Goal: Task Accomplishment & Management: Use online tool/utility

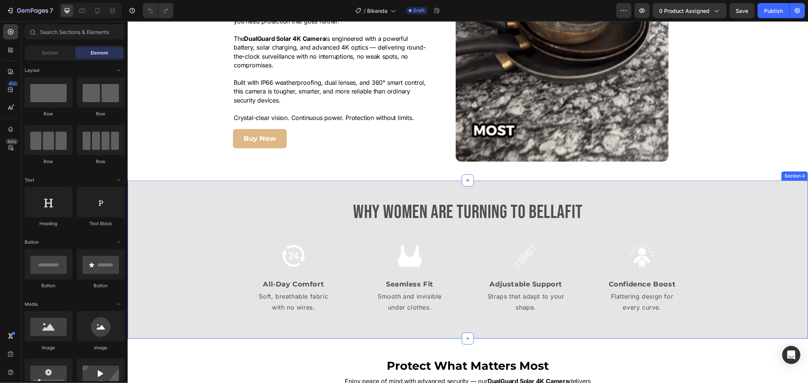
scroll to position [673, 0]
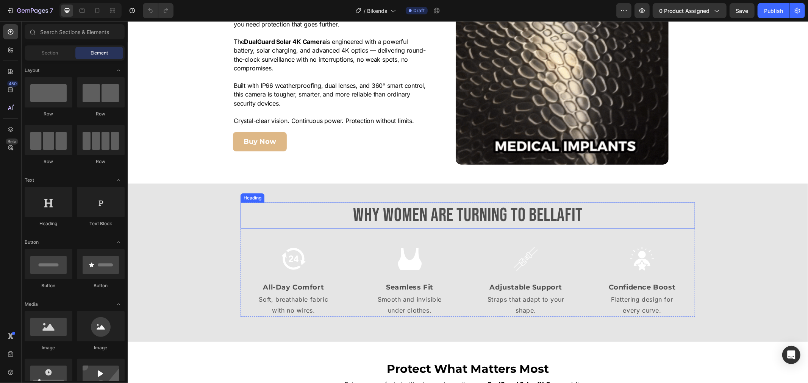
click at [361, 214] on h2 "Why Women Are Turning to BellaFit" at bounding box center [467, 215] width 455 height 26
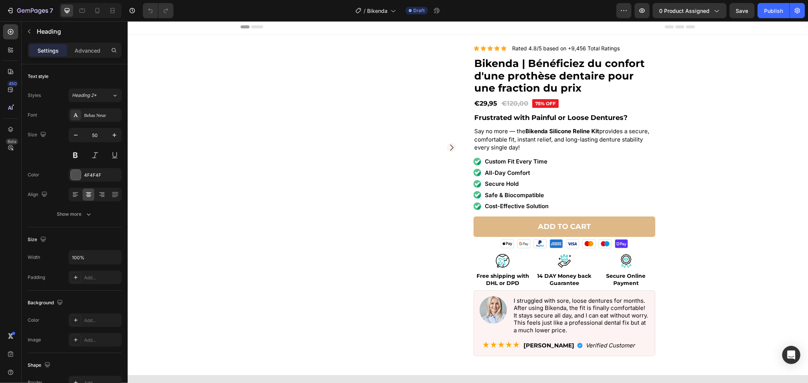
scroll to position [0, 0]
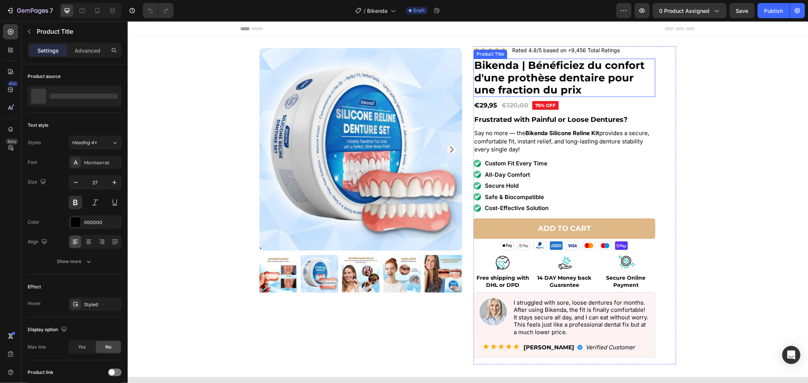
click at [494, 81] on h1 "Bikenda | Bénéficiez du confort d'une prothèse dentaire pour une fraction du pr…" at bounding box center [564, 77] width 182 height 38
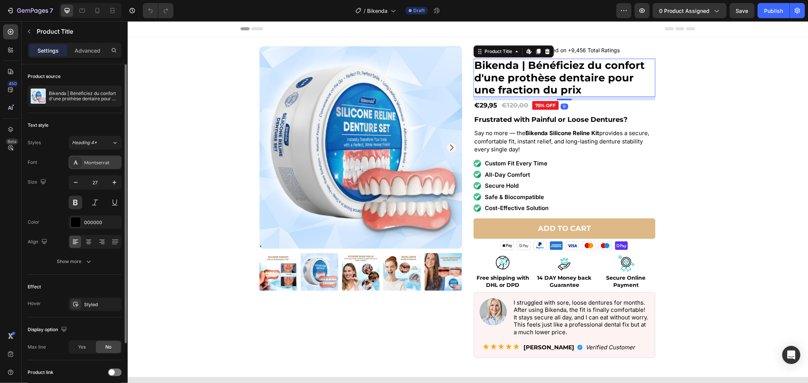
click at [88, 160] on div "Montserrat" at bounding box center [102, 163] width 36 height 7
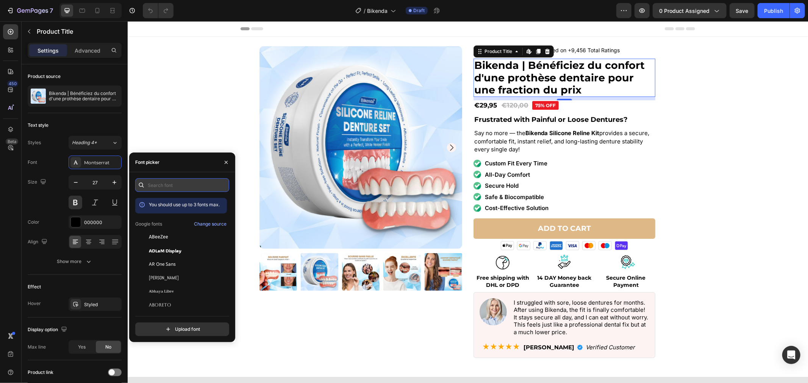
click at [195, 187] on input "text" at bounding box center [182, 185] width 94 height 14
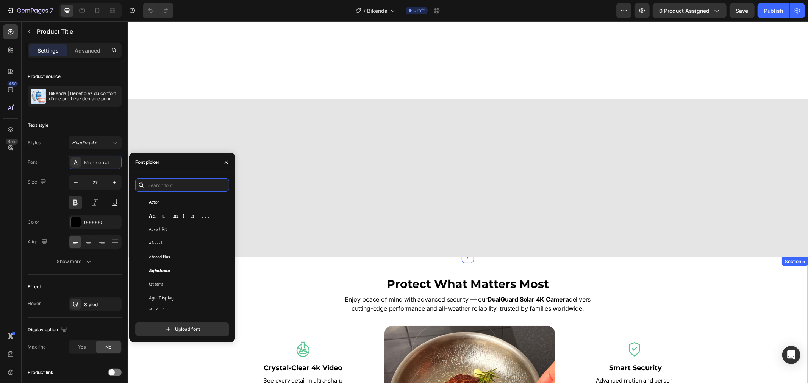
scroll to position [758, 0]
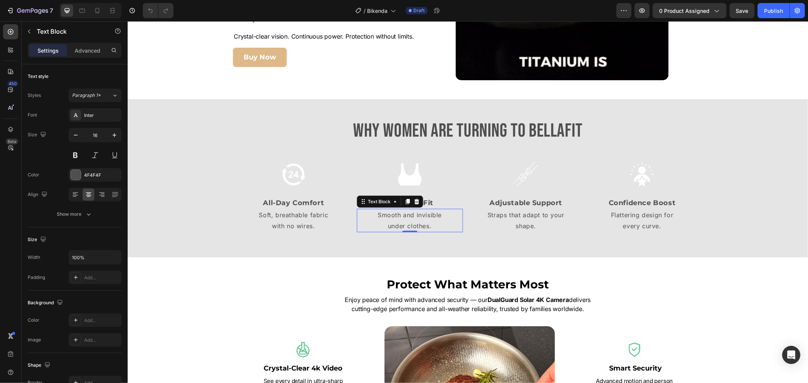
click at [421, 222] on p "under clothes." at bounding box center [409, 226] width 105 height 11
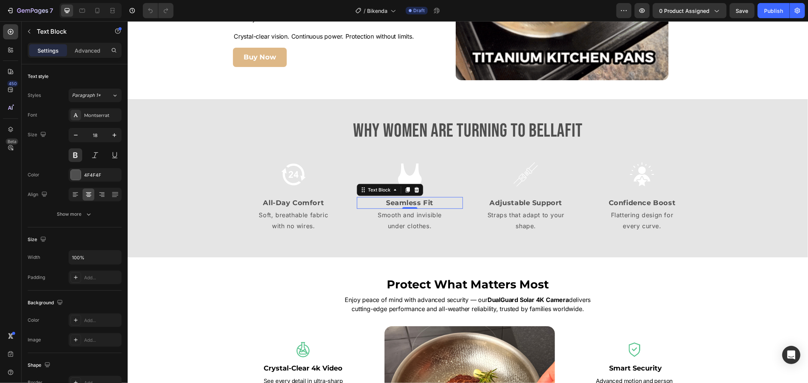
click at [449, 204] on p "Seamless Fit" at bounding box center [409, 203] width 105 height 10
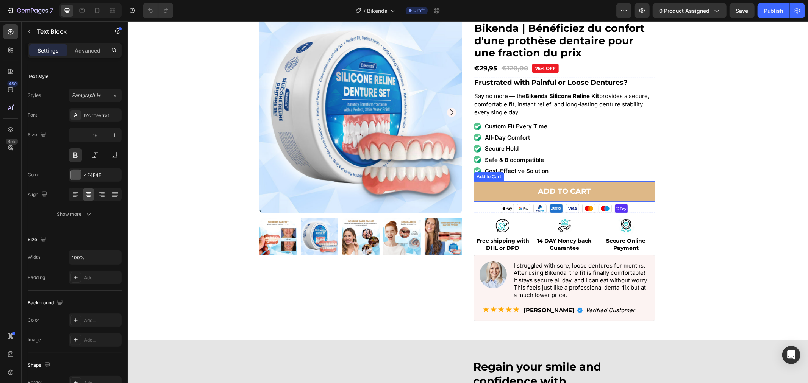
scroll to position [0, 0]
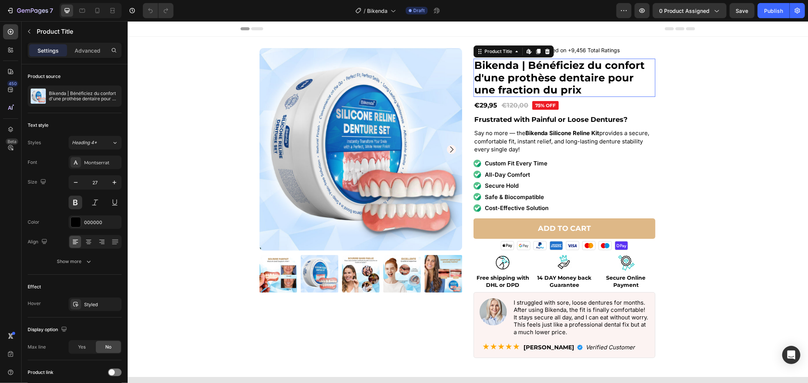
click at [569, 81] on h1 "Bikenda | Bénéficiez du confort d'une prothèse dentaire pour une fraction du pr…" at bounding box center [564, 77] width 182 height 38
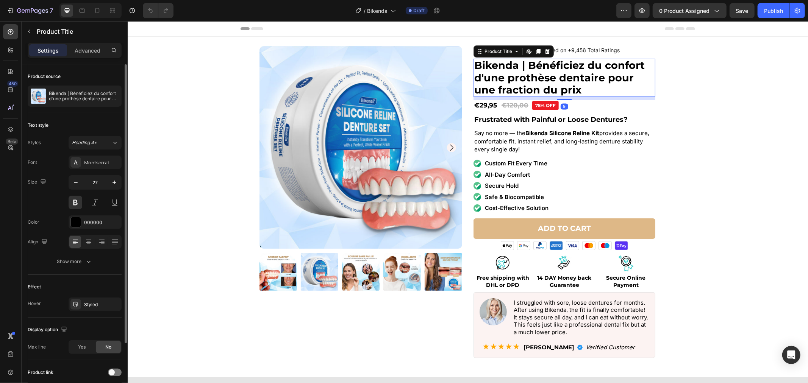
click at [91, 269] on div "Text style Styles Heading 4* Font Montserrat Size 27 Color 000000 Align Show mo…" at bounding box center [75, 194] width 94 height 162
click at [85, 264] on icon "button" at bounding box center [89, 262] width 8 height 8
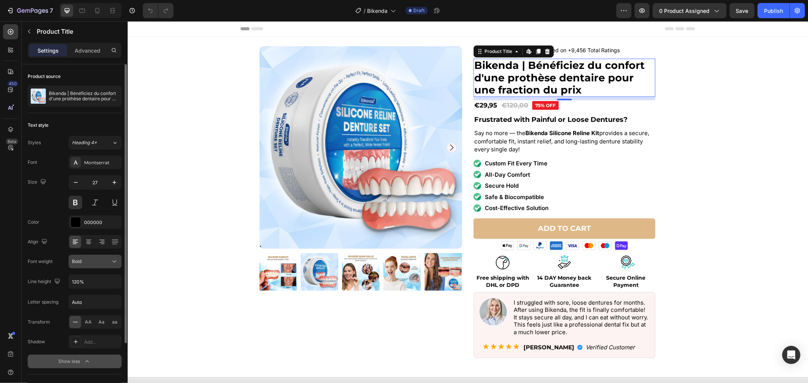
click at [94, 267] on button "Bold" at bounding box center [95, 262] width 53 height 14
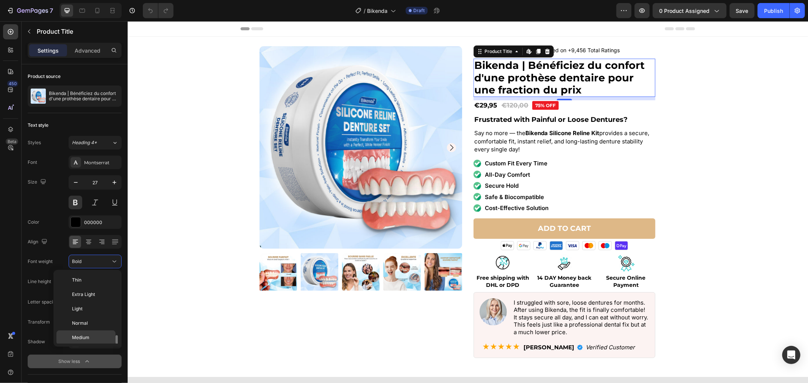
scroll to position [41, 0]
click at [107, 310] on p "Semi Bold" at bounding box center [92, 311] width 40 height 7
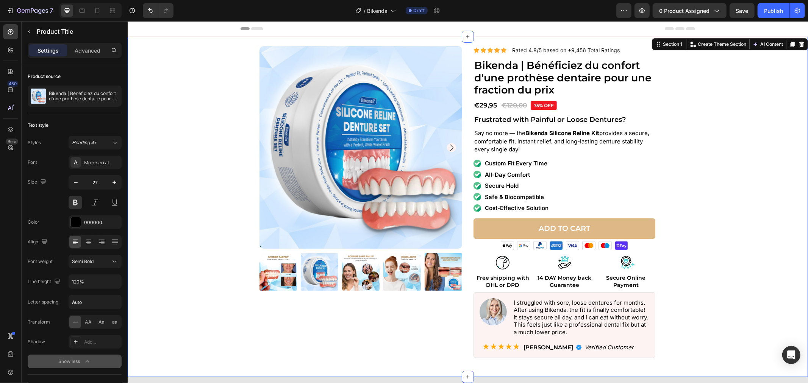
click at [729, 121] on div "Product Images Icon Icon Icon Icon Icon Icon List Rated 4.8/5 based on +9,456 T…" at bounding box center [467, 205] width 673 height 319
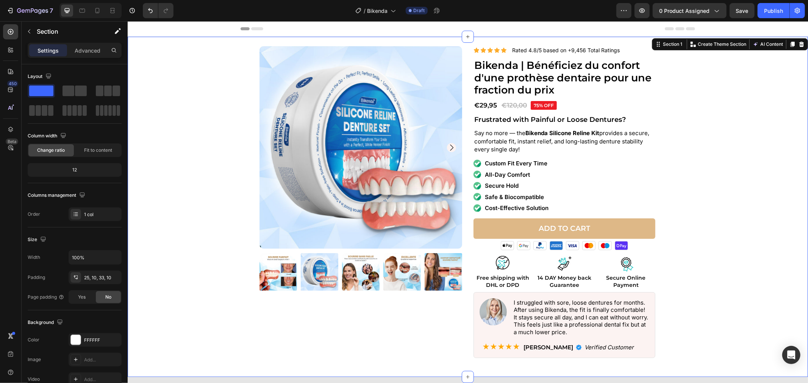
click at [574, 40] on div "Product Images Icon Icon Icon Icon Icon Icon List Rated 4.8/5 based on +9,456 T…" at bounding box center [467, 206] width 680 height 341
drag, startPoint x: 572, startPoint y: 44, endPoint x: 572, endPoint y: 39, distance: 4.2
click at [572, 39] on div "Product Images Icon Icon Icon Icon Icon Icon List Rated 4.8/5 based on +9,456 T…" at bounding box center [467, 206] width 680 height 341
click at [579, 44] on div "Product Images Icon Icon Icon Icon Icon Icon List Rated 4.8/5 based on +9,456 T…" at bounding box center [467, 206] width 680 height 341
click at [577, 51] on p "Rated 4.8/5 based on +9,456 Total Ratings" at bounding box center [566, 50] width 108 height 7
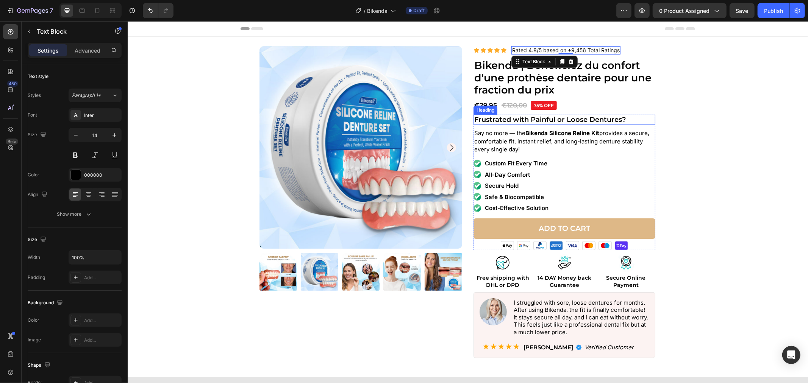
click at [535, 121] on strong "Frustrated with Painful or Loose Dentures?" at bounding box center [550, 119] width 152 height 8
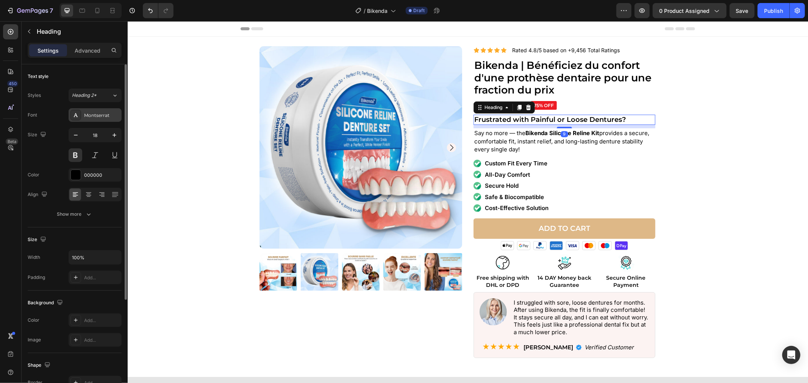
click at [103, 114] on div "Montserrat" at bounding box center [102, 115] width 36 height 7
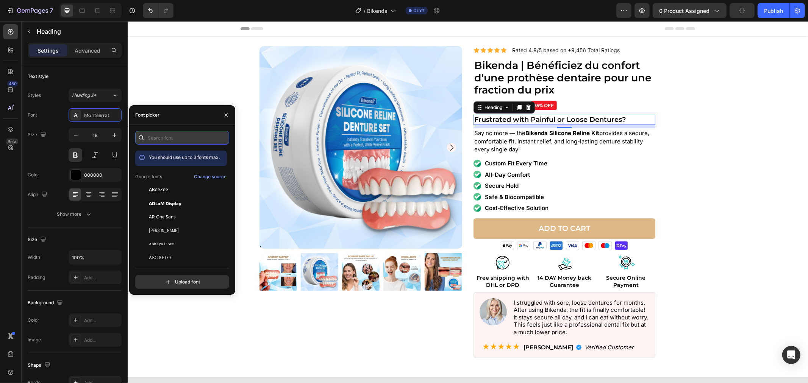
click at [187, 142] on input "text" at bounding box center [182, 138] width 94 height 14
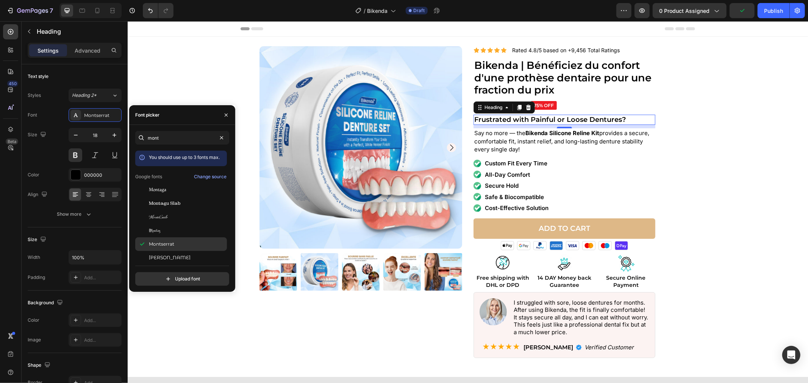
click at [197, 244] on div "Montserrat" at bounding box center [187, 244] width 77 height 7
click at [158, 136] on input "mont" at bounding box center [182, 138] width 94 height 14
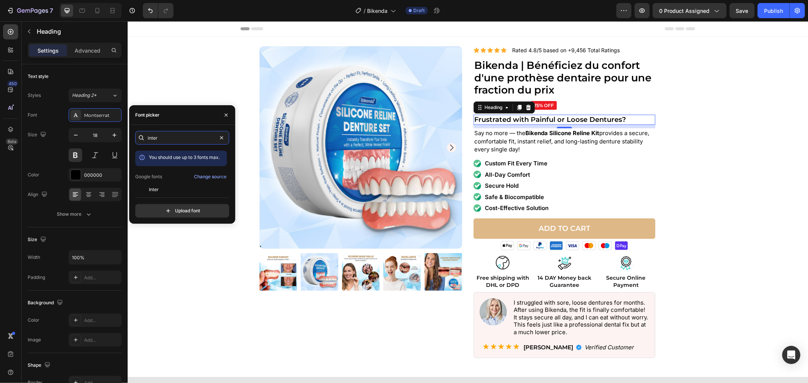
type input "inter"
click at [177, 182] on div "You should use up to 3 fonts max. Google fonts Change source Inter Inter Tight" at bounding box center [181, 171] width 92 height 41
click at [177, 188] on div "Inter" at bounding box center [187, 189] width 77 height 7
click at [186, 138] on input "inter" at bounding box center [182, 138] width 94 height 14
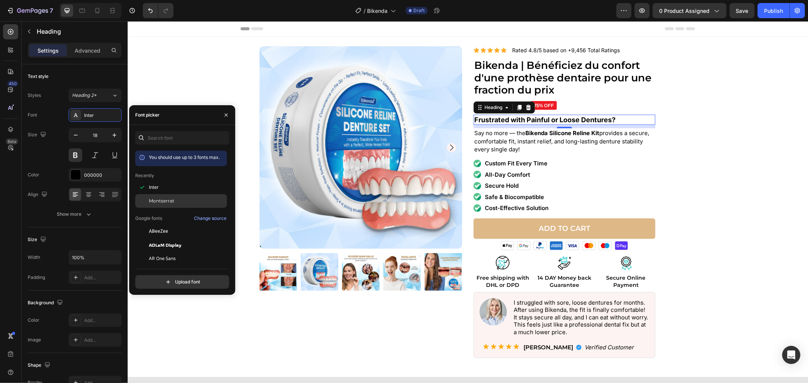
click at [192, 199] on div "Montserrat" at bounding box center [187, 201] width 77 height 7
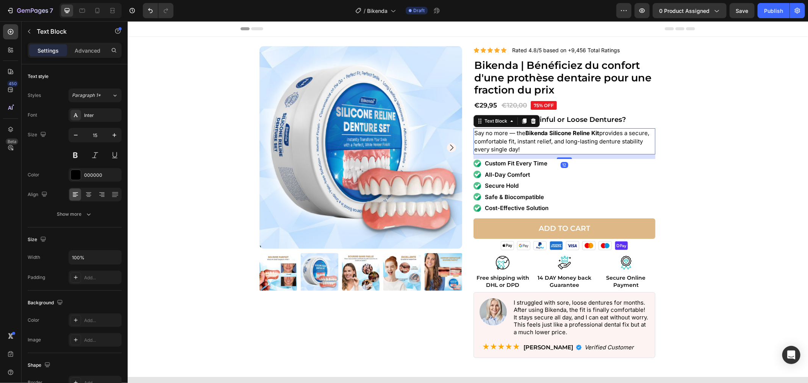
click at [612, 137] on p "Say no more — the Bikenda Silicone Reline Kit provides a secure, comfortable fi…" at bounding box center [564, 141] width 180 height 25
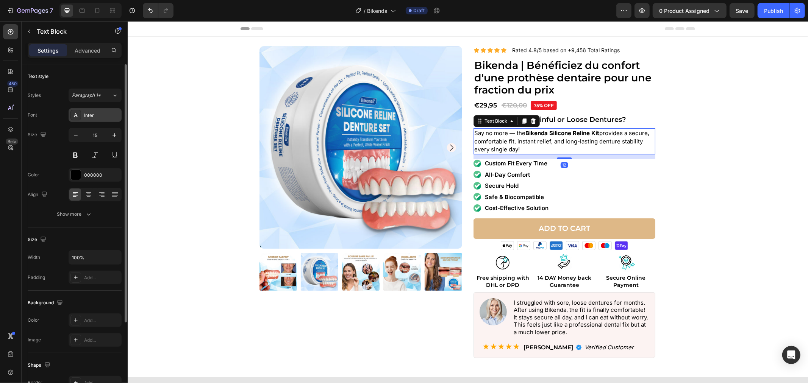
click at [84, 111] on div "Inter" at bounding box center [95, 115] width 53 height 14
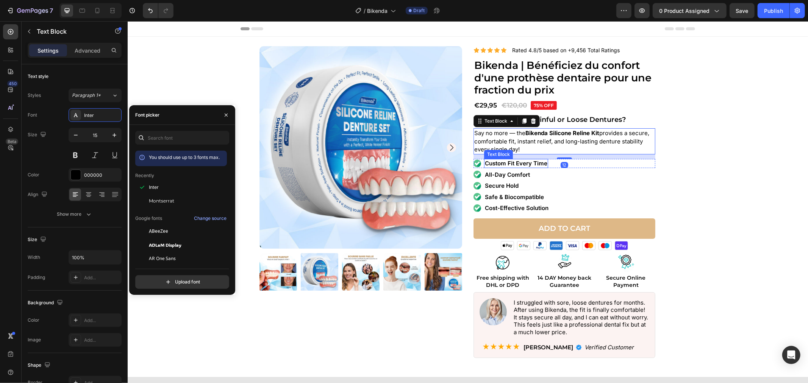
click at [525, 163] on p "Custom Fit Every Time" at bounding box center [516, 164] width 63 height 8
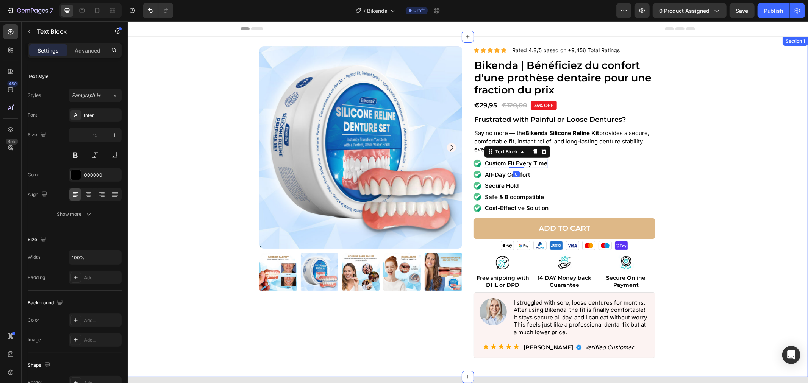
click at [698, 198] on div "Product Images Icon Icon Icon Icon Icon Icon List Rated 4.8/5 based on +9,456 T…" at bounding box center [467, 205] width 673 height 319
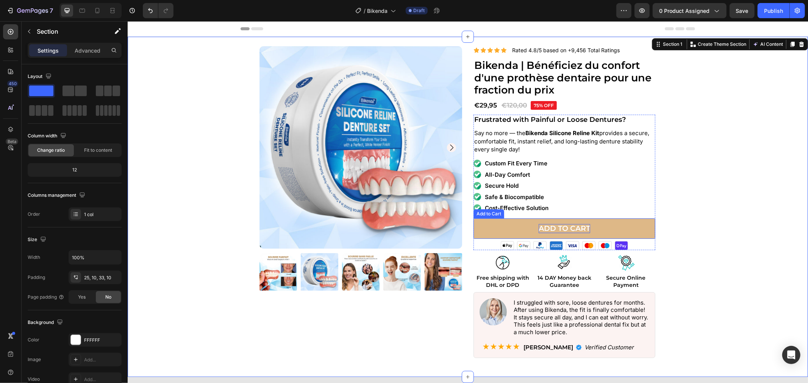
click at [552, 226] on div "Add to cart" at bounding box center [564, 228] width 52 height 9
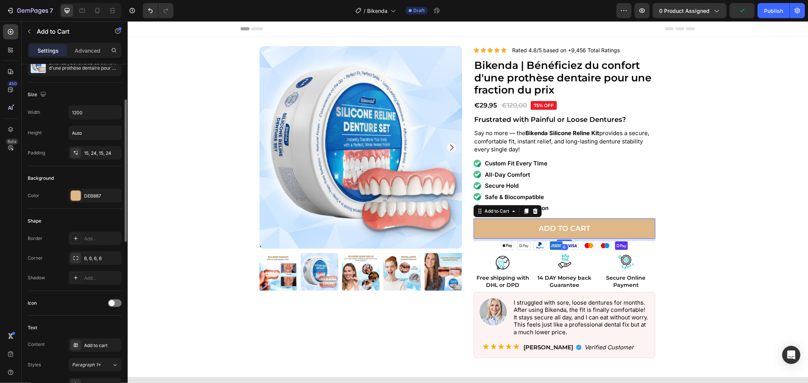
scroll to position [126, 0]
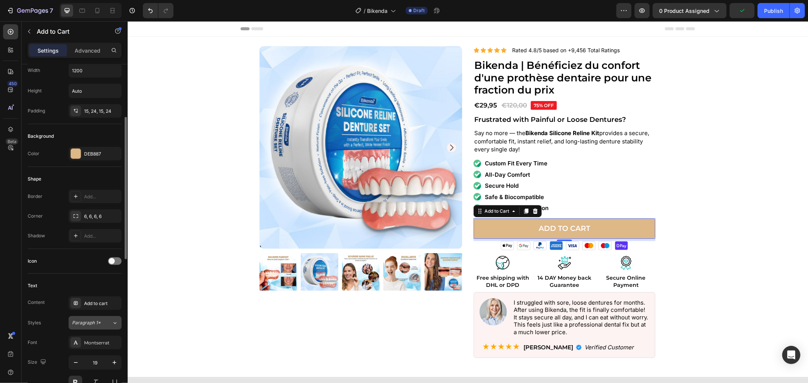
click at [79, 322] on span "Paragraph 1*" at bounding box center [86, 323] width 29 height 7
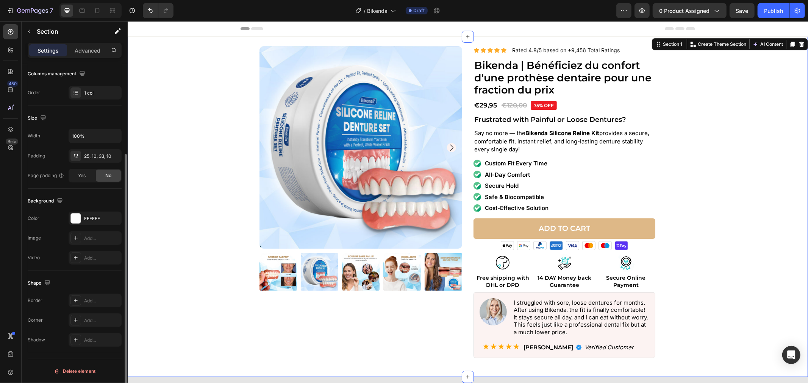
click at [723, 206] on div "Product Images Icon Icon Icon Icon Icon Icon List Rated 4.8/5 based on +9,456 T…" at bounding box center [467, 205] width 673 height 319
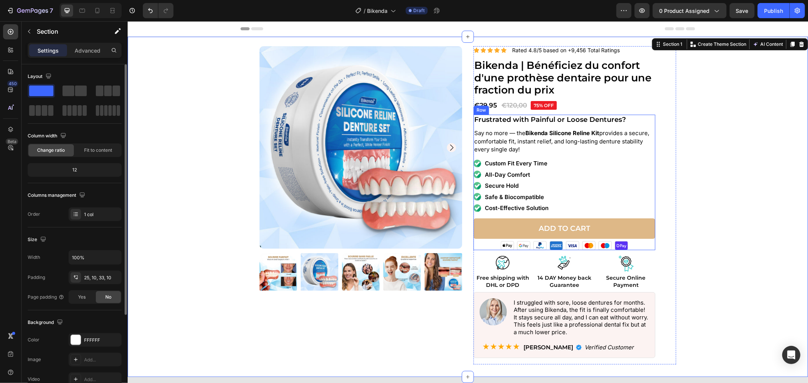
scroll to position [42, 0]
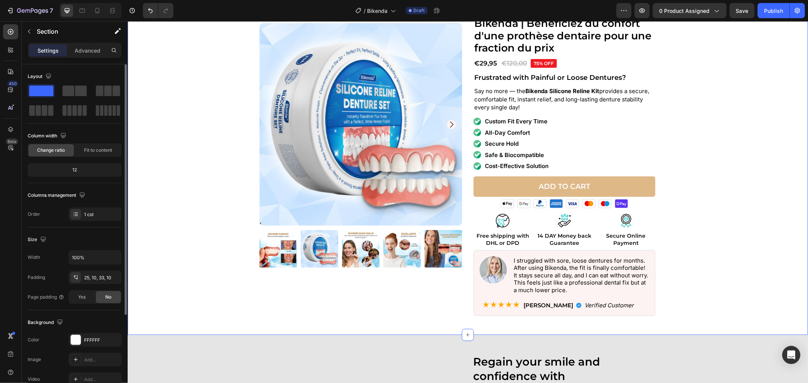
drag, startPoint x: 739, startPoint y: 169, endPoint x: 735, endPoint y: 161, distance: 8.1
click at [739, 168] on div "Product Images Icon Icon Icon Icon Icon Icon List Rated 4.8/5 based on +9,456 T…" at bounding box center [467, 163] width 673 height 319
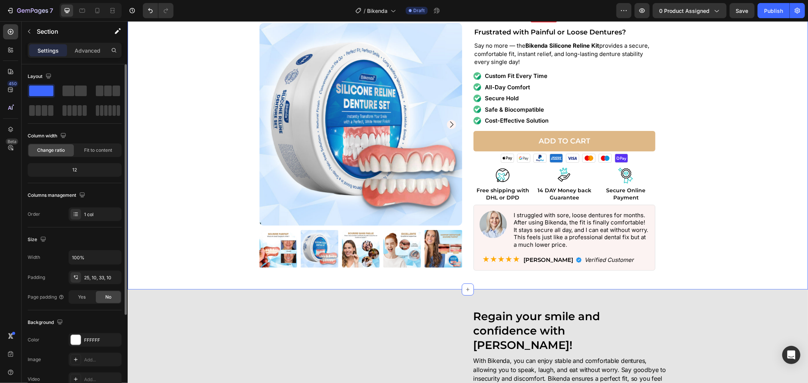
scroll to position [126, 0]
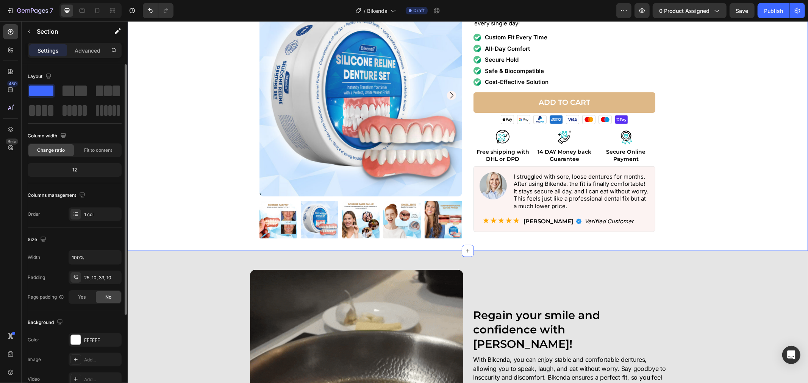
click at [686, 158] on div "Product Images Icon Icon Icon Icon Icon Icon List Rated 4.8/5 based on +9,456 T…" at bounding box center [467, 79] width 673 height 319
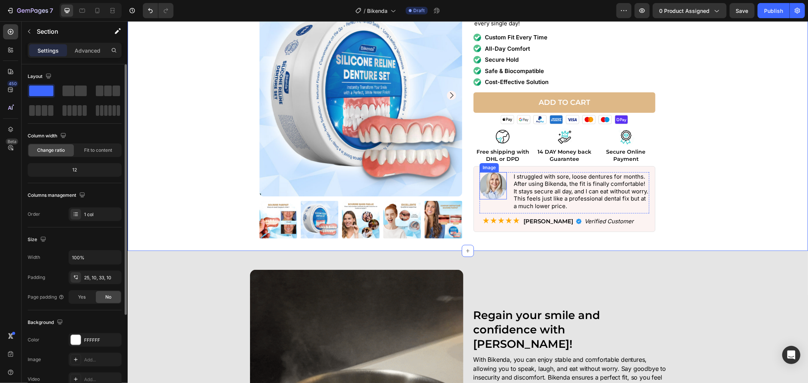
click at [495, 187] on img at bounding box center [492, 185] width 27 height 27
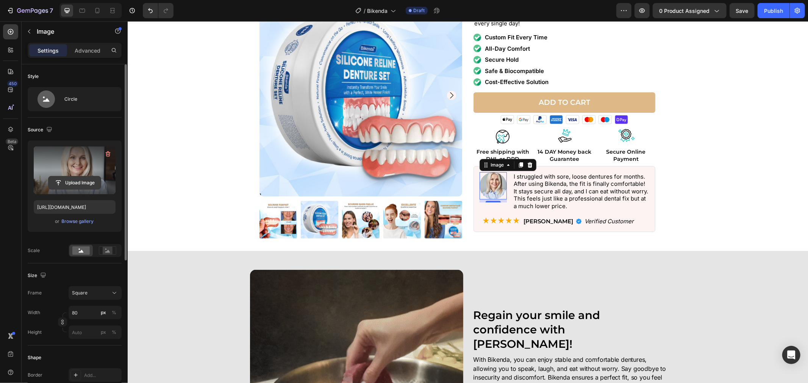
click at [63, 180] on input "file" at bounding box center [74, 183] width 52 height 13
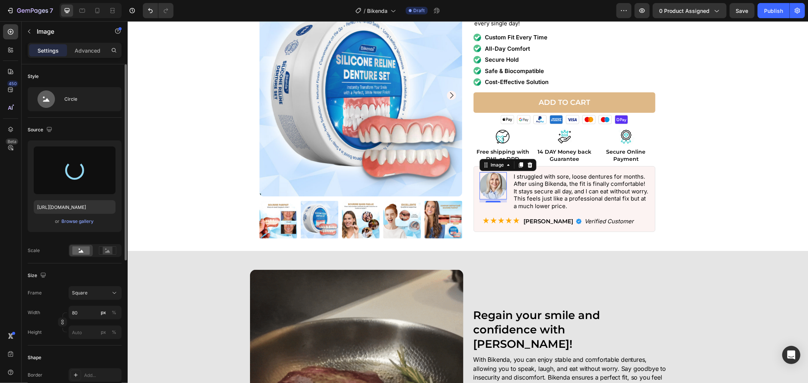
type input "https://cdn.shopify.com/s/files/1/0808/8620/2710/files/gempages_585570282693985…"
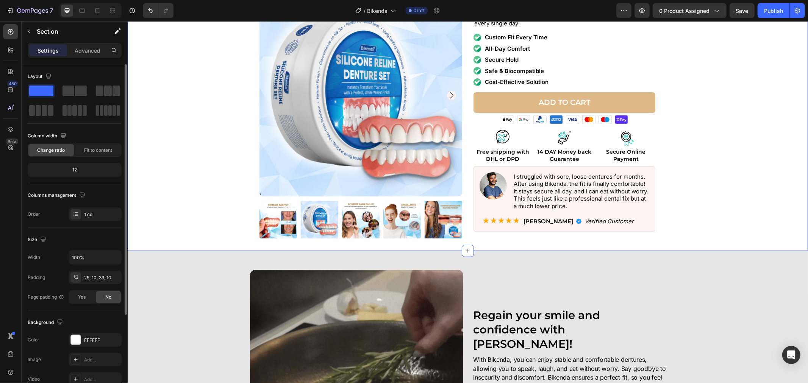
click at [751, 200] on div "Product Images Icon Icon Icon Icon Icon Icon List Rated 4.8/5 based on +9,456 T…" at bounding box center [467, 79] width 673 height 319
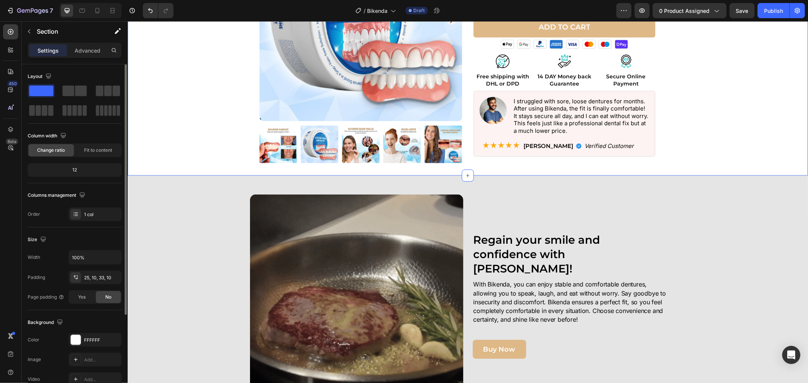
scroll to position [210, 0]
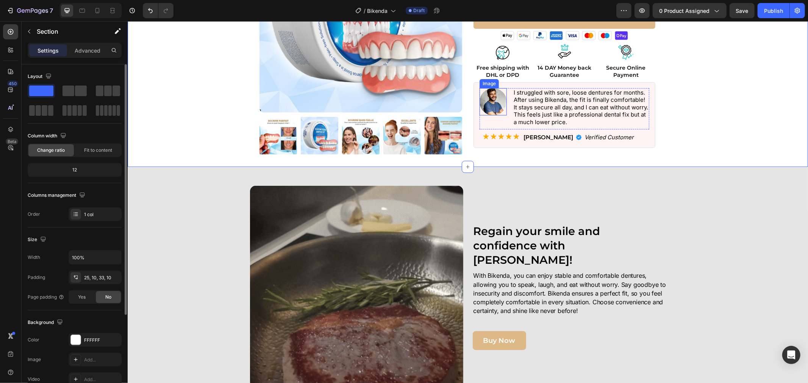
click at [479, 104] on img at bounding box center [492, 101] width 27 height 27
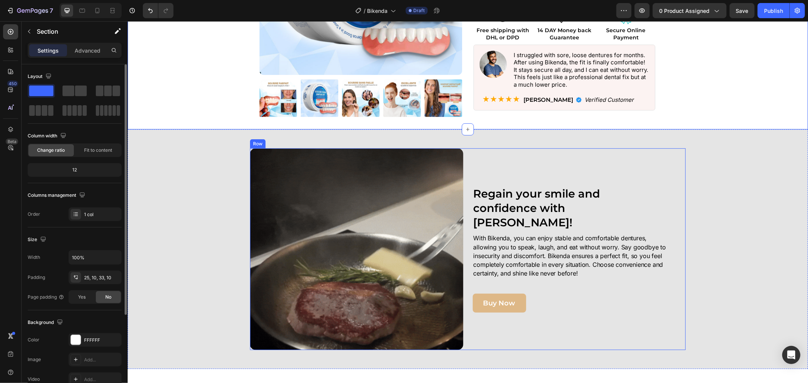
scroll to position [252, 0]
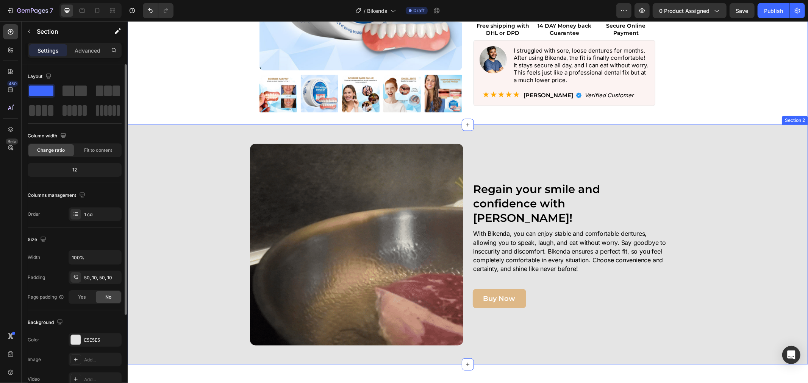
click at [725, 148] on div "Image Regain your smile and confidence with Bikenda! Heading With Bikenda, you …" at bounding box center [467, 245] width 673 height 202
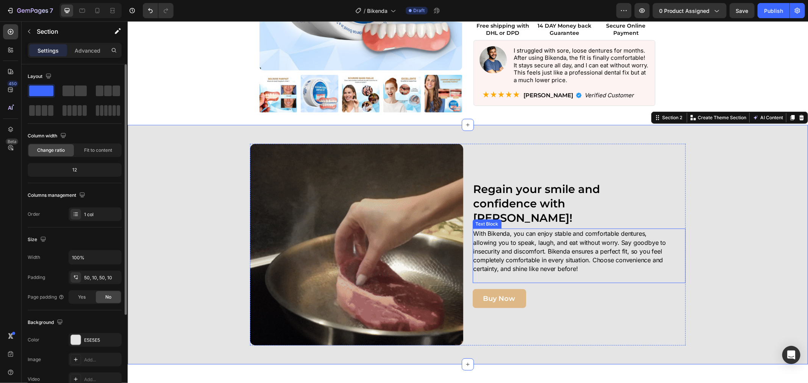
click at [589, 263] on p "With Bikenda, you can enjoy stable and comfortable dentures, allowing you to sp…" at bounding box center [570, 255] width 195 height 53
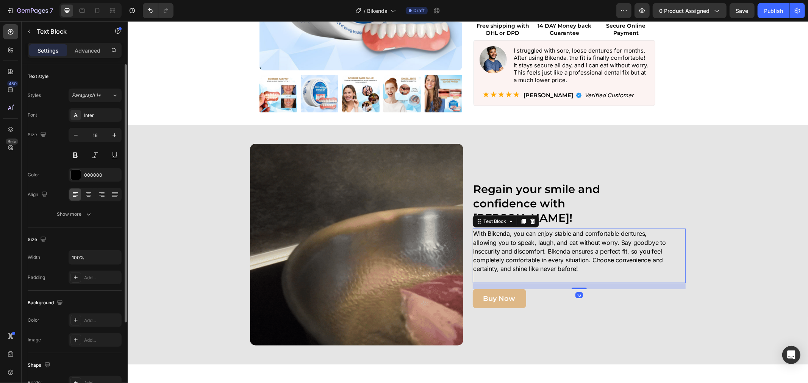
click at [589, 263] on p "With Bikenda, you can enjoy stable and comfortable dentures, allowing you to sp…" at bounding box center [570, 255] width 195 height 53
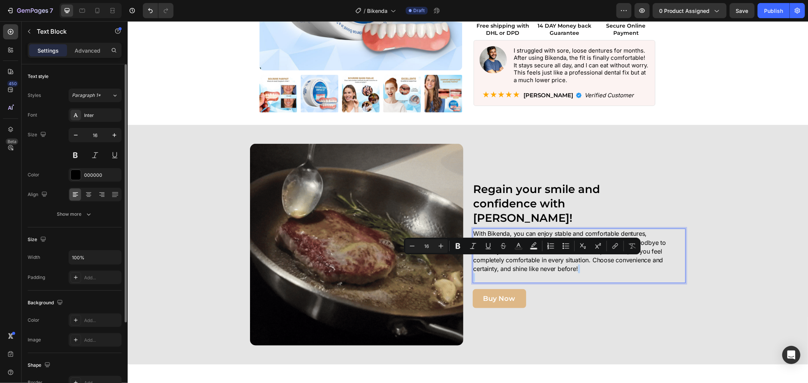
click at [568, 271] on p "With Bikenda, you can enjoy stable and comfortable dentures, allowing you to sp…" at bounding box center [570, 255] width 195 height 53
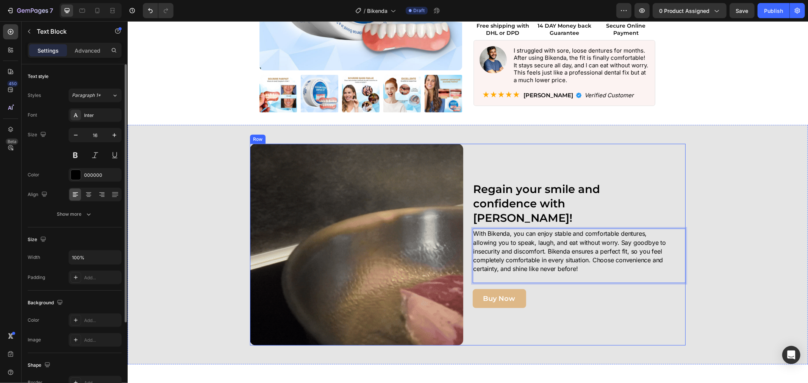
scroll to position [257, 0]
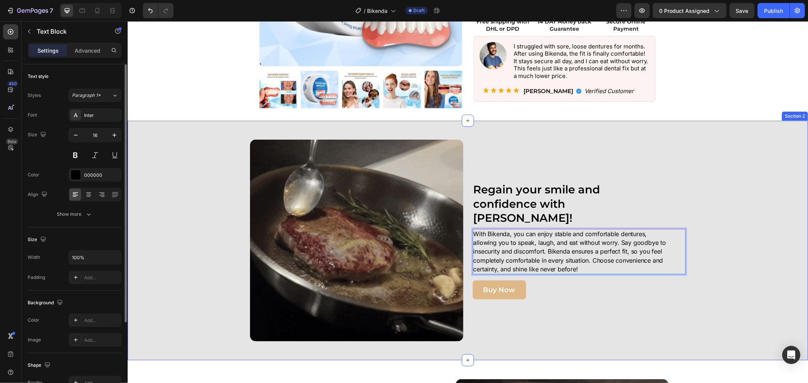
click at [752, 304] on div "Image Regain your smile and confidence with Bikenda! Heading With Bikenda, you …" at bounding box center [467, 240] width 673 height 202
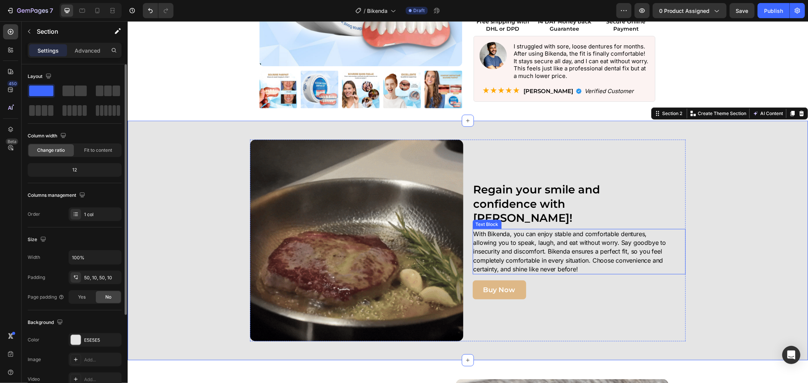
click at [523, 249] on p "With Bikenda, you can enjoy stable and comfortable dentures, allowing you to sp…" at bounding box center [570, 252] width 195 height 44
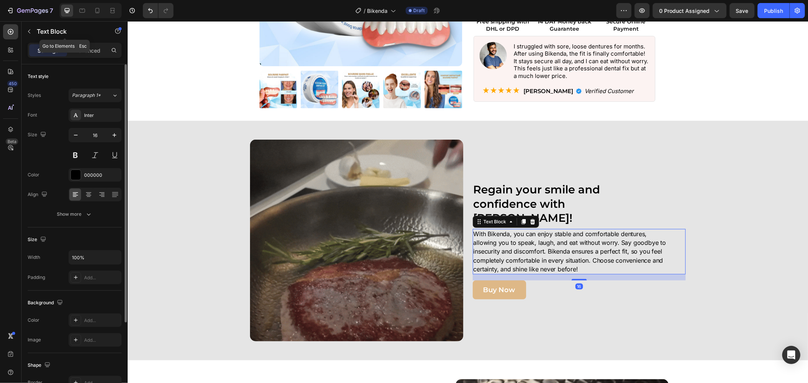
click at [90, 42] on div "Text Block" at bounding box center [65, 32] width 86 height 22
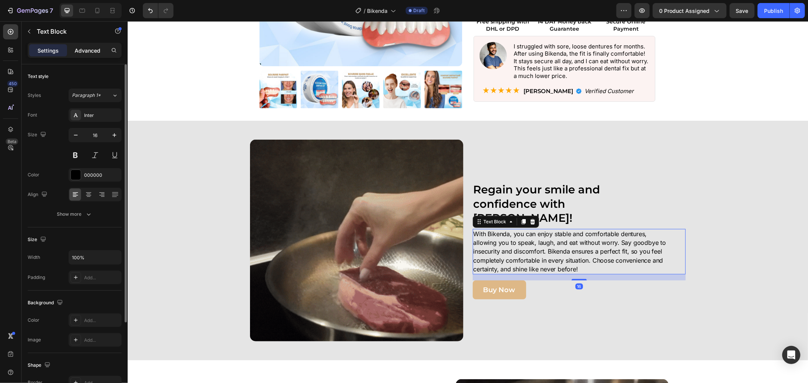
click at [85, 48] on p "Advanced" at bounding box center [88, 51] width 26 height 8
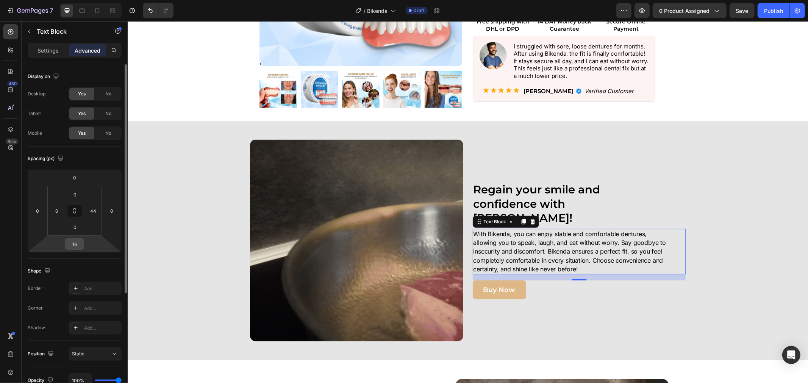
click at [74, 246] on input "16" at bounding box center [74, 244] width 15 height 11
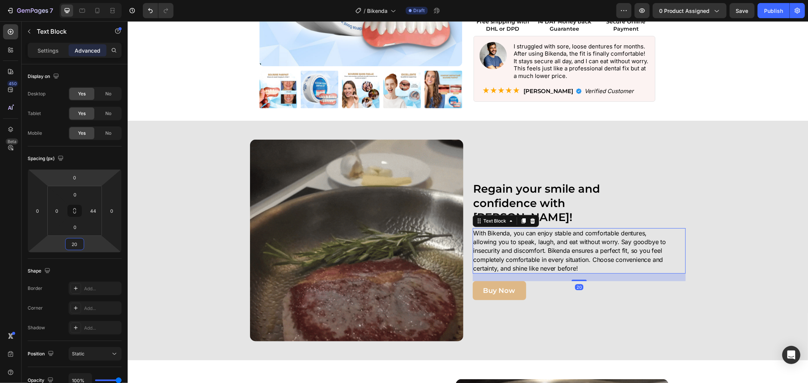
type input "20"
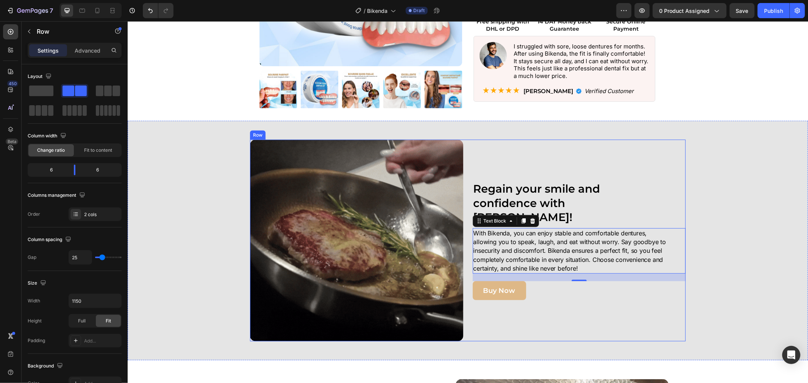
click at [629, 165] on div "Regain your smile and confidence with Bikenda! Heading With Bikenda, you can en…" at bounding box center [578, 240] width 213 height 202
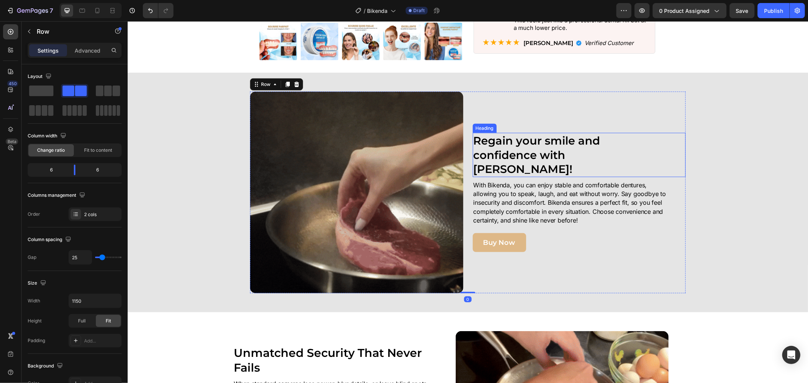
scroll to position [383, 0]
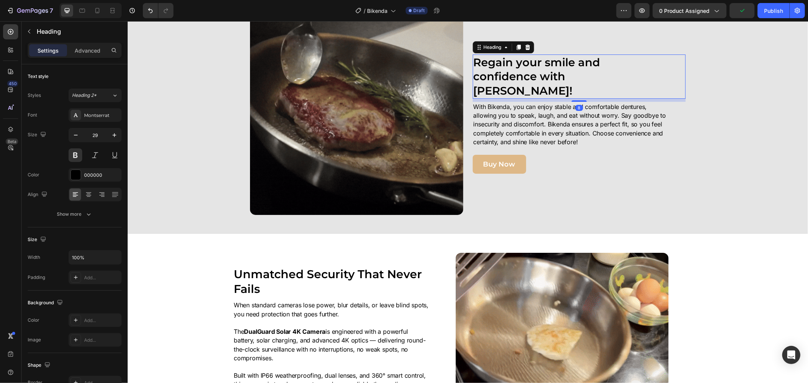
click at [508, 73] on strong "Regain your smile and confidence with Bikenda!" at bounding box center [536, 76] width 127 height 42
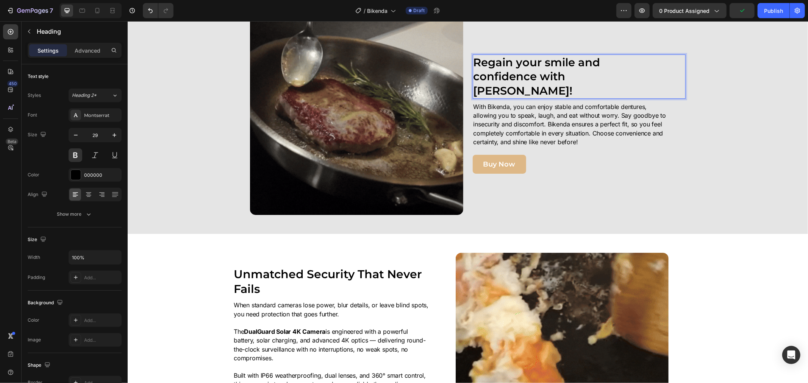
click at [473, 83] on strong "Regain your smile and confidence with Bikenda!" at bounding box center [536, 76] width 127 height 42
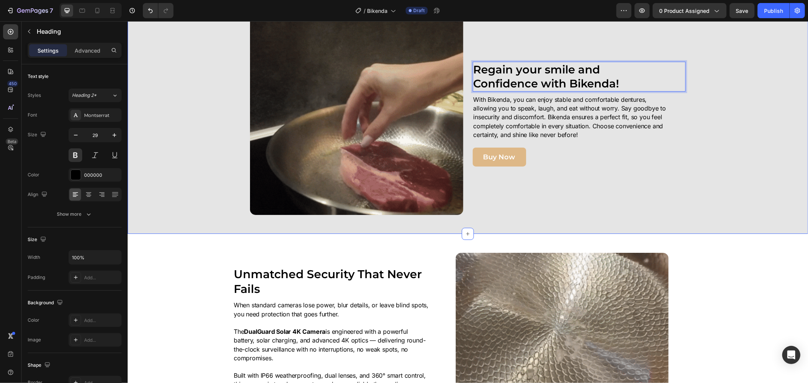
drag, startPoint x: 737, startPoint y: 126, endPoint x: 713, endPoint y: 134, distance: 25.5
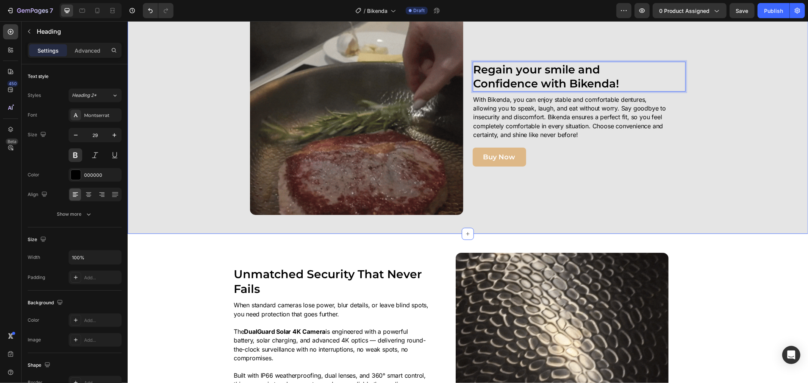
click at [737, 126] on div "Image Regain your smile and Confidence with Bikenda! Heading 8 With Bikenda, yo…" at bounding box center [467, 114] width 673 height 202
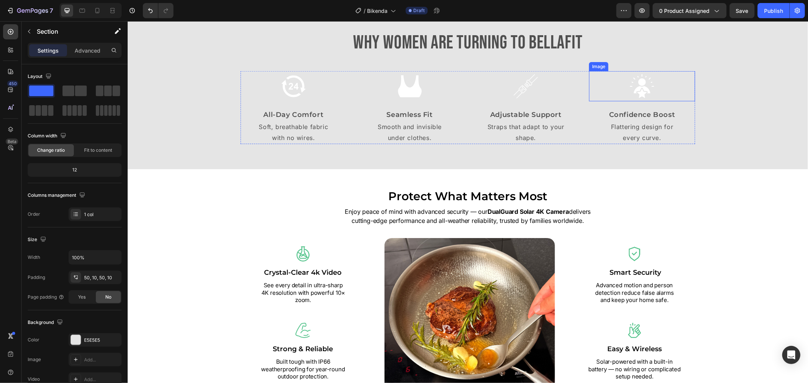
scroll to position [804, 0]
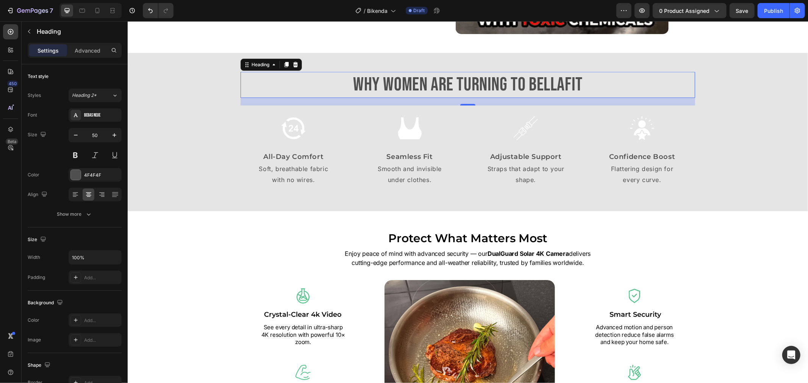
click at [552, 79] on h2 "Why Women Are Turning to BellaFit" at bounding box center [467, 85] width 455 height 26
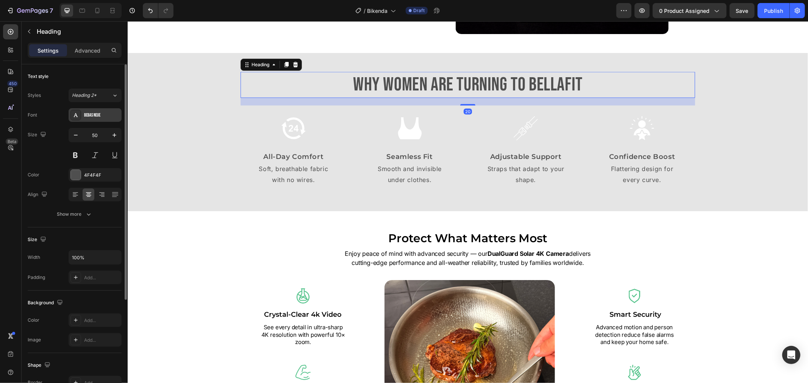
click at [77, 116] on icon at bounding box center [76, 115] width 6 height 6
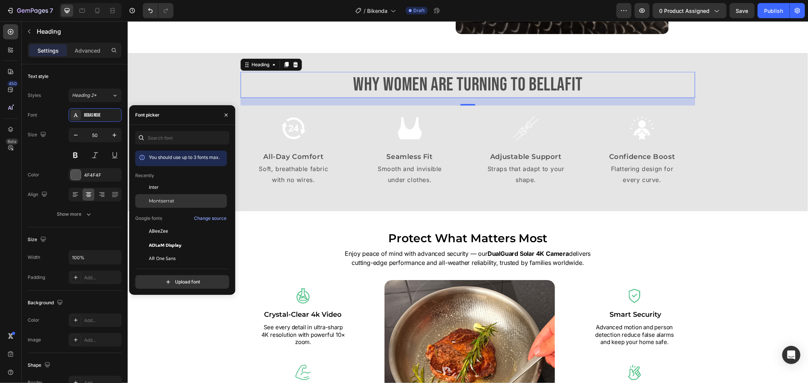
click at [179, 204] on div "Montserrat" at bounding box center [187, 201] width 77 height 7
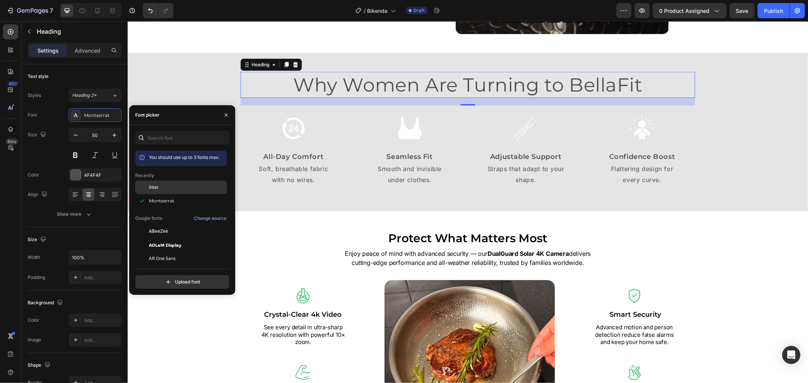
click at [182, 191] on div "Inter" at bounding box center [181, 188] width 92 height 14
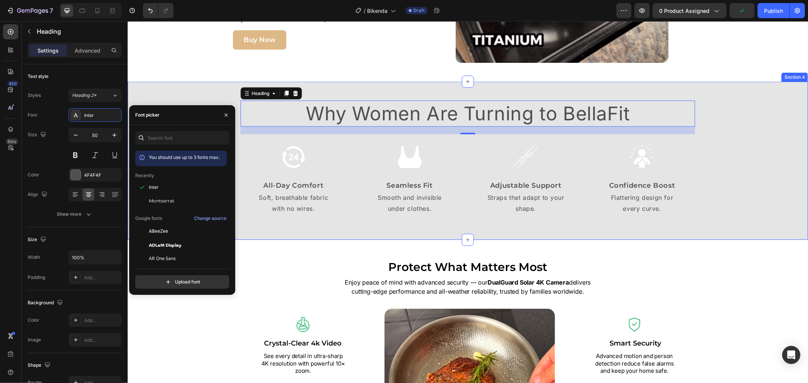
scroll to position [762, 0]
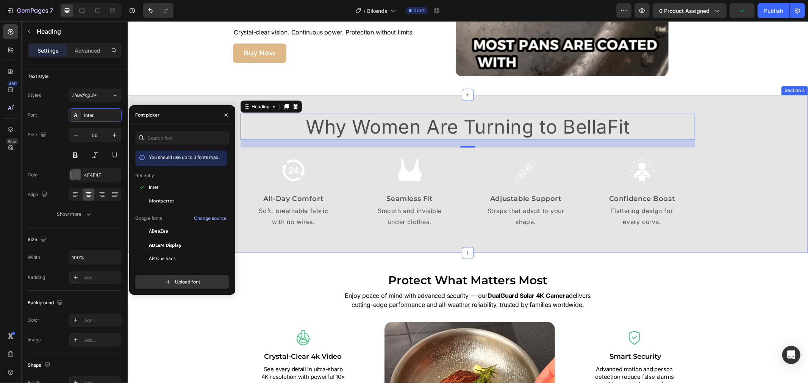
click at [732, 121] on div "Why Women Are Turning to BellaFit Heading 20 Image All-Day Comfort Text Block S…" at bounding box center [467, 174] width 673 height 120
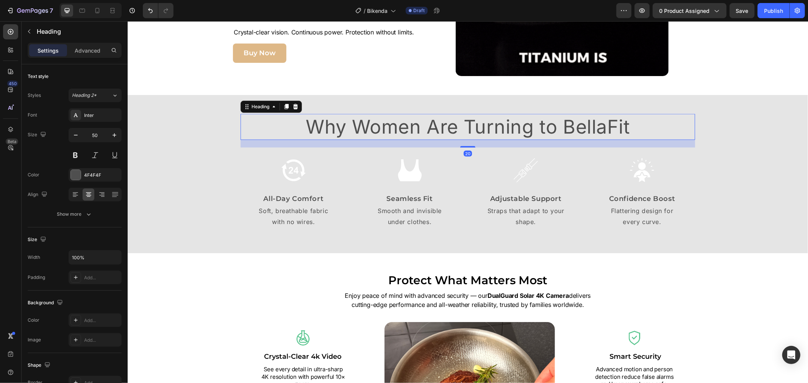
click at [599, 128] on h2 "Why Women Are Turning to BellaFit" at bounding box center [467, 127] width 455 height 26
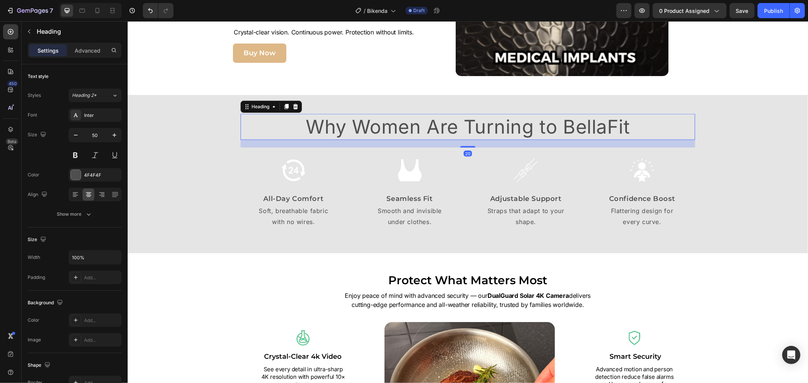
click at [599, 128] on h2 "Why Women Are Turning to BellaFit" at bounding box center [467, 127] width 455 height 26
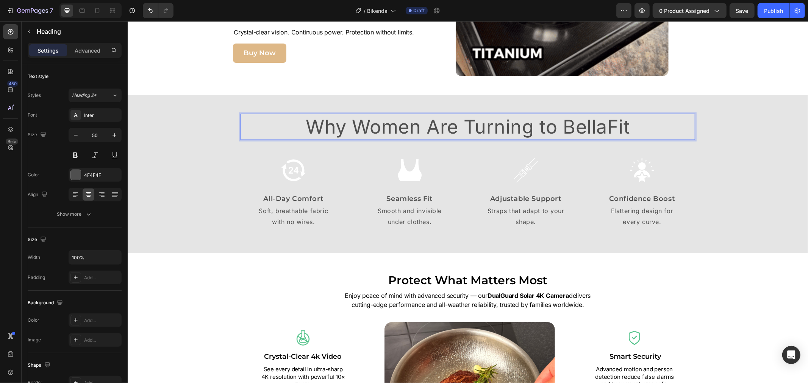
click at [524, 134] on p "Why Women Are Turning to BellaFit" at bounding box center [467, 126] width 453 height 25
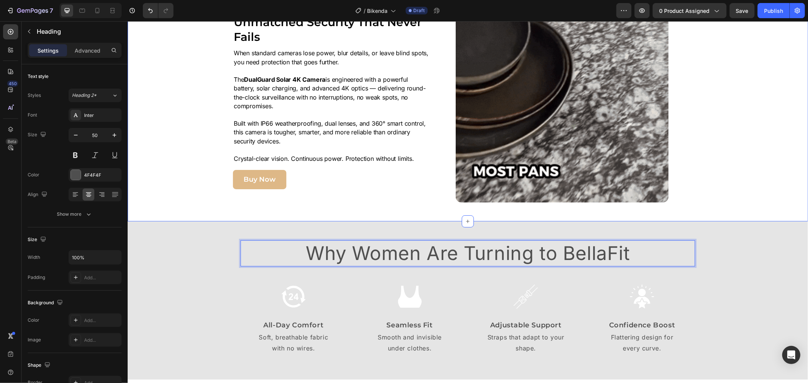
click at [704, 133] on div "Image Unmatched Security That Never Fails Heading When standard cameras lose po…" at bounding box center [450, 101] width 639 height 202
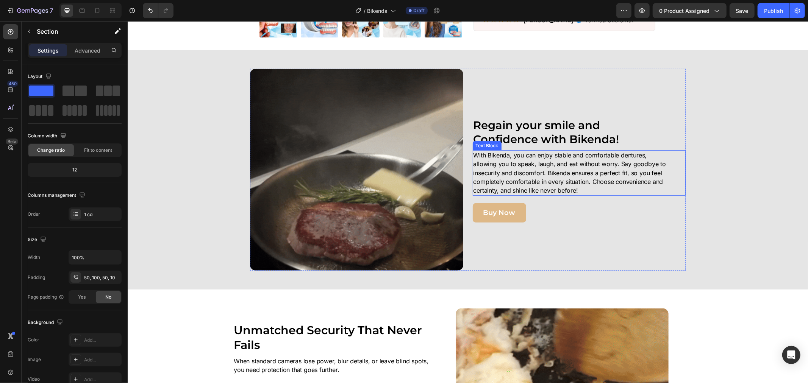
scroll to position [336, 0]
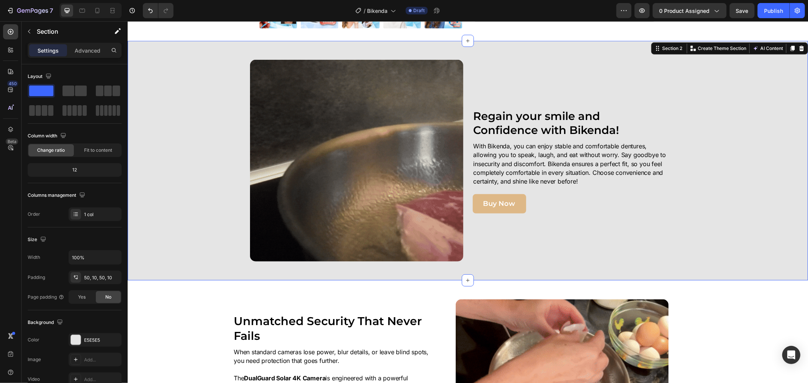
click at [702, 144] on div "Image Regain your smile and Confidence with Bikenda! Heading With Bikenda, you …" at bounding box center [467, 160] width 673 height 202
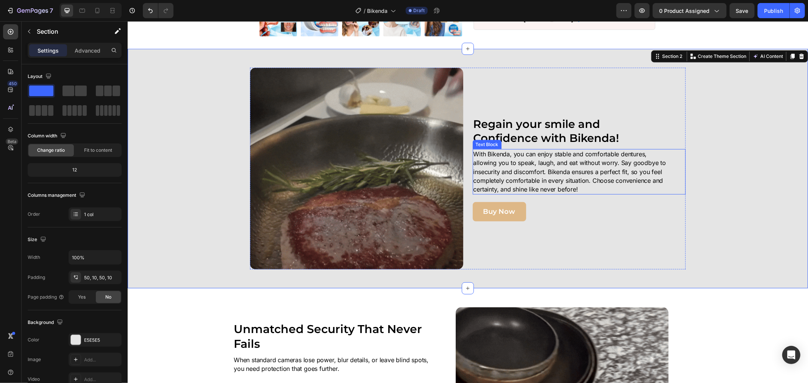
scroll to position [294, 0]
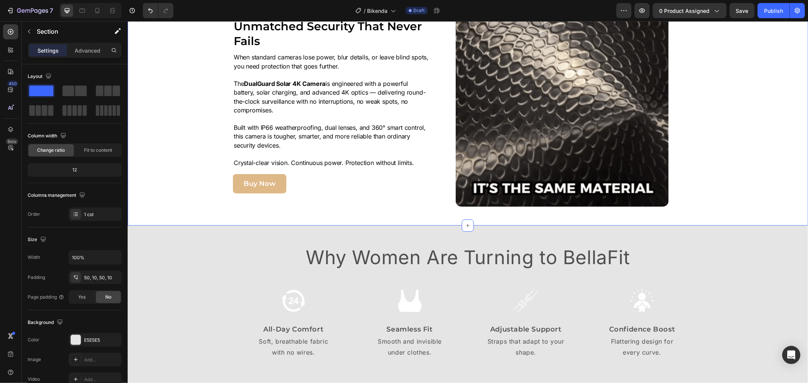
click at [727, 128] on div "Image Unmatched Security That Never Fails Heading When standard cameras lose po…" at bounding box center [450, 106] width 639 height 202
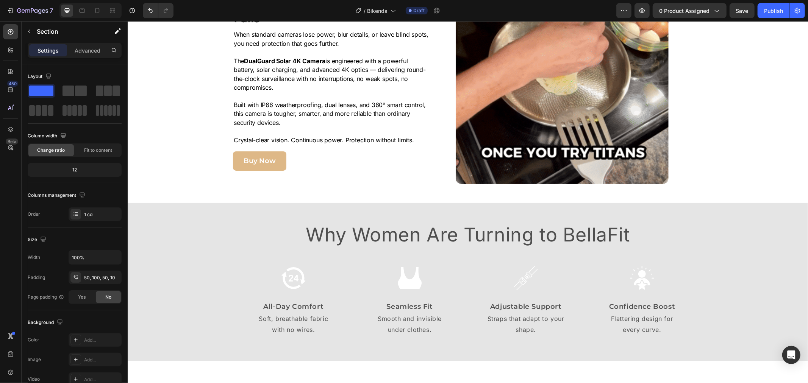
scroll to position [673, 0]
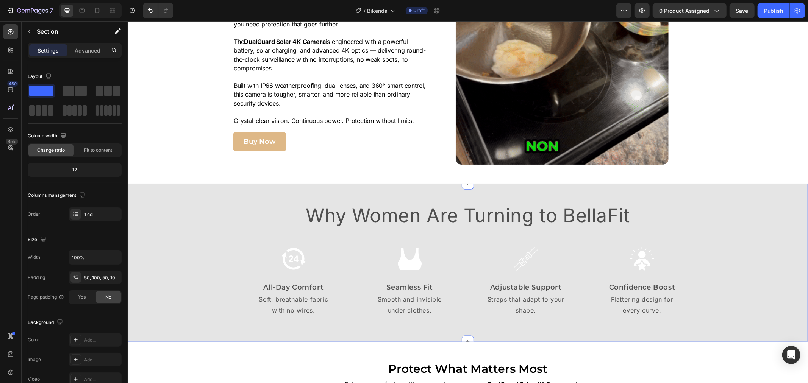
click at [431, 207] on h2 "Why Women Are Turning to BellaFit" at bounding box center [467, 215] width 455 height 26
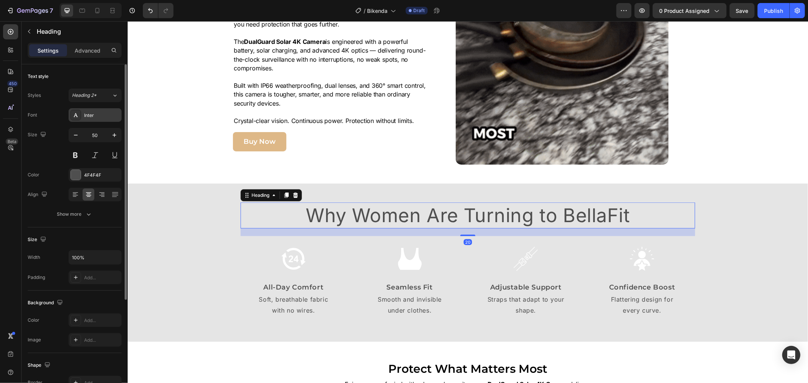
click at [99, 122] on div "Inter" at bounding box center [95, 115] width 53 height 14
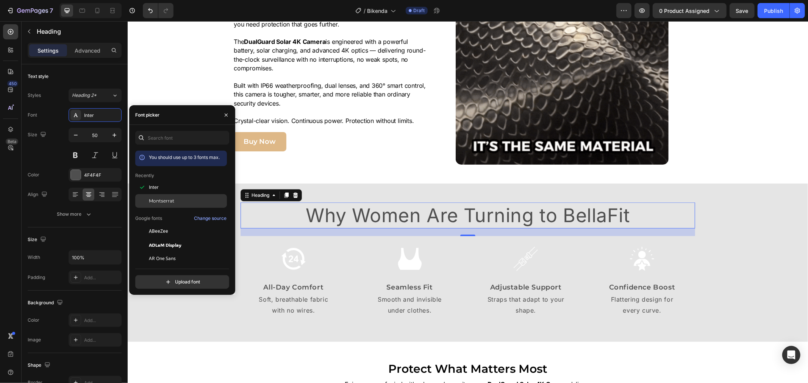
click at [180, 203] on div "Montserrat" at bounding box center [187, 201] width 77 height 7
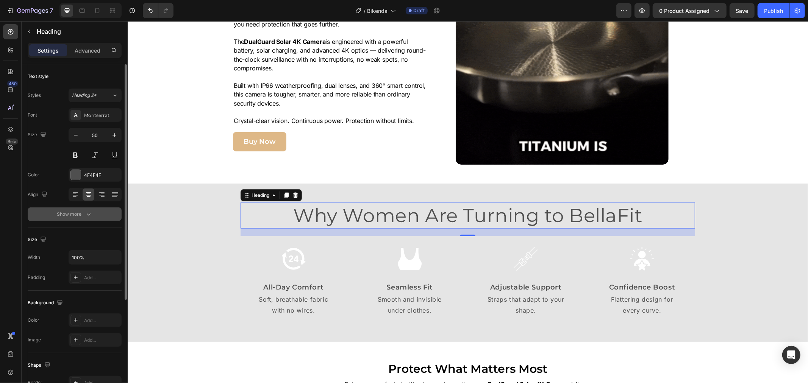
click at [75, 215] on div "Show more" at bounding box center [74, 215] width 35 height 8
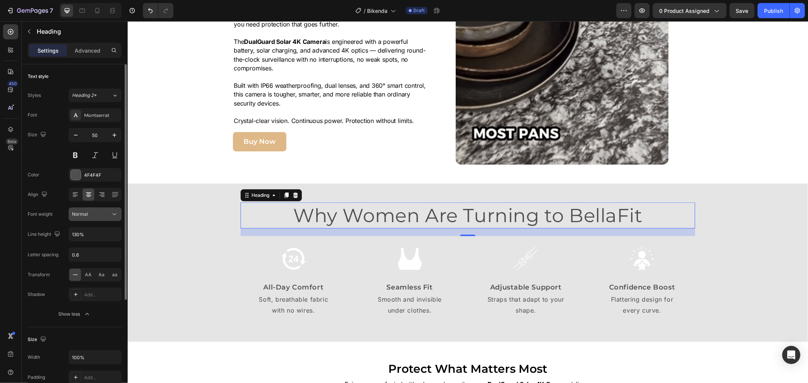
click at [98, 217] on div "Normal" at bounding box center [91, 214] width 39 height 7
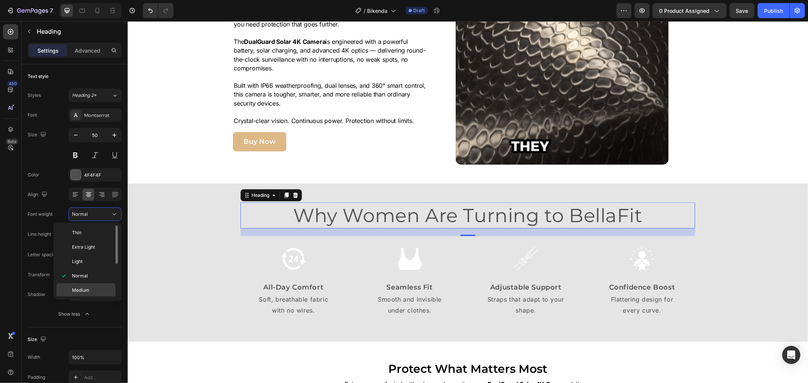
click at [99, 286] on div "Medium" at bounding box center [85, 290] width 59 height 14
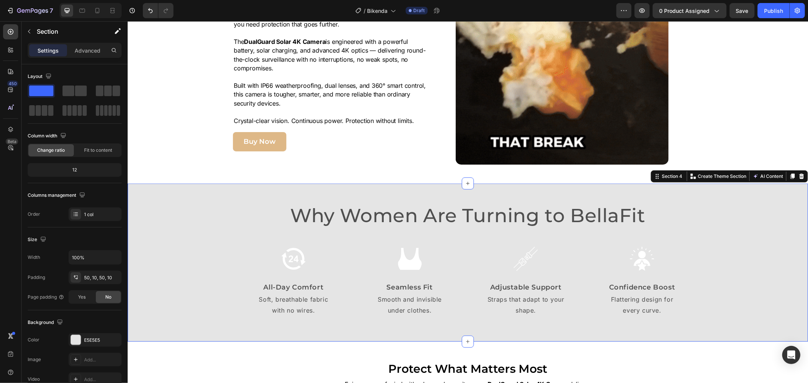
click at [735, 203] on div "Why Women Are Turning to BellaFit Heading Image All-Day Comfort Text Block Soft…" at bounding box center [467, 262] width 673 height 120
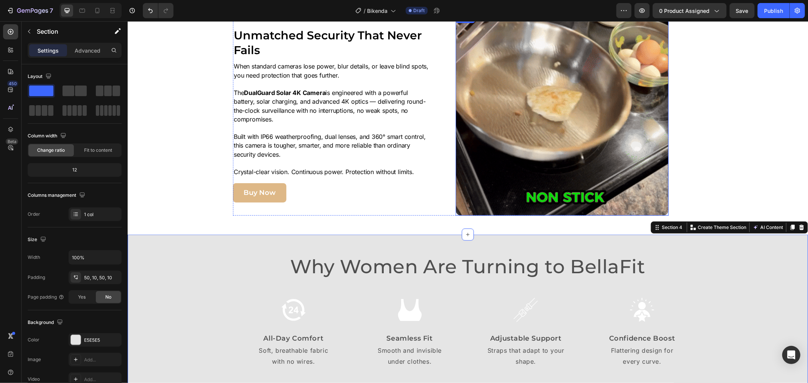
scroll to position [505, 0]
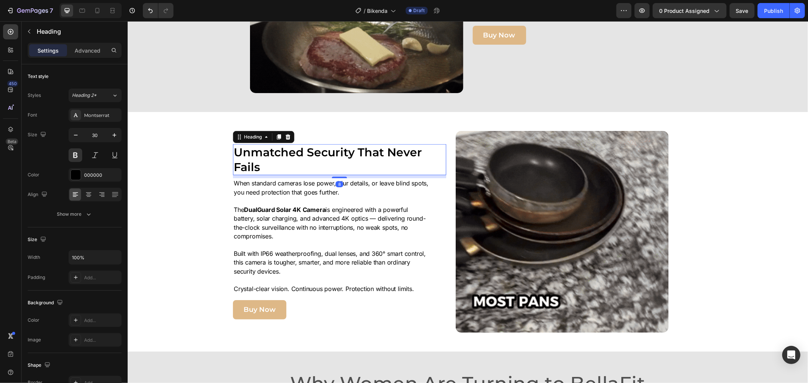
click at [319, 161] on h2 "Unmatched Security That Never Fails" at bounding box center [329, 159] width 192 height 31
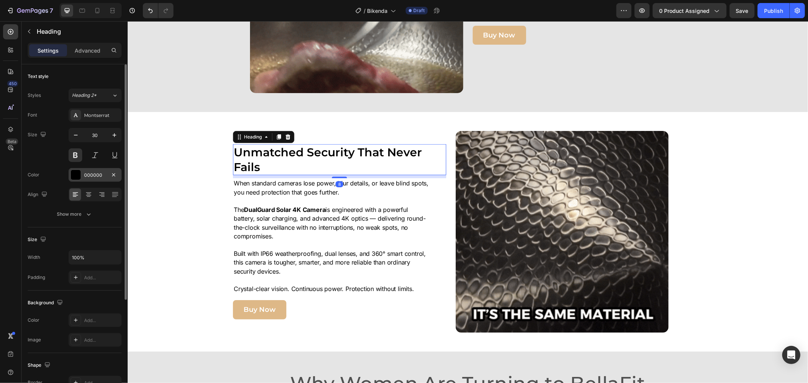
click at [78, 177] on div at bounding box center [76, 175] width 10 height 10
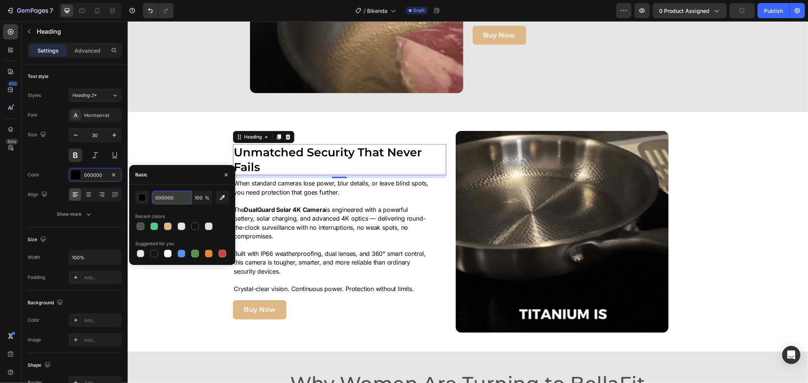
click at [171, 198] on input "000000" at bounding box center [171, 198] width 39 height 14
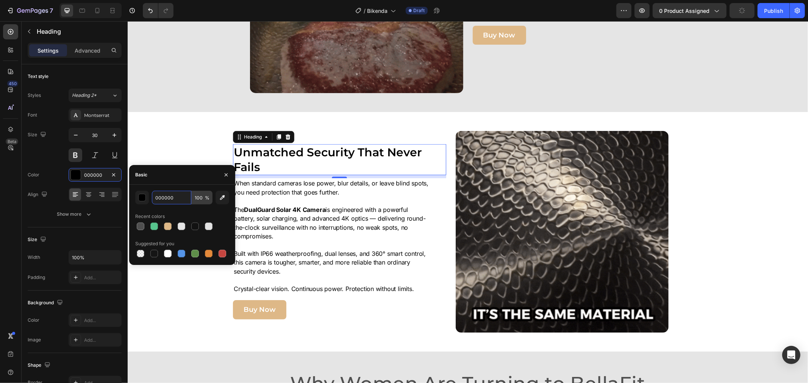
paste input "#212121"
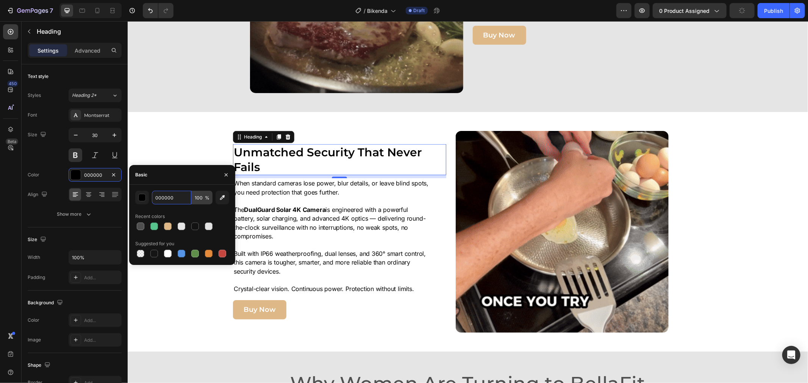
type input "#212121"
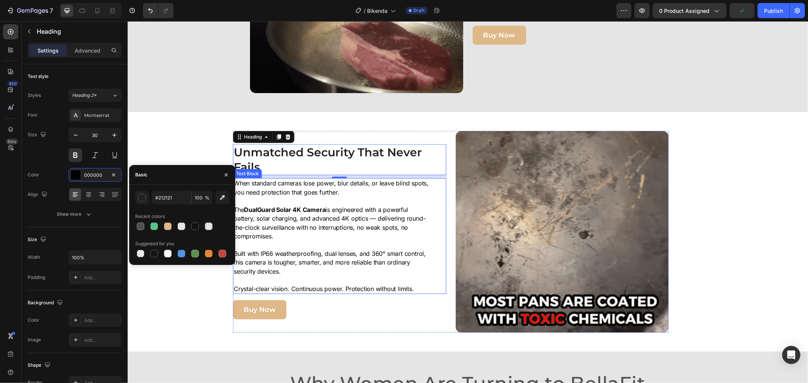
drag, startPoint x: 253, startPoint y: 208, endPoint x: 156, endPoint y: 189, distance: 98.4
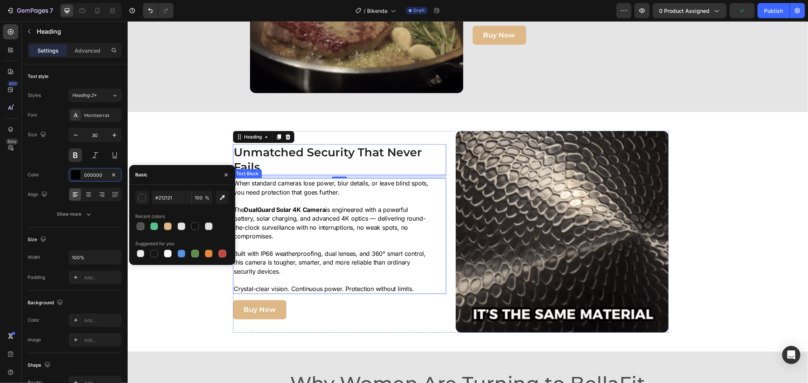
click at [316, 202] on p "When standard cameras lose power, blur details, or leave blind spots, you need …" at bounding box center [330, 192] width 195 height 27
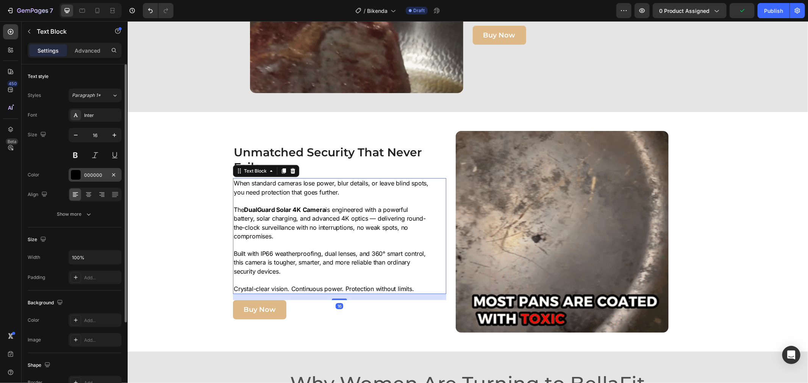
click at [92, 180] on div "000000" at bounding box center [95, 175] width 53 height 14
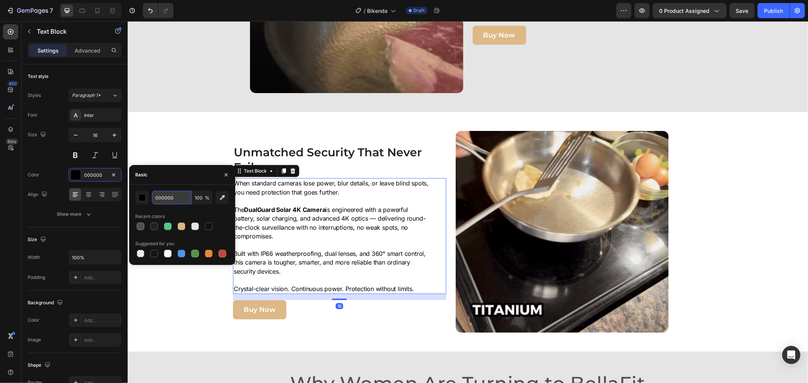
click at [169, 196] on input "000000" at bounding box center [171, 198] width 39 height 14
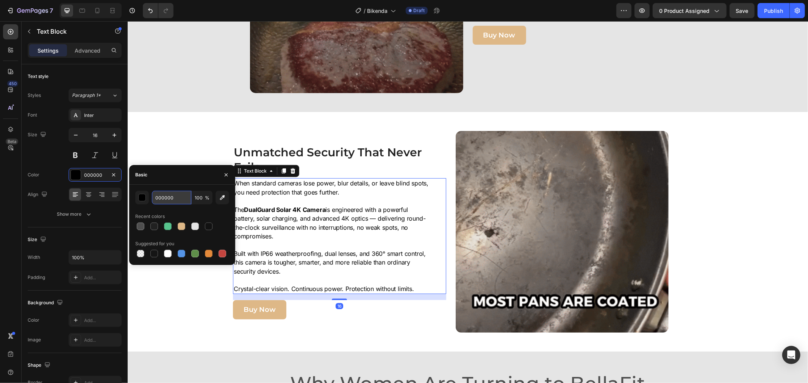
paste input "#212121"
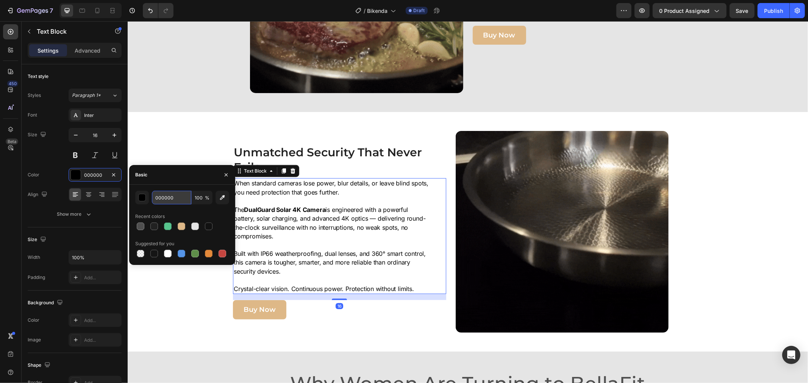
type input "#212121"
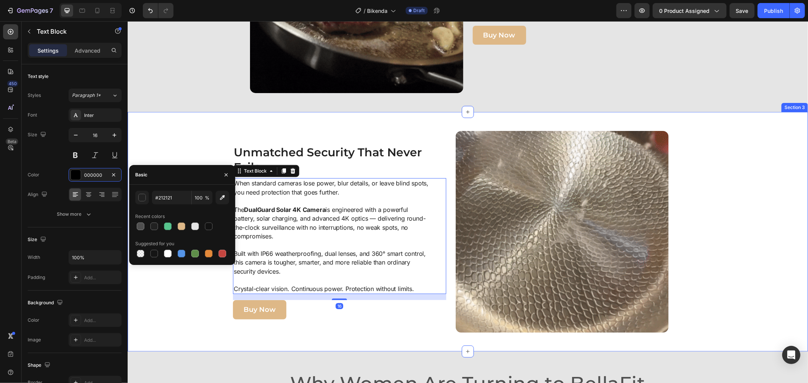
drag, startPoint x: 163, startPoint y: 150, endPoint x: 172, endPoint y: 151, distance: 8.8
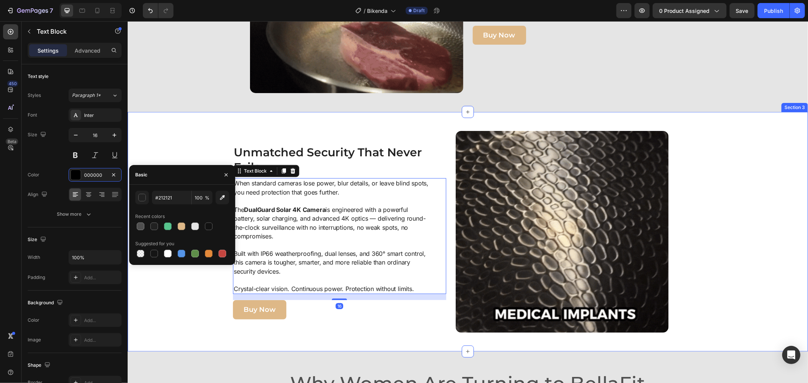
click at [166, 150] on div "Image Unmatched Security That Never Fails Heading When standard cameras lose po…" at bounding box center [450, 232] width 639 height 202
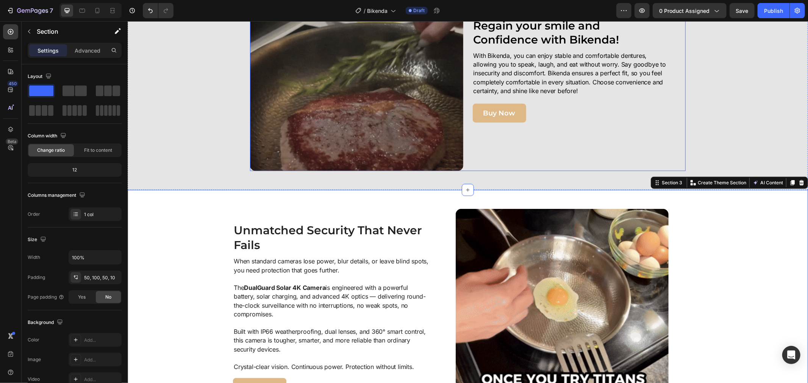
scroll to position [252, 0]
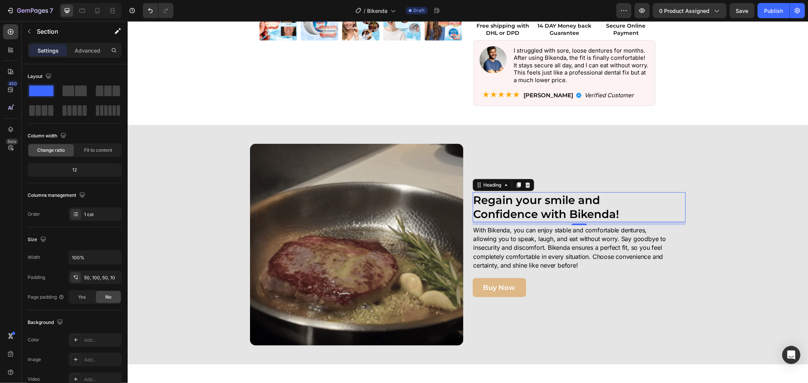
click at [529, 202] on strong "Regain your smile and Confidence with Bikenda!" at bounding box center [546, 207] width 146 height 28
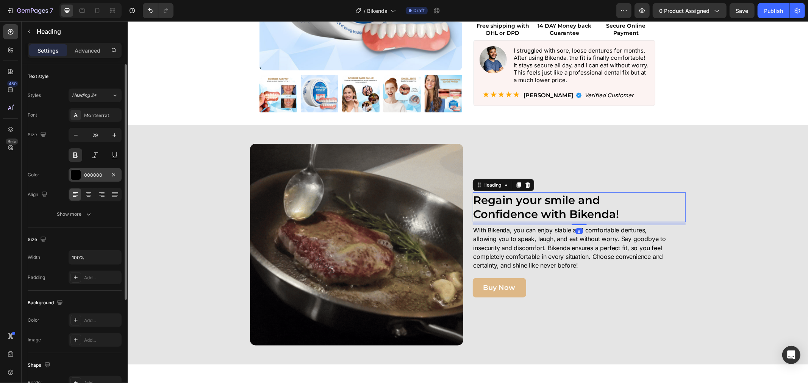
click at [86, 163] on div "Font Montserrat Size 29 Color 000000 Align Show more" at bounding box center [75, 164] width 94 height 113
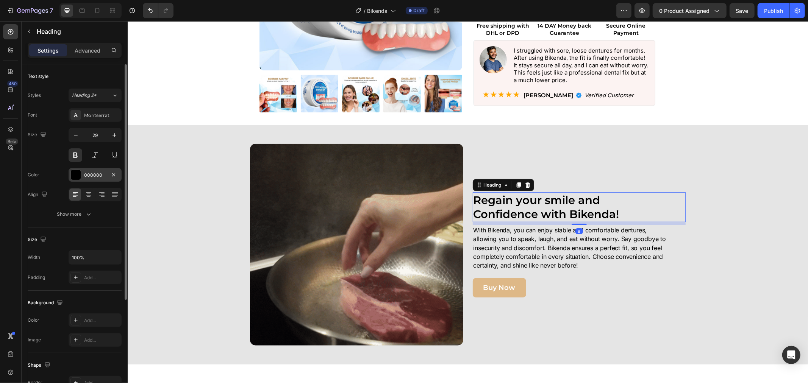
click at [88, 175] on div "000000" at bounding box center [95, 175] width 22 height 7
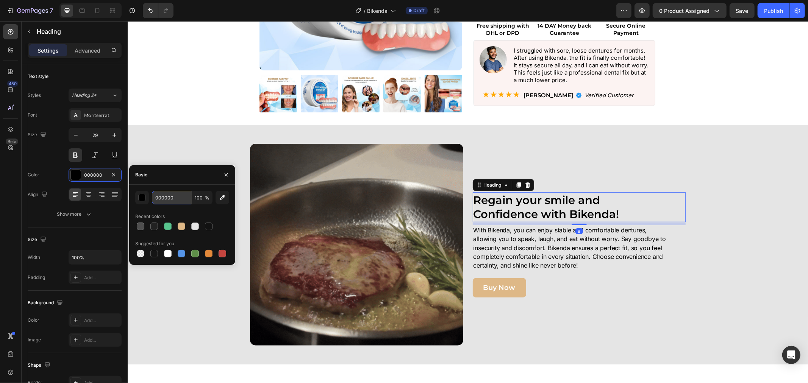
click at [174, 194] on input "000000" at bounding box center [171, 198] width 39 height 14
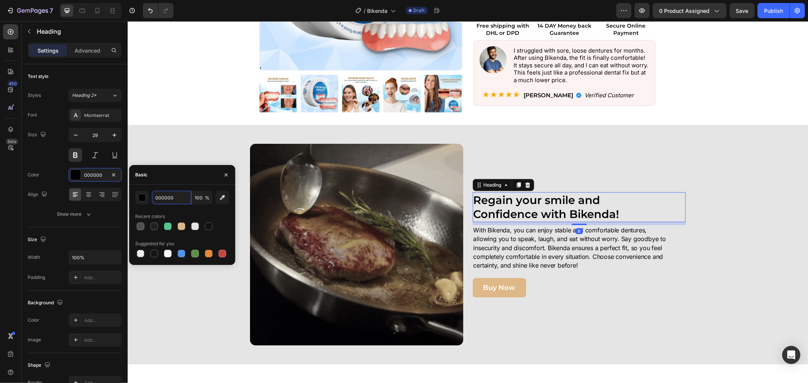
paste input "#212121"
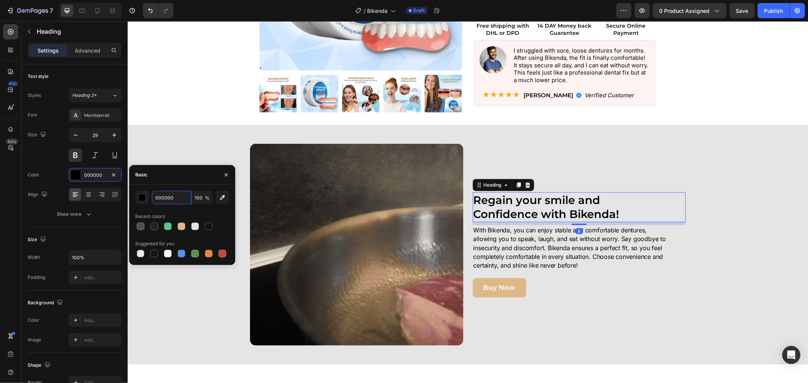
type input "#212121"
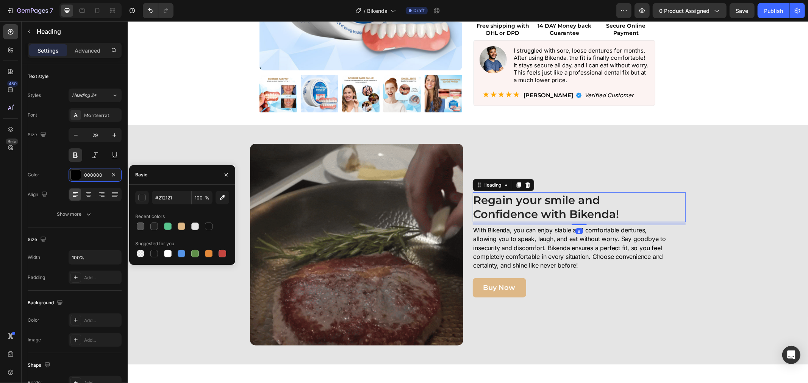
click at [541, 227] on p "With Bikenda, you can enjoy stable and comfortable dentures, allowing you to sp…" at bounding box center [570, 248] width 195 height 44
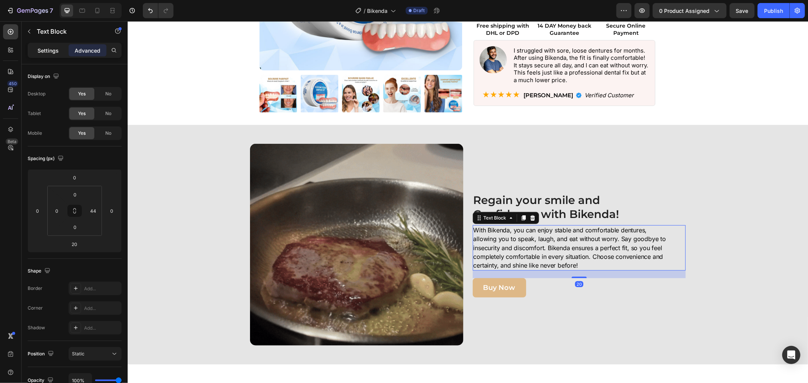
click at [58, 55] on div "Settings" at bounding box center [48, 50] width 38 height 12
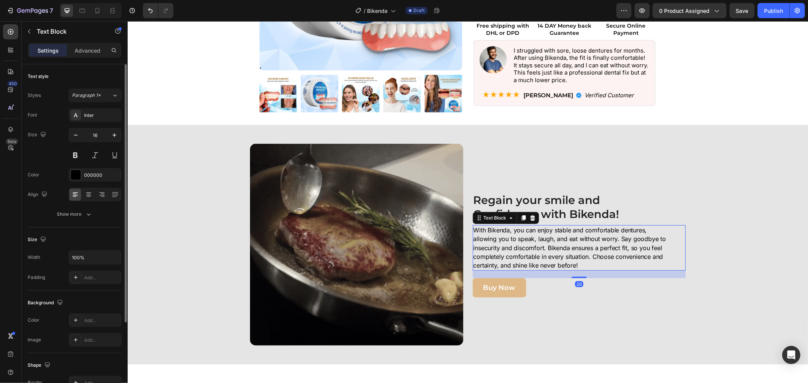
drag, startPoint x: 97, startPoint y: 175, endPoint x: 120, endPoint y: 188, distance: 26.0
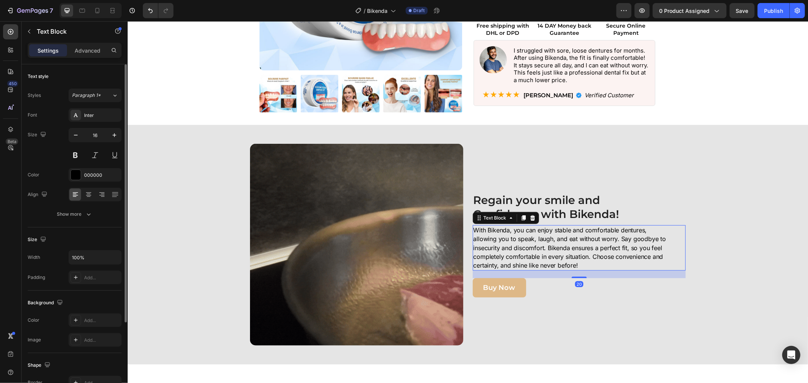
click at [98, 175] on div "000000" at bounding box center [102, 175] width 36 height 7
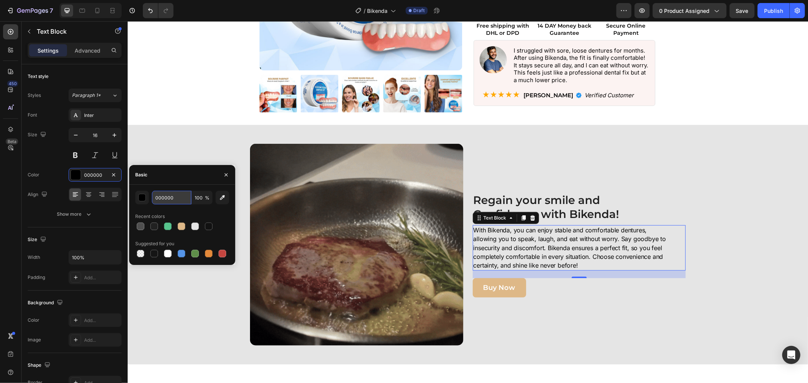
click at [174, 200] on input "000000" at bounding box center [171, 198] width 39 height 14
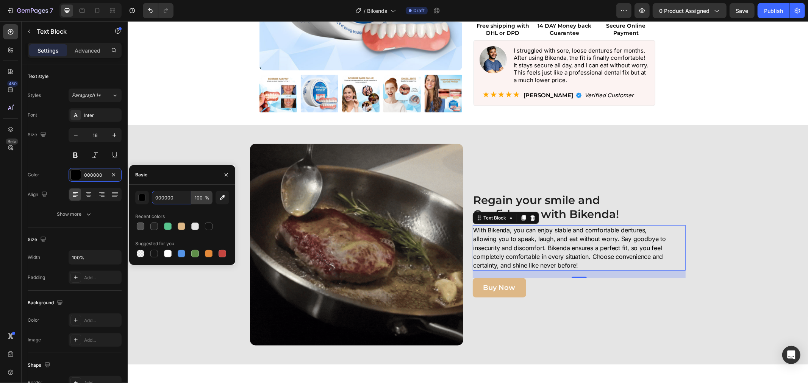
paste input "#212121"
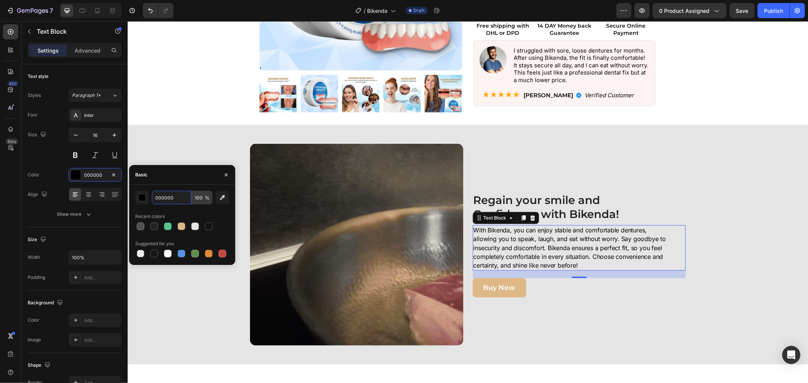
type input "#212121"
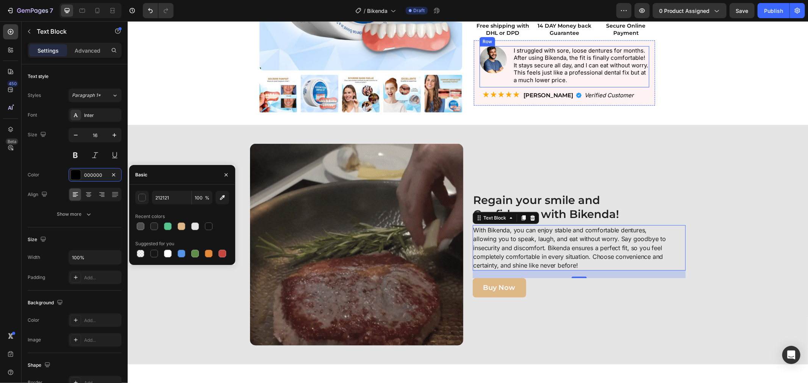
click at [586, 73] on p "I struggled with sore, loose dentures for months. After using Bikenda, the fit …" at bounding box center [580, 65] width 135 height 37
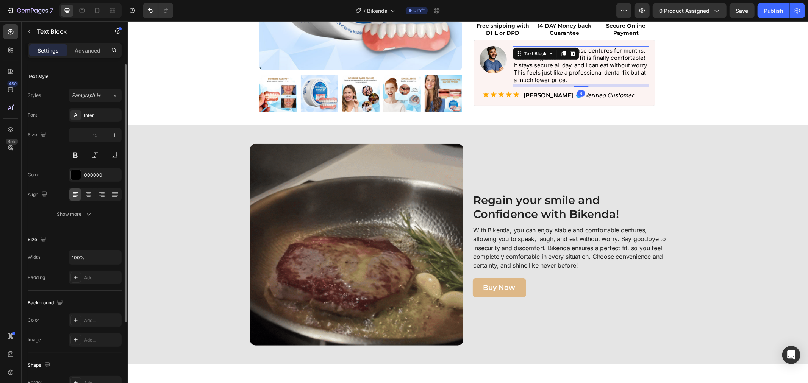
click at [93, 183] on div "Font Inter Size 15 Color 000000 Align Show more" at bounding box center [75, 164] width 94 height 113
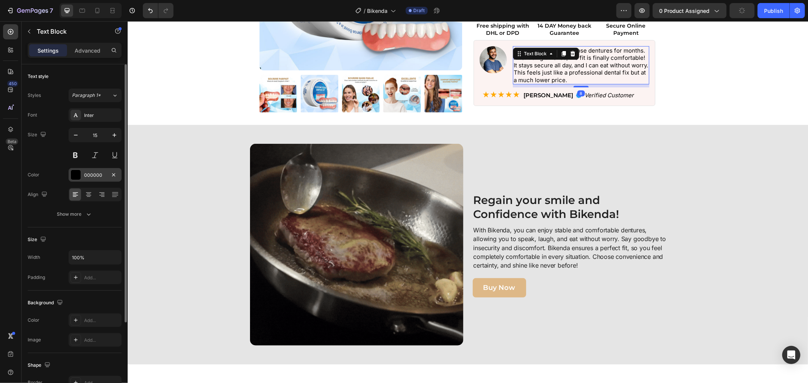
click at [97, 177] on div "000000" at bounding box center [95, 175] width 22 height 7
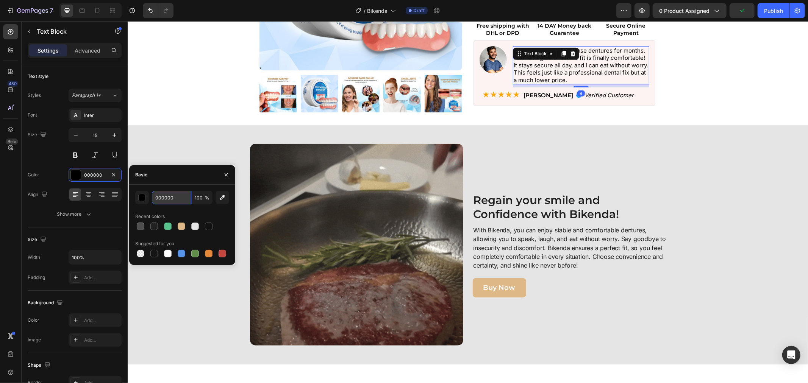
click at [179, 199] on input "000000" at bounding box center [171, 198] width 39 height 14
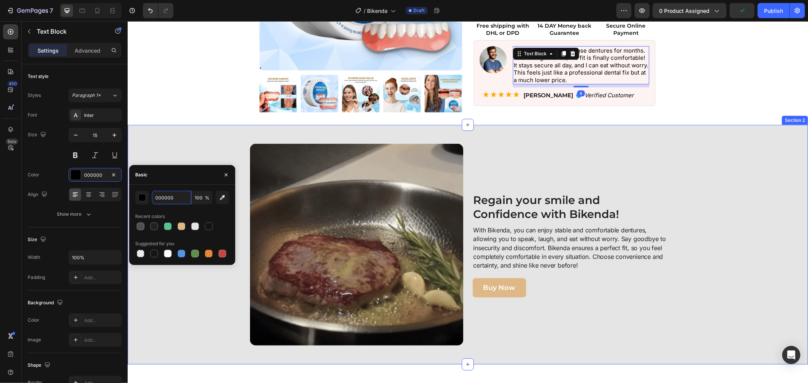
paste input "#212121"
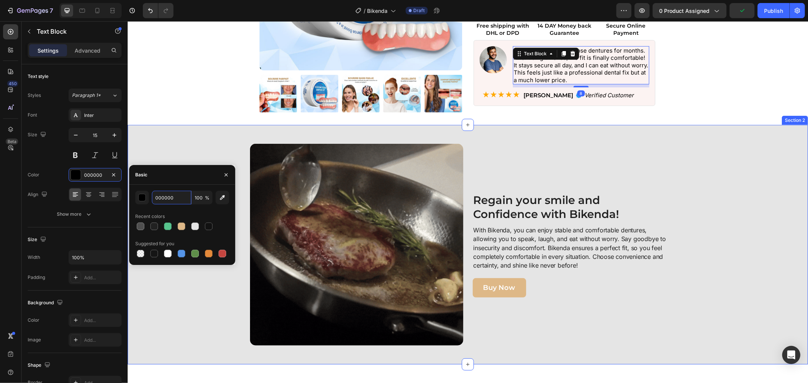
type input "#212121"
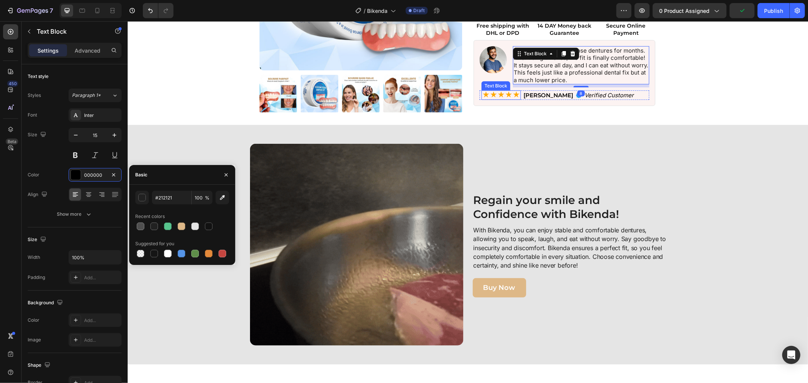
click at [523, 93] on strong "[PERSON_NAME]" at bounding box center [548, 94] width 50 height 7
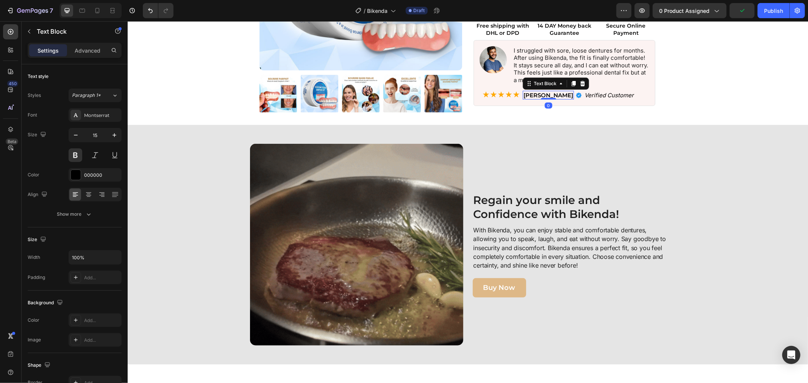
click at [523, 93] on strong "[PERSON_NAME]" at bounding box center [548, 94] width 50 height 7
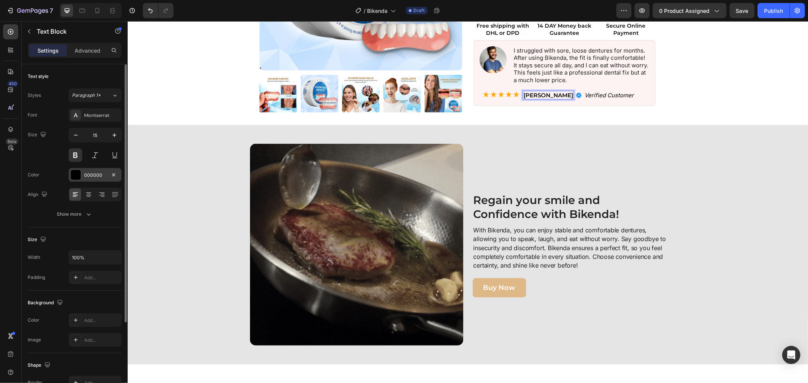
click at [76, 174] on div at bounding box center [76, 175] width 10 height 10
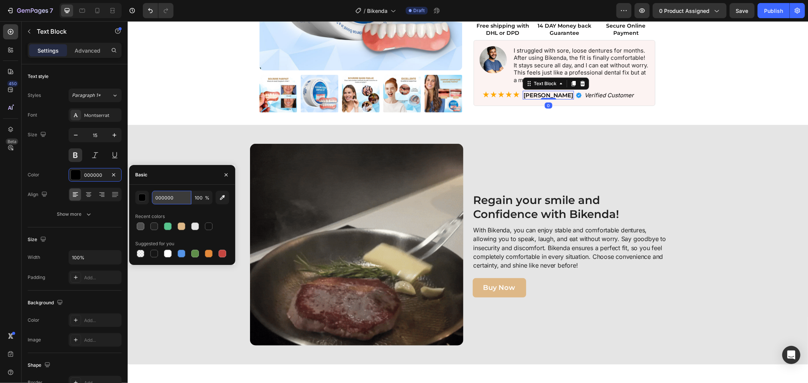
click at [178, 202] on input "000000" at bounding box center [171, 198] width 39 height 14
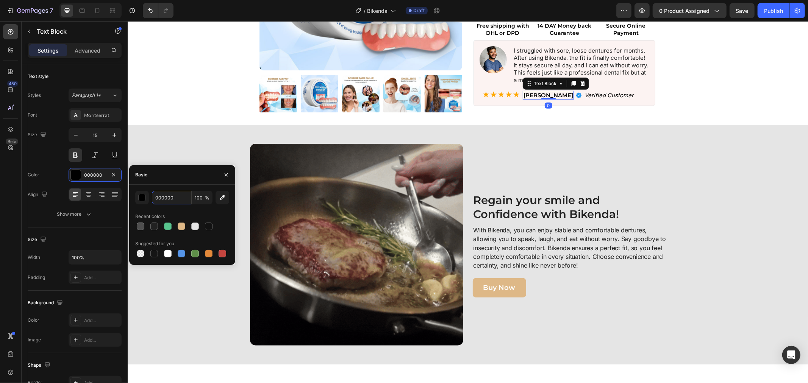
paste input "#212121"
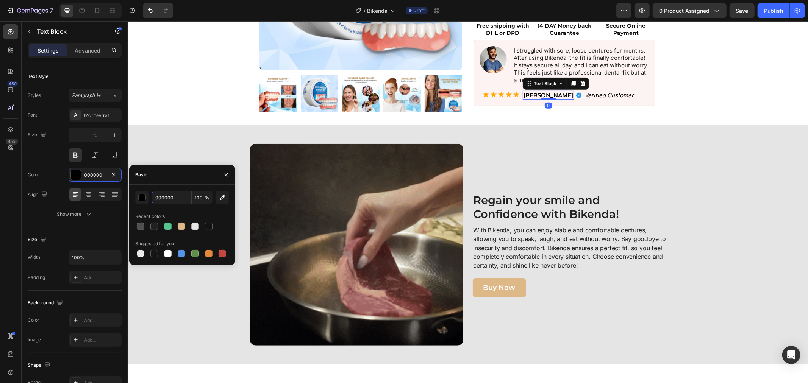
type input "#212121"
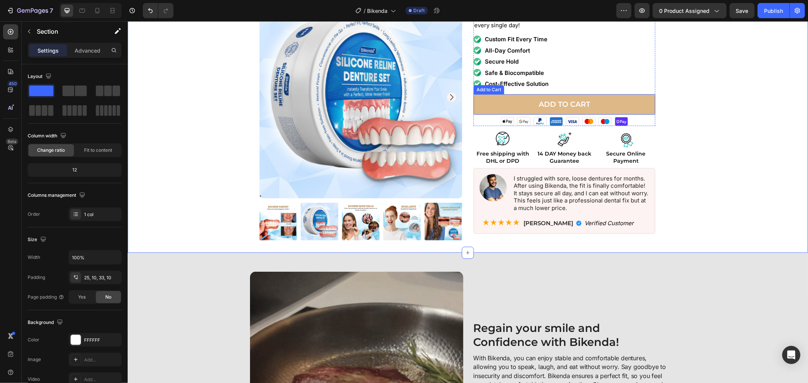
scroll to position [84, 0]
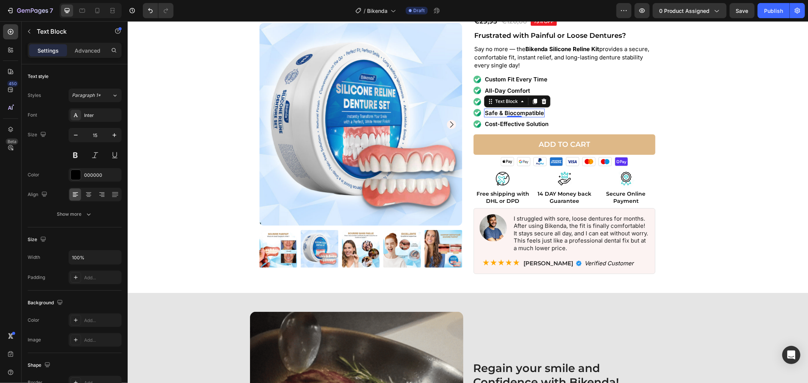
click at [537, 109] on p "Safe & Biocompatible" at bounding box center [514, 113] width 59 height 8
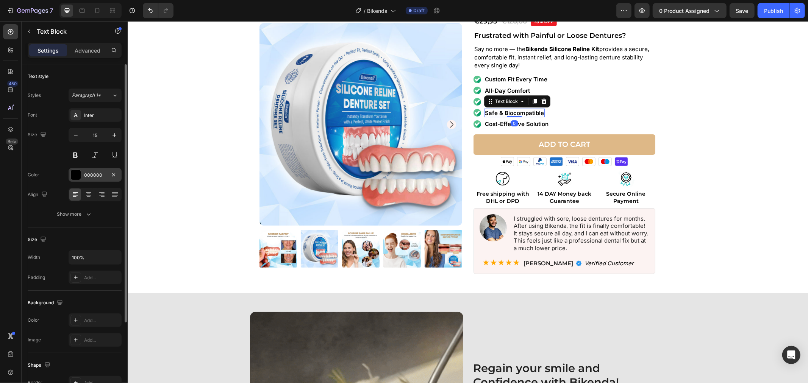
click at [95, 172] on div "000000" at bounding box center [95, 175] width 22 height 7
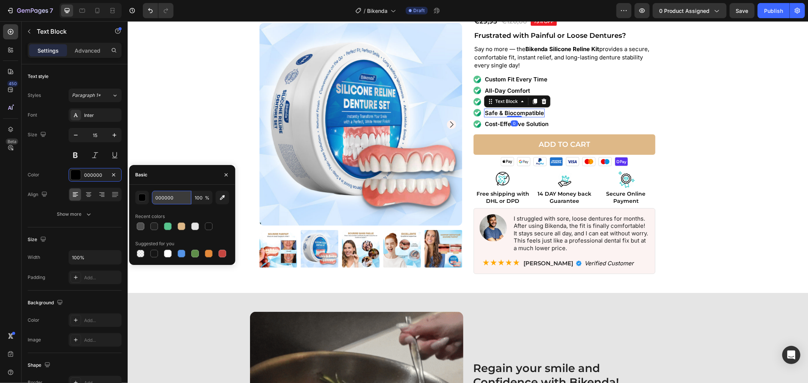
click at [166, 198] on input "000000" at bounding box center [171, 198] width 39 height 14
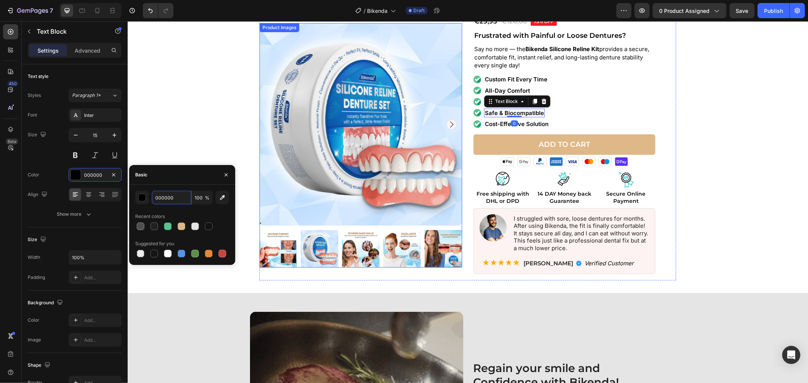
paste input "#212121"
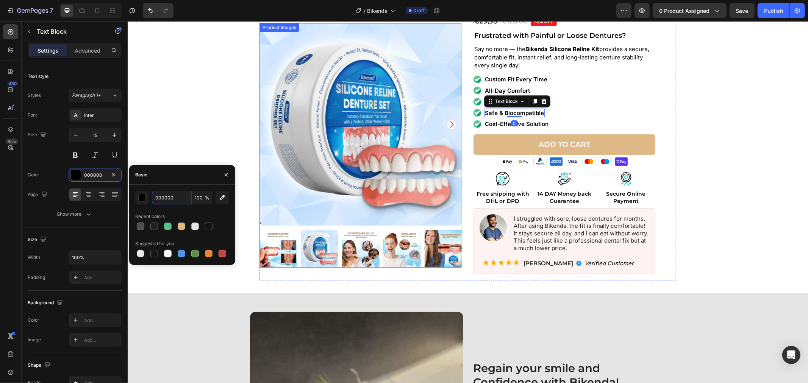
type input "#212121"
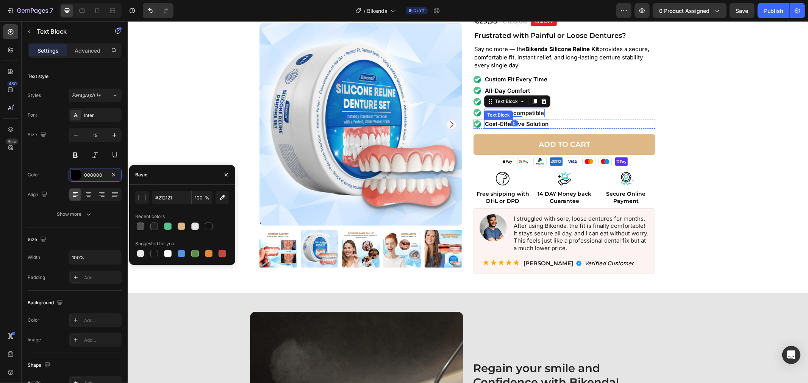
click at [533, 125] on p "Cost-Effective Solution" at bounding box center [517, 124] width 64 height 8
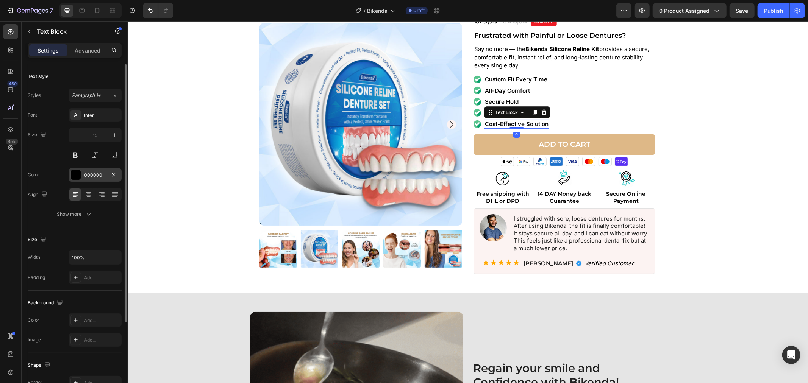
click at [69, 173] on div "000000" at bounding box center [95, 175] width 53 height 14
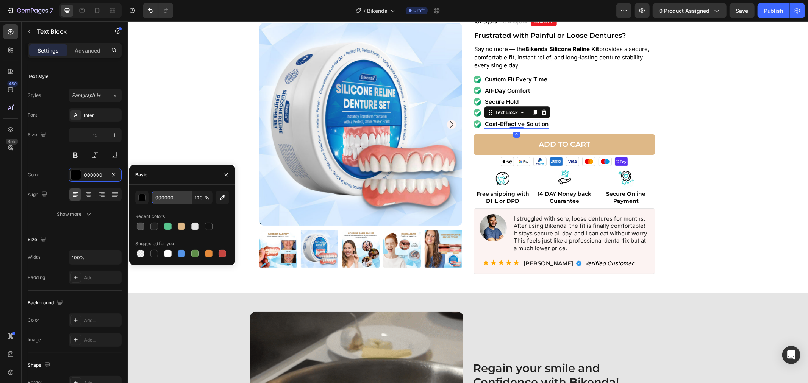
click at [175, 196] on input "000000" at bounding box center [171, 198] width 39 height 14
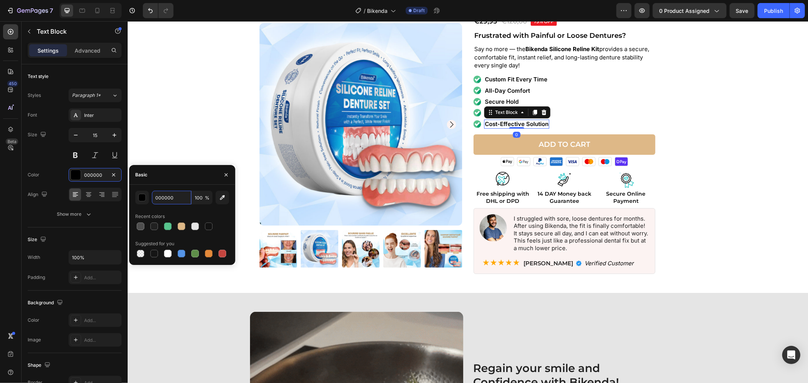
paste input "#212121"
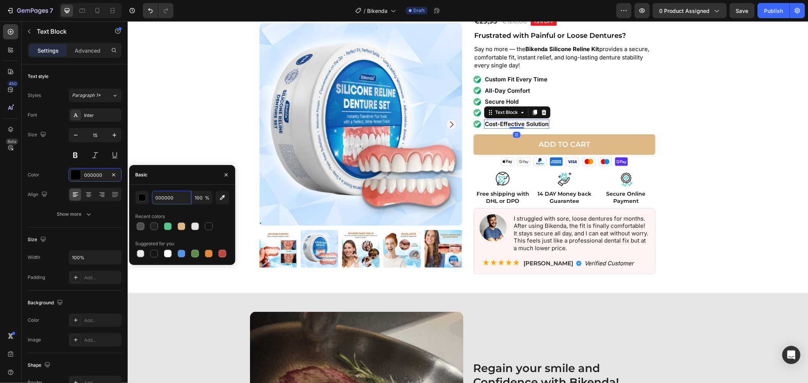
type input "#212121"
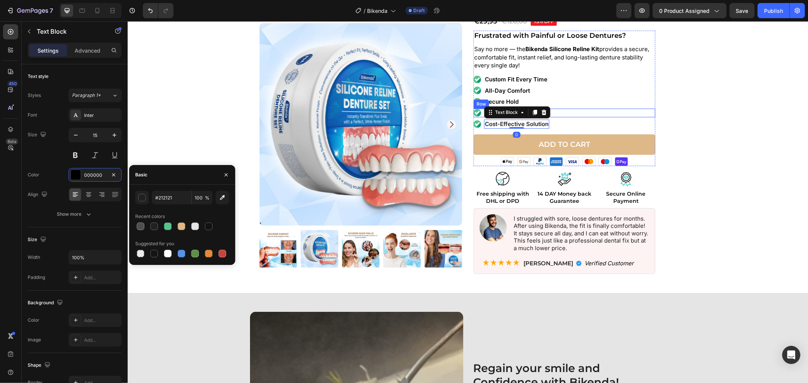
click at [643, 108] on div "Image Safe & Biocompatible Text Block Row" at bounding box center [564, 112] width 182 height 9
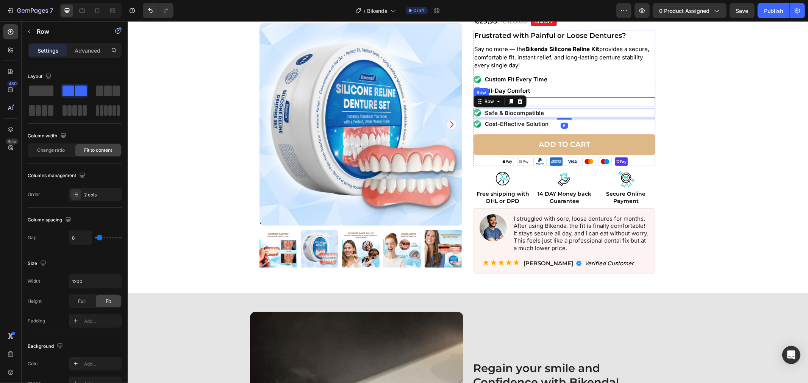
click at [544, 100] on div "Image Secure Hold Text Block Row" at bounding box center [564, 101] width 182 height 9
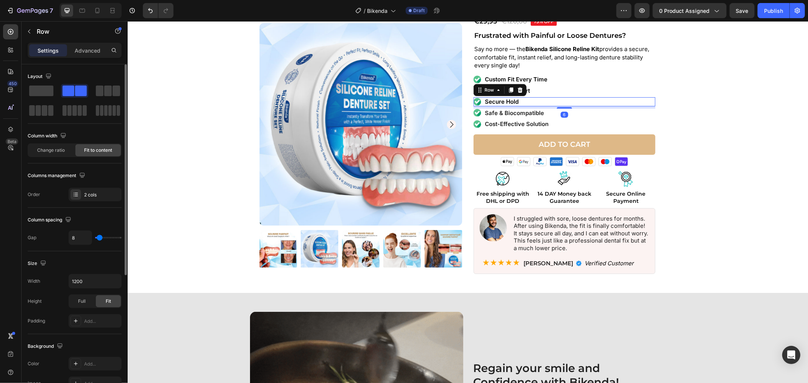
click at [84, 152] on span "Fit to content" at bounding box center [98, 150] width 28 height 7
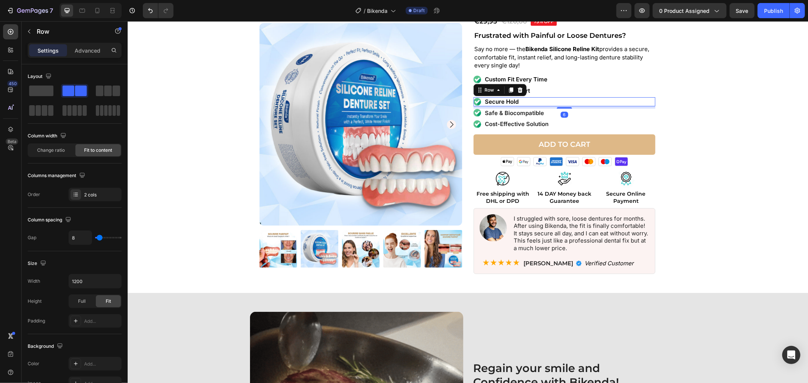
click at [45, 49] on p "Settings" at bounding box center [48, 51] width 21 height 8
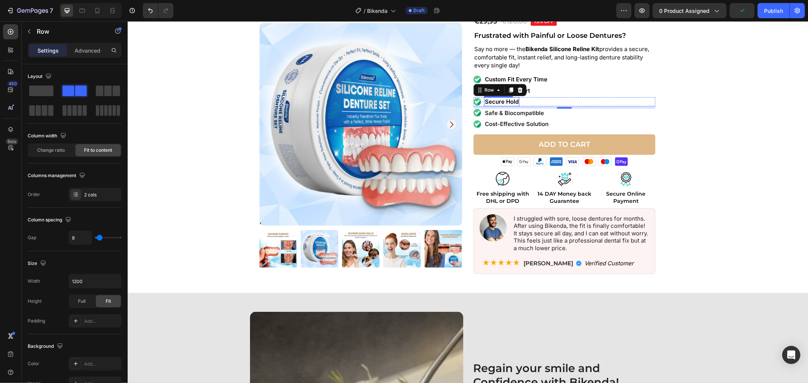
click at [496, 103] on p "Secure Hold" at bounding box center [502, 102] width 34 height 8
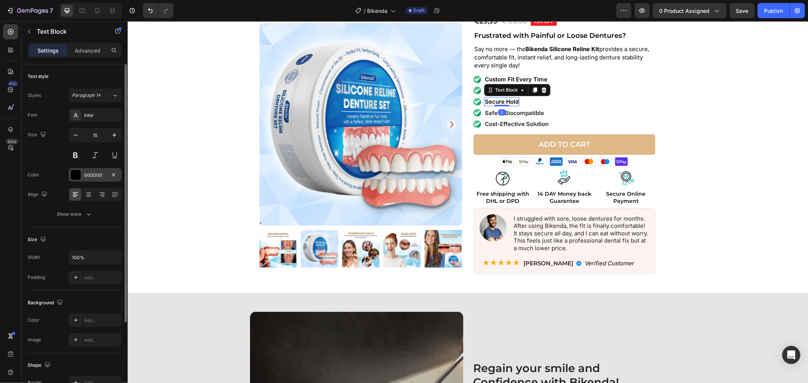
click at [93, 177] on div "000000" at bounding box center [95, 175] width 22 height 7
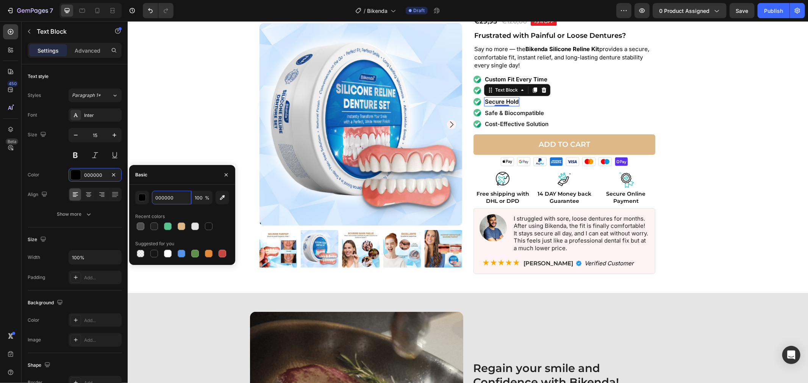
paste input "#212121"
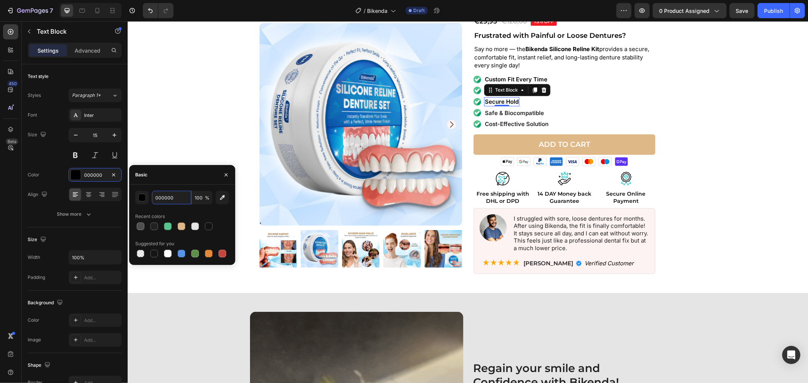
type input "#212121"
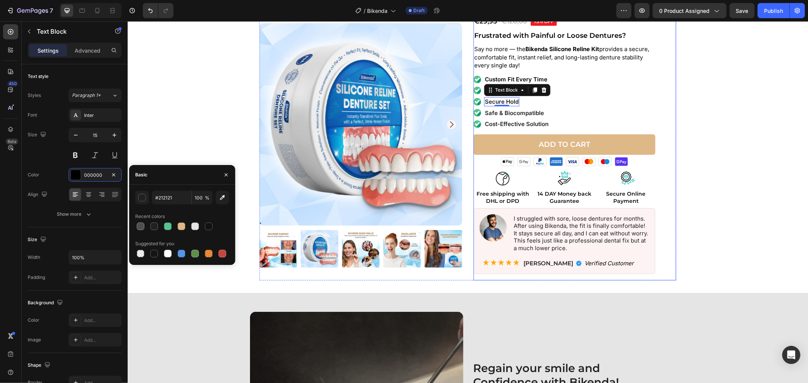
click at [662, 104] on div "Icon Icon Icon Icon Icon Icon List Rated 4.8/5 based on +9,456 Total Ratings Te…" at bounding box center [574, 121] width 203 height 319
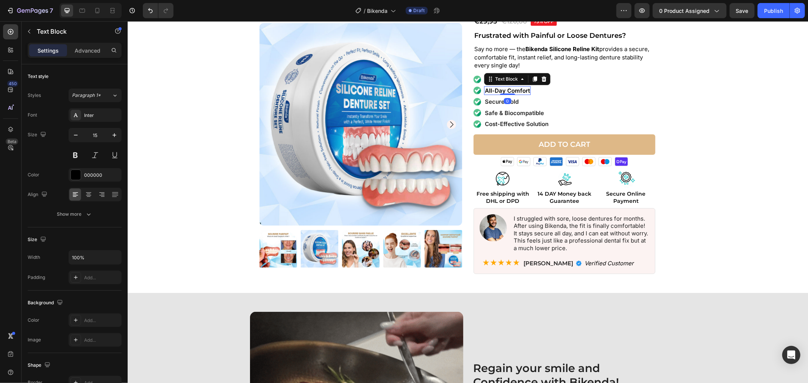
click at [519, 91] on p "All-Day Comfort" at bounding box center [507, 91] width 45 height 8
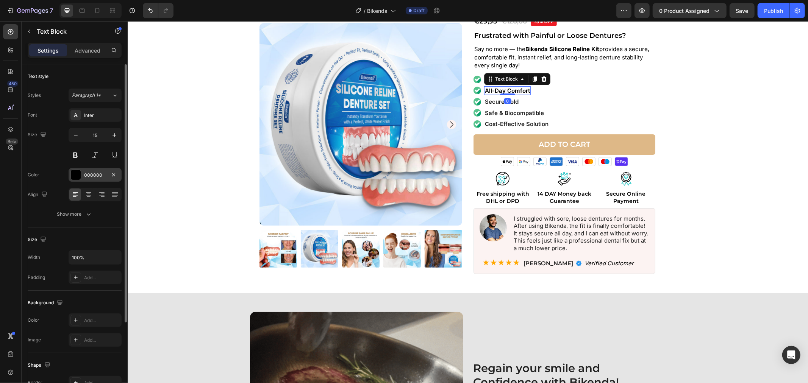
click at [103, 175] on div "000000" at bounding box center [95, 175] width 22 height 7
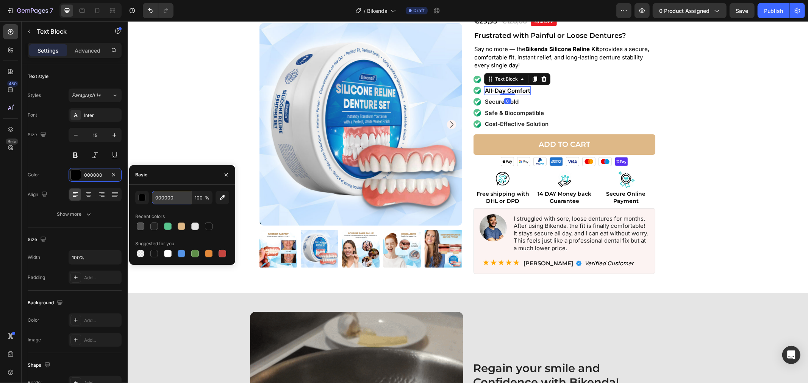
click at [177, 197] on input "000000" at bounding box center [171, 198] width 39 height 14
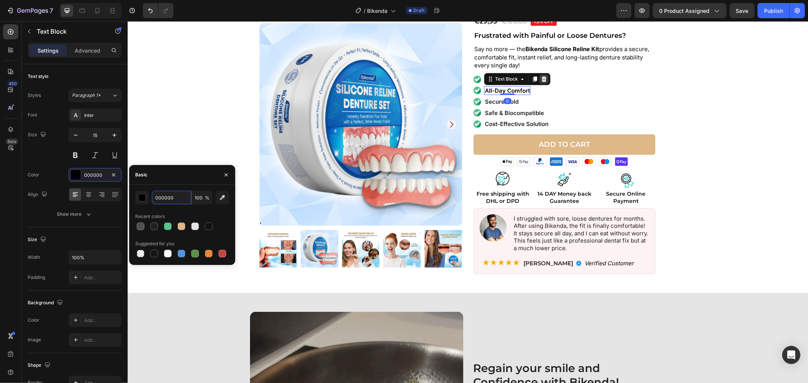
type input "v"
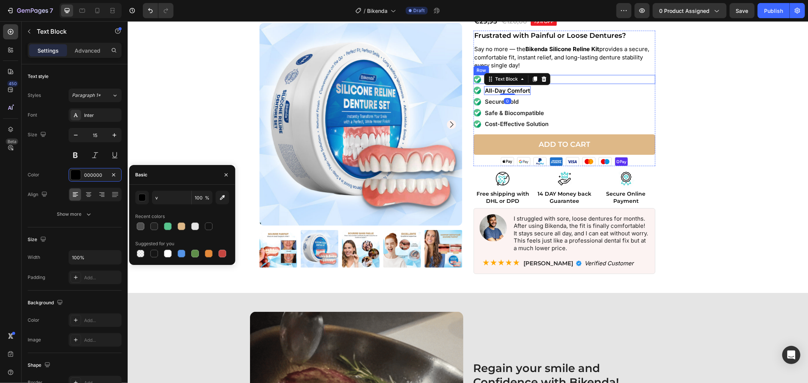
click at [569, 83] on div "Image Custom Fit Every Time Text Block Row" at bounding box center [564, 79] width 182 height 9
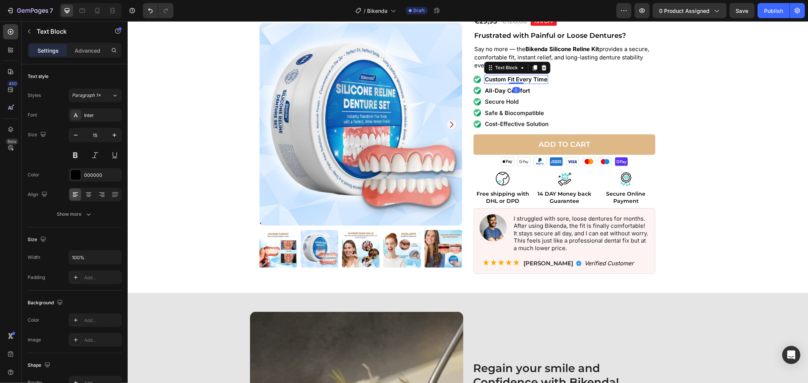
click at [516, 78] on p "Custom Fit Every Time" at bounding box center [516, 79] width 63 height 8
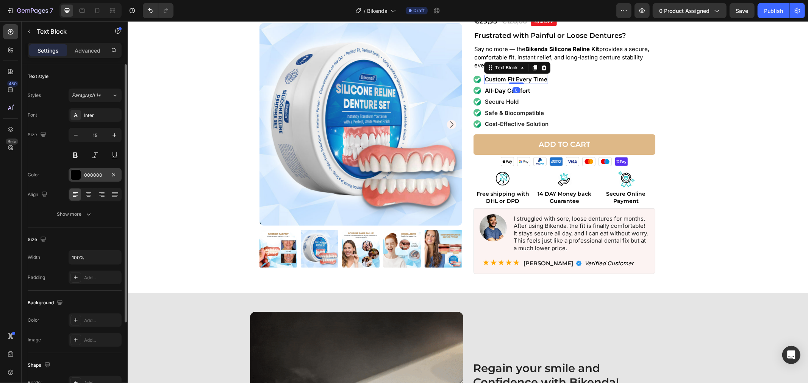
click at [77, 176] on div at bounding box center [76, 175] width 10 height 10
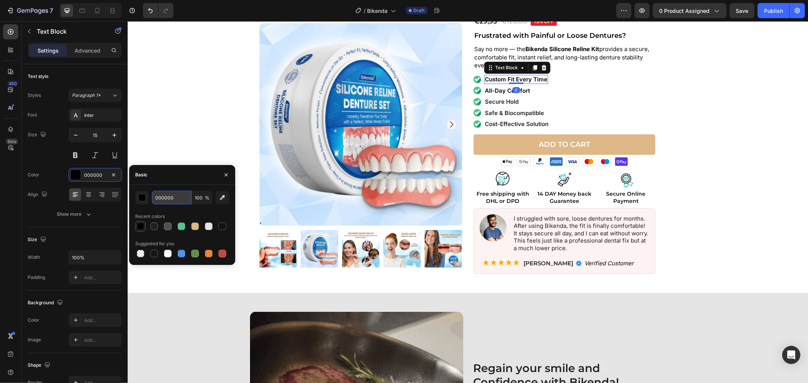
click at [164, 196] on input "000000" at bounding box center [171, 198] width 39 height 14
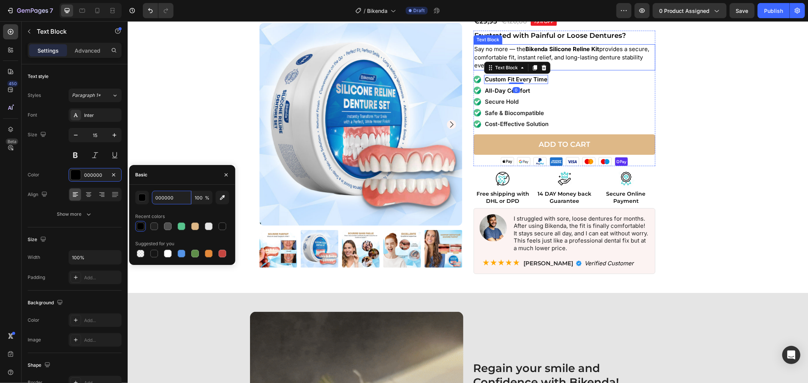
type input "v"
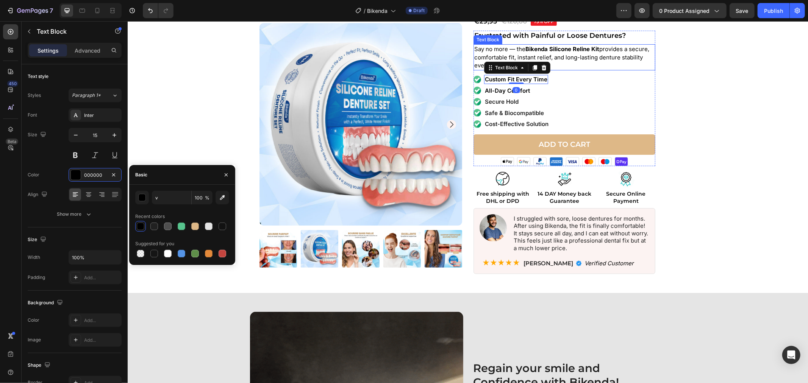
click at [558, 47] on strong "Bikenda Silicone Reline Kit" at bounding box center [562, 48] width 74 height 7
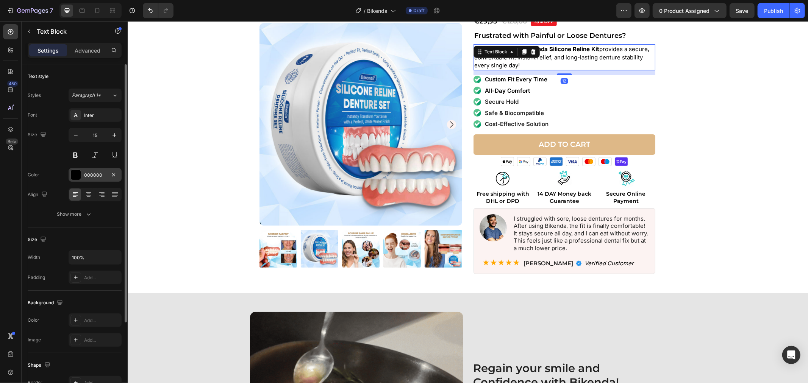
click at [92, 177] on div "000000" at bounding box center [95, 175] width 22 height 7
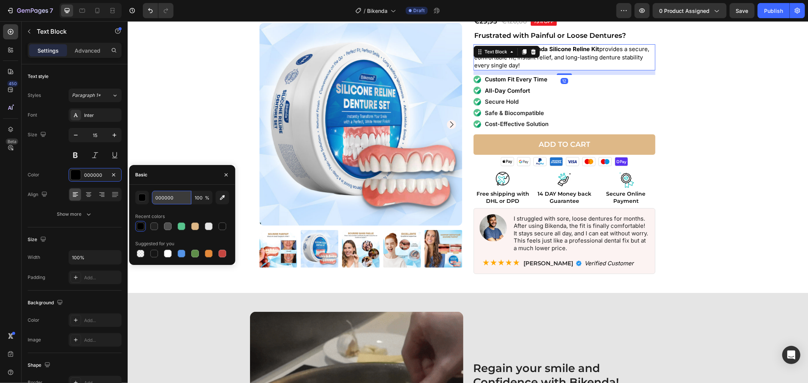
click at [172, 198] on input "000000" at bounding box center [171, 198] width 39 height 14
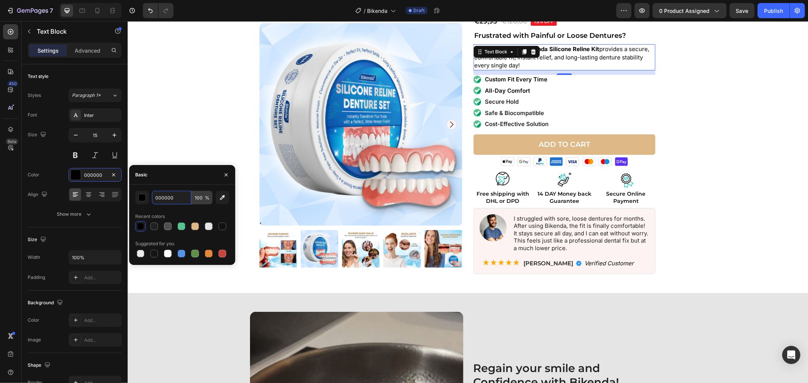
paste input "#212121"
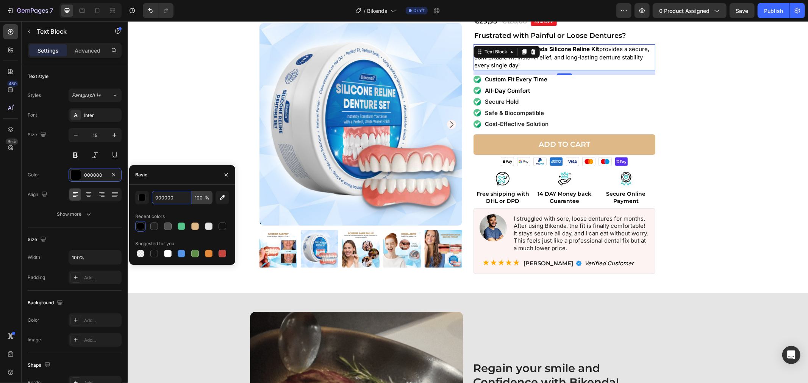
type input "#212121"
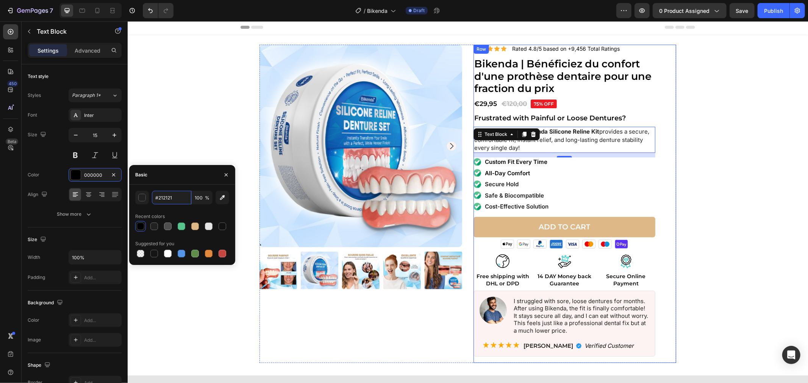
scroll to position [0, 0]
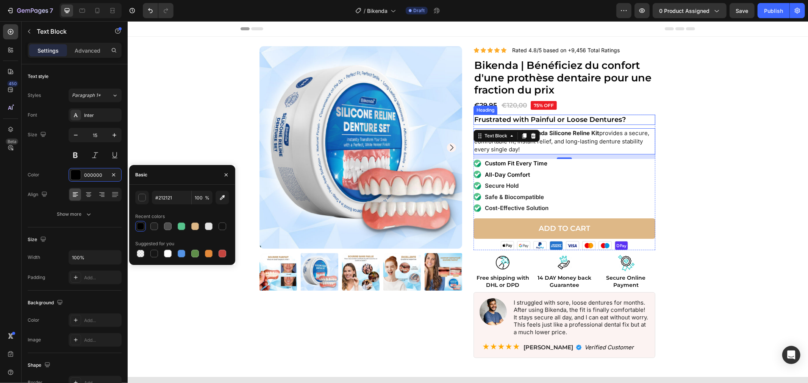
click at [597, 118] on strong "Frustrated with Painful or Loose Dentures?" at bounding box center [550, 119] width 152 height 8
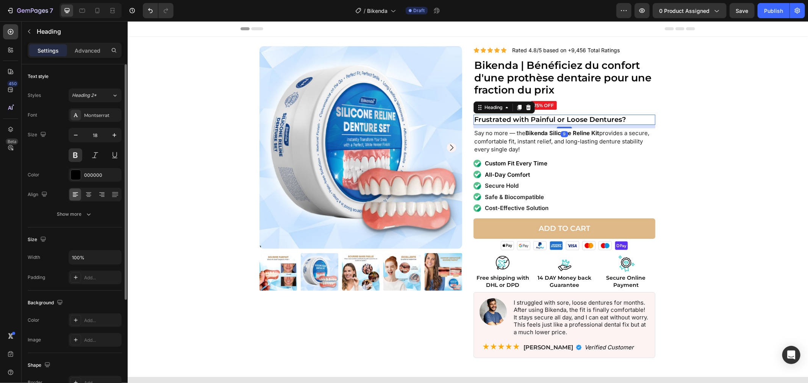
click at [93, 183] on div "Font Montserrat Size 18 Color 000000 Align Show more" at bounding box center [75, 164] width 94 height 113
click at [99, 178] on div "000000" at bounding box center [95, 175] width 22 height 7
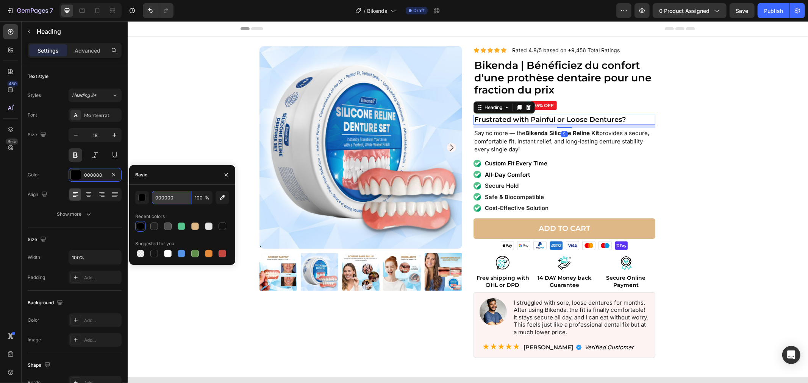
click at [166, 198] on input "000000" at bounding box center [171, 198] width 39 height 14
paste input "#212121"
type input "#212121"
click at [517, 80] on h1 "Bikenda | Bénéficiez du confort d'une prothèse dentaire pour une fraction du pr…" at bounding box center [564, 77] width 182 height 38
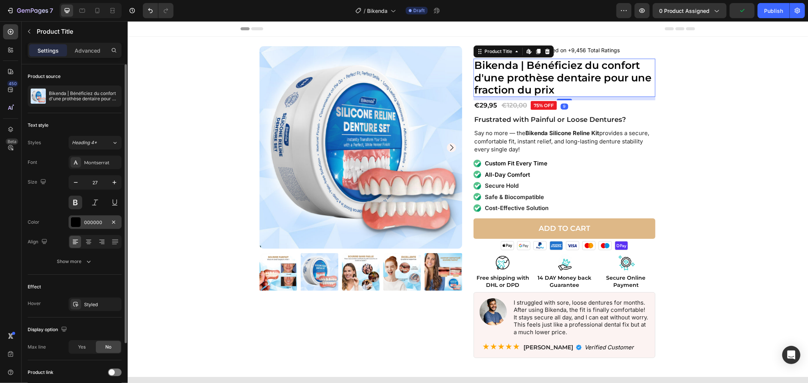
drag, startPoint x: 95, startPoint y: 222, endPoint x: 118, endPoint y: 228, distance: 23.7
click at [96, 224] on div "000000" at bounding box center [95, 222] width 22 height 7
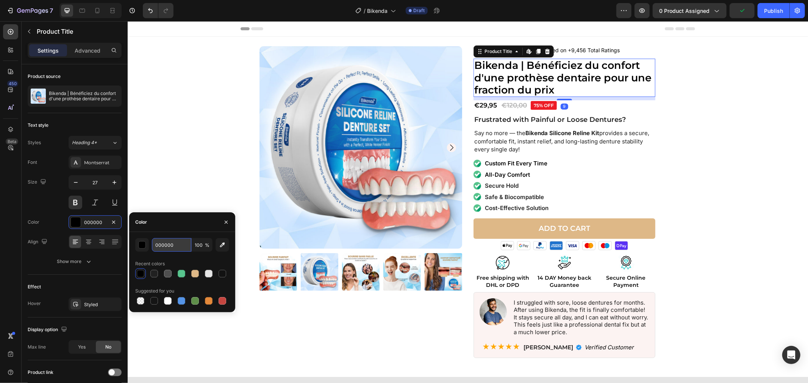
click at [170, 244] on input "000000" at bounding box center [171, 245] width 39 height 14
paste input "#212121"
type input "#212121"
drag, startPoint x: 764, startPoint y: 89, endPoint x: 732, endPoint y: 80, distance: 33.7
click at [762, 89] on div "Product Images Icon Icon Icon Icon Icon Icon List Rated 4.8/5 based on +9,456 T…" at bounding box center [467, 205] width 673 height 319
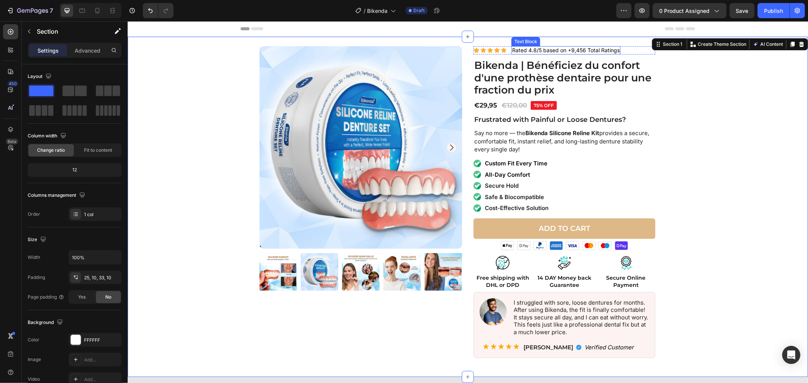
click at [603, 49] on p "Rated 4.8/5 based on +9,456 Total Ratings" at bounding box center [566, 50] width 108 height 7
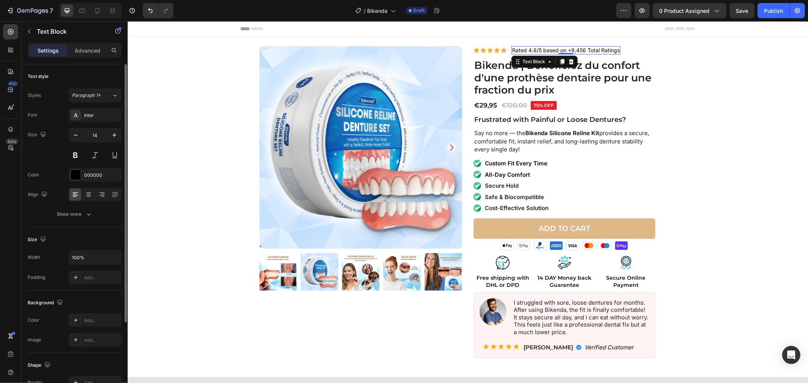
click at [88, 166] on div "Font Inter Size 14 Color 000000 Align Show more" at bounding box center [75, 164] width 94 height 113
drag, startPoint x: 89, startPoint y: 168, endPoint x: 122, endPoint y: 185, distance: 37.3
click at [89, 169] on div "000000" at bounding box center [95, 175] width 53 height 14
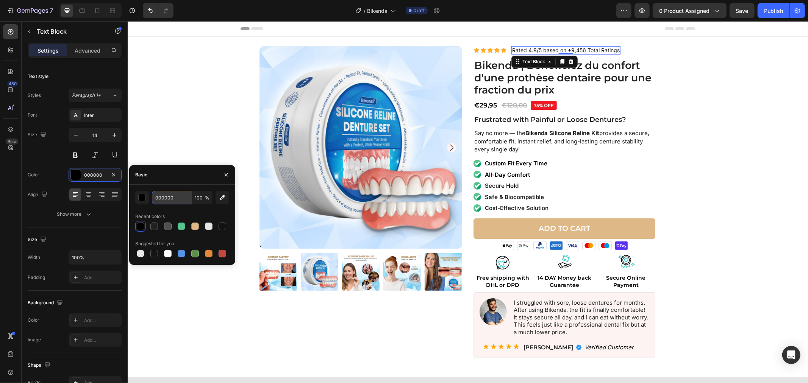
click at [179, 194] on input "000000" at bounding box center [171, 198] width 39 height 14
paste input "#212121"
type input "#212121"
click at [722, 111] on div "Product Images Icon Icon Icon Icon Icon Icon List Rated 4.8/5 based on +9,456 T…" at bounding box center [467, 205] width 673 height 319
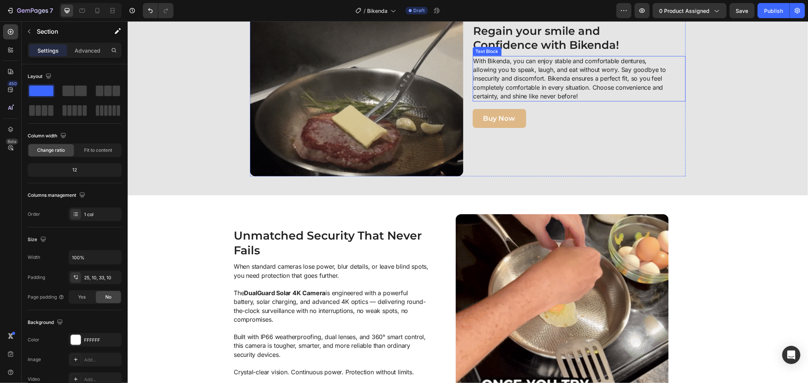
scroll to position [421, 0]
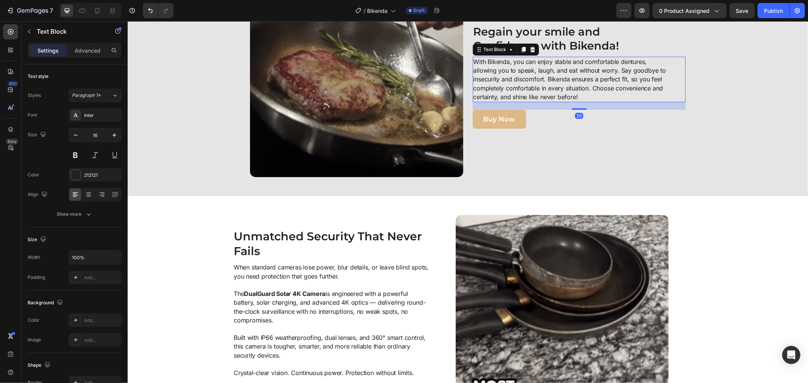
click at [528, 70] on p "With Bikenda, you can enjoy stable and comfortable dentures, allowing you to sp…" at bounding box center [570, 79] width 195 height 44
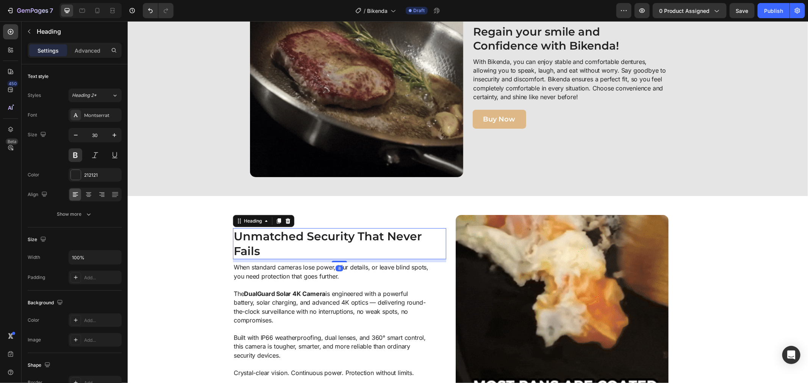
click at [363, 245] on h2 "Unmatched Security That Never Fails" at bounding box center [329, 243] width 192 height 31
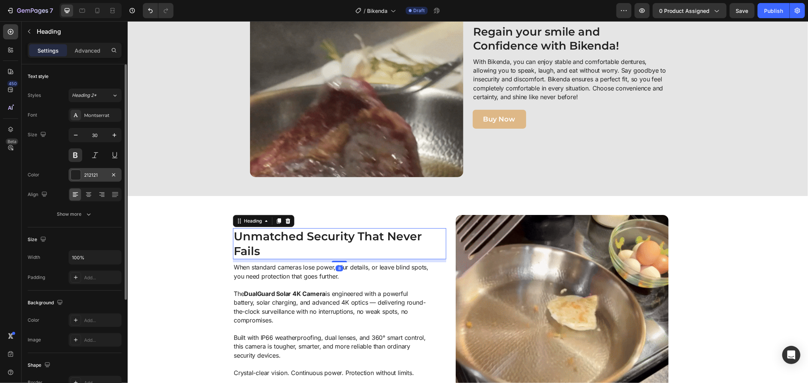
click at [91, 173] on div "212121" at bounding box center [95, 175] width 22 height 7
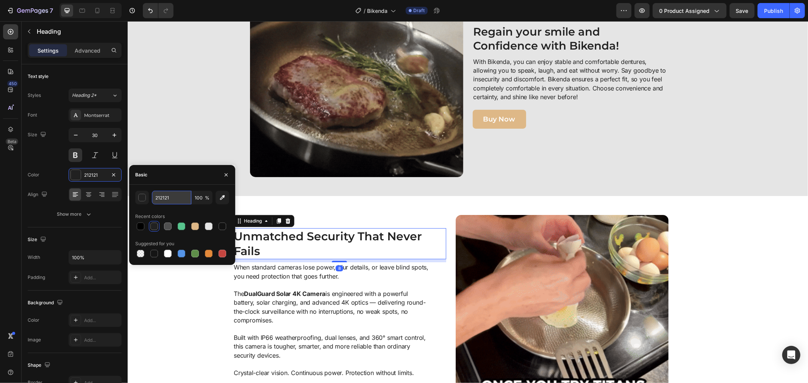
click at [153, 195] on input "212121" at bounding box center [171, 198] width 39 height 14
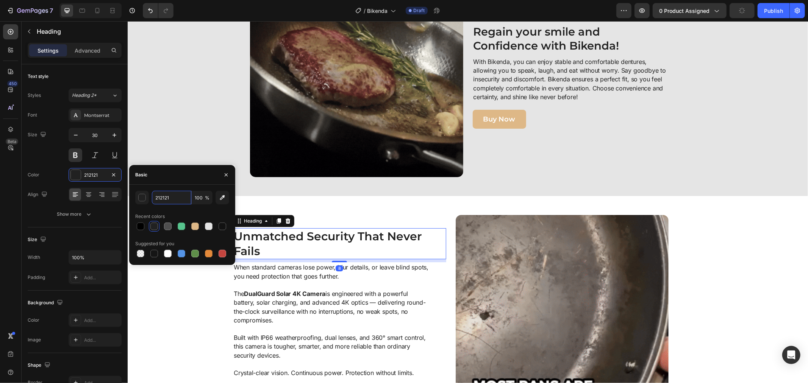
paste input "#"
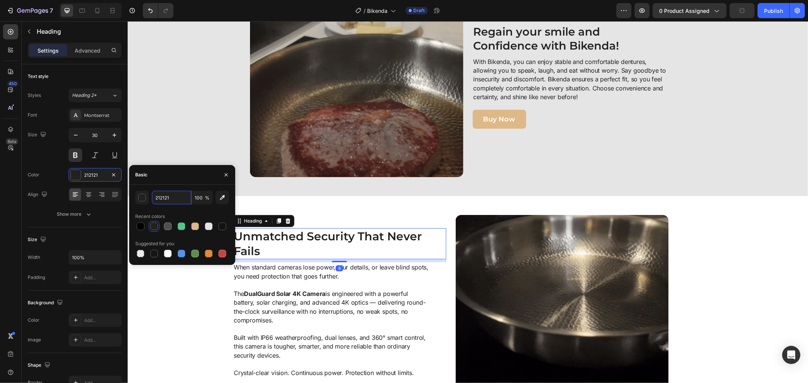
type input "#212121"
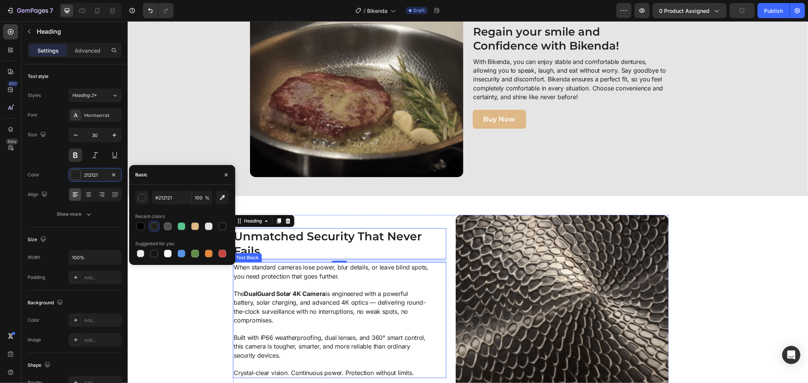
click at [272, 283] on p "When standard cameras lose power, blur details, or leave blind spots, you need …" at bounding box center [330, 276] width 195 height 27
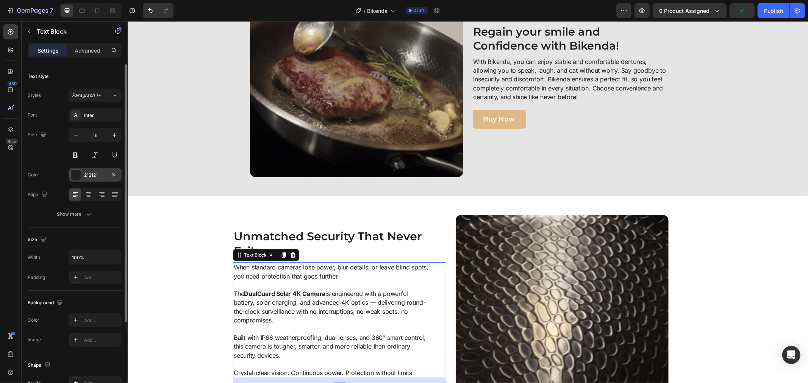
click at [80, 177] on div at bounding box center [76, 175] width 10 height 10
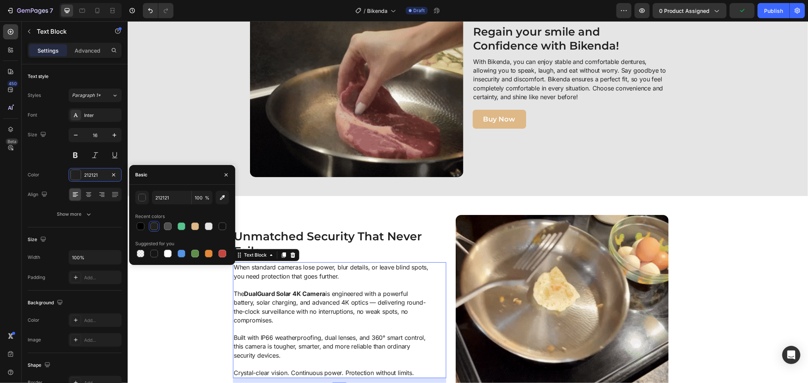
click at [160, 205] on div "212121 100 % Recent colors Suggested for you" at bounding box center [182, 225] width 94 height 68
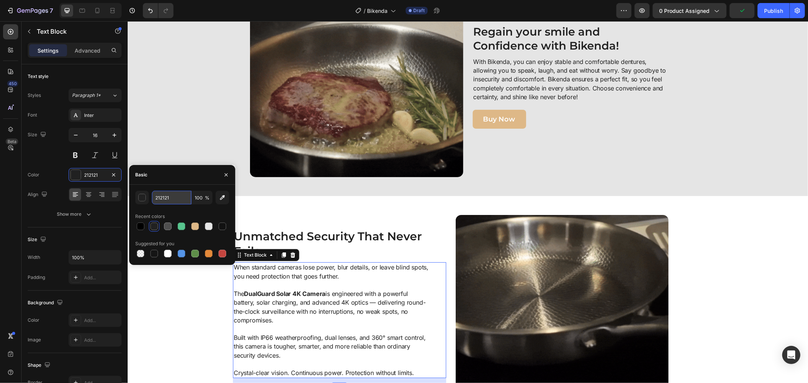
click at [167, 199] on input "212121" at bounding box center [171, 198] width 39 height 14
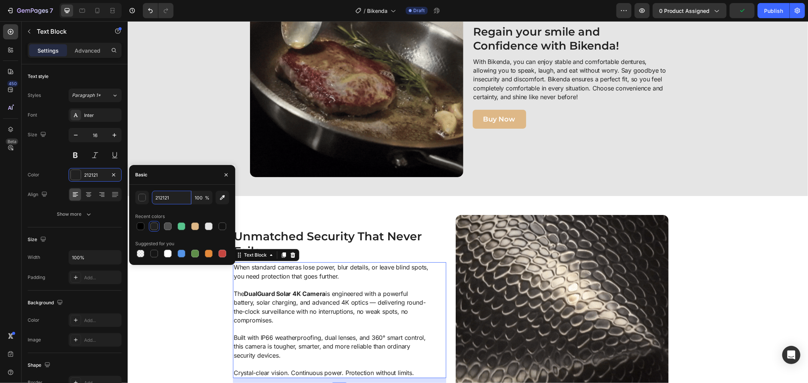
paste input "#"
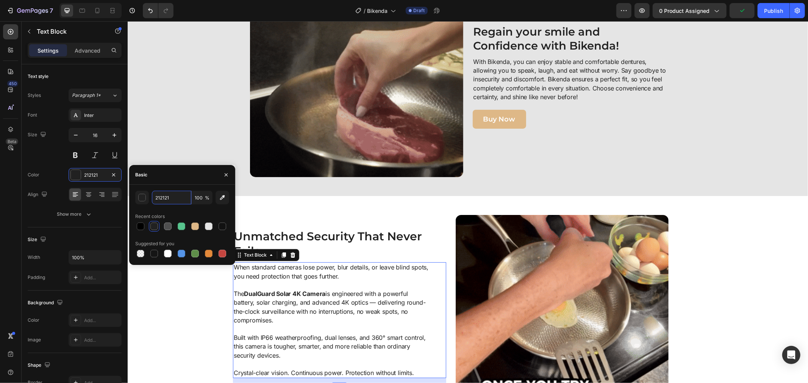
type input "#212121"
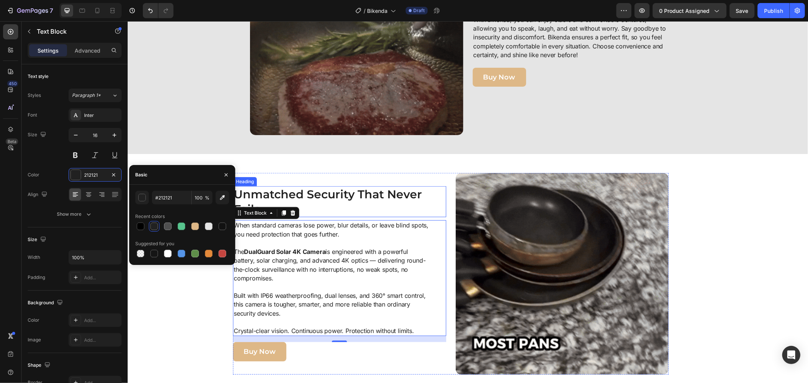
click at [416, 175] on div "Unmatched Security That Never Fails Heading When standard cameras lose power, b…" at bounding box center [339, 274] width 213 height 202
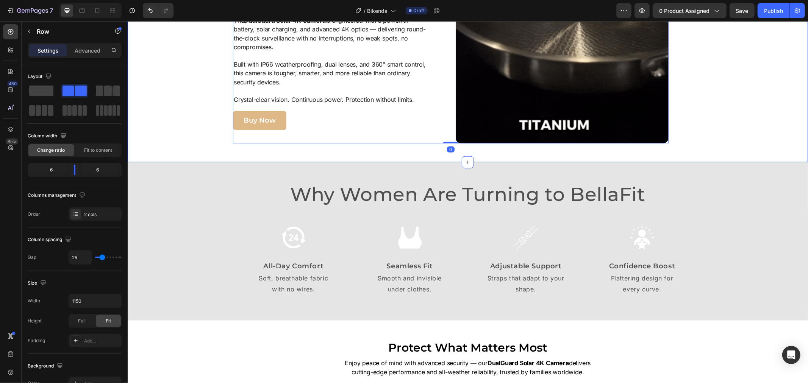
scroll to position [715, 0]
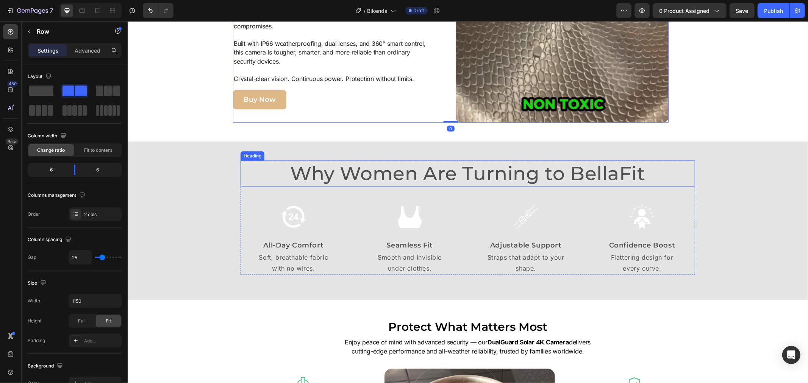
click at [394, 179] on h2 "Why Women Are Turning to BellaFit" at bounding box center [467, 173] width 455 height 26
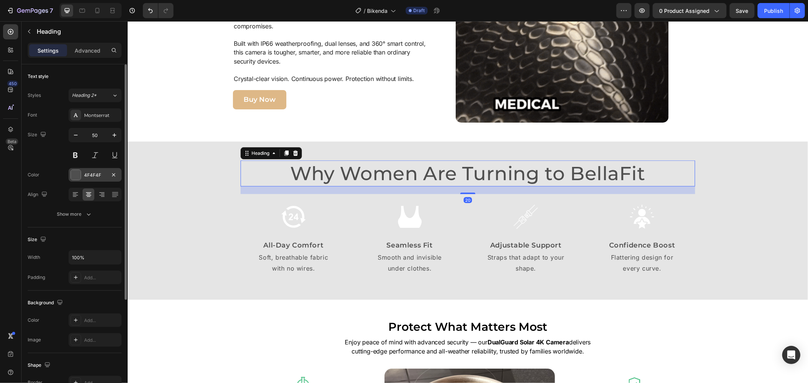
drag, startPoint x: 86, startPoint y: 182, endPoint x: 100, endPoint y: 176, distance: 15.5
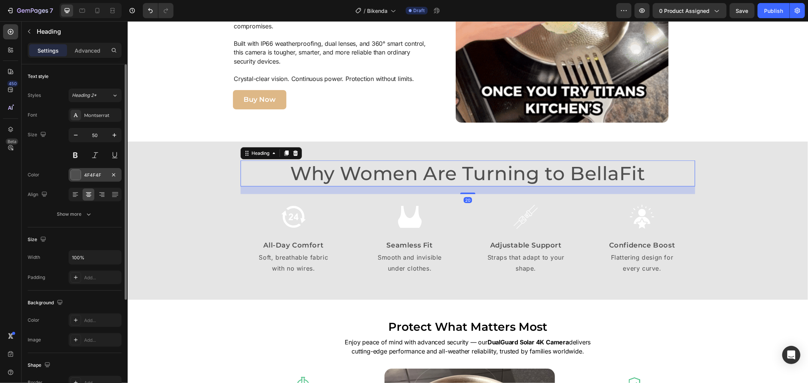
click at [86, 182] on div "4F4F4F" at bounding box center [95, 175] width 53 height 14
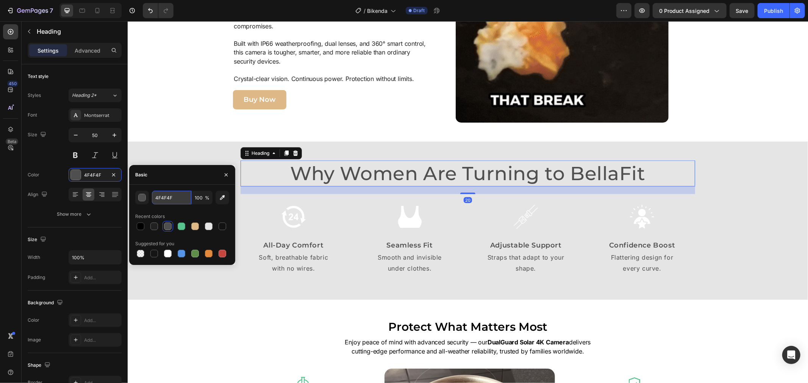
click at [171, 198] on input "4F4F4F" at bounding box center [171, 198] width 39 height 14
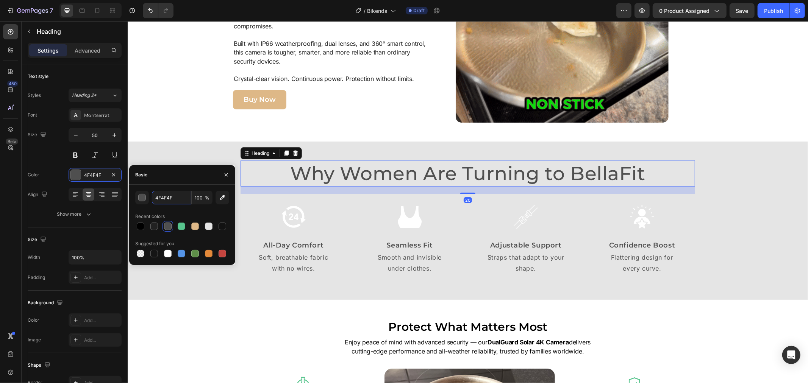
paste input "#212121"
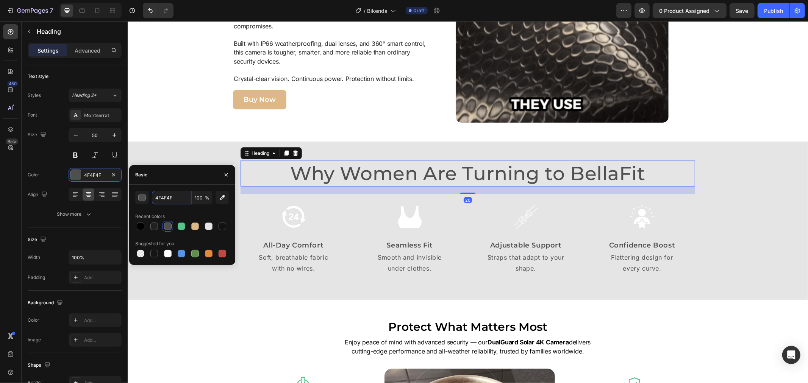
type input "#212121"
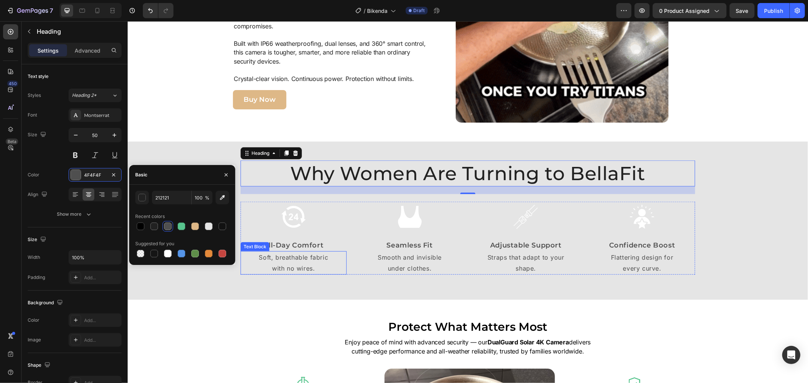
click at [294, 266] on p "with no wires." at bounding box center [293, 268] width 105 height 11
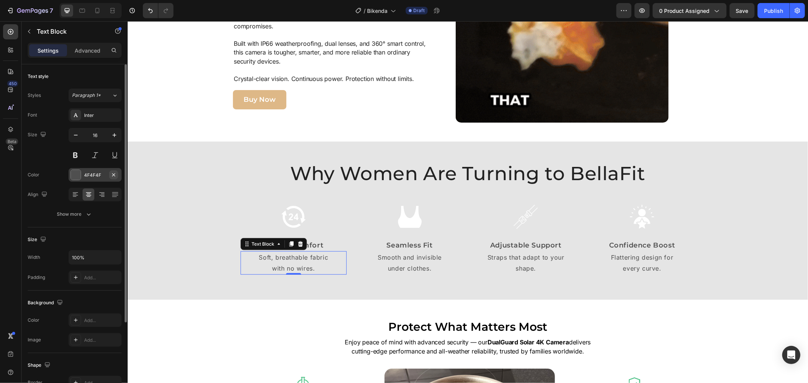
click at [110, 170] on button "button" at bounding box center [113, 174] width 9 height 9
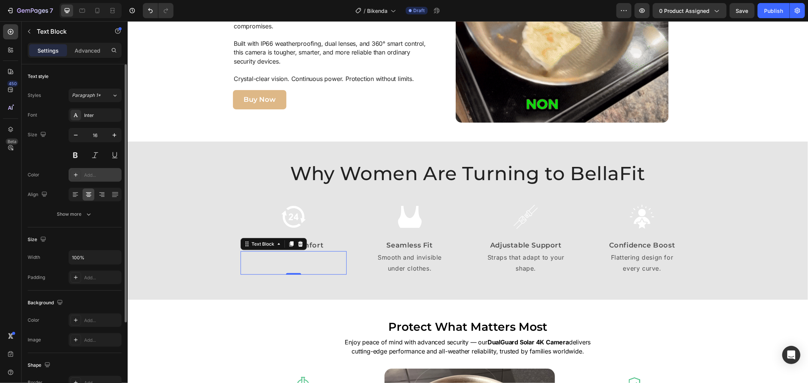
click at [104, 180] on div "Add..." at bounding box center [95, 175] width 53 height 14
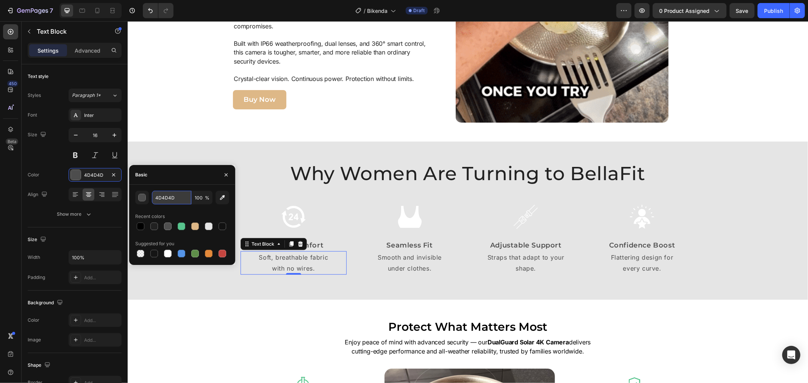
click at [174, 196] on input "4D4D4D" at bounding box center [171, 198] width 39 height 14
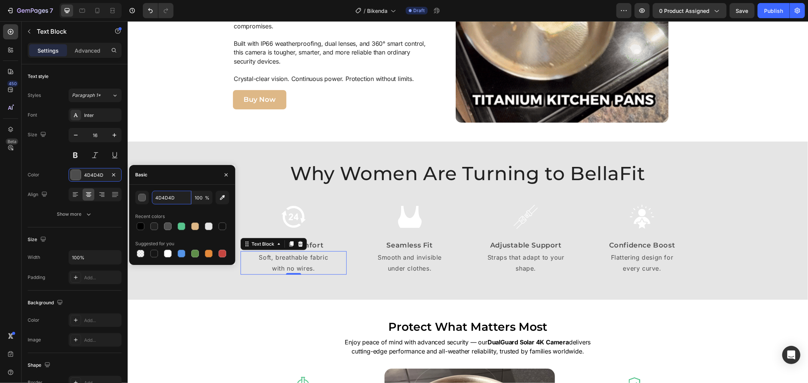
paste input "#212121"
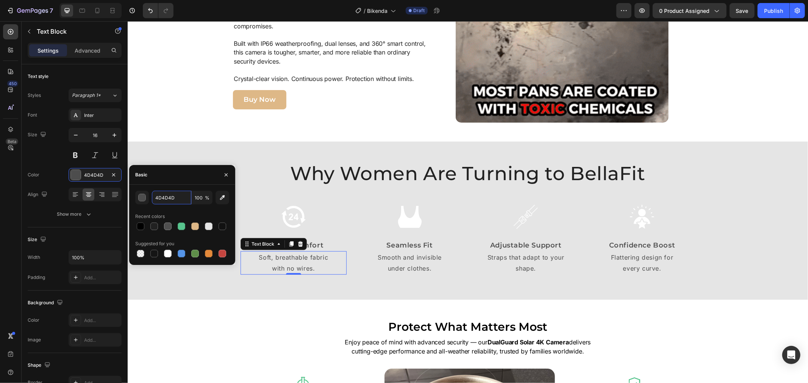
type input "#212121"
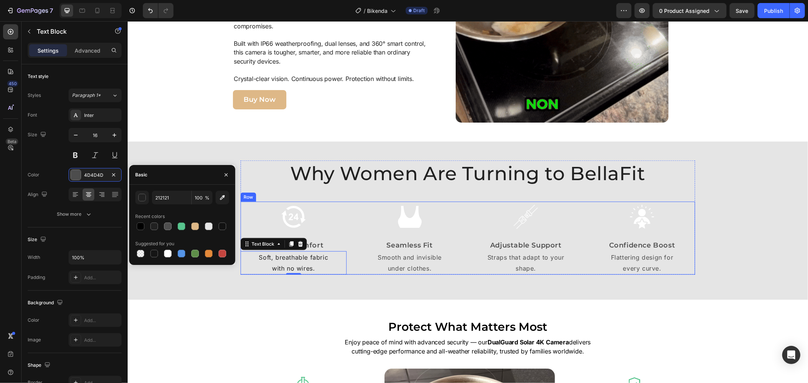
click at [313, 235] on div "Image All-Day Comfort Text Block Soft, breathable fabric with no wires. Text Bl…" at bounding box center [293, 238] width 106 height 73
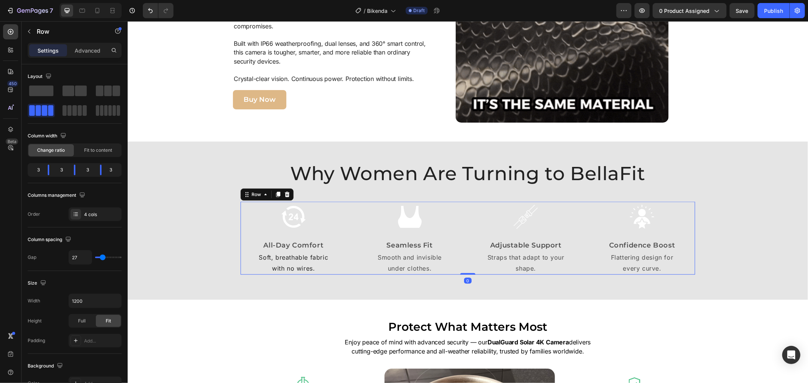
click at [311, 240] on p "All-Day Comfort" at bounding box center [293, 245] width 105 height 10
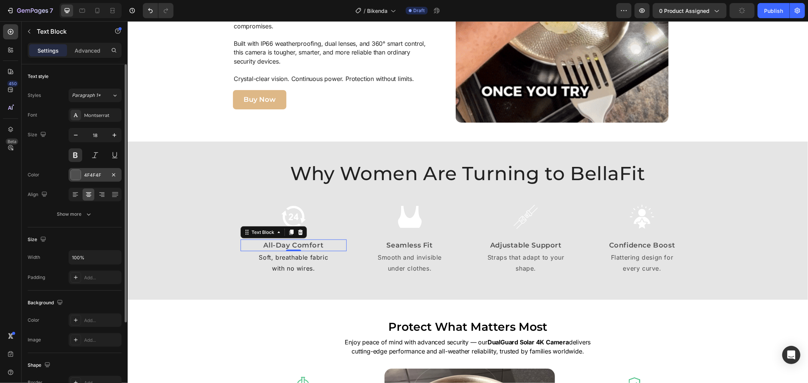
click at [92, 168] on div "4F4F4F" at bounding box center [95, 175] width 53 height 14
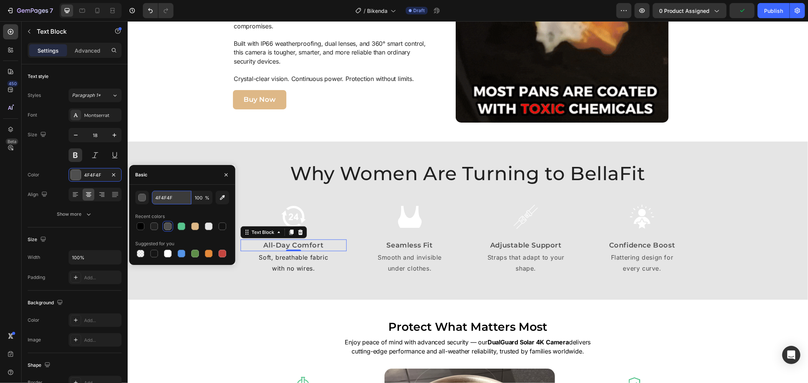
click at [178, 202] on input "4F4F4F" at bounding box center [171, 198] width 39 height 14
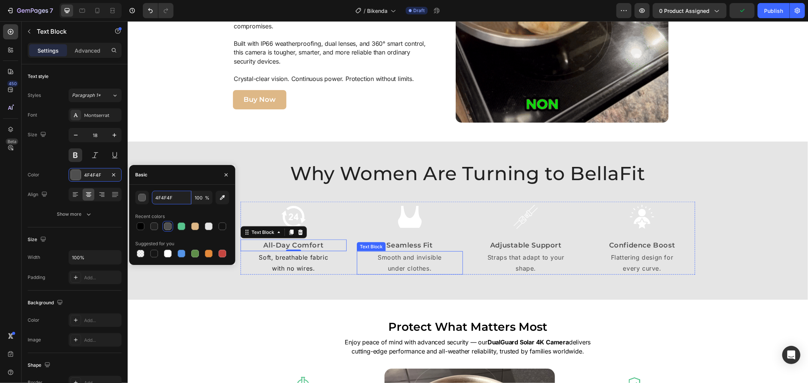
paste input "#212121"
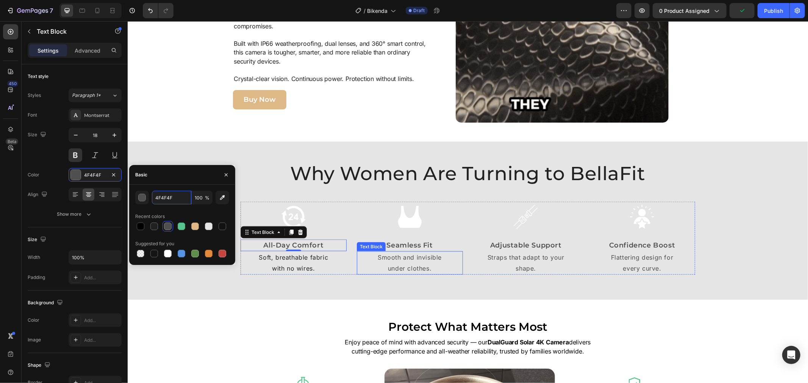
type input "#212121"
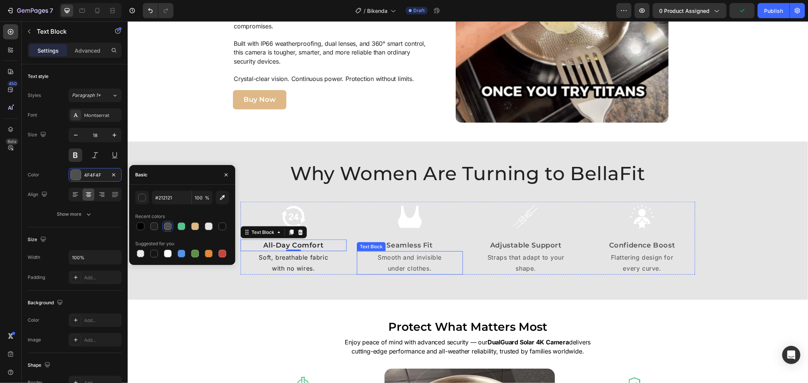
drag, startPoint x: 396, startPoint y: 251, endPoint x: 192, endPoint y: 225, distance: 205.0
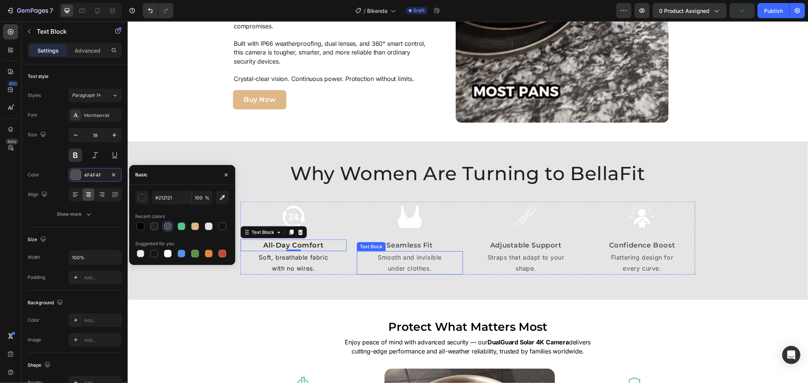
click at [396, 251] on div "Smooth and invisible under clothes." at bounding box center [410, 262] width 106 height 23
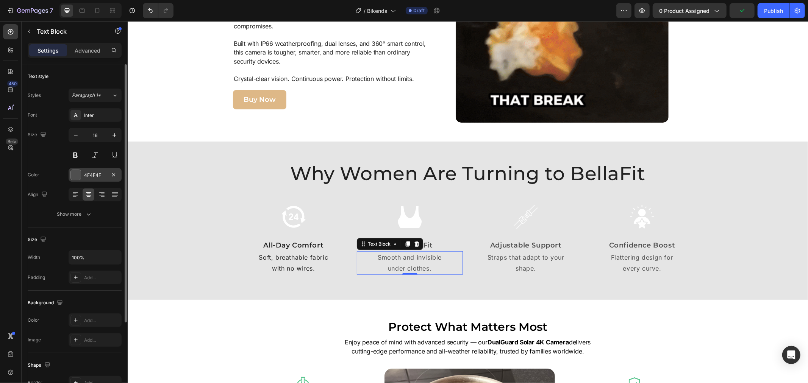
drag, startPoint x: 81, startPoint y: 177, endPoint x: 88, endPoint y: 177, distance: 7.2
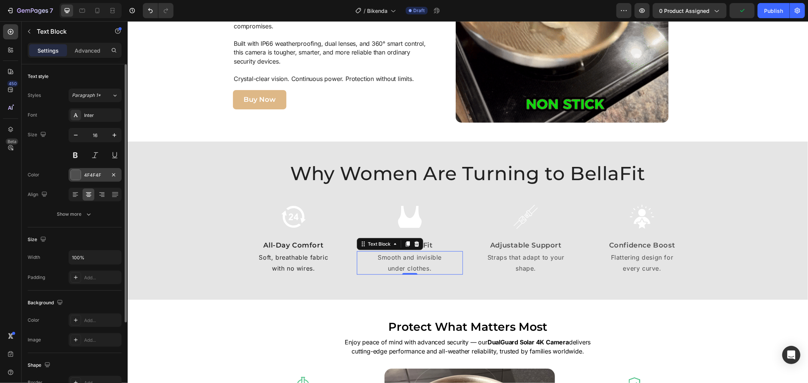
click at [81, 177] on div "4F4F4F" at bounding box center [95, 175] width 53 height 14
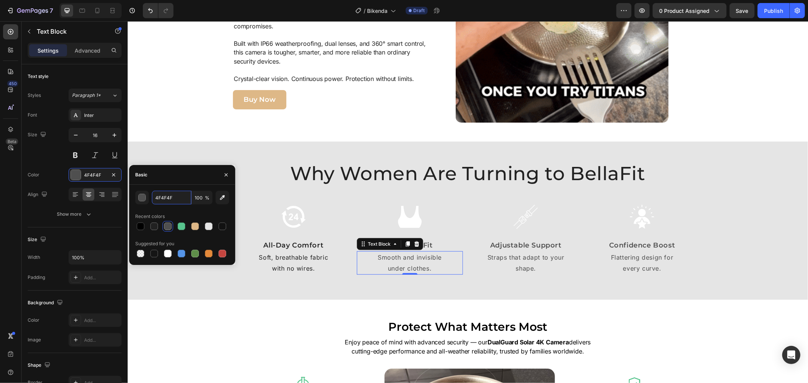
drag, startPoint x: 175, startPoint y: 198, endPoint x: 224, endPoint y: 208, distance: 49.3
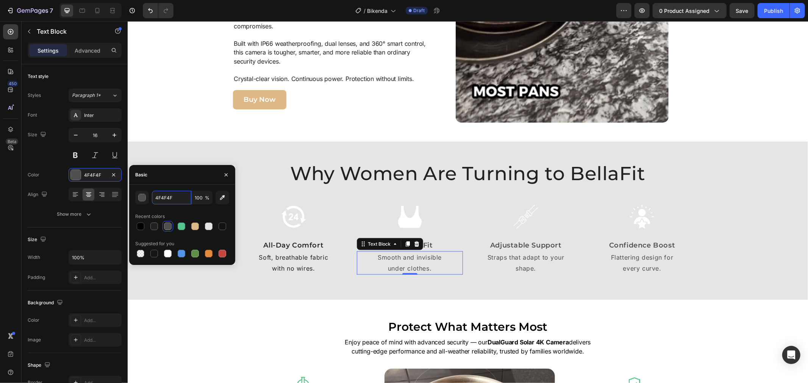
click at [176, 198] on input "4F4F4F" at bounding box center [171, 198] width 39 height 14
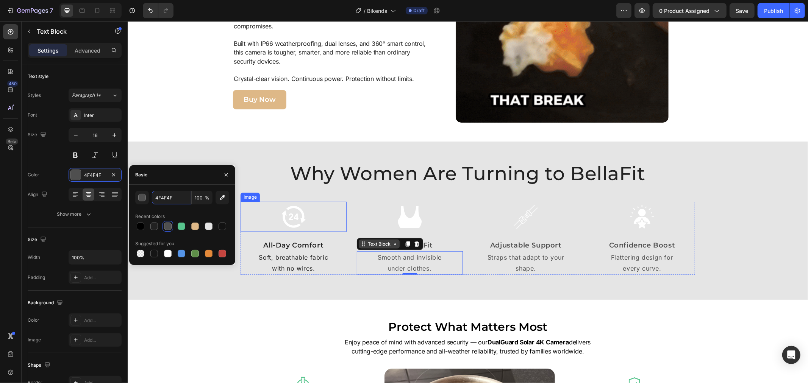
paste input "#212121"
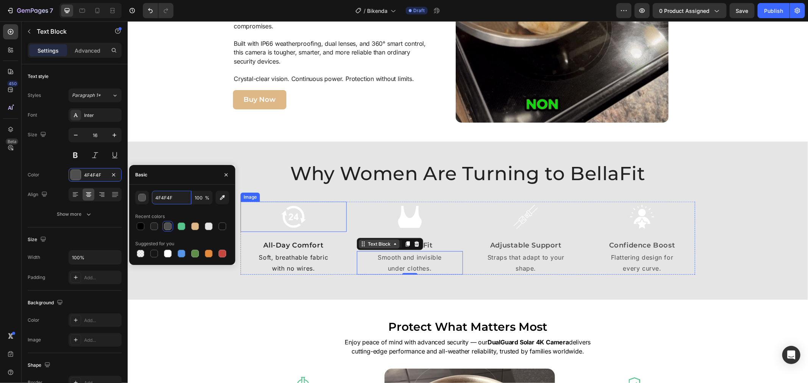
type input "#212121"
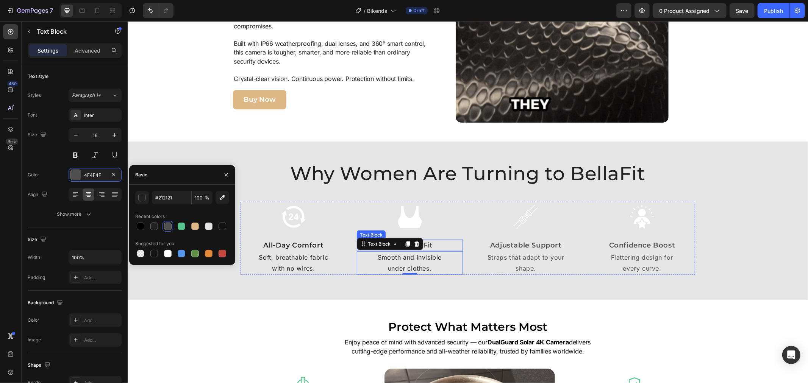
click at [435, 247] on p "Seamless Fit" at bounding box center [409, 245] width 105 height 10
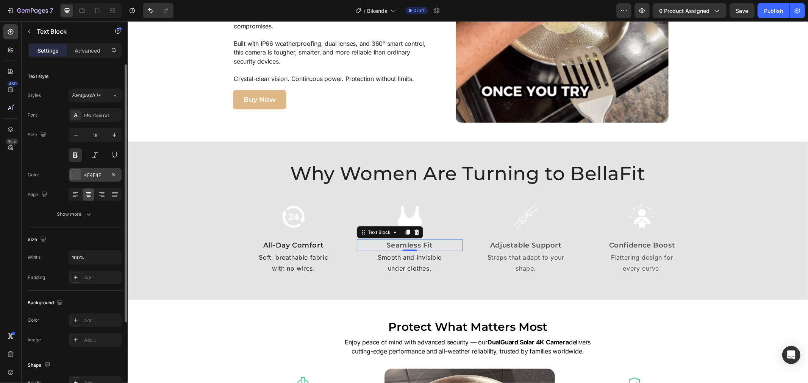
drag, startPoint x: 89, startPoint y: 174, endPoint x: 93, endPoint y: 175, distance: 3.9
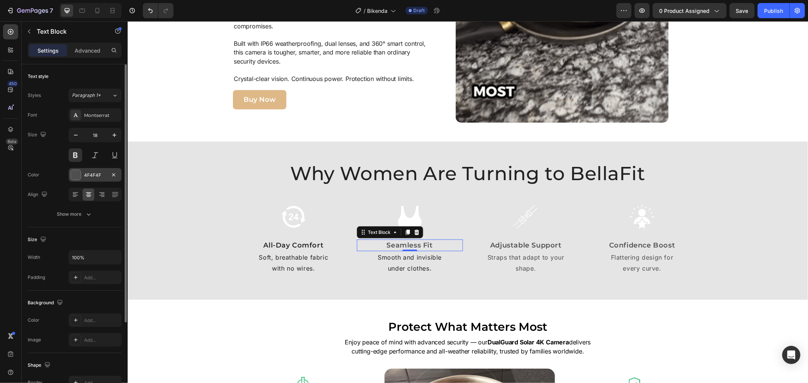
click at [90, 175] on div "4F4F4F" at bounding box center [95, 175] width 22 height 7
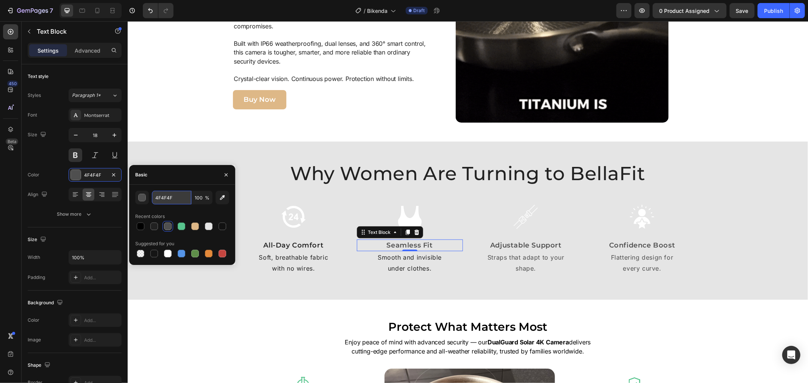
click at [180, 199] on input "4F4F4F" at bounding box center [171, 198] width 39 height 14
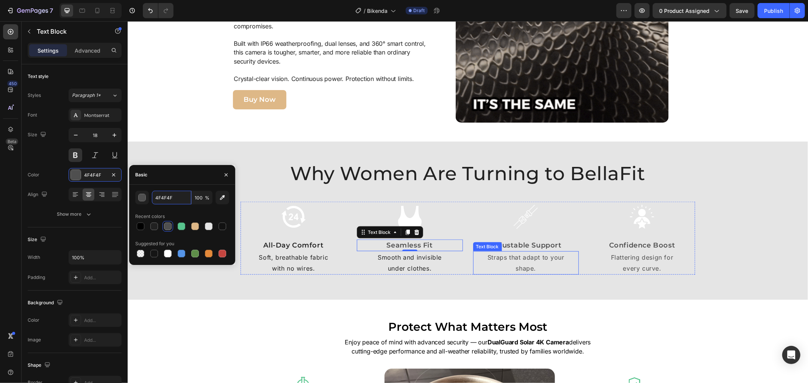
paste input "#212121"
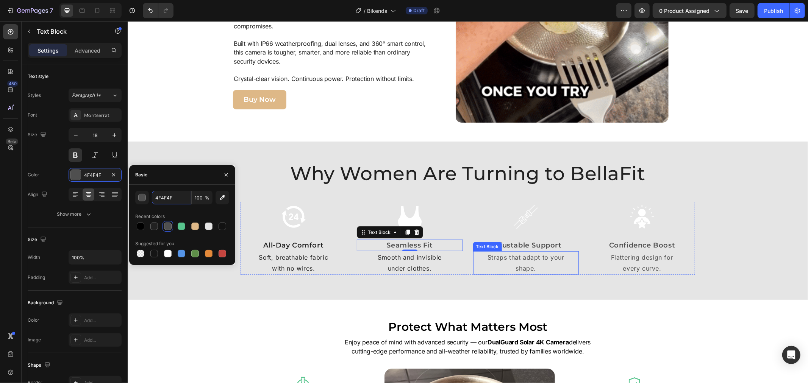
type input "#212121"
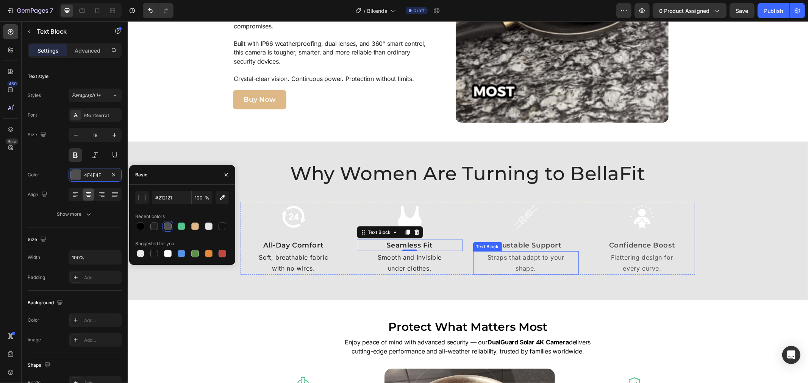
click at [530, 250] on p "Adjustable Support" at bounding box center [526, 245] width 105 height 10
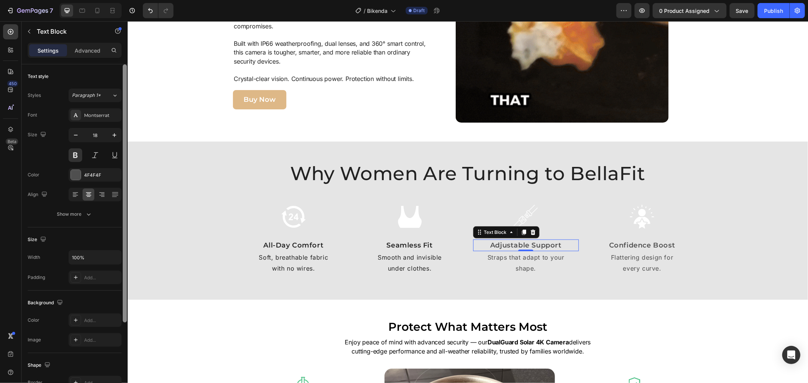
drag, startPoint x: 107, startPoint y: 179, endPoint x: 122, endPoint y: 180, distance: 15.2
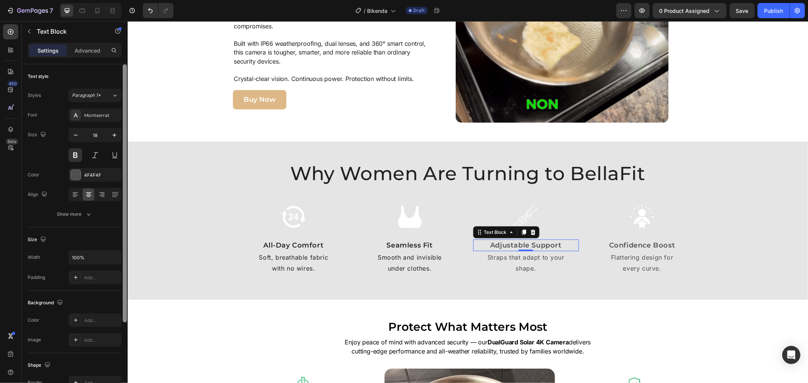
click at [108, 179] on div "4F4F4F" at bounding box center [95, 175] width 53 height 14
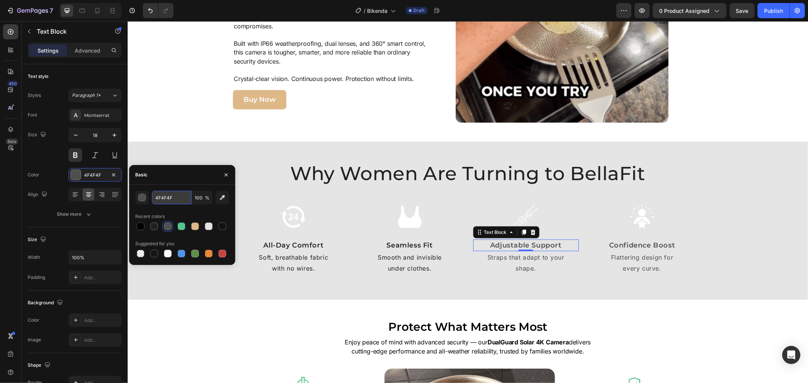
drag, startPoint x: 177, startPoint y: 200, endPoint x: 183, endPoint y: 201, distance: 6.2
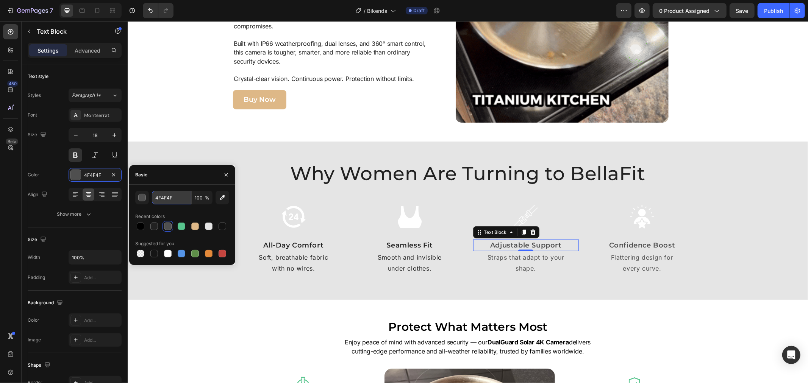
click at [177, 200] on input "4F4F4F" at bounding box center [171, 198] width 39 height 14
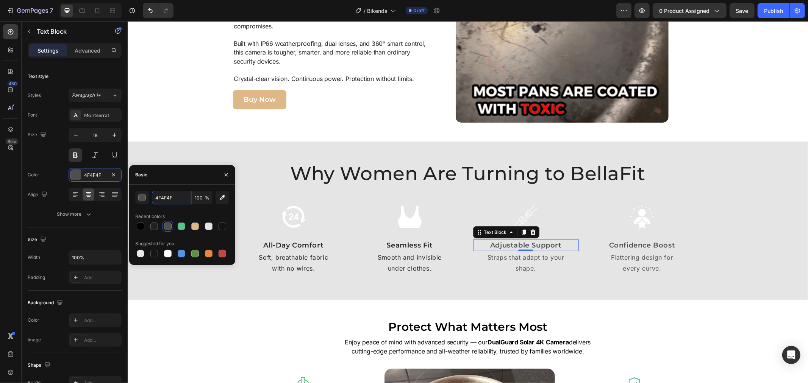
paste input "#212121"
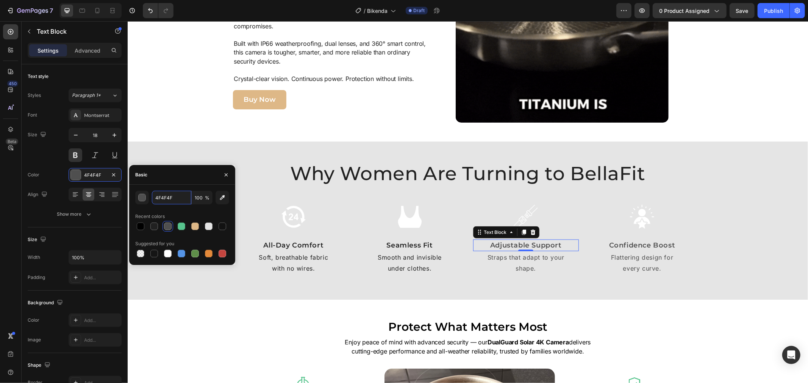
type input "#212121"
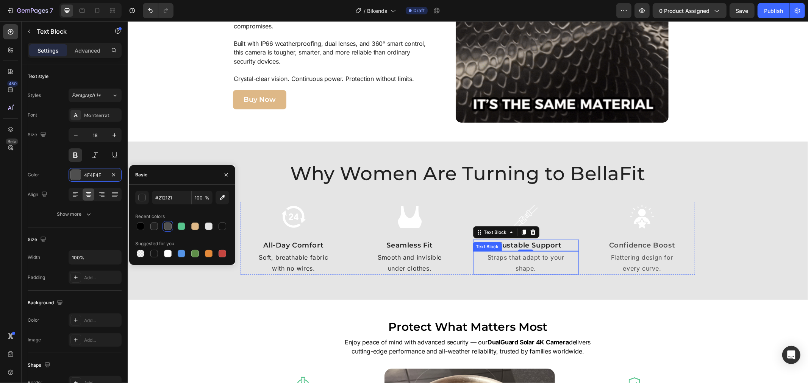
click at [533, 261] on p "Straps that adapt to your" at bounding box center [526, 257] width 105 height 11
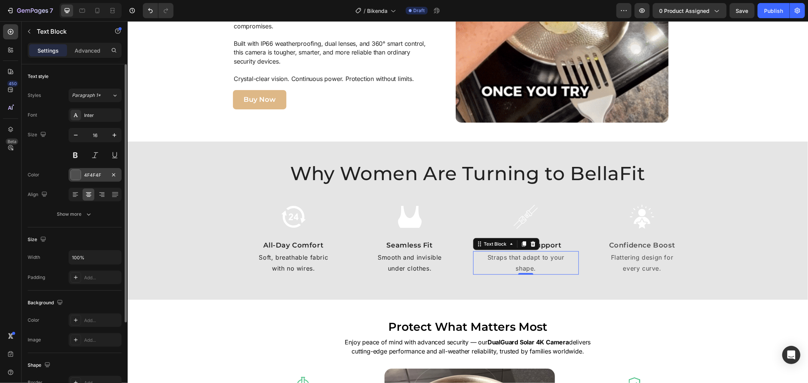
click at [87, 181] on div "4F4F4F" at bounding box center [95, 175] width 53 height 14
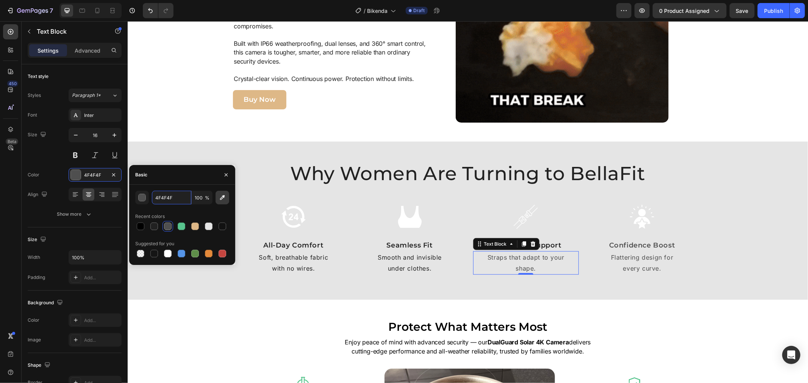
drag, startPoint x: 162, startPoint y: 195, endPoint x: 224, endPoint y: 203, distance: 62.7
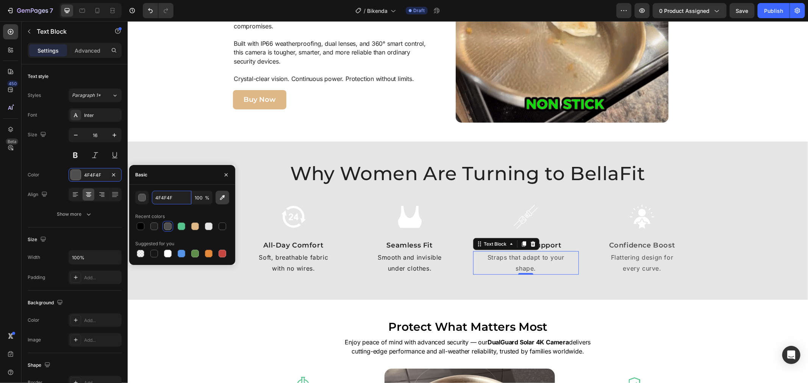
click at [163, 195] on input "4F4F4F" at bounding box center [171, 198] width 39 height 14
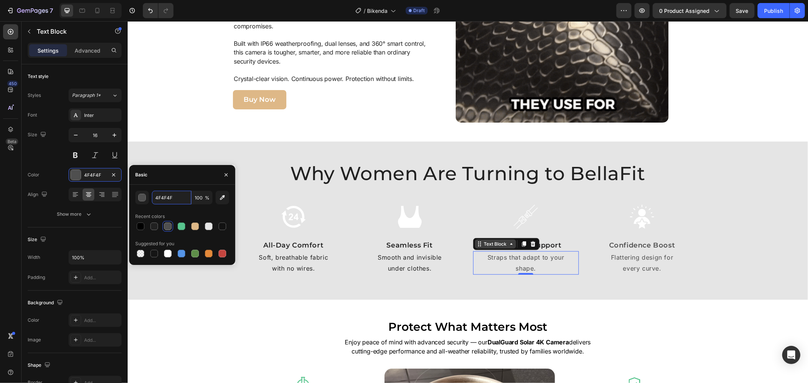
paste input "#212121"
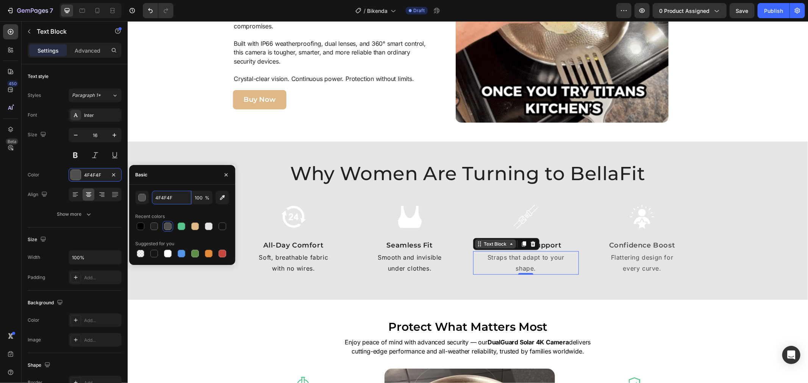
type input "#212121"
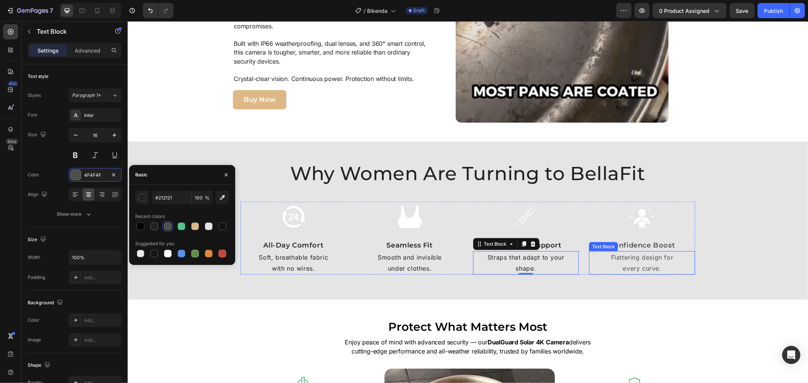
click at [647, 244] on p "Confidence Boost" at bounding box center [642, 245] width 105 height 10
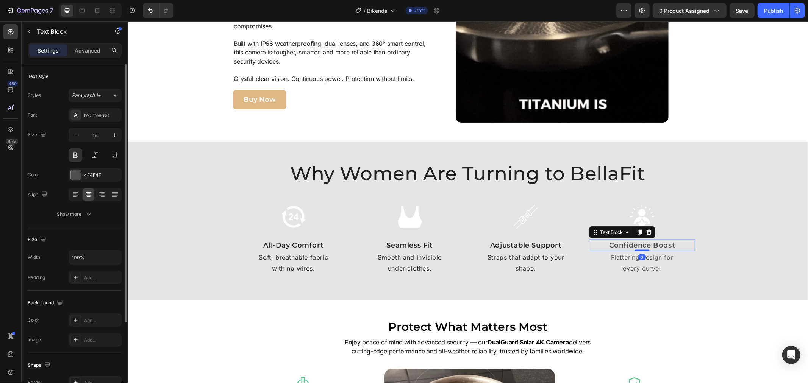
click at [58, 173] on div "Color 4F4F4F" at bounding box center [75, 175] width 94 height 14
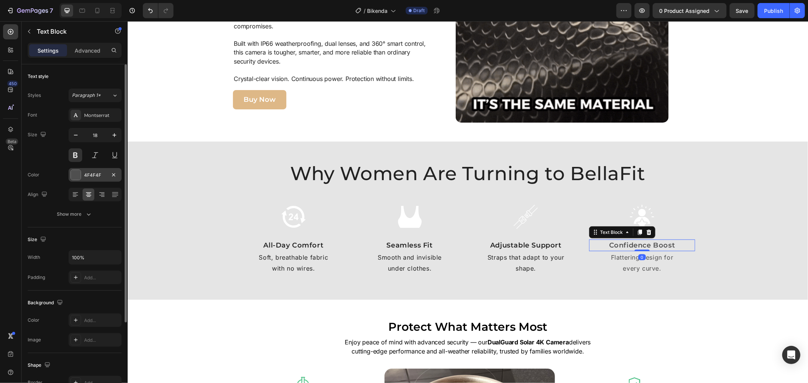
click at [84, 173] on div "4F4F4F" at bounding box center [95, 175] width 22 height 7
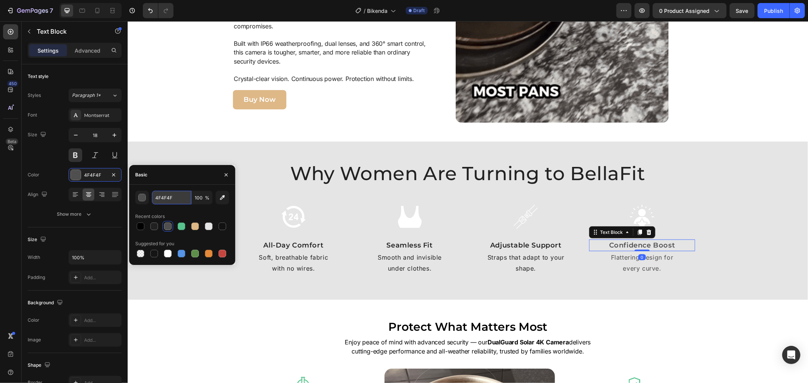
click at [179, 203] on input "4F4F4F" at bounding box center [171, 198] width 39 height 14
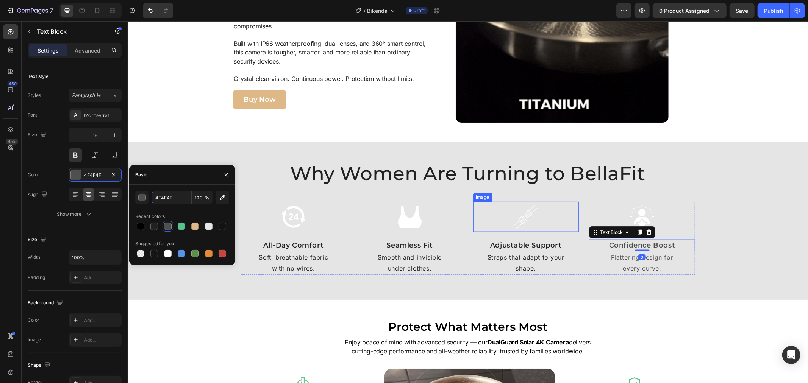
paste input "#212121"
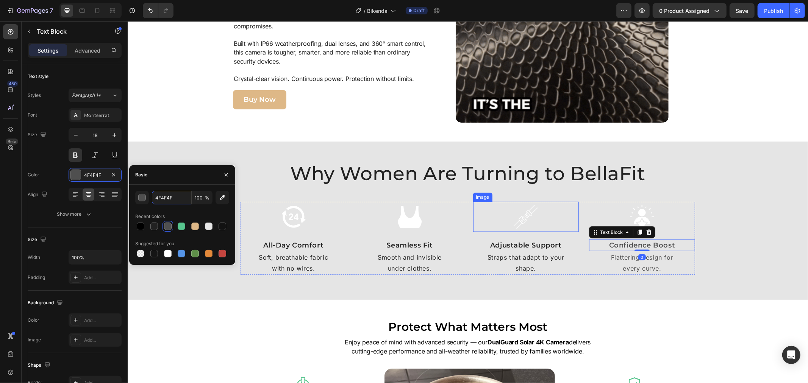
type input "#212121"
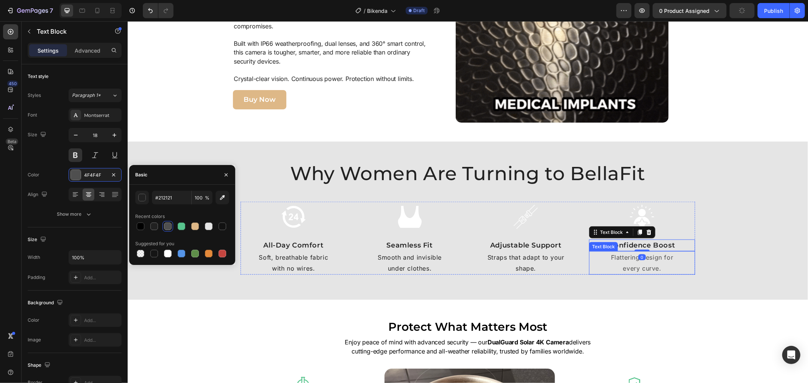
click at [631, 263] on p "every curve." at bounding box center [642, 268] width 105 height 11
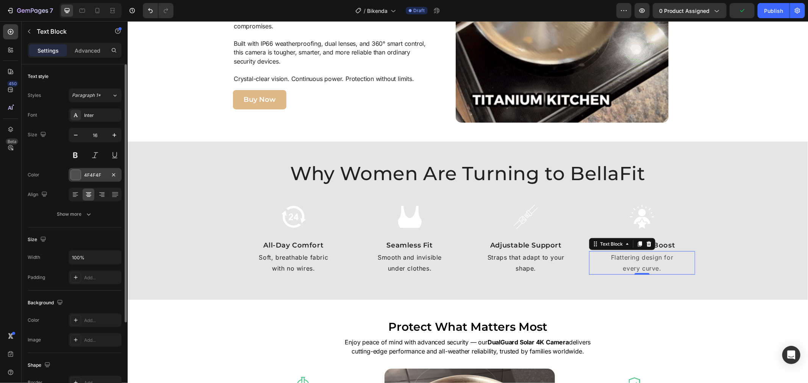
click at [79, 174] on div at bounding box center [76, 175] width 10 height 10
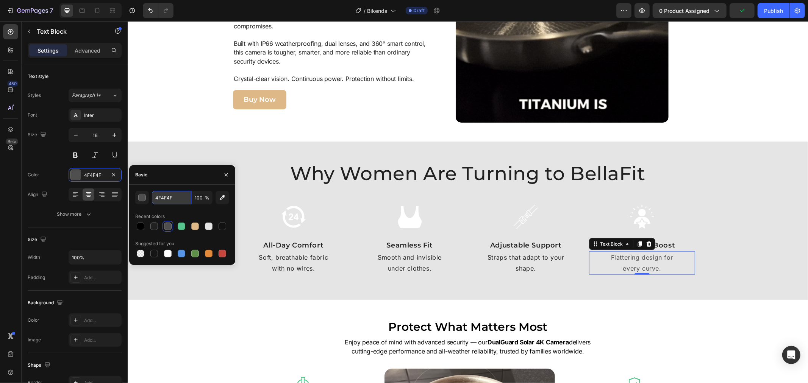
click at [174, 199] on input "4F4F4F" at bounding box center [171, 198] width 39 height 14
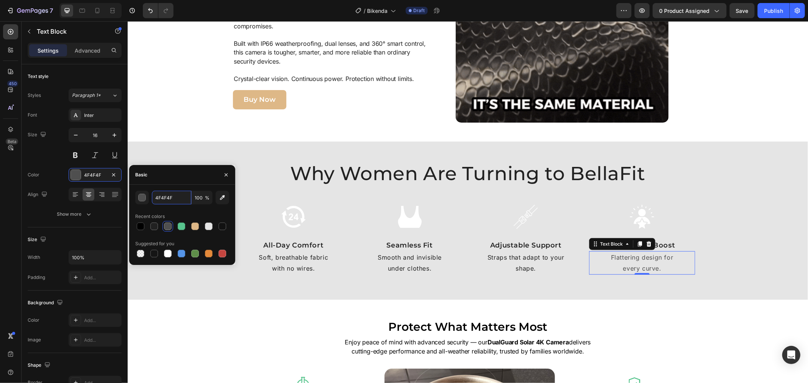
paste input "#212121"
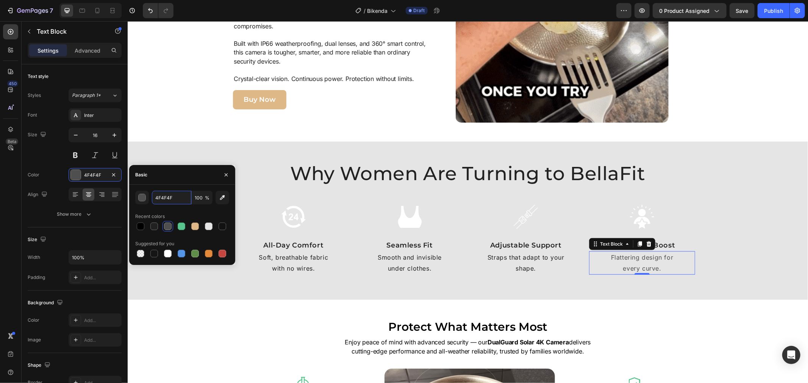
type input "#212121"
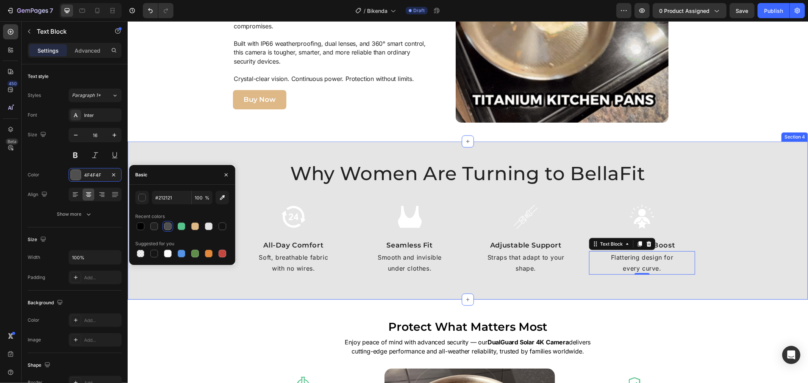
click at [720, 225] on div "Why Women Are Turning to BellaFit Heading Image All-Day Comfort Text Block Soft…" at bounding box center [467, 220] width 673 height 120
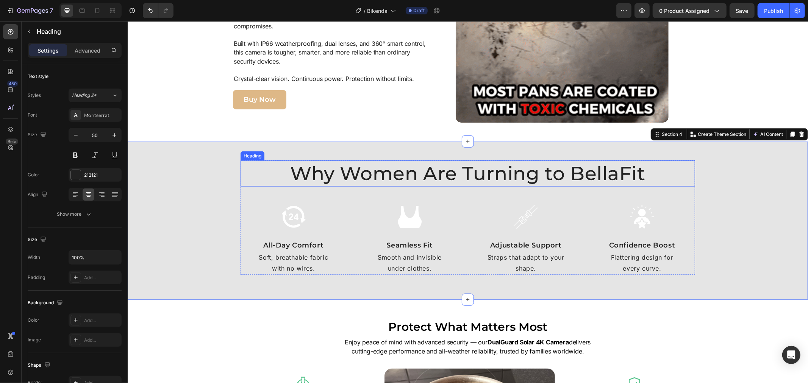
click at [603, 164] on h2 "Why Women Are Turning to BellaFit" at bounding box center [467, 173] width 455 height 26
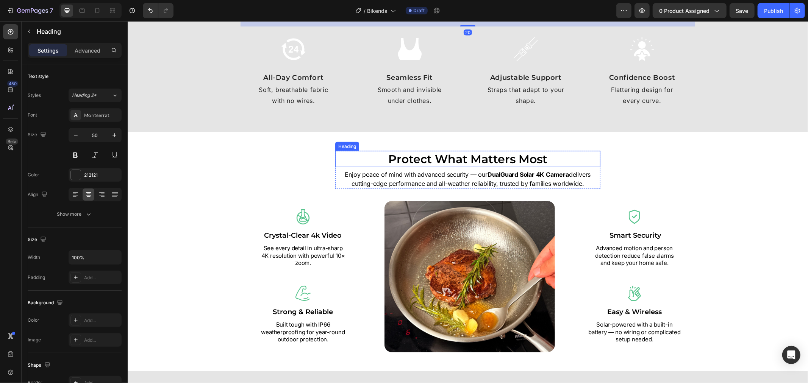
scroll to position [884, 0]
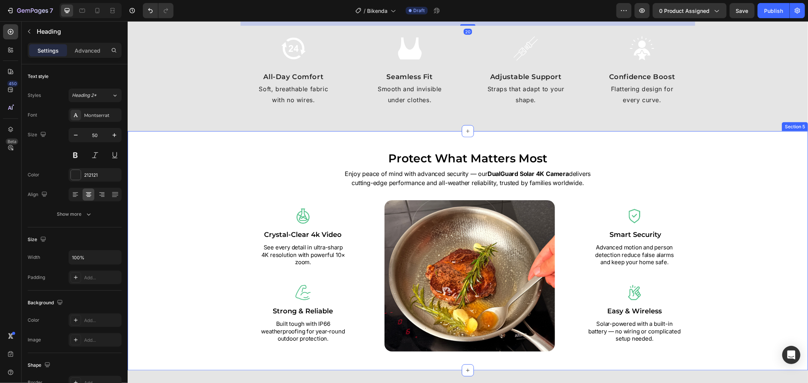
click at [503, 150] on h2 "Protect What Matters Most" at bounding box center [467, 158] width 265 height 16
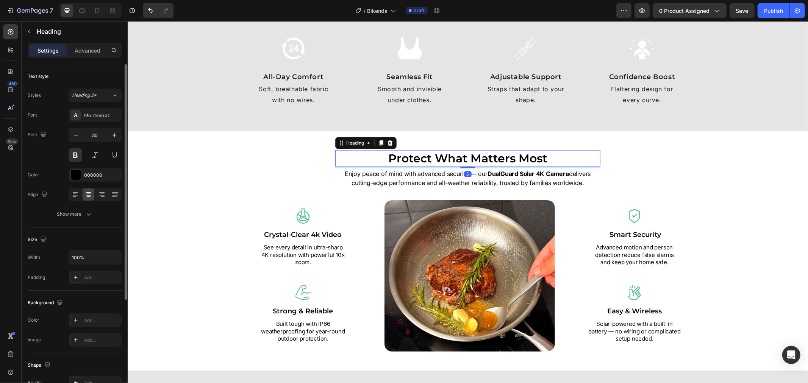
click at [102, 166] on div "Font Montserrat Size 30 Color 000000 Align Show more" at bounding box center [75, 164] width 94 height 113
click at [96, 173] on div "000000" at bounding box center [95, 175] width 22 height 7
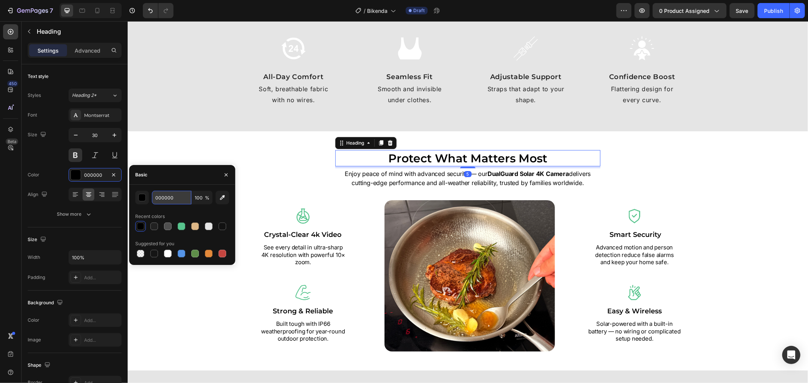
click at [167, 198] on input "000000" at bounding box center [171, 198] width 39 height 14
paste input "#212121"
type input "#212121"
click at [502, 175] on strong "DualGuard Solar 4K Camera" at bounding box center [527, 174] width 81 height 8
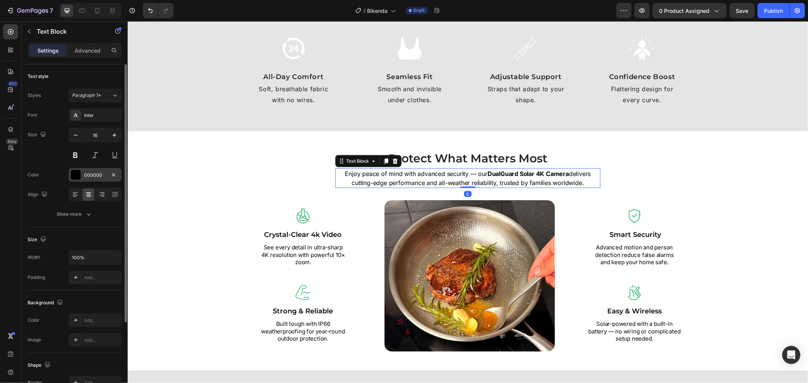
drag, startPoint x: 92, startPoint y: 176, endPoint x: 97, endPoint y: 176, distance: 4.6
click at [93, 176] on div "000000" at bounding box center [95, 175] width 22 height 7
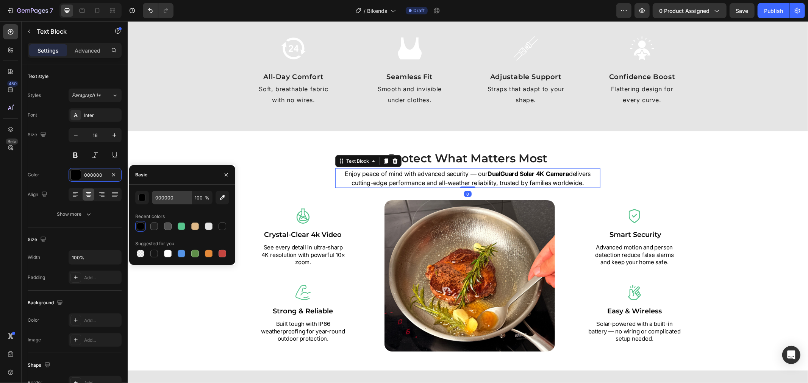
drag, startPoint x: 175, startPoint y: 205, endPoint x: 172, endPoint y: 197, distance: 9.2
click at [175, 205] on div "000000 100 % Recent colors Suggested for you" at bounding box center [182, 225] width 94 height 68
click at [172, 197] on input "000000" at bounding box center [171, 198] width 39 height 14
paste input "#212121"
type input "#212121"
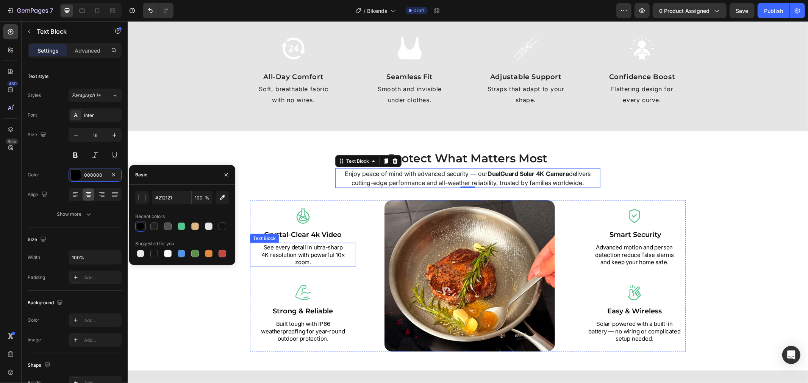
click at [308, 247] on p "See every detail in ultra-sharp 4K resolution with powerful 10× zoom." at bounding box center [303, 255] width 88 height 22
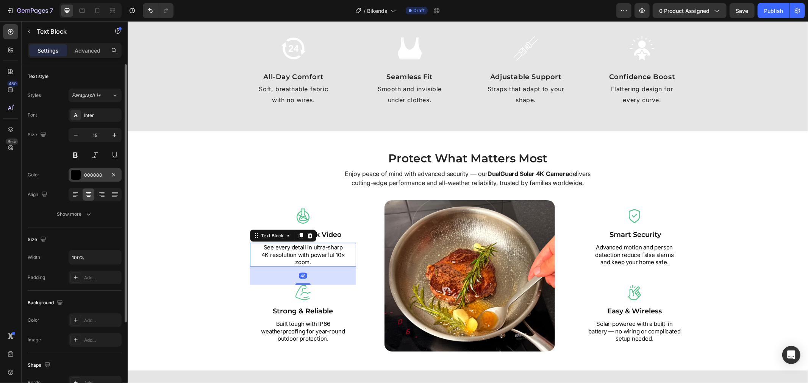
click at [86, 170] on div "000000" at bounding box center [95, 175] width 53 height 14
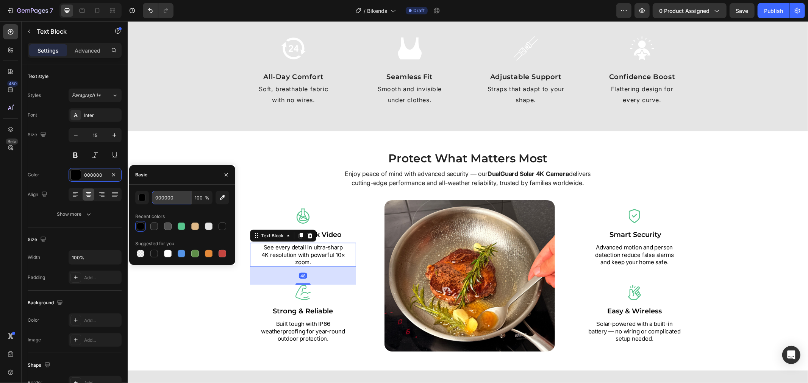
click at [170, 196] on input "000000" at bounding box center [171, 198] width 39 height 14
paste input "#212121"
type input "#212121"
click at [341, 241] on div "Image crystal-clear 4k video Text Block See every detail in ultra-sharp 4K reso…" at bounding box center [303, 276] width 106 height 152
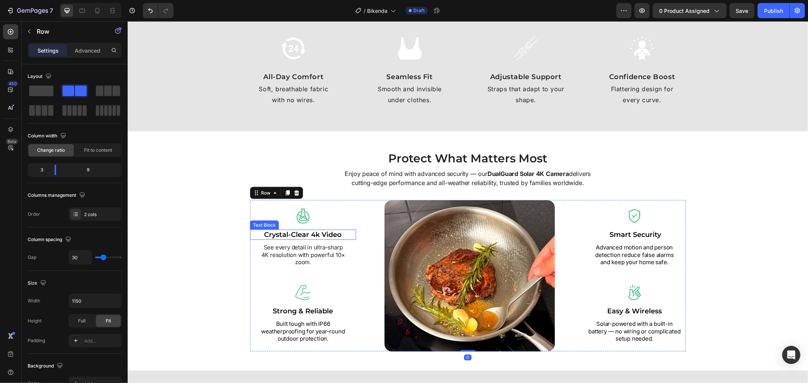
click at [336, 235] on p "crystal-clear 4k video" at bounding box center [302, 234] width 105 height 9
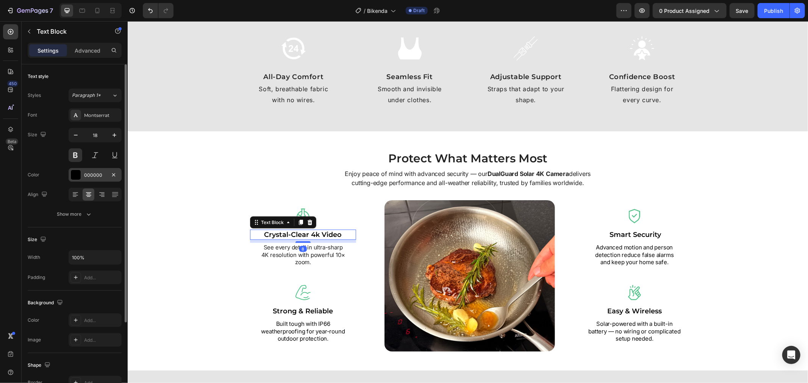
click at [104, 181] on div "000000" at bounding box center [95, 175] width 53 height 14
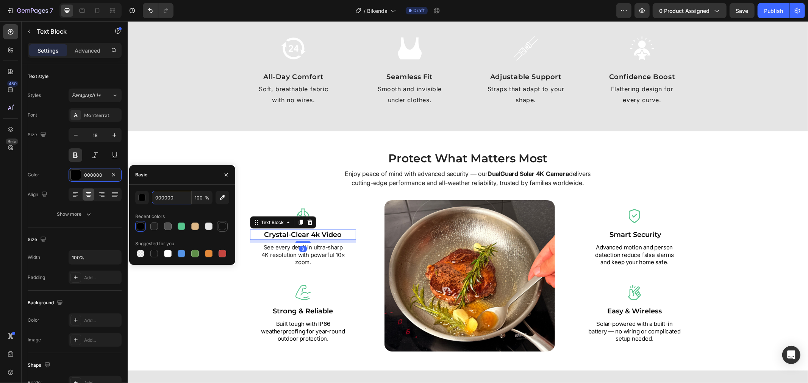
drag, startPoint x: 177, startPoint y: 200, endPoint x: 221, endPoint y: 232, distance: 54.0
click at [177, 201] on input "000000" at bounding box center [171, 198] width 39 height 14
paste input "#212121"
type input "#212121"
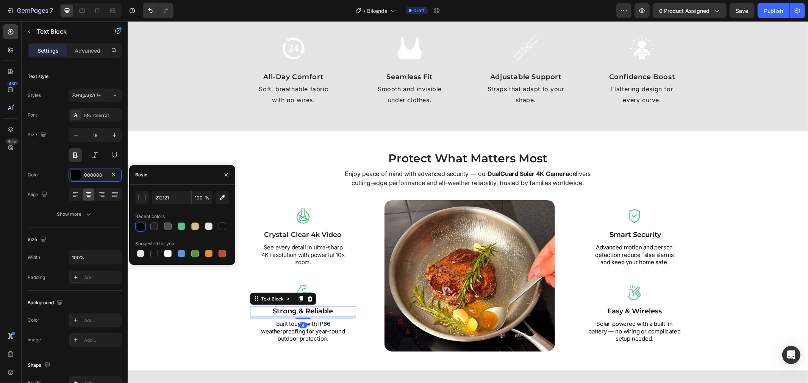
click at [318, 308] on p "strong & reliable" at bounding box center [302, 311] width 105 height 9
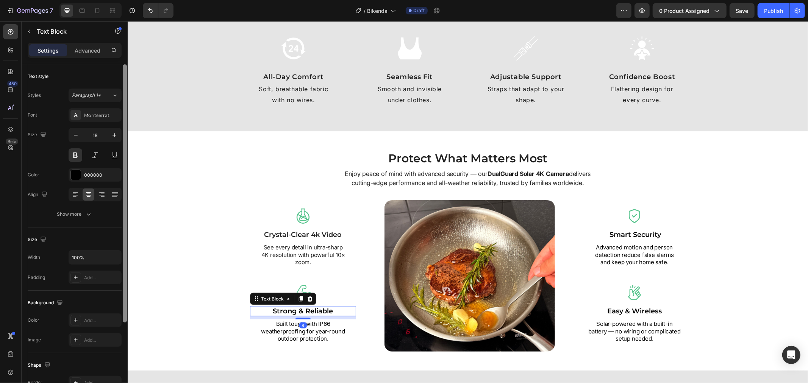
drag, startPoint x: 95, startPoint y: 177, endPoint x: 123, endPoint y: 187, distance: 29.6
click at [95, 177] on div "000000" at bounding box center [102, 175] width 36 height 7
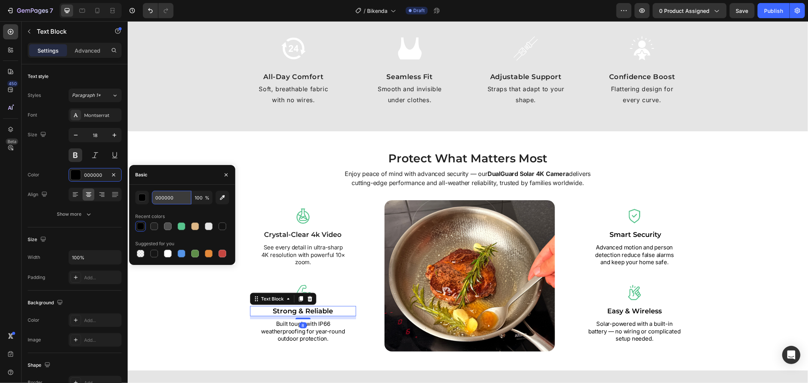
click at [175, 201] on input "000000" at bounding box center [171, 198] width 39 height 14
paste input "#212121"
type input "#212121"
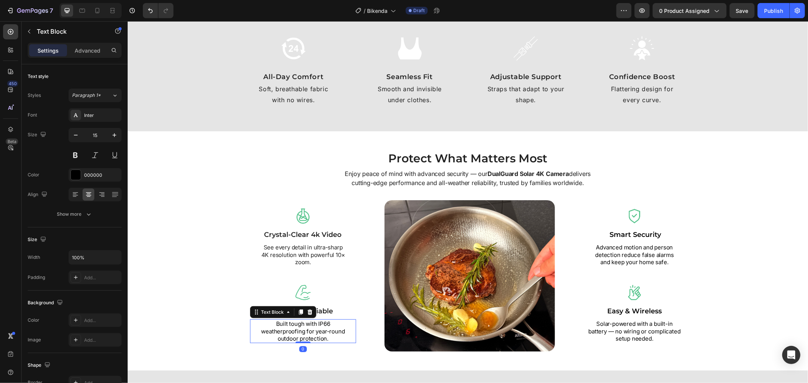
click at [322, 325] on p "Built tough with IP66 weatherproofing for year-round outdoor protection." at bounding box center [303, 331] width 88 height 22
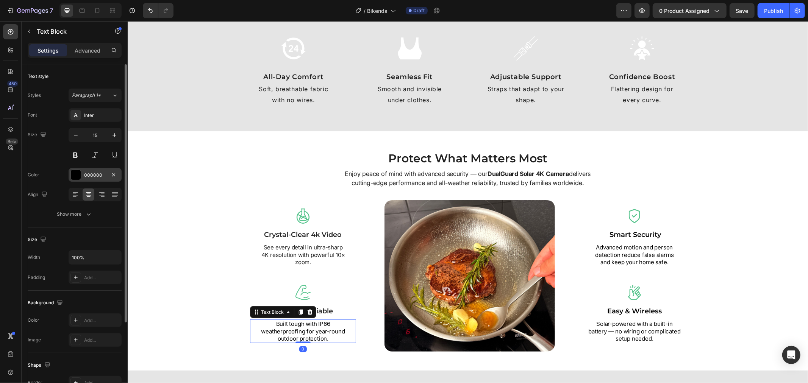
click at [91, 172] on div "000000" at bounding box center [95, 175] width 22 height 7
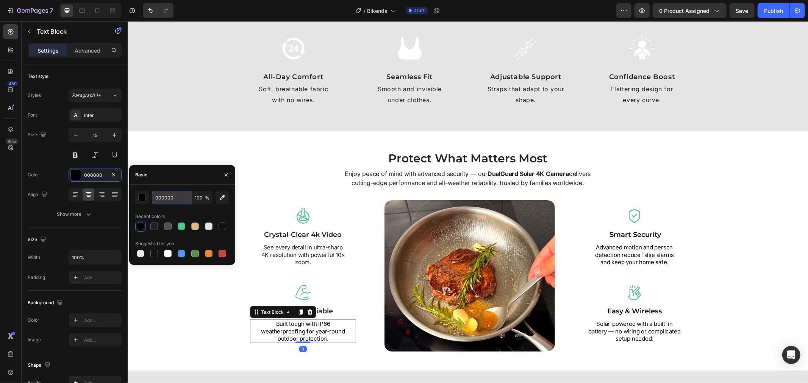
drag, startPoint x: 163, startPoint y: 192, endPoint x: 182, endPoint y: 200, distance: 20.4
click at [164, 192] on input "000000" at bounding box center [171, 198] width 39 height 14
paste input "#212121"
type input "#212121"
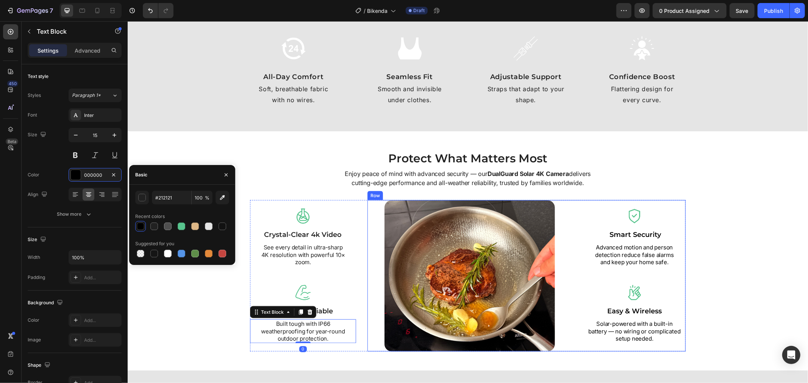
click at [643, 240] on div "Image smart security Text Block Advanced motion and person detection reduce fal…" at bounding box center [634, 276] width 102 height 152
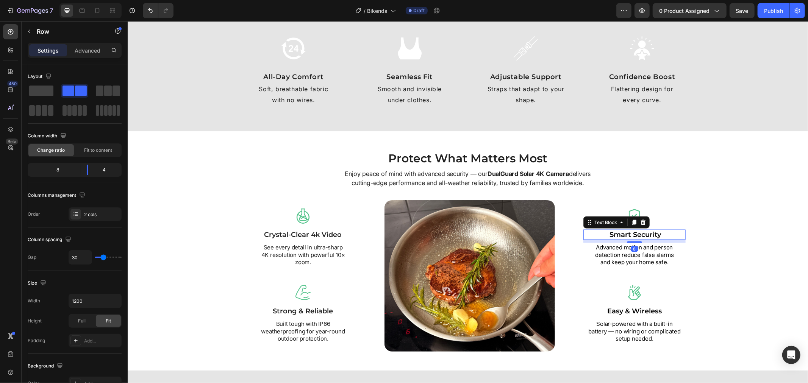
drag, startPoint x: 628, startPoint y: 238, endPoint x: 248, endPoint y: 218, distance: 380.9
click at [627, 238] on strong "smart security" at bounding box center [636, 234] width 52 height 8
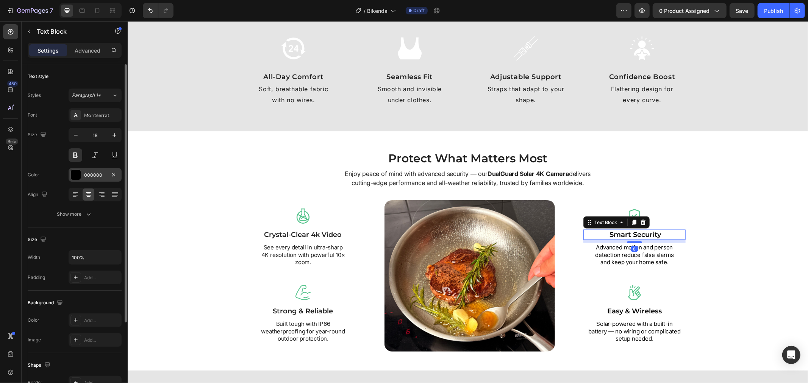
click at [85, 174] on div "000000" at bounding box center [95, 175] width 22 height 7
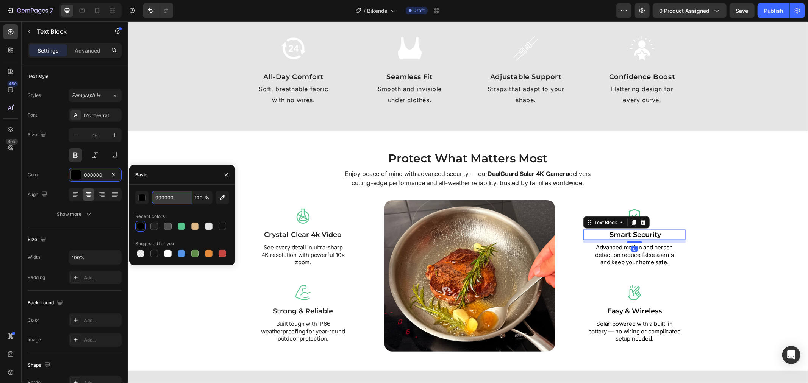
click at [161, 191] on input "000000" at bounding box center [171, 198] width 39 height 14
paste input "#212121"
type input "#212121"
click at [649, 249] on p "Advanced motion and person detection reduce false alarms and keep your home saf…" at bounding box center [634, 255] width 89 height 22
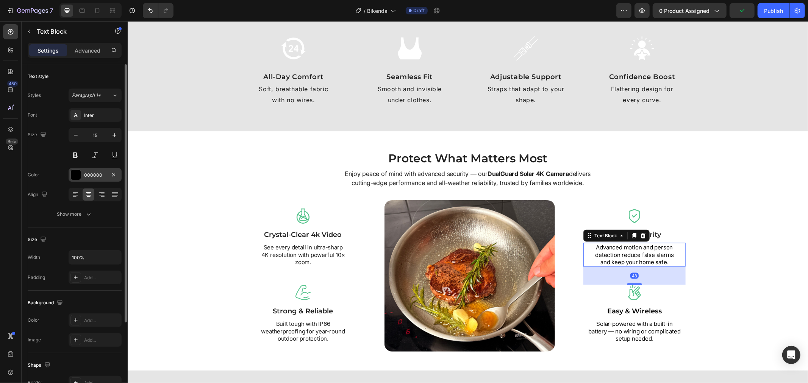
click at [83, 177] on div "000000" at bounding box center [95, 175] width 53 height 14
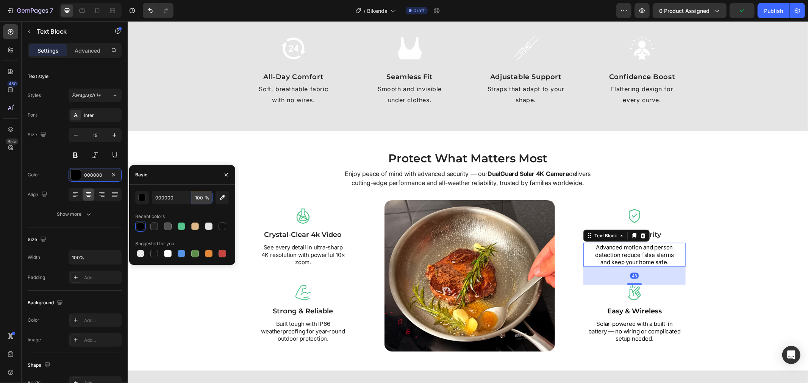
click at [203, 201] on input "100" at bounding box center [202, 198] width 21 height 14
click at [183, 198] on input "000000" at bounding box center [171, 198] width 39 height 14
paste input "#212121"
type input "#212121"
click at [633, 325] on p "Solar-powered with a built-in battery — no wiring or complicated setup needed." at bounding box center [634, 331] width 92 height 22
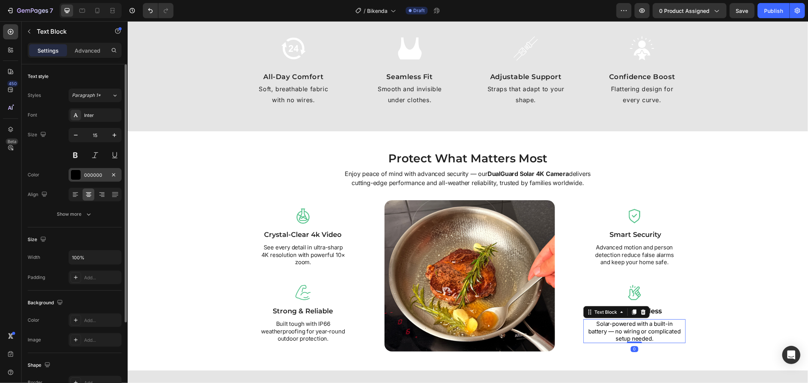
click at [81, 175] on div "000000" at bounding box center [95, 175] width 53 height 14
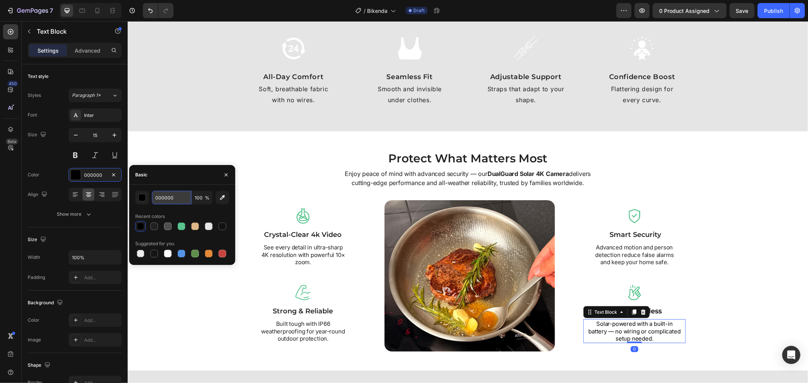
click at [179, 196] on input "000000" at bounding box center [171, 198] width 39 height 14
paste input "#212121"
type input "#212121"
click at [663, 313] on p "easy & wireless" at bounding box center [634, 311] width 101 height 9
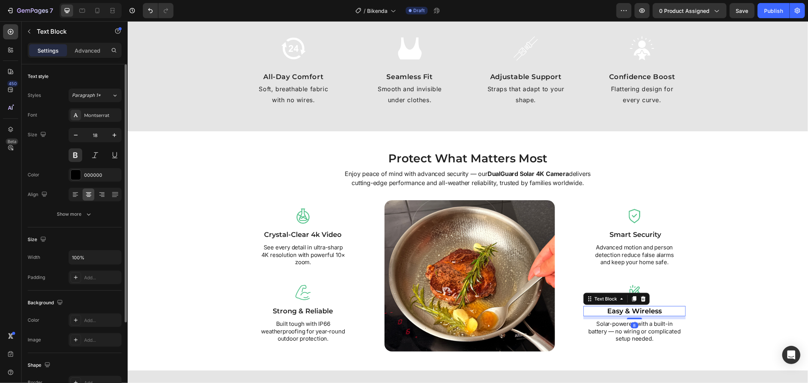
drag, startPoint x: 84, startPoint y: 183, endPoint x: 103, endPoint y: 183, distance: 19.3
click at [84, 183] on div "Font Montserrat Size 18 Color 000000 Align Show more" at bounding box center [75, 164] width 94 height 113
click at [82, 174] on div "000000" at bounding box center [95, 175] width 53 height 14
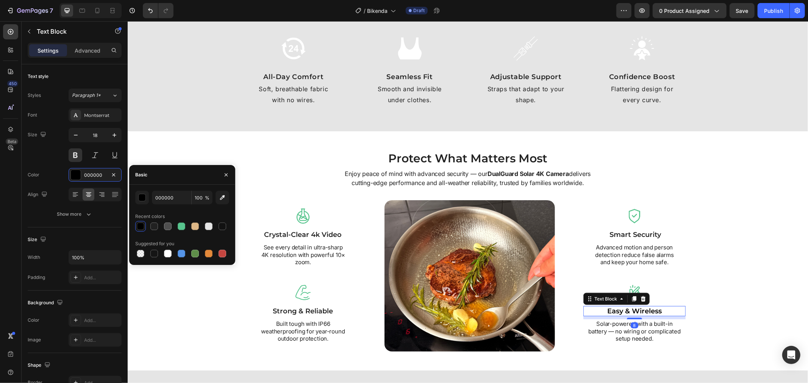
click at [151, 194] on div "000000 100 %" at bounding box center [182, 198] width 94 height 14
click at [164, 197] on input "000000" at bounding box center [171, 198] width 39 height 14
paste input "#212121"
type input "#212121"
click at [297, 182] on div "Protect What Matters Most Heading Enjoy peace of mind with advanced security — …" at bounding box center [467, 251] width 673 height 202
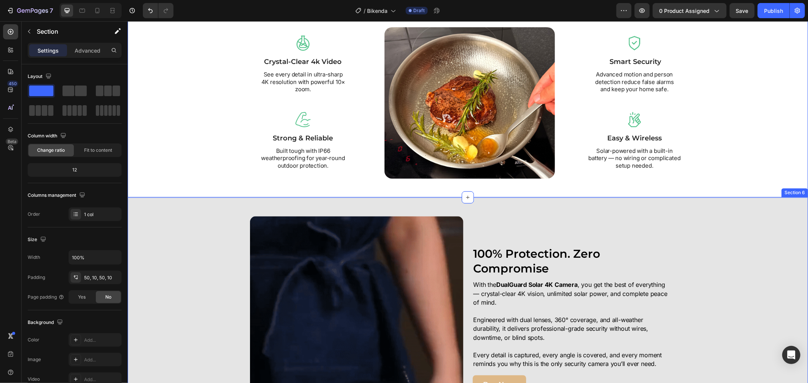
scroll to position [1137, 0]
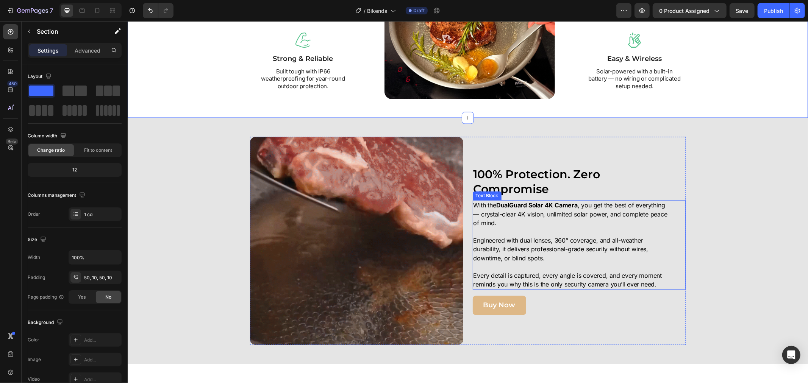
drag, startPoint x: 505, startPoint y: 206, endPoint x: 513, endPoint y: 185, distance: 22.4
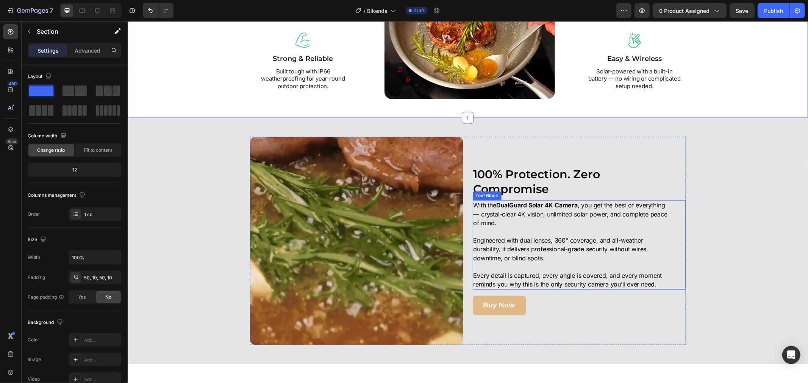
click at [505, 205] on strong "DualGuard Solar 4K Camera" at bounding box center [536, 206] width 81 height 8
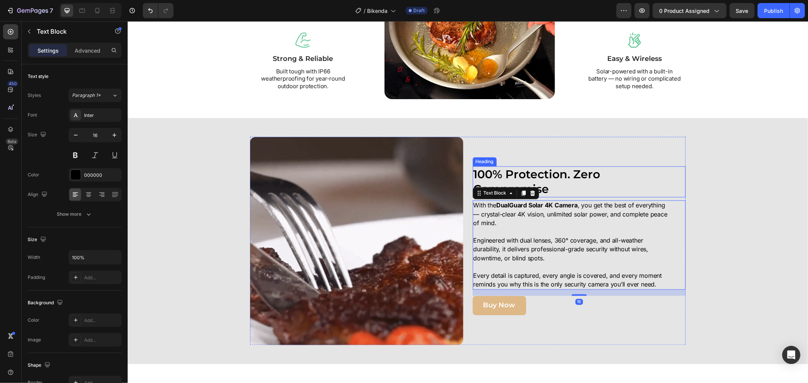
click at [513, 185] on h2 "100% Protection. Zero Compromise" at bounding box center [568, 181] width 192 height 31
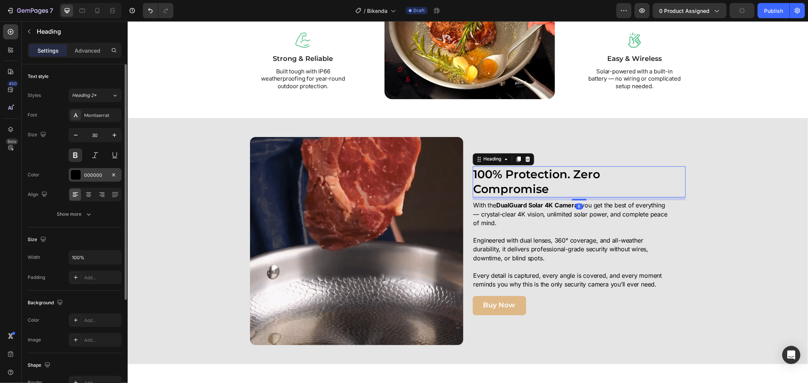
click at [86, 178] on div "000000" at bounding box center [95, 175] width 22 height 7
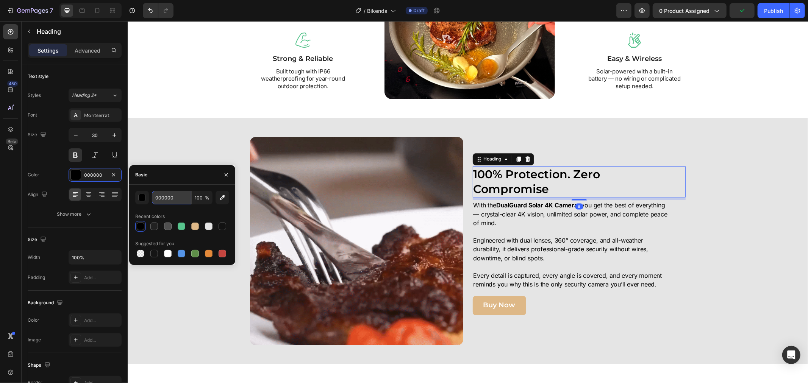
click at [176, 195] on input "000000" at bounding box center [171, 198] width 39 height 14
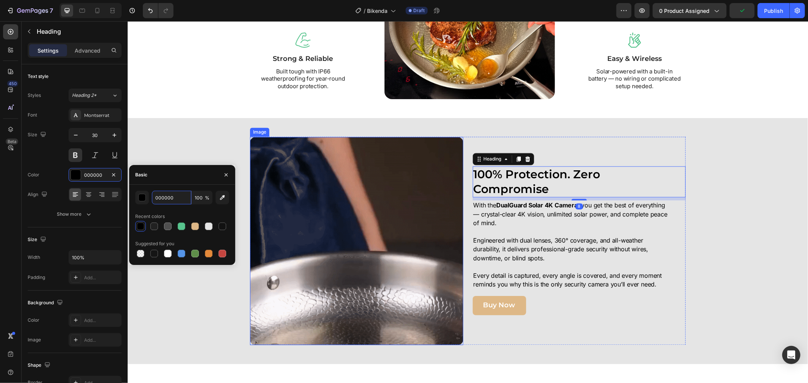
paste input "#212121"
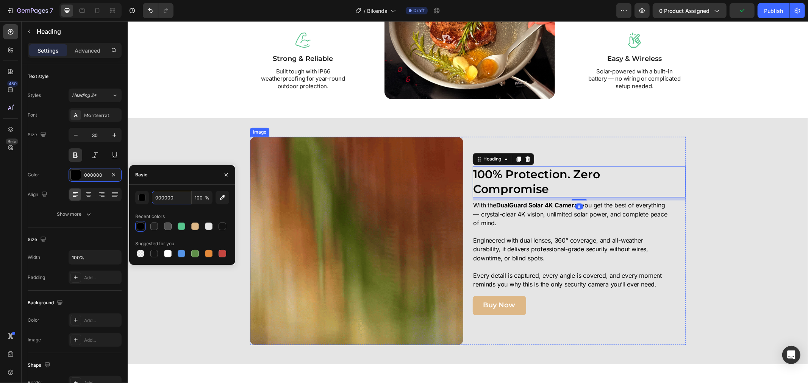
type input "#212121"
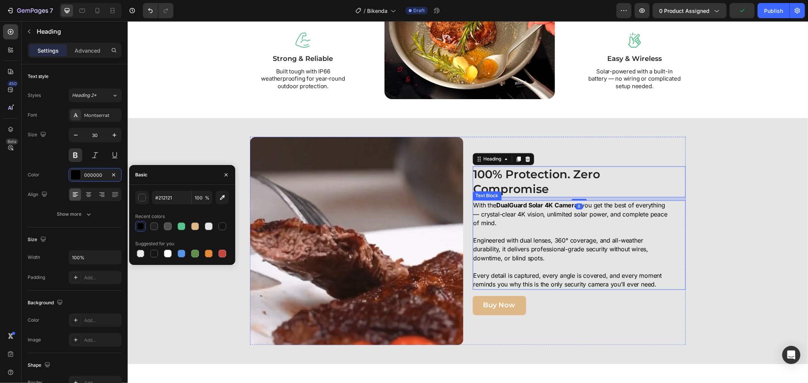
click at [604, 231] on p "With the DualGuard Solar 4K Camera , you get the best of everything — crystal-c…" at bounding box center [570, 218] width 195 height 35
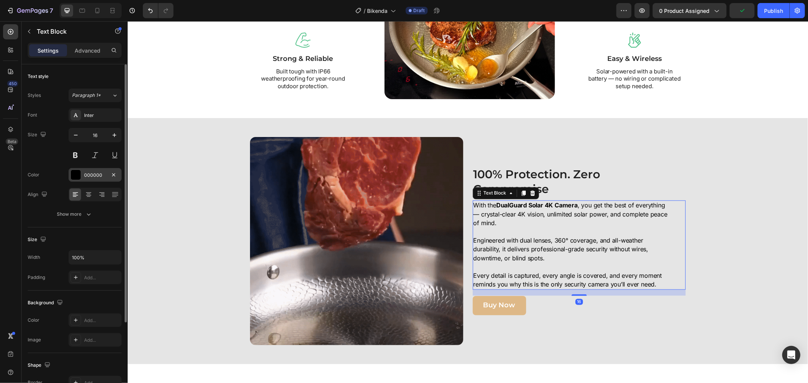
drag, startPoint x: 81, startPoint y: 177, endPoint x: 118, endPoint y: 181, distance: 37.0
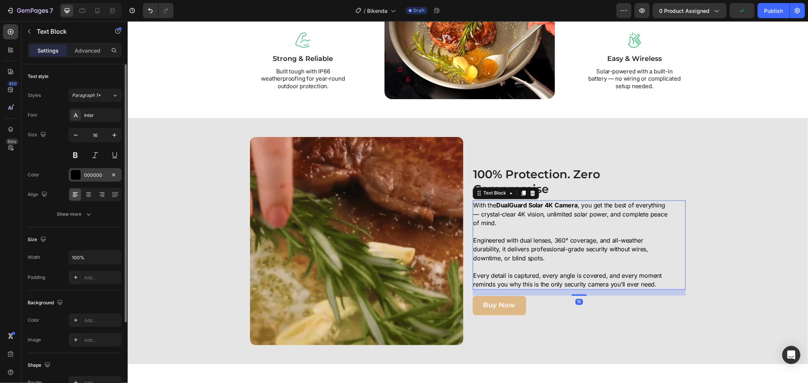
click at [81, 177] on div "000000" at bounding box center [95, 175] width 53 height 14
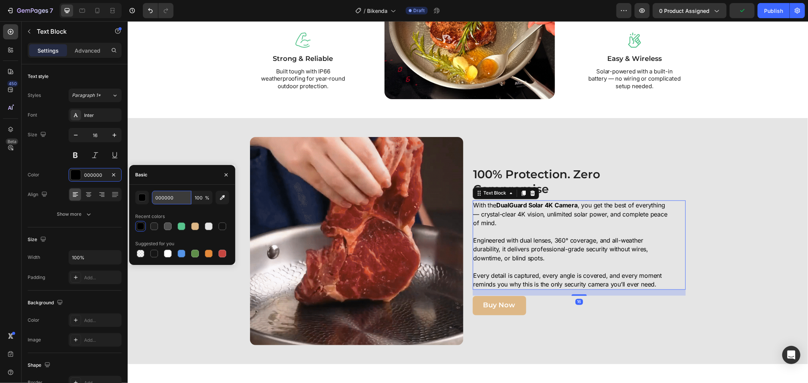
click at [191, 202] on input "000000" at bounding box center [171, 198] width 39 height 14
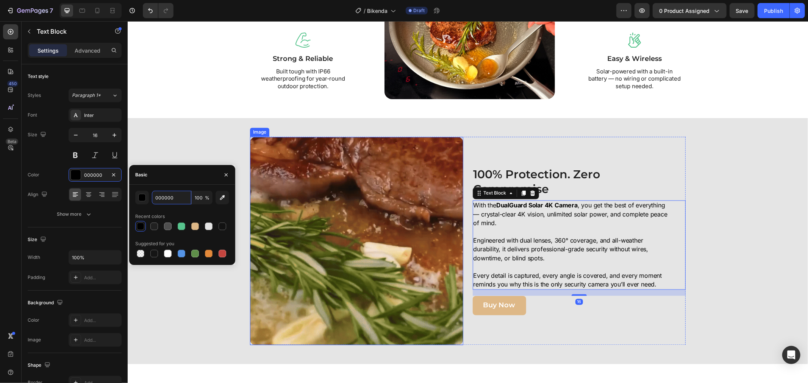
paste input "#212121"
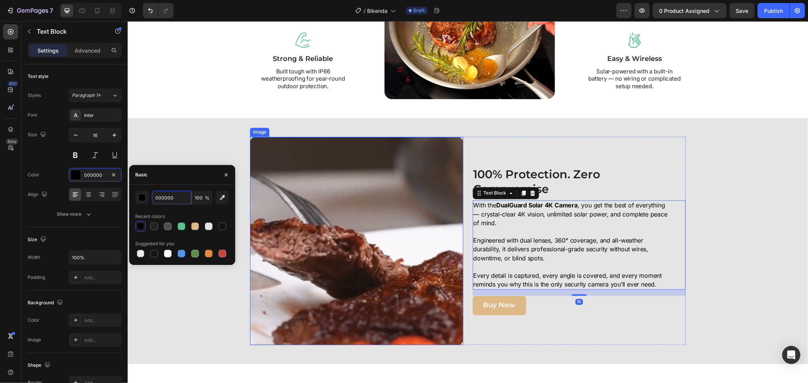
type input "#212121"
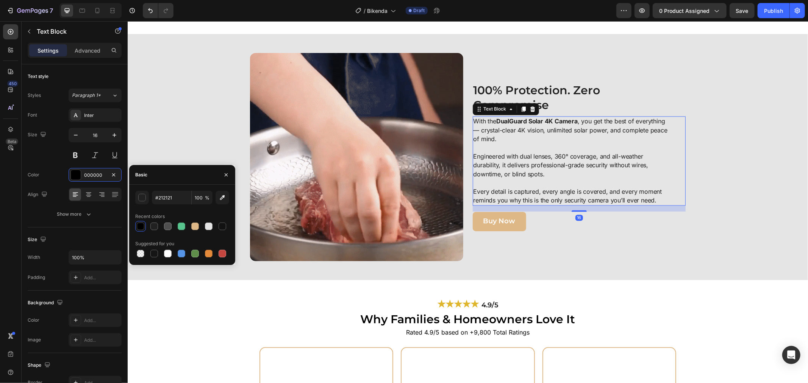
click at [529, 235] on div "100% Protection. Zero Compromise Heading With the DualGuard Solar 4K Camera , y…" at bounding box center [578, 157] width 213 height 208
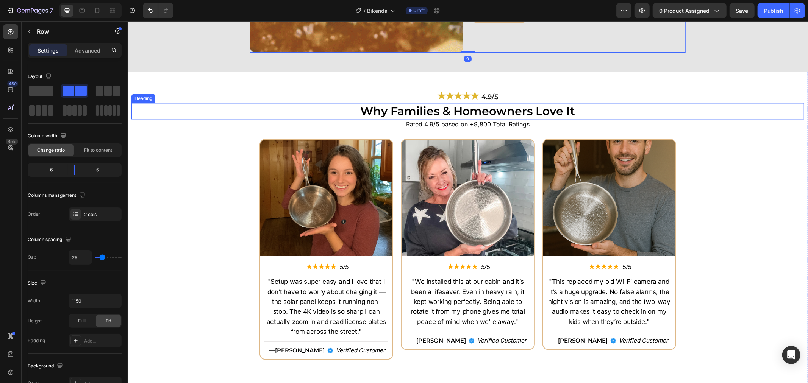
scroll to position [1431, 0]
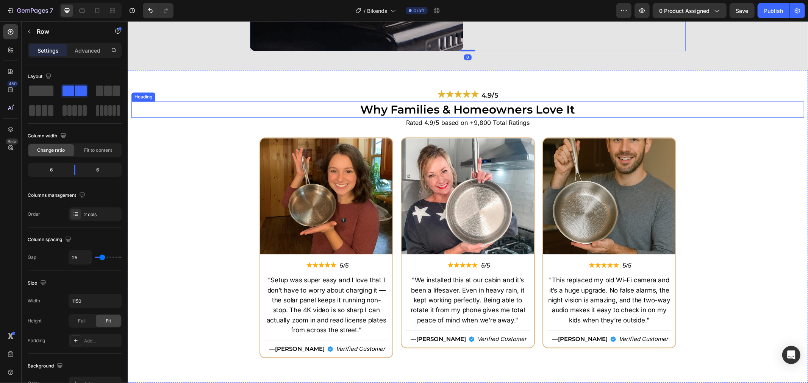
click at [455, 118] on div "Rated 4.9/5 based on +9,800 Total Ratings" at bounding box center [467, 122] width 673 height 9
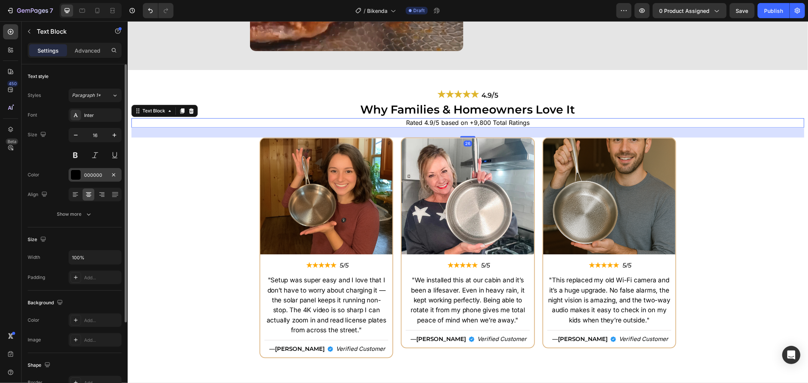
click at [95, 168] on div "000000" at bounding box center [95, 175] width 53 height 14
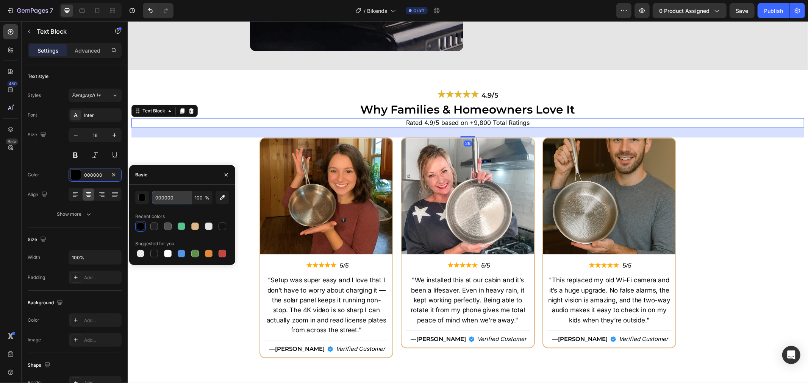
drag, startPoint x: 169, startPoint y: 199, endPoint x: 228, endPoint y: 177, distance: 63.7
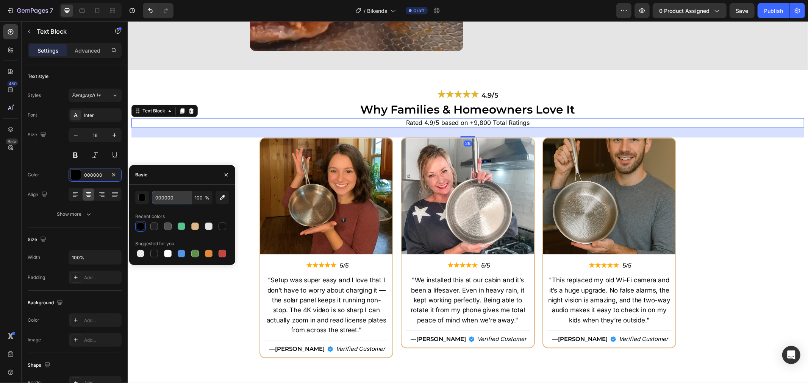
click at [170, 199] on input "000000" at bounding box center [171, 198] width 39 height 14
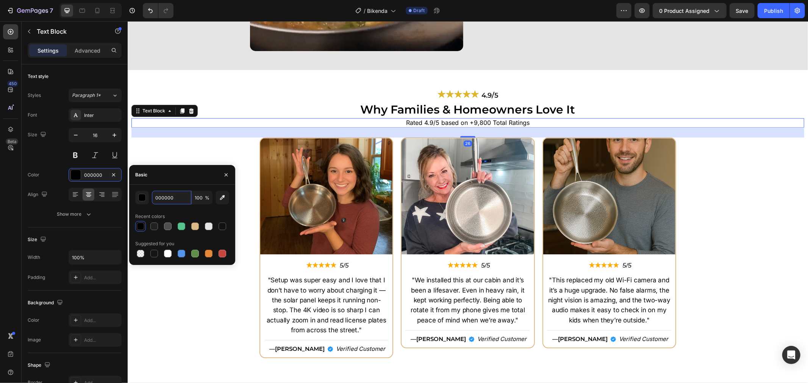
paste input "#212121"
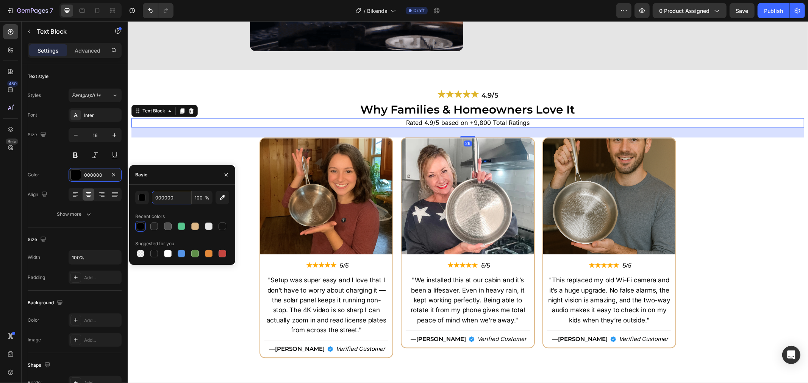
type input "#212121"
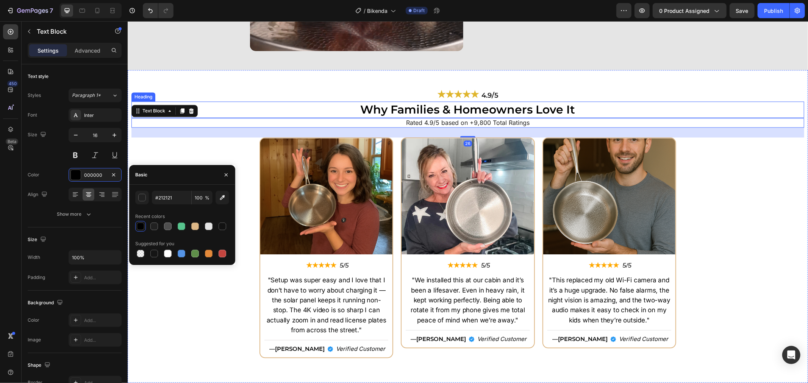
click at [388, 110] on h2 "Why Families & Homeowners Love It" at bounding box center [467, 109] width 673 height 16
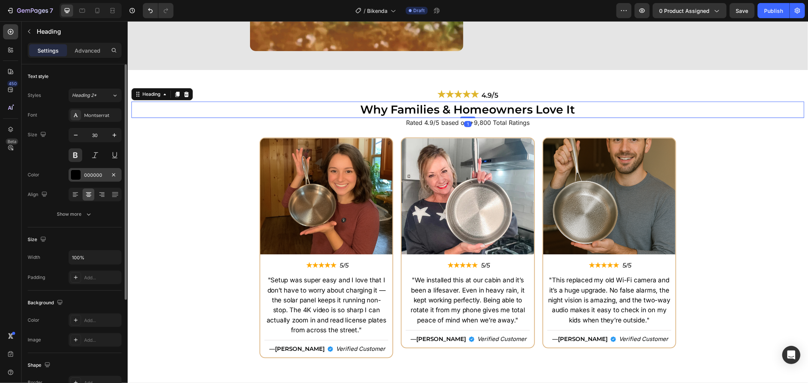
click at [94, 173] on div "000000" at bounding box center [95, 175] width 22 height 7
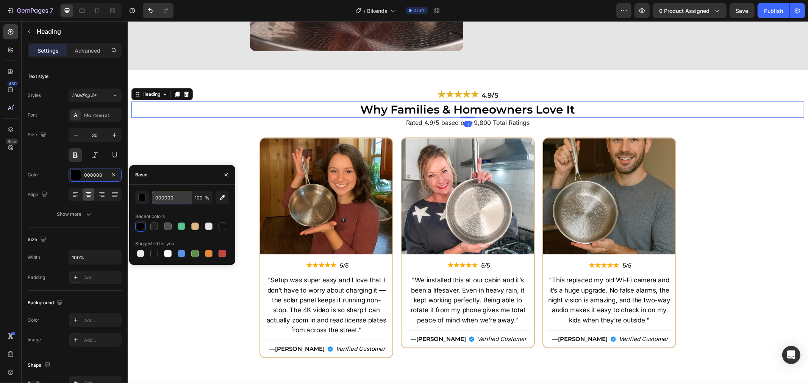
click at [184, 196] on input "000000" at bounding box center [171, 198] width 39 height 14
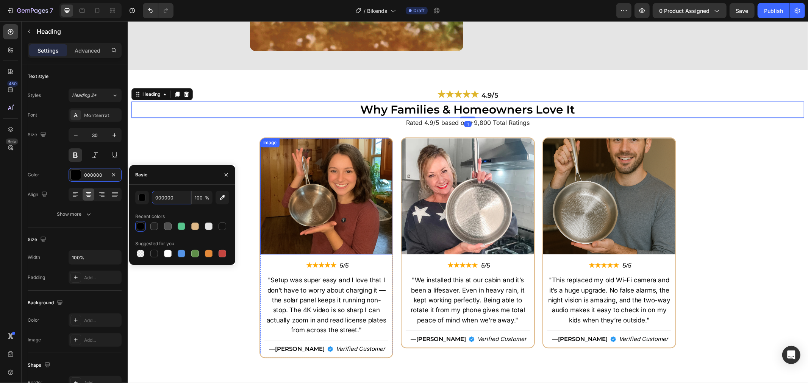
paste input "#212121"
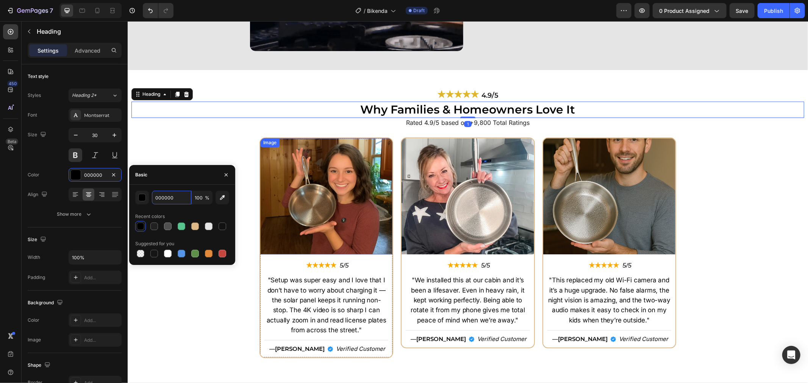
type input "#212121"
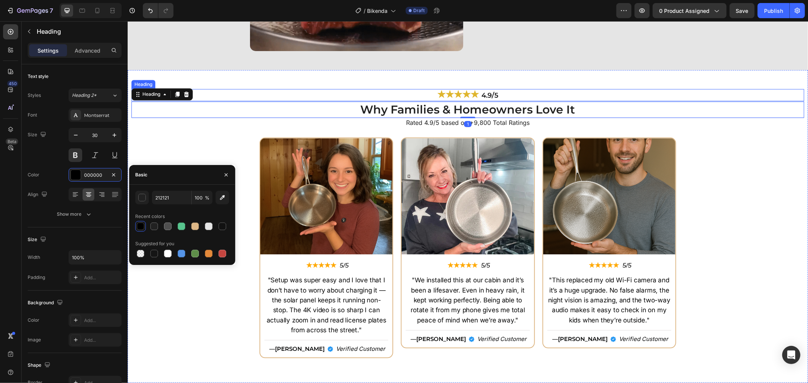
click at [494, 92] on h2 "★★★★★ 4.9/5" at bounding box center [467, 95] width 673 height 12
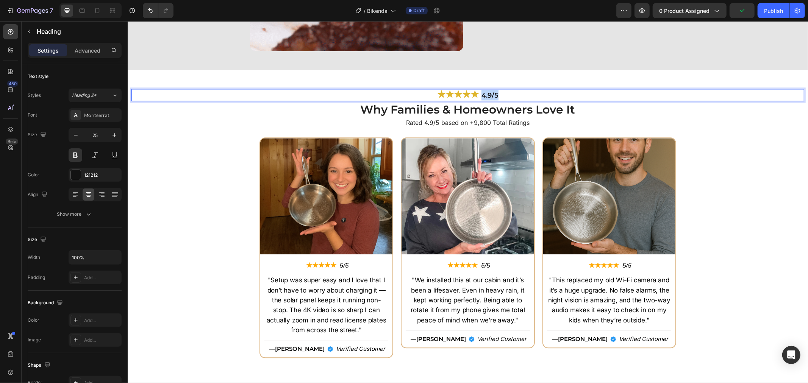
drag, startPoint x: 477, startPoint y: 95, endPoint x: 494, endPoint y: 97, distance: 17.5
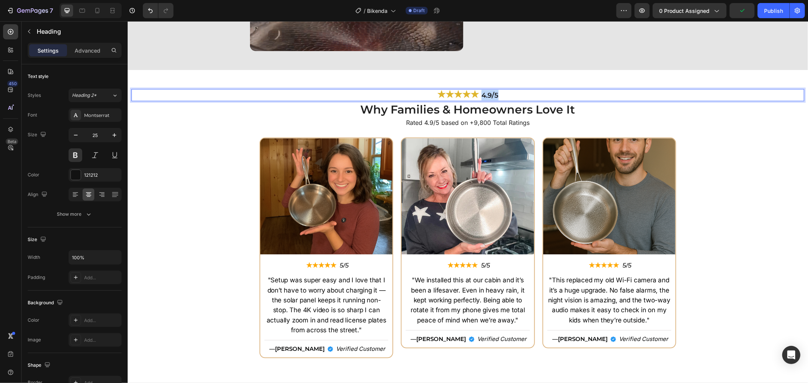
click at [494, 97] on p "★★★★★ 4.9/5" at bounding box center [467, 94] width 671 height 11
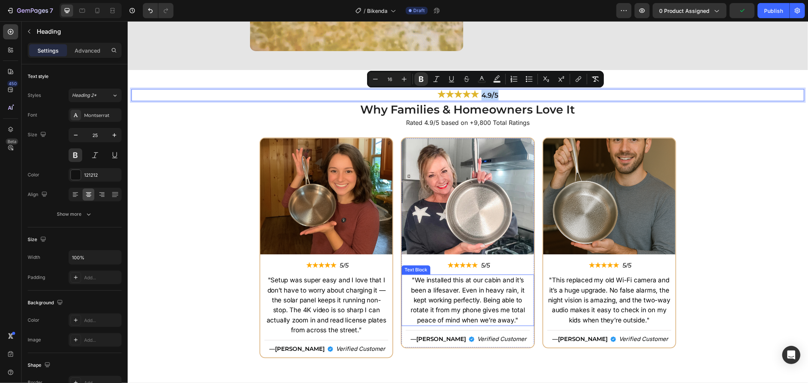
click at [465, 287] on p ""We installed this at our cabin and it’s been a lifesaver. Even in heavy rain, …" at bounding box center [467, 300] width 122 height 50
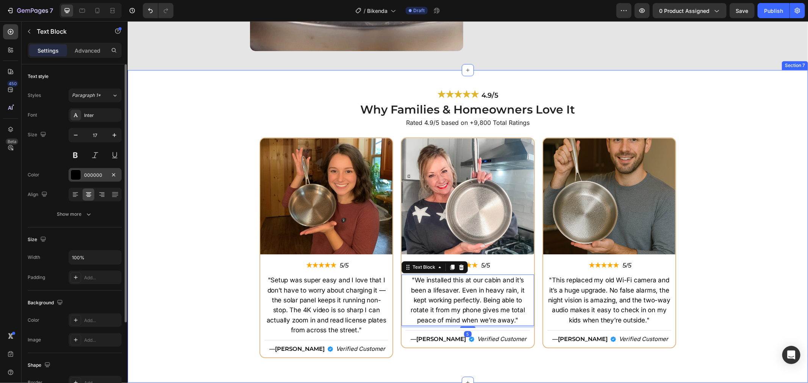
drag, startPoint x: 82, startPoint y: 216, endPoint x: 101, endPoint y: 177, distance: 43.7
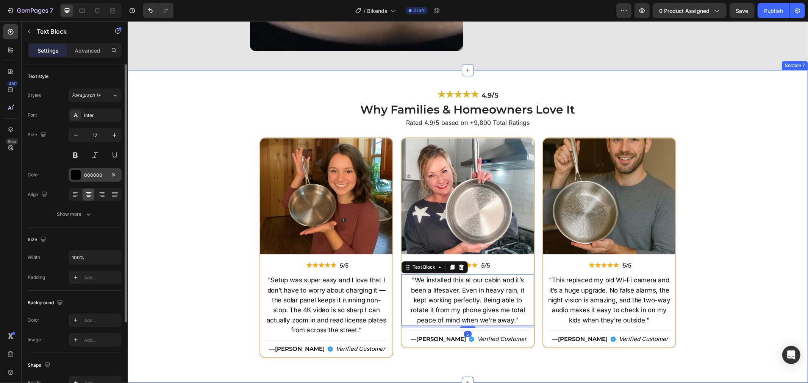
click at [120, 186] on div "Font Inter Size 17 Color 000000 Align Show more" at bounding box center [75, 164] width 94 height 113
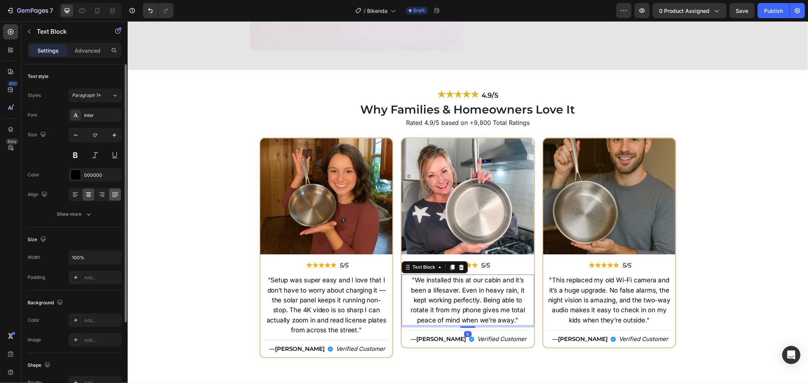
drag, startPoint x: 101, startPoint y: 177, endPoint x: 119, endPoint y: 195, distance: 25.5
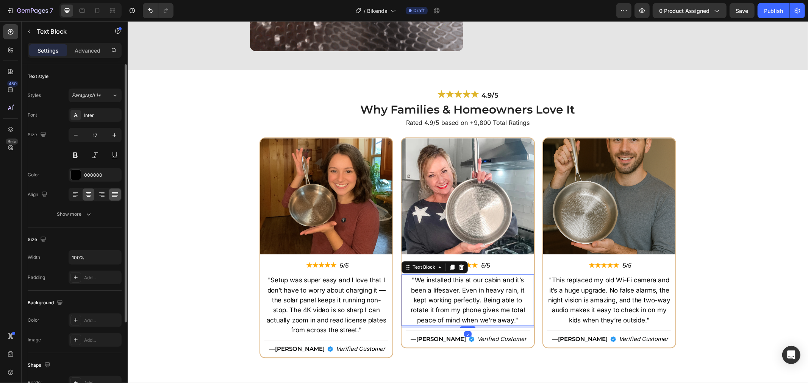
click at [100, 178] on div "000000" at bounding box center [102, 175] width 36 height 7
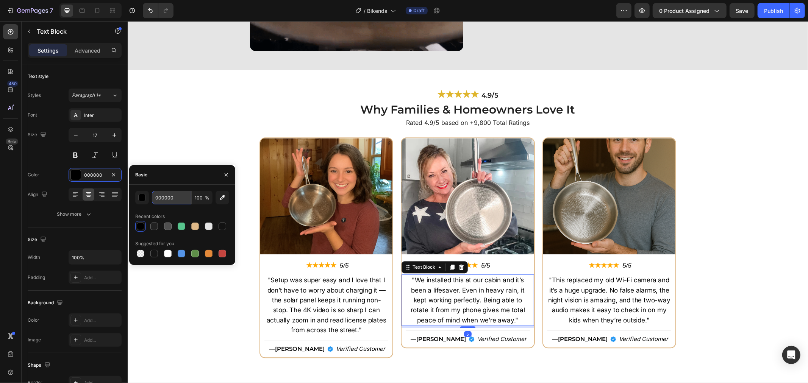
click at [174, 198] on input "000000" at bounding box center [171, 198] width 39 height 14
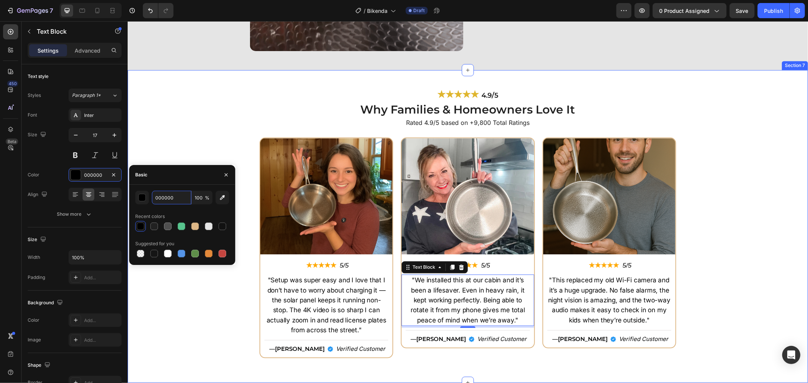
paste input "#212121"
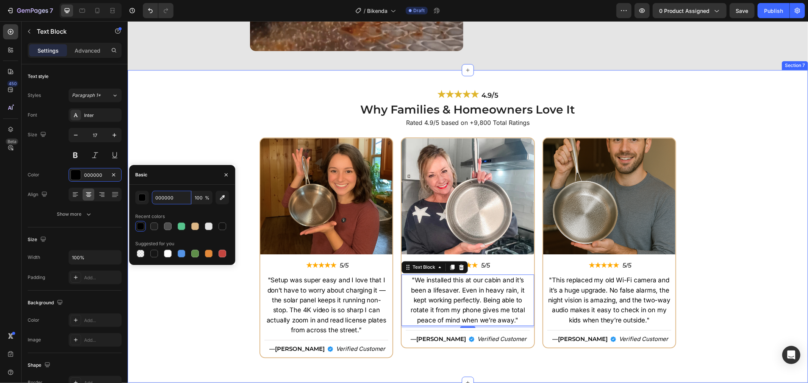
type input "#212121"
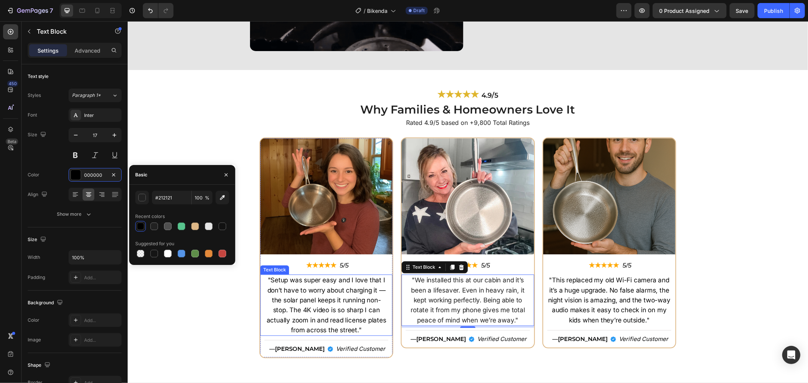
click at [359, 290] on p ""Setup was super easy and I love that I don’t have to worry about charging it —…" at bounding box center [326, 305] width 122 height 60
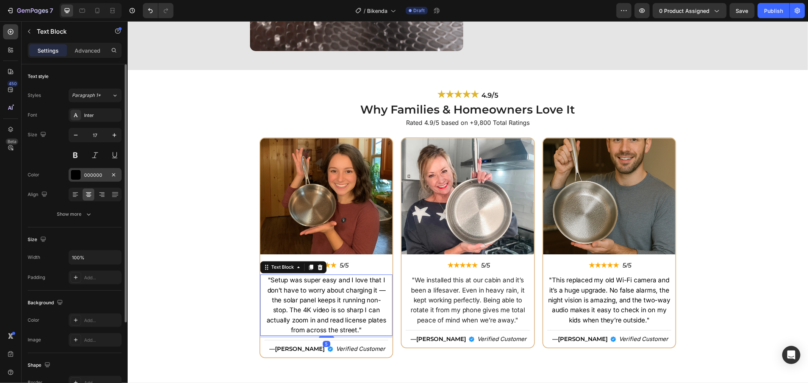
click at [95, 176] on div "000000" at bounding box center [95, 175] width 22 height 7
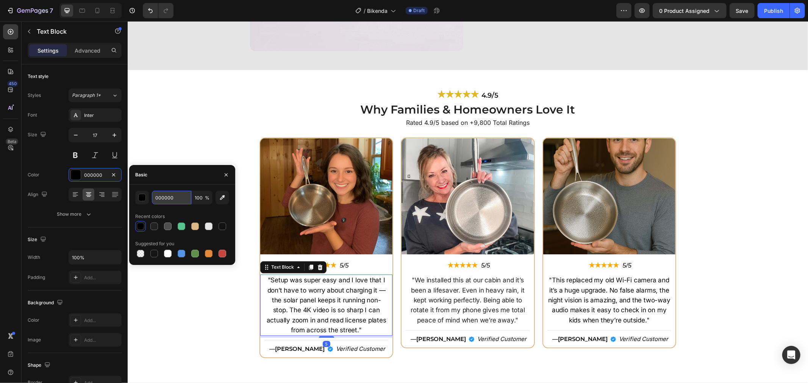
click at [167, 194] on input "000000" at bounding box center [171, 198] width 39 height 14
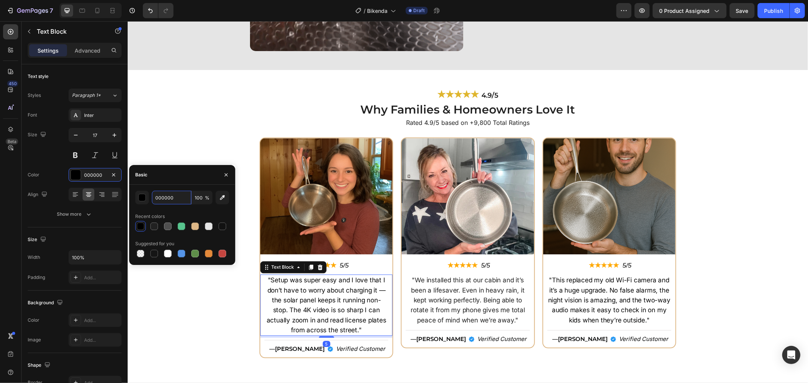
paste input "#212121"
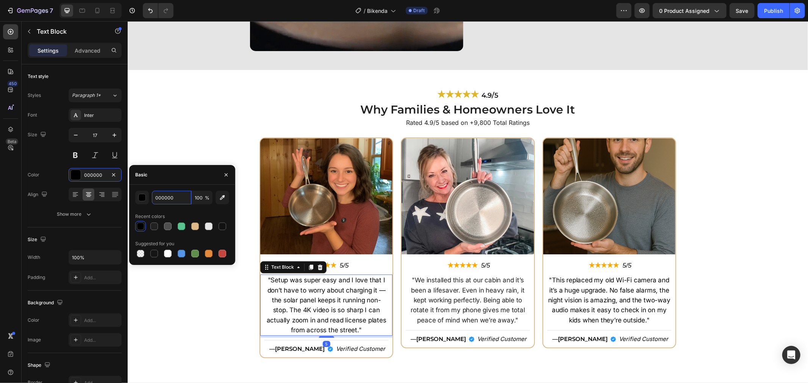
type input "#212121"
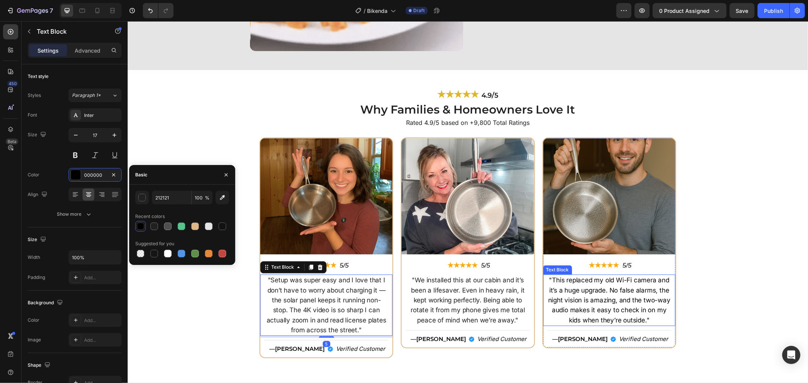
click at [594, 288] on p ""This replaced my old Wi-Fi camera and it’s a huge upgrade. No false alarms, th…" at bounding box center [609, 300] width 122 height 50
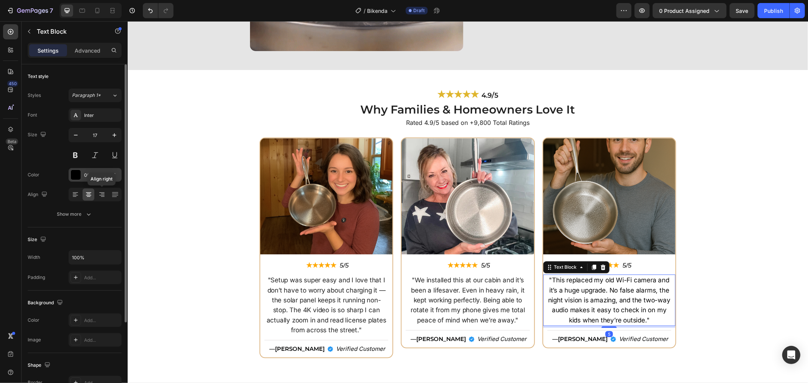
click at [92, 176] on div "000000" at bounding box center [95, 175] width 22 height 7
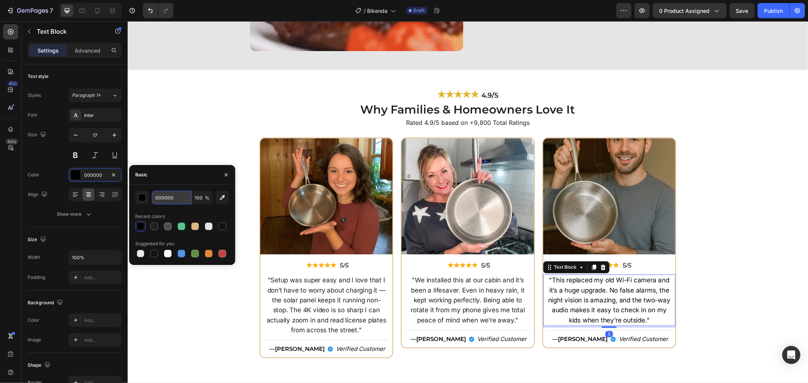
click at [166, 198] on input "000000" at bounding box center [171, 198] width 39 height 14
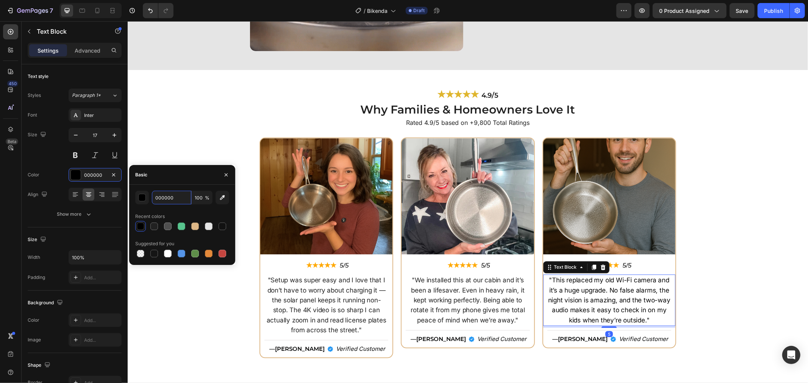
paste input "#212121"
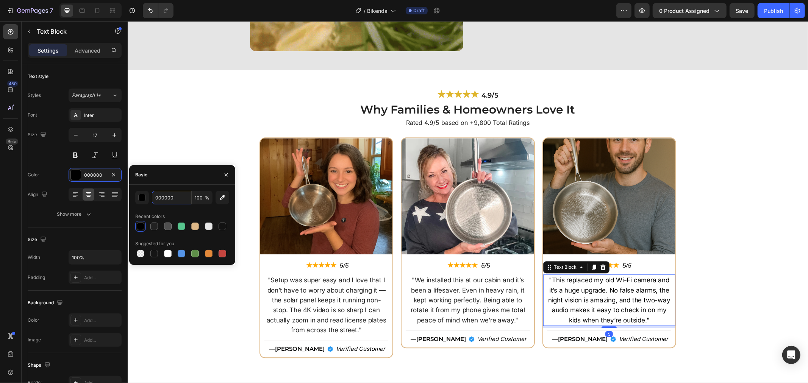
type input "#212121"
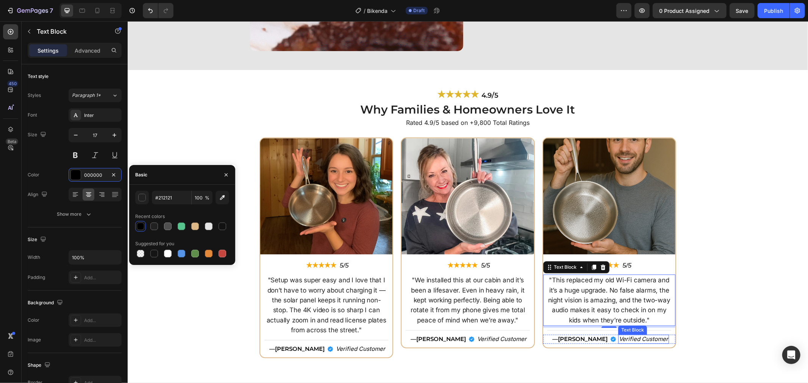
click at [637, 339] on p "Verified Customer" at bounding box center [643, 339] width 49 height 8
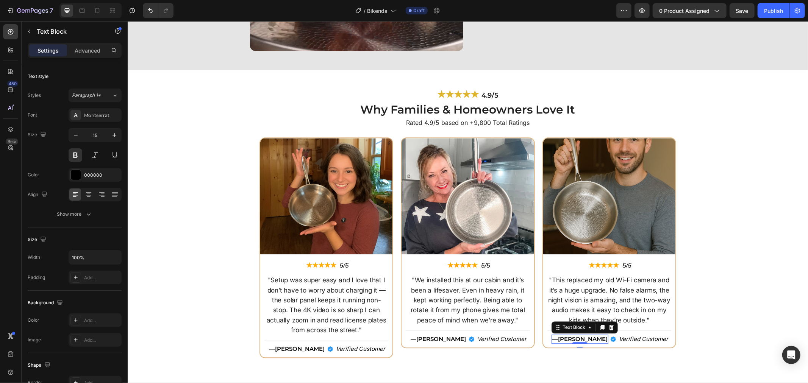
click at [579, 335] on strong "[PERSON_NAME]" at bounding box center [583, 338] width 50 height 7
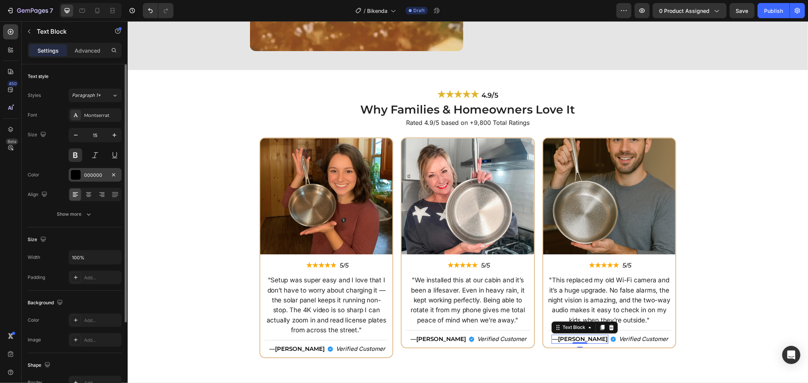
click at [78, 175] on div at bounding box center [76, 175] width 10 height 10
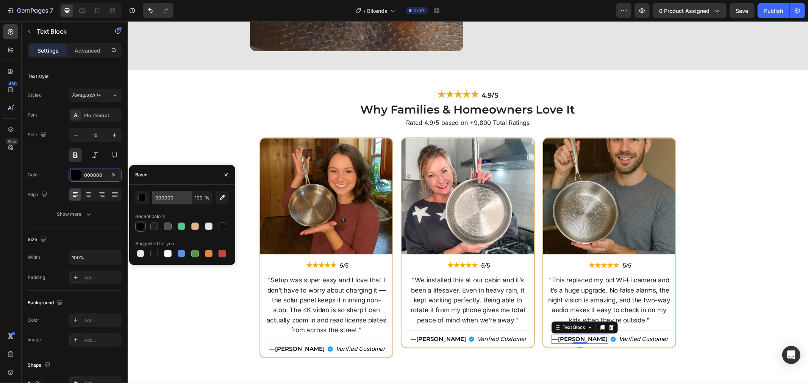
click at [169, 202] on input "000000" at bounding box center [171, 198] width 39 height 14
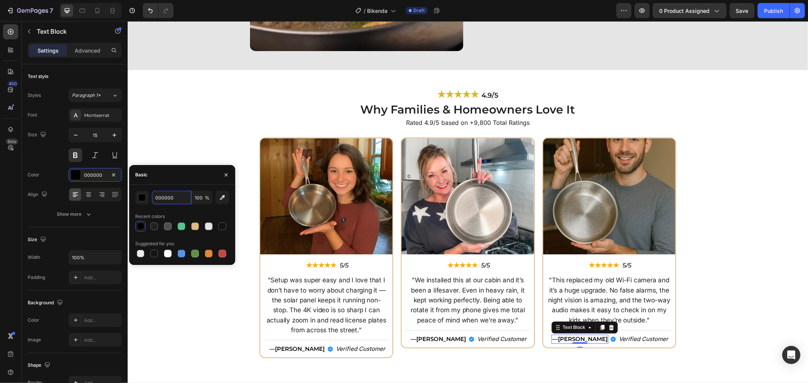
paste input "#212121"
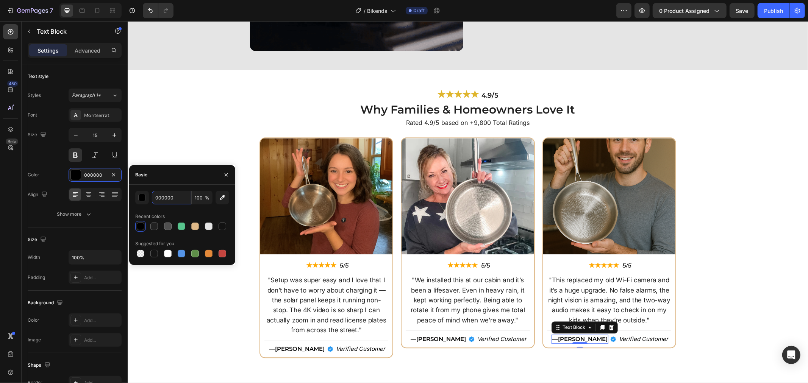
type input "#212121"
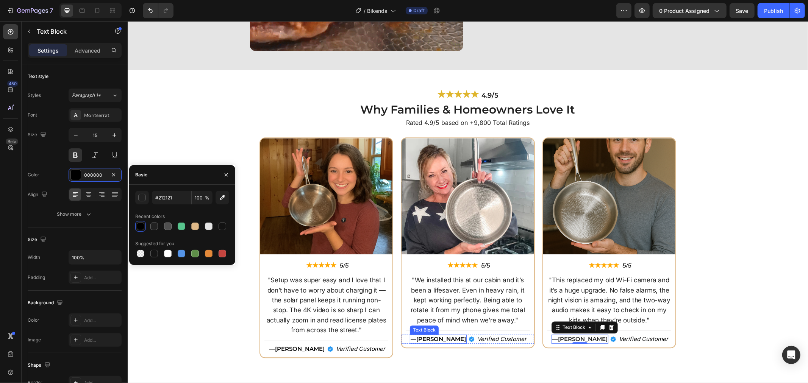
click at [446, 336] on strong "[PERSON_NAME]" at bounding box center [441, 338] width 50 height 7
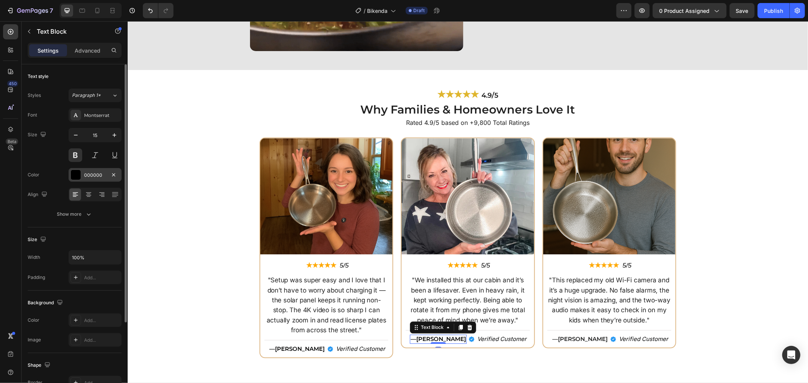
click at [91, 176] on div "000000" at bounding box center [95, 175] width 22 height 7
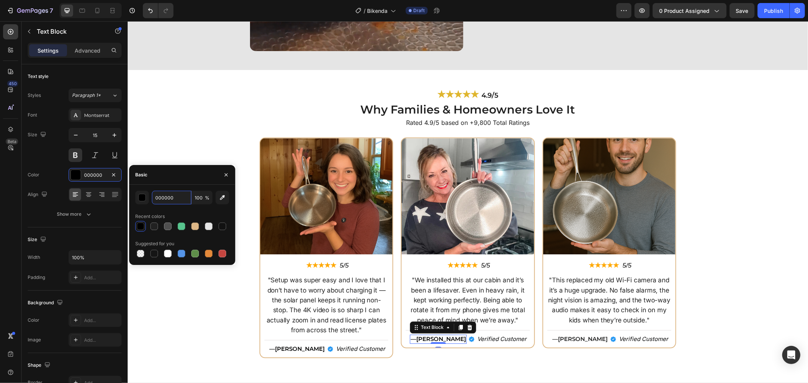
drag, startPoint x: 171, startPoint y: 202, endPoint x: 228, endPoint y: 233, distance: 65.0
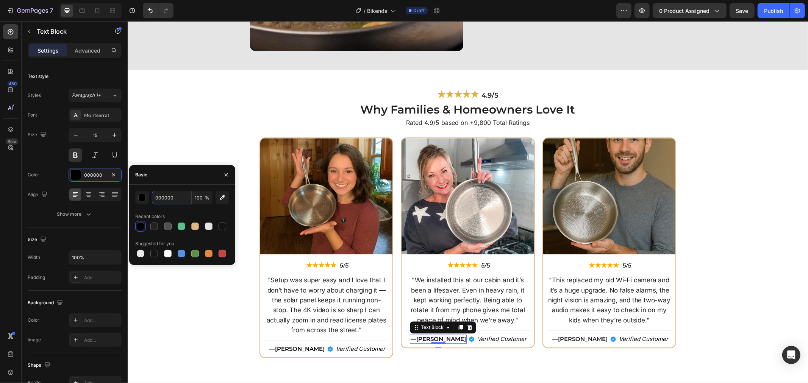
click at [172, 202] on input "000000" at bounding box center [171, 198] width 39 height 14
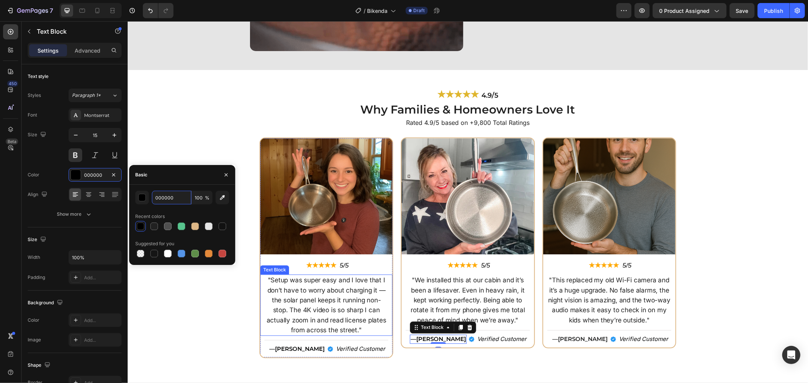
paste input "#212121"
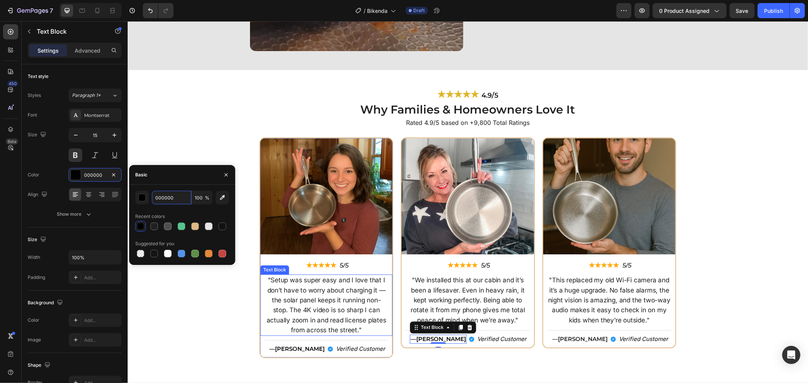
type input "#212121"
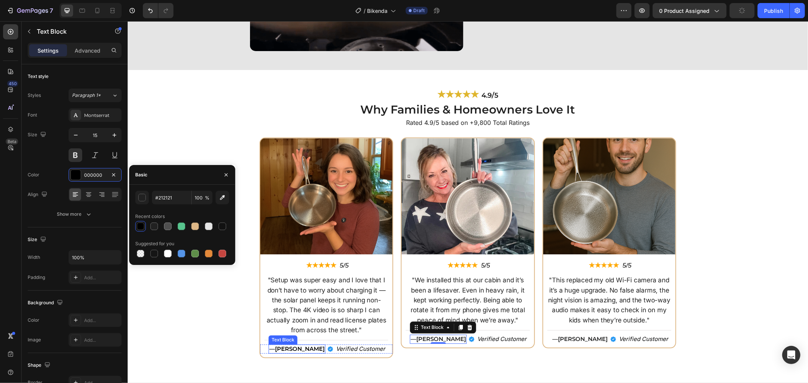
click at [295, 344] on div "— Mark R. Text Block" at bounding box center [296, 348] width 57 height 9
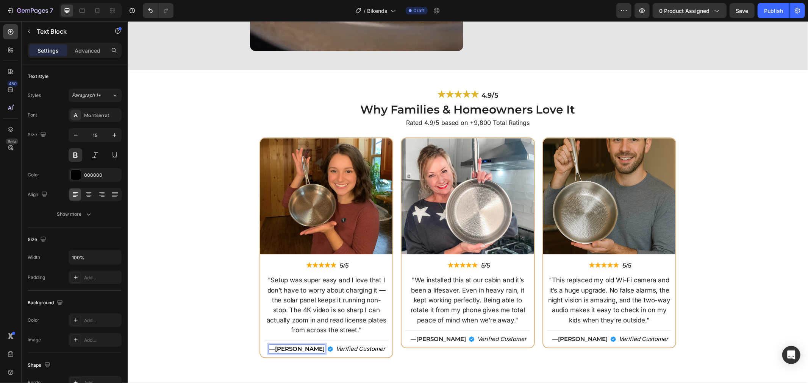
click at [294, 344] on div "— Mark R." at bounding box center [296, 348] width 57 height 9
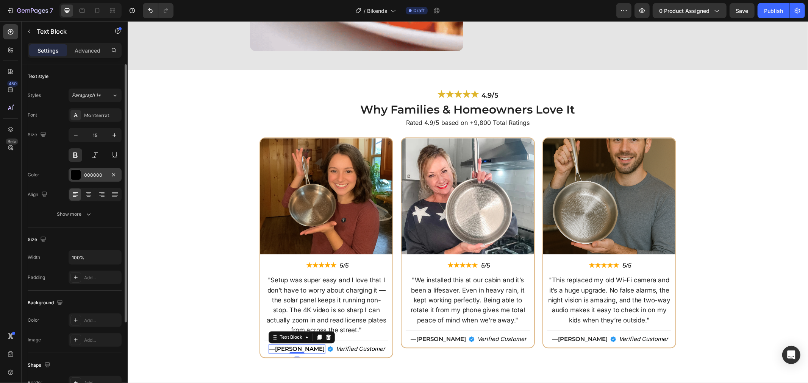
click at [86, 176] on div "000000" at bounding box center [95, 175] width 22 height 7
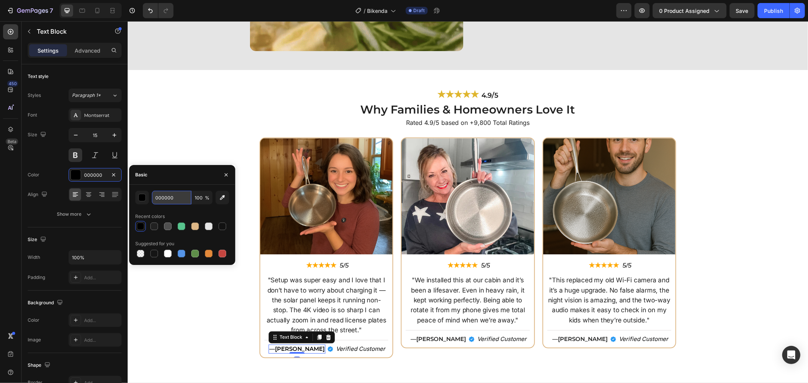
drag, startPoint x: 175, startPoint y: 196, endPoint x: 180, endPoint y: 198, distance: 5.6
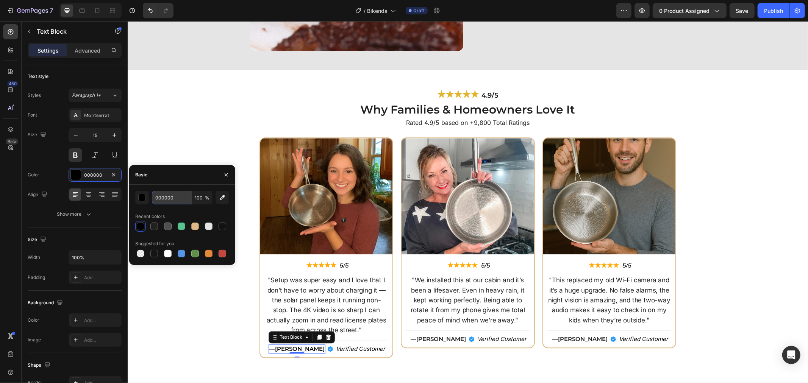
click at [175, 196] on input "000000" at bounding box center [171, 198] width 39 height 14
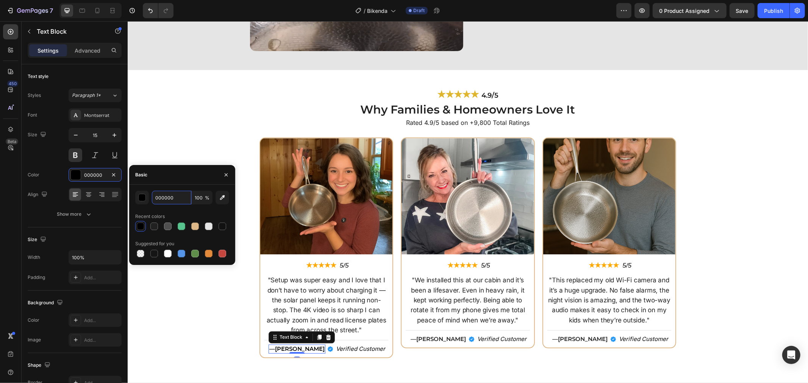
paste input "#212121"
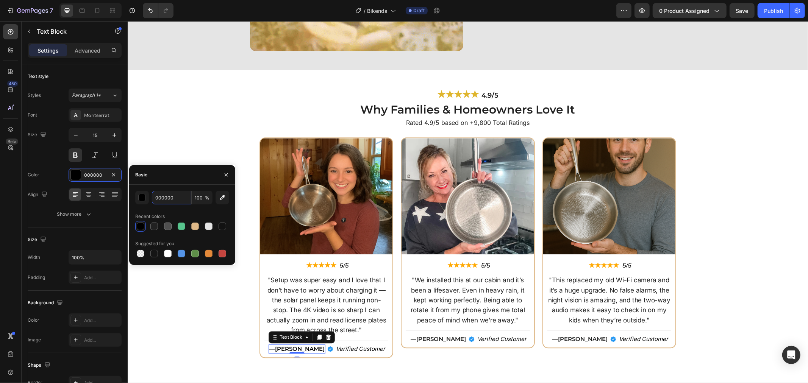
type input "#212121"
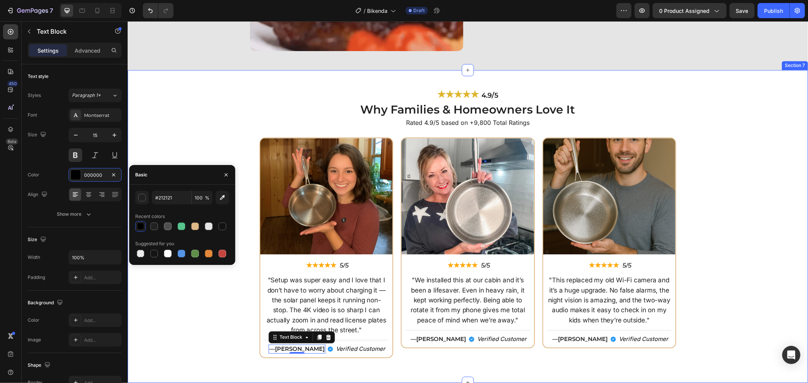
click at [761, 226] on div "Image ★★★★★ Text Block 5/5 Text Block Row "Setup was super easy and I love that…" at bounding box center [467, 250] width 673 height 227
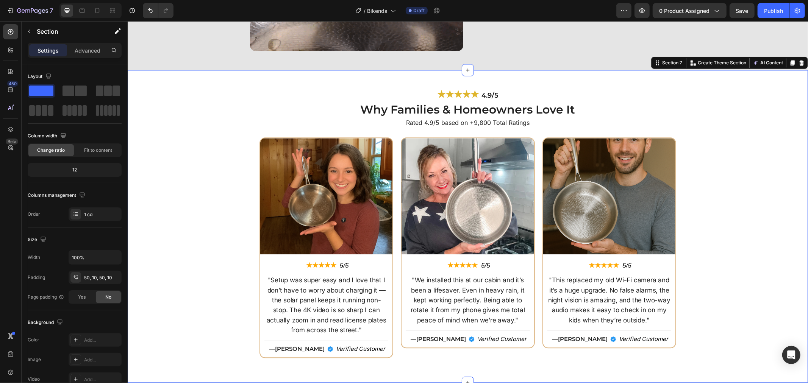
click at [752, 220] on div "Image ★★★★★ Text Block 5/5 Text Block Row "Setup was super easy and I love that…" at bounding box center [467, 250] width 673 height 227
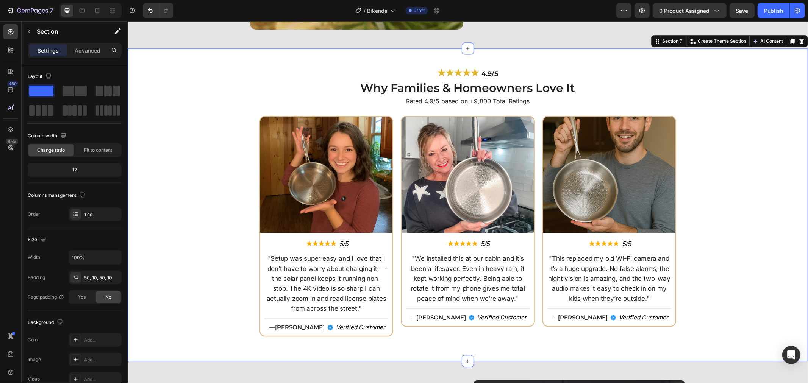
scroll to position [1473, 0]
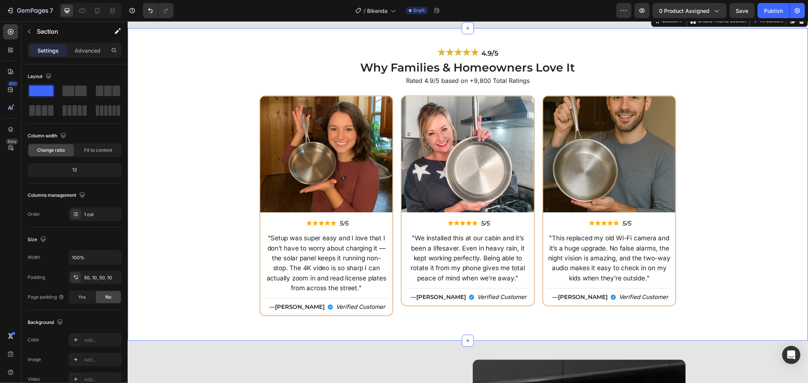
click at [731, 204] on div "Image ★★★★★ Text Block 5/5 Text Block Row "Setup was super easy and I love that…" at bounding box center [467, 208] width 673 height 227
click at [382, 213] on div "Image ★★★★★ Text Block 5/5 Text Block Row "Setup was super easy and I love that…" at bounding box center [326, 205] width 132 height 219
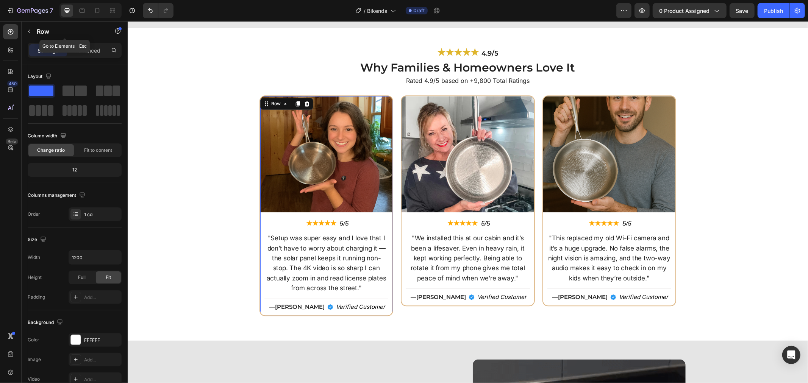
click at [97, 42] on div "Row" at bounding box center [65, 32] width 86 height 22
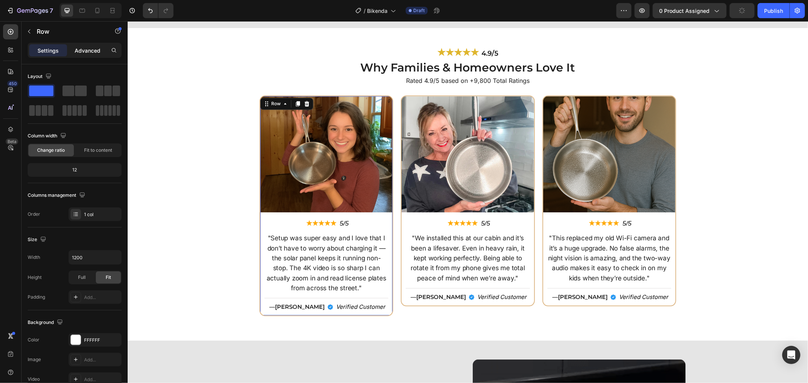
click at [92, 48] on p "Advanced" at bounding box center [88, 51] width 26 height 8
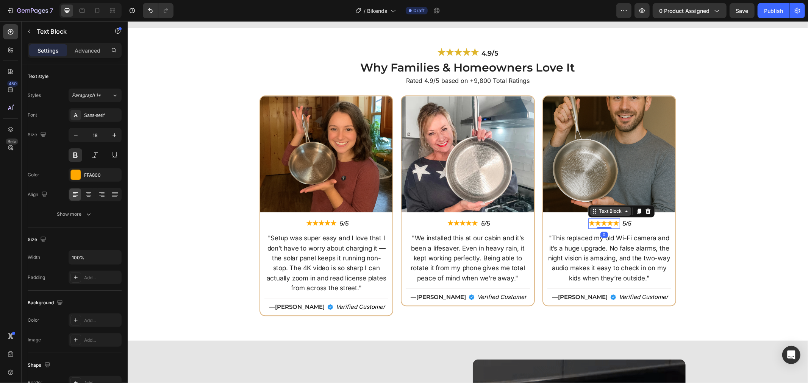
click at [605, 210] on div "Text Block" at bounding box center [610, 211] width 26 height 7
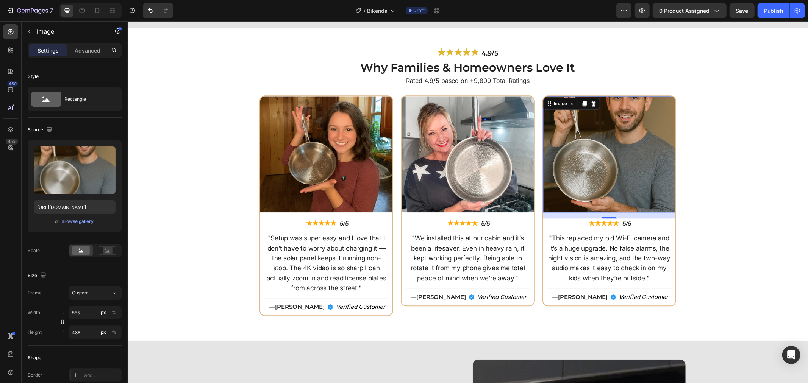
click at [662, 189] on img at bounding box center [609, 154] width 132 height 116
click at [641, 220] on div "★★★★★ Text Block 5/5 Text Block Row" at bounding box center [609, 223] width 132 height 10
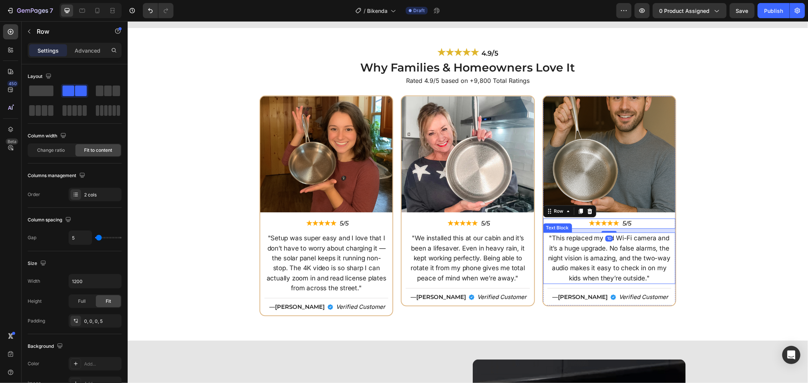
click at [640, 241] on p ""This replaced my old Wi-Fi camera and it’s a huge upgrade. No false alarms, th…" at bounding box center [609, 258] width 122 height 50
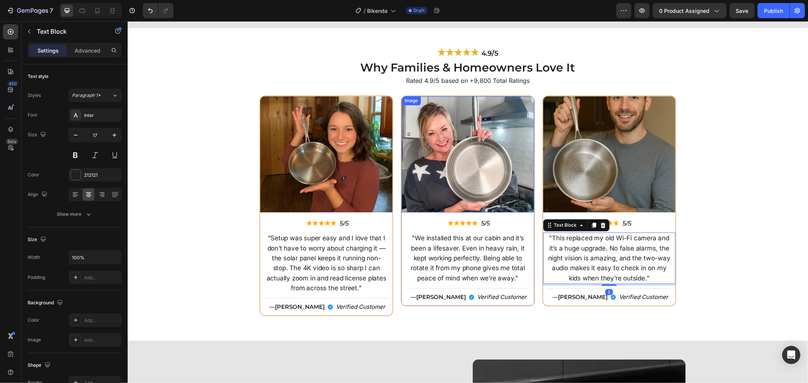
click at [507, 206] on img at bounding box center [467, 154] width 132 height 116
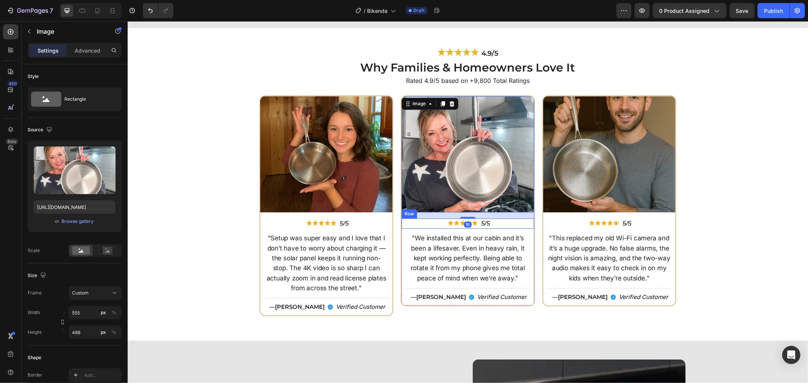
click at [498, 222] on div "★★★★★ Text Block 5/5 Text Block Row" at bounding box center [467, 223] width 132 height 10
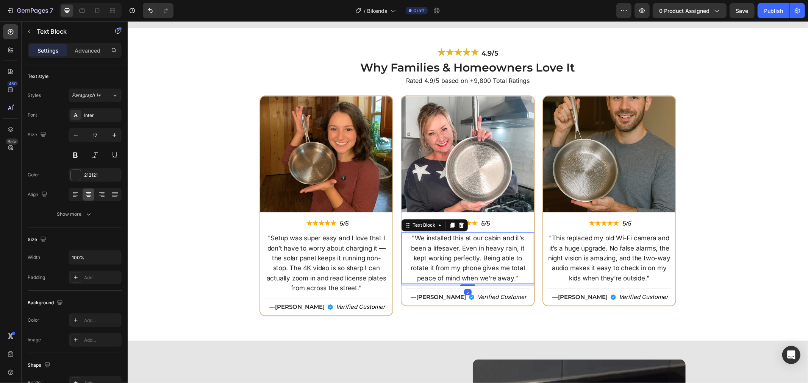
click at [501, 242] on p ""We installed this at our cabin and it’s been a lifesaver. Even in heavy rain, …" at bounding box center [467, 258] width 122 height 50
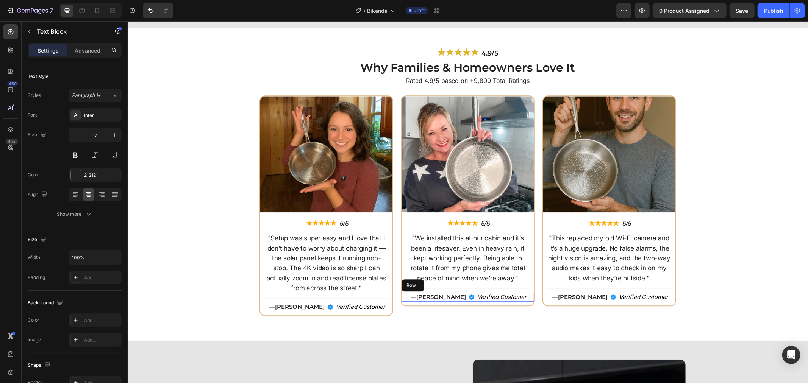
click at [527, 296] on div "Image — Sophie L. Text Block Verified Customer Text Block Row" at bounding box center [467, 296] width 132 height 9
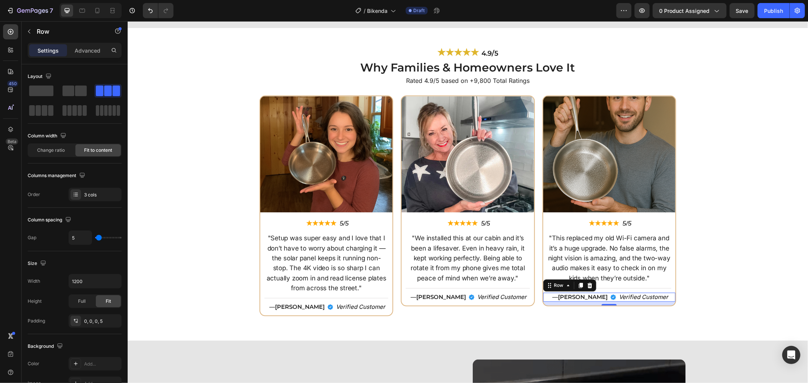
click at [665, 292] on div "Image — Daniel K. Text Block Verified Customer Text Block Row 10" at bounding box center [609, 296] width 132 height 9
drag, startPoint x: 718, startPoint y: 281, endPoint x: 713, endPoint y: 280, distance: 4.3
click at [717, 281] on div "Image ★★★★★ Text Block 5/5 Text Block Row "Setup was super easy and I love that…" at bounding box center [467, 208] width 673 height 227
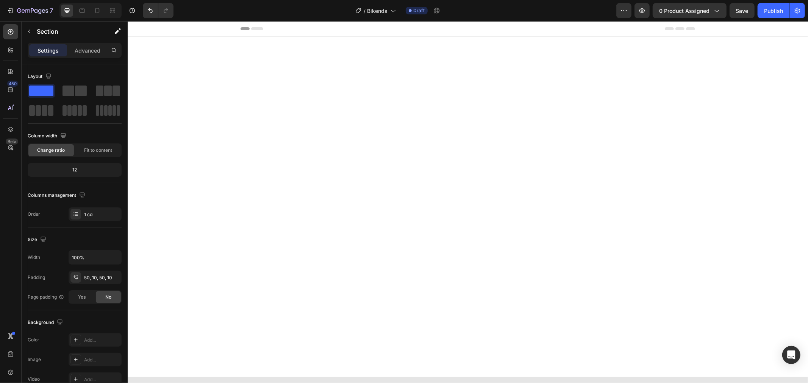
scroll to position [1473, 0]
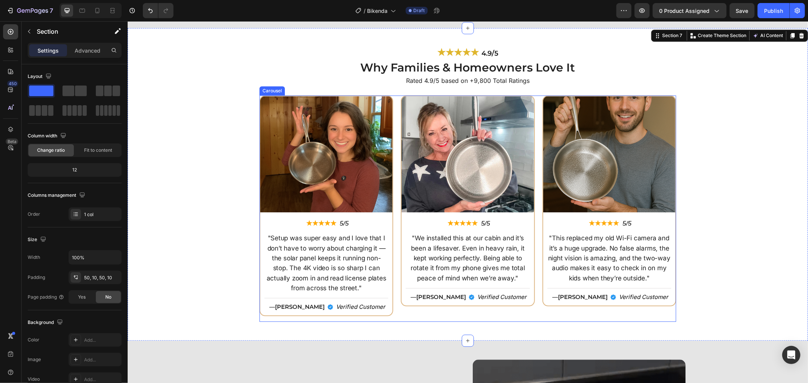
click at [392, 138] on div "Image ★★★★★ Text Block 5/5 Text Block Row "Setup was super easy and I love that…" at bounding box center [467, 208] width 417 height 227
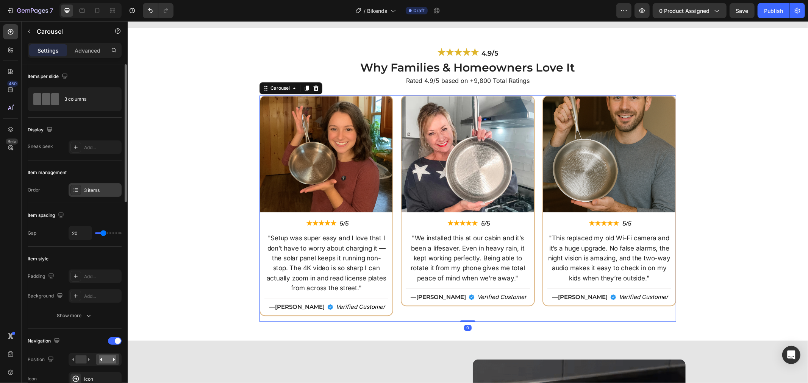
click at [91, 186] on div "3 items" at bounding box center [95, 190] width 53 height 14
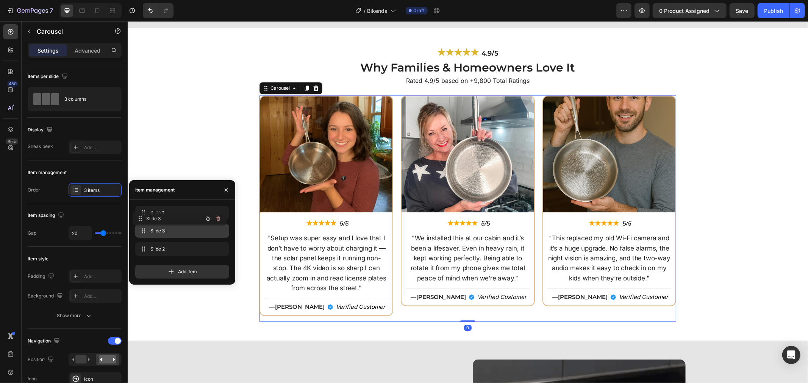
drag, startPoint x: 168, startPoint y: 236, endPoint x: 166, endPoint y: 221, distance: 15.3
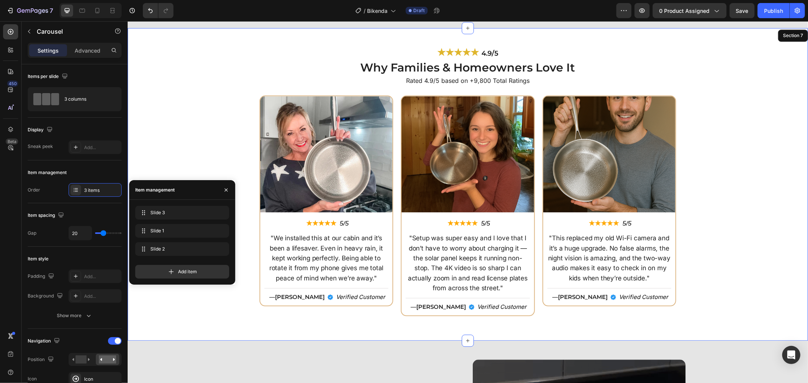
click at [733, 196] on div "Image ★★★★★ Text Block 5/5 Text Block Row "We installed this at our cabin and i…" at bounding box center [467, 208] width 673 height 227
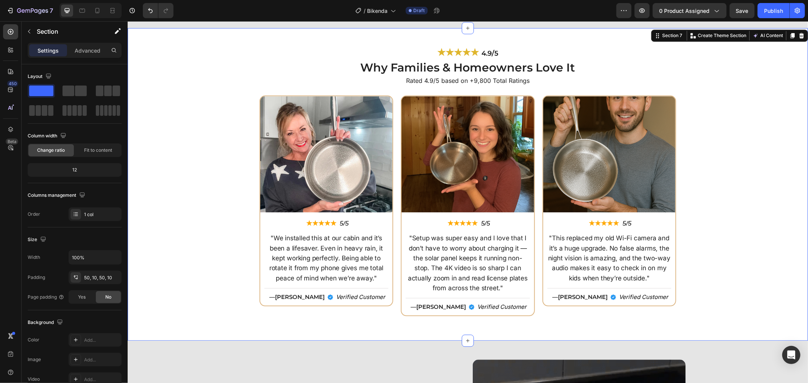
click at [733, 196] on div "Image ★★★★★ Text Block 5/5 Text Block Row "We installed this at our cabin and i…" at bounding box center [467, 208] width 673 height 227
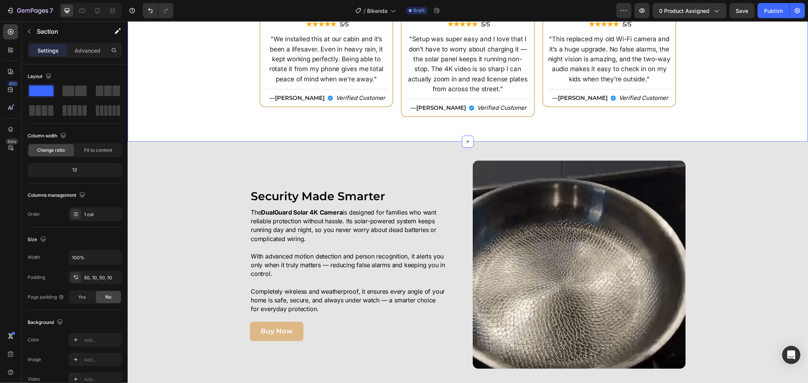
scroll to position [1684, 0]
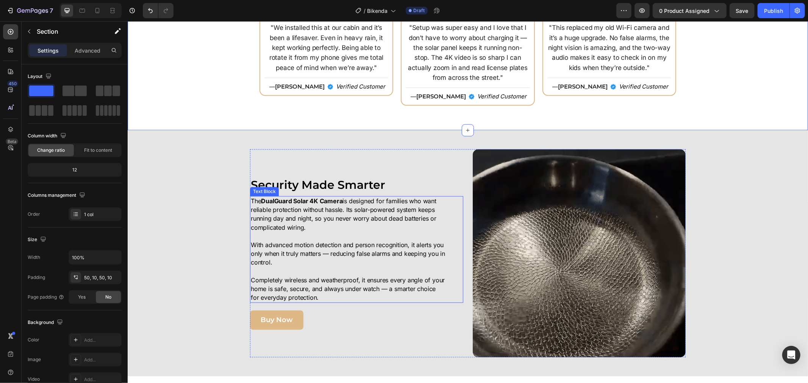
click at [316, 202] on strong "DualGuard Solar 4K Camera" at bounding box center [301, 201] width 81 height 8
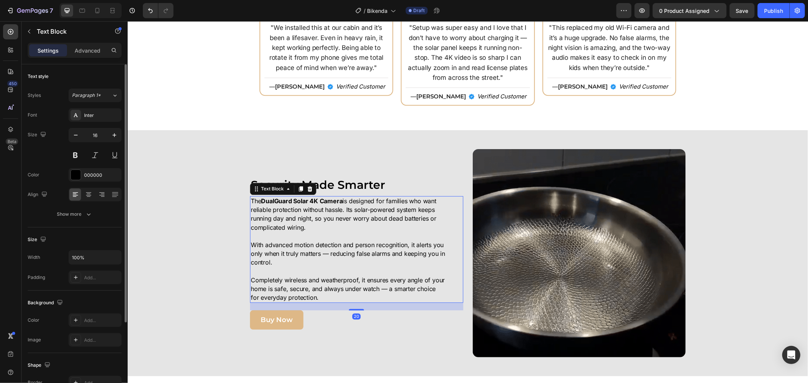
click at [93, 166] on div "Font Inter Size 16 Color 000000 Align Show more" at bounding box center [75, 164] width 94 height 113
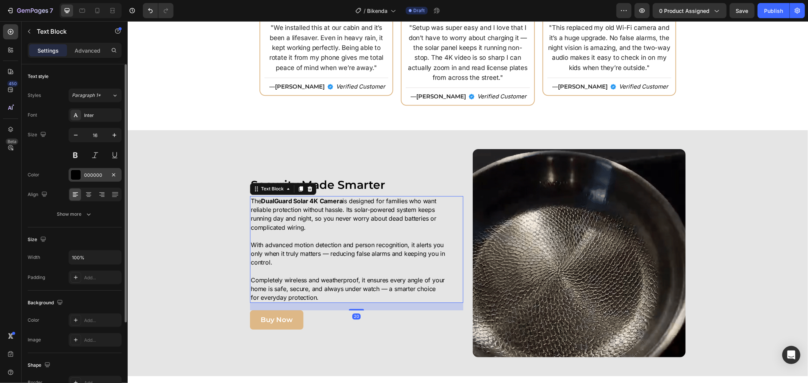
click at [95, 171] on div "000000" at bounding box center [95, 175] width 53 height 14
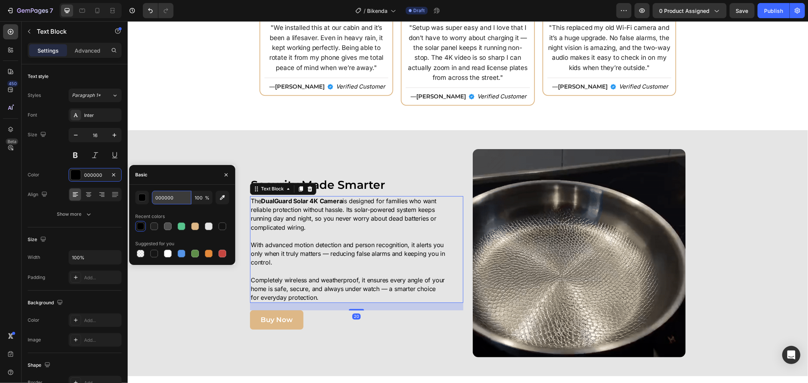
click at [172, 202] on input "000000" at bounding box center [171, 198] width 39 height 14
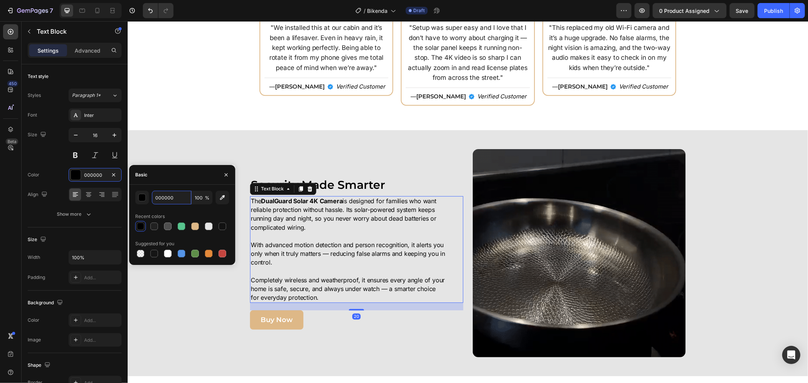
paste input "#212121"
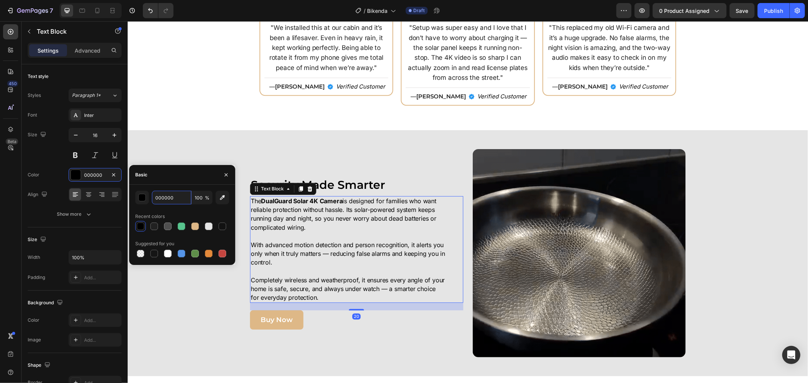
type input "#212121"
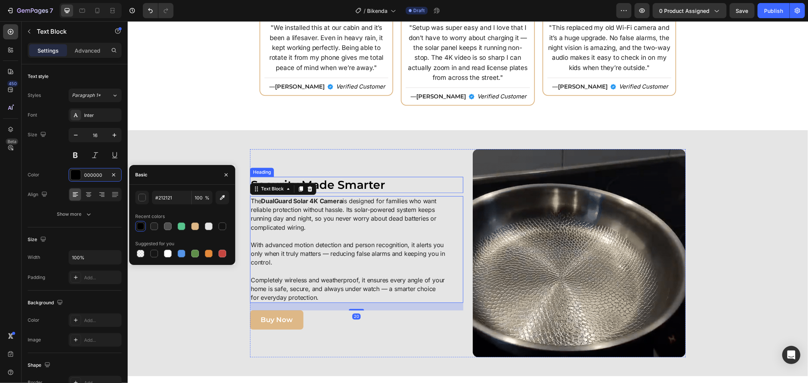
click at [388, 172] on div "Security Made Smarter Heading The DualGuard Solar 4K Camera is designed for fam…" at bounding box center [356, 253] width 213 height 208
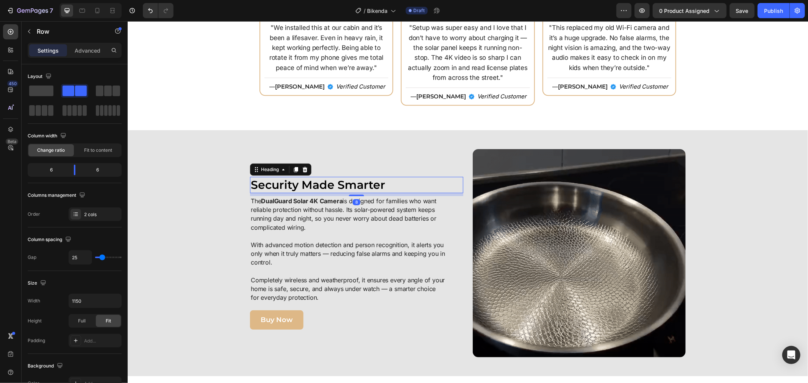
click at [369, 186] on h2 "Security Made Smarter" at bounding box center [356, 185] width 213 height 16
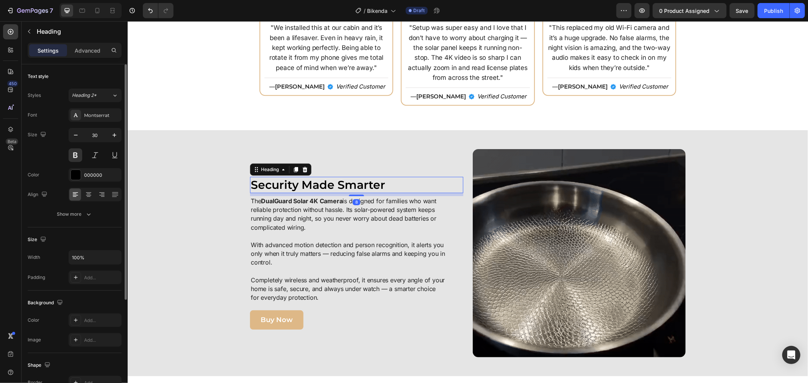
click at [80, 183] on div "Font Montserrat Size 30 Color 000000 Align Show more" at bounding box center [75, 164] width 94 height 113
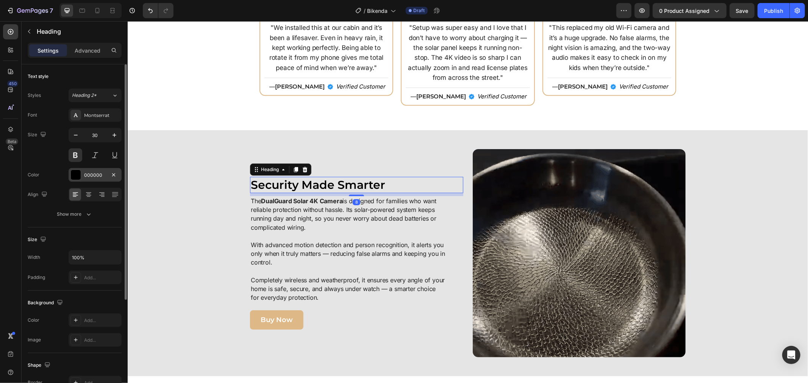
click at [73, 173] on div at bounding box center [76, 175] width 10 height 10
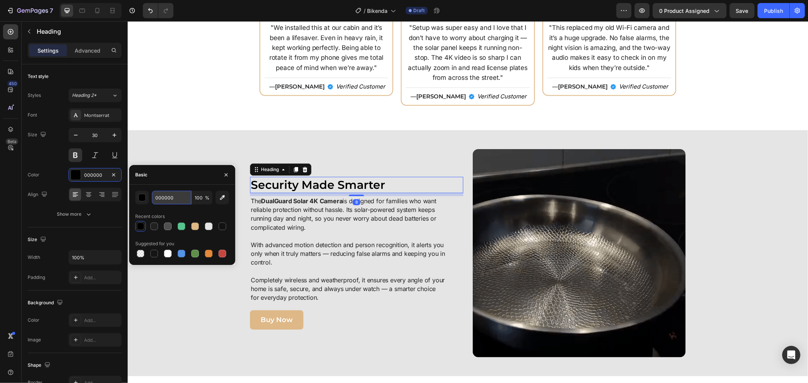
click at [180, 191] on input "000000" at bounding box center [171, 198] width 39 height 14
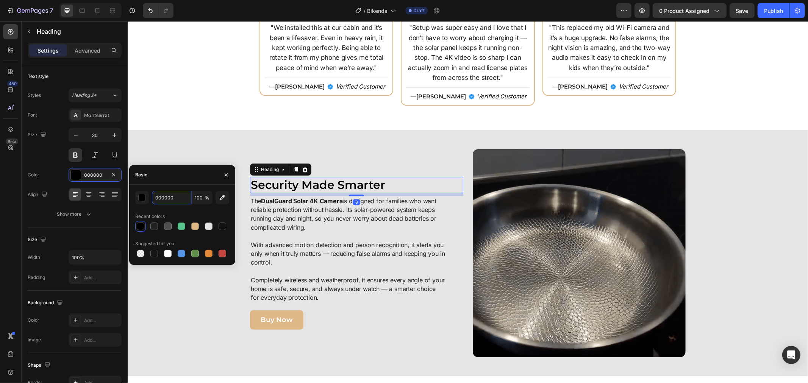
paste input "#212121"
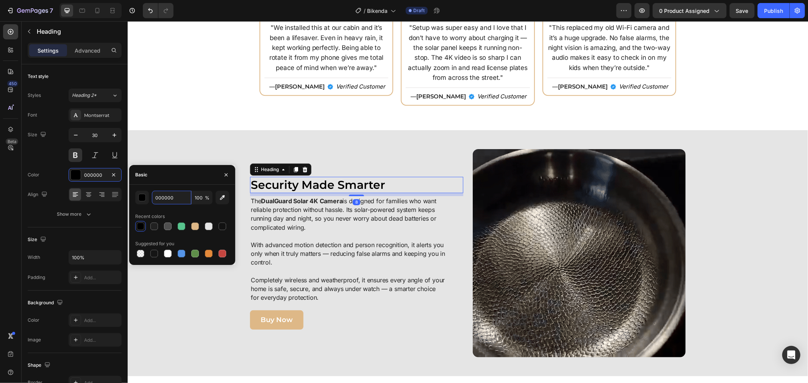
type input "#212121"
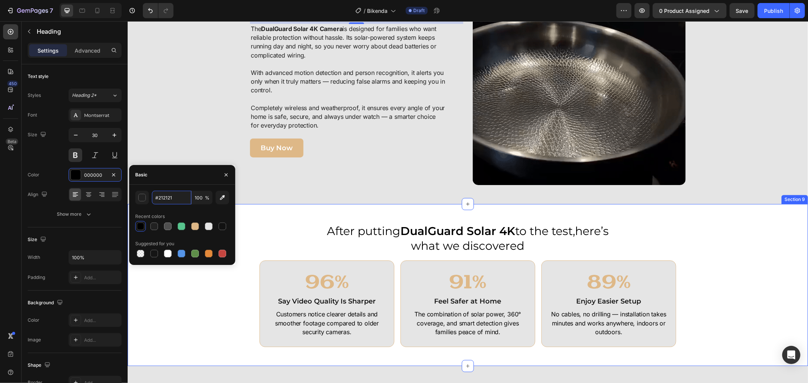
scroll to position [1894, 0]
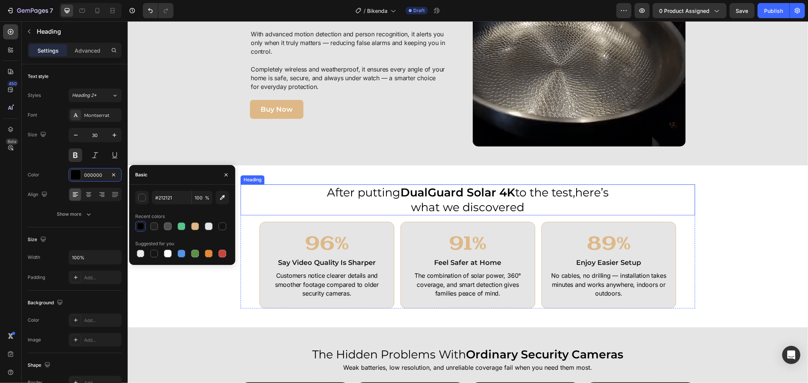
click at [419, 197] on h2 "After putting DualGuard Solar 4K to the test,here’s what we discovered" at bounding box center [467, 199] width 286 height 31
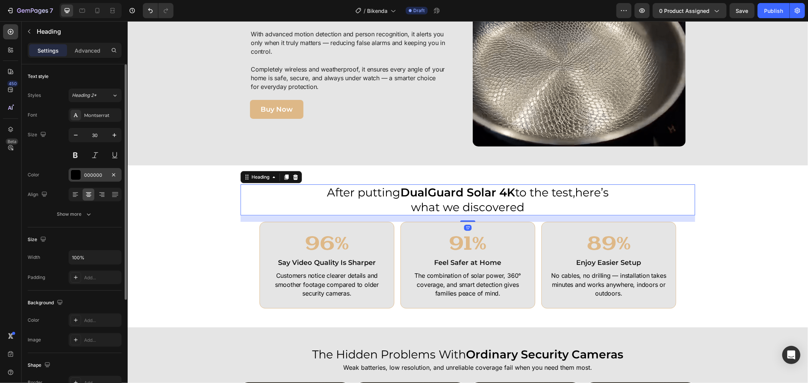
drag, startPoint x: 74, startPoint y: 172, endPoint x: 78, endPoint y: 173, distance: 4.7
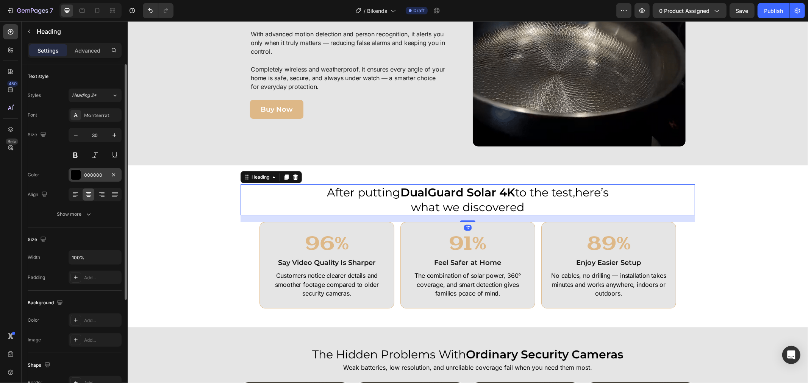
click at [76, 172] on div at bounding box center [76, 175] width 10 height 10
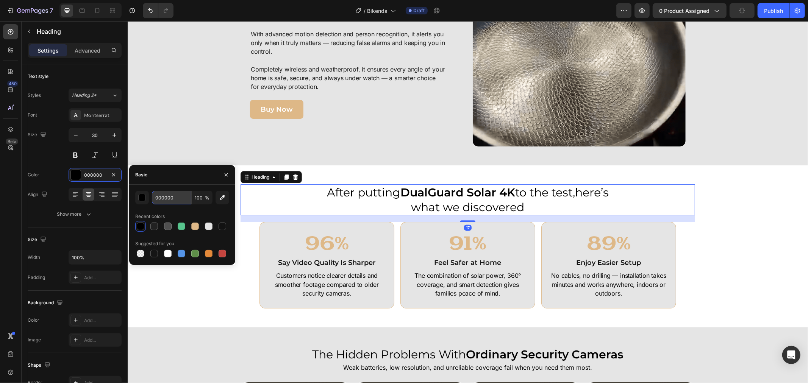
click at [160, 195] on input "000000" at bounding box center [171, 198] width 39 height 14
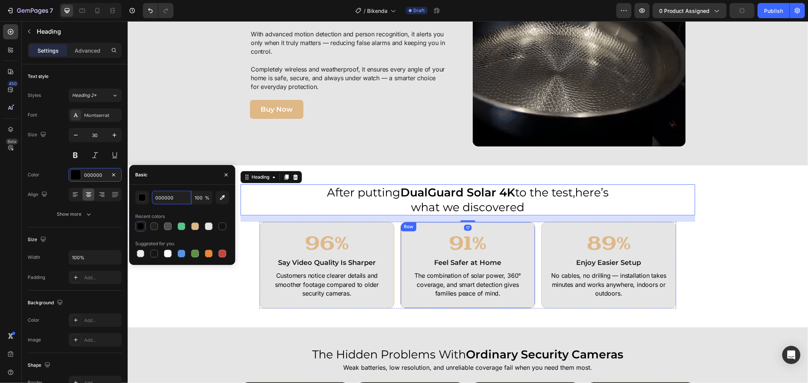
paste input "#212121"
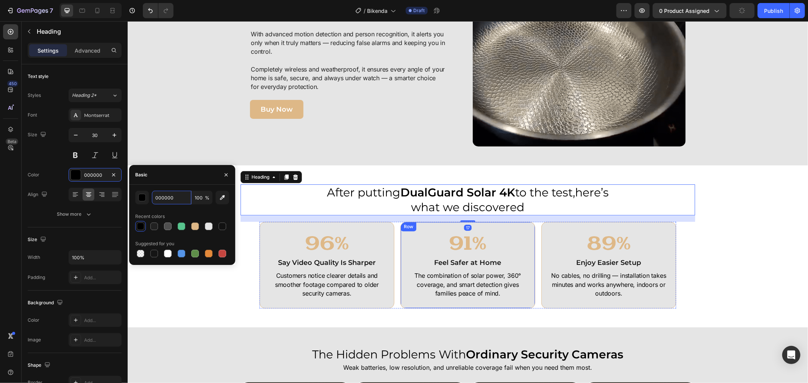
type input "#212121"
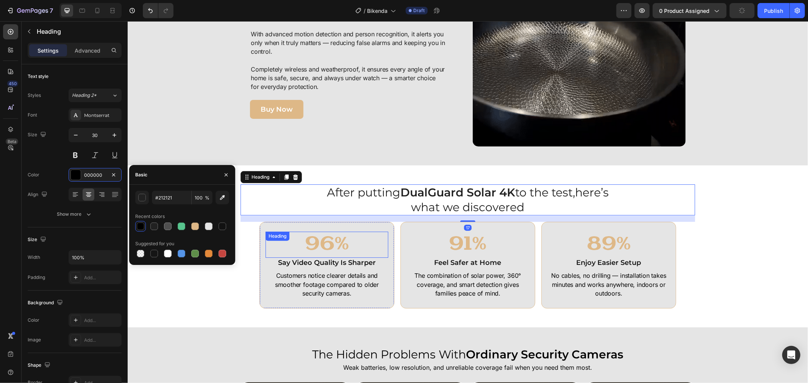
click at [336, 259] on h2 "Say Video Quality Is Sharper" at bounding box center [326, 263] width 123 height 10
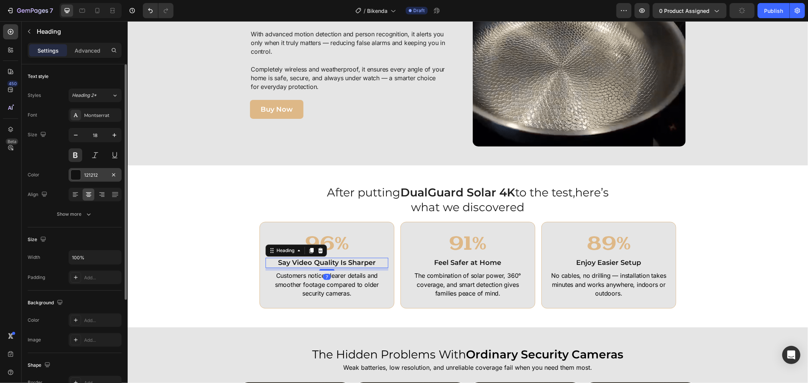
click at [93, 174] on div "121212" at bounding box center [95, 175] width 22 height 7
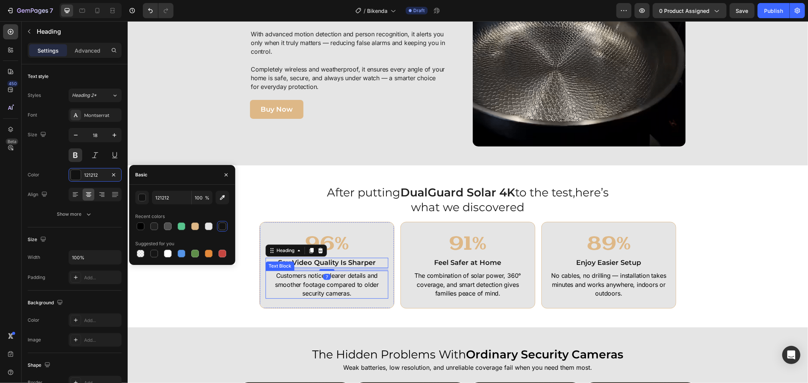
click at [357, 287] on p "Customers notice clearer details and smoother footage compared to older securit…" at bounding box center [326, 284] width 121 height 27
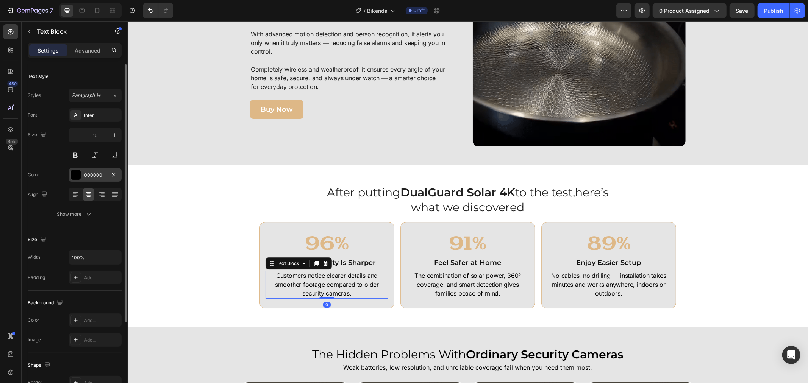
click at [101, 171] on div "000000" at bounding box center [95, 175] width 53 height 14
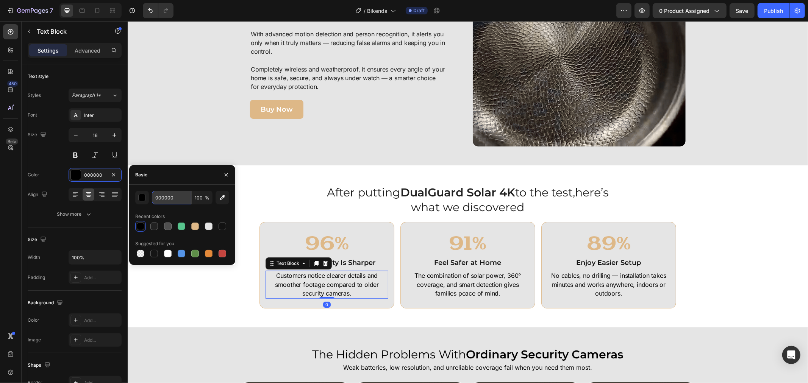
click at [170, 198] on input "000000" at bounding box center [171, 198] width 39 height 14
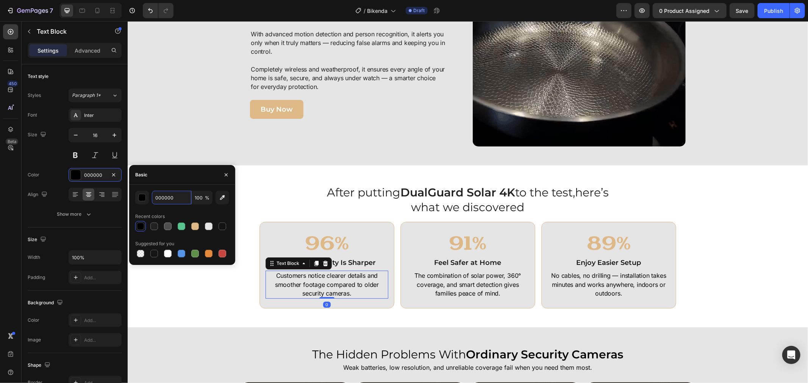
paste input "#212121"
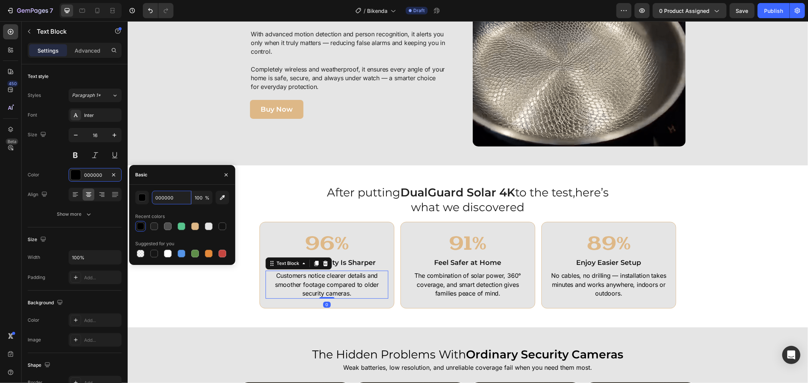
type input "#212121"
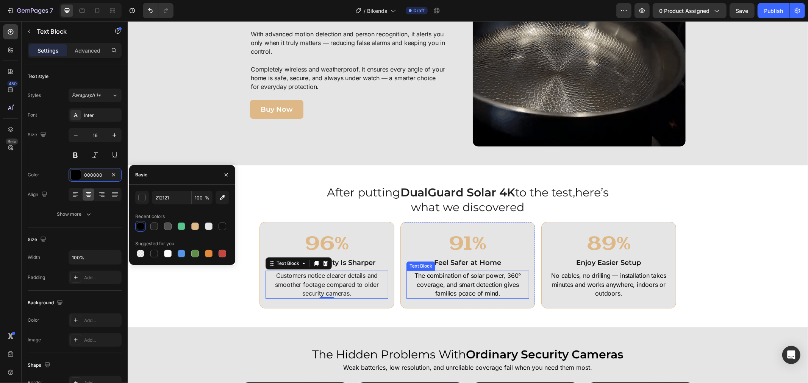
click at [475, 264] on h2 "Feel Safer at Home" at bounding box center [467, 263] width 123 height 10
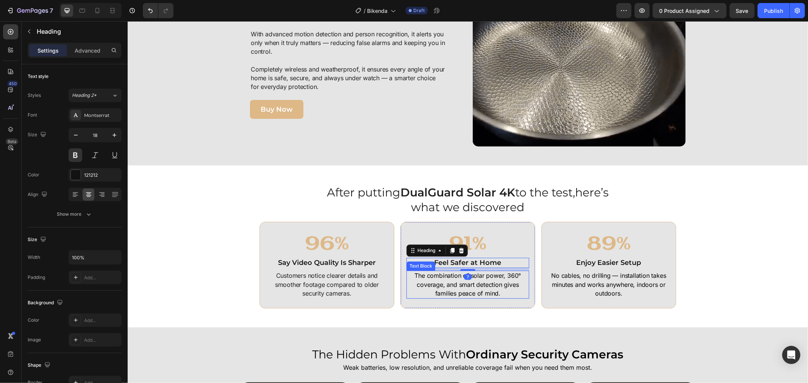
drag, startPoint x: 485, startPoint y: 280, endPoint x: 403, endPoint y: 259, distance: 84.2
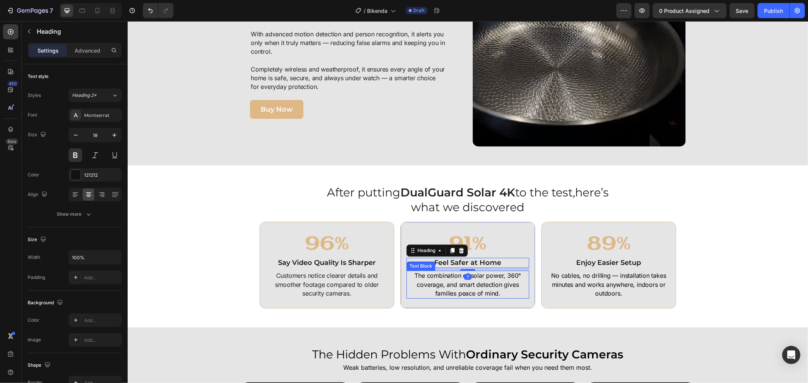
click at [484, 280] on p "The combination of solar power, 360° coverage, and smart detection gives famili…" at bounding box center [467, 284] width 121 height 27
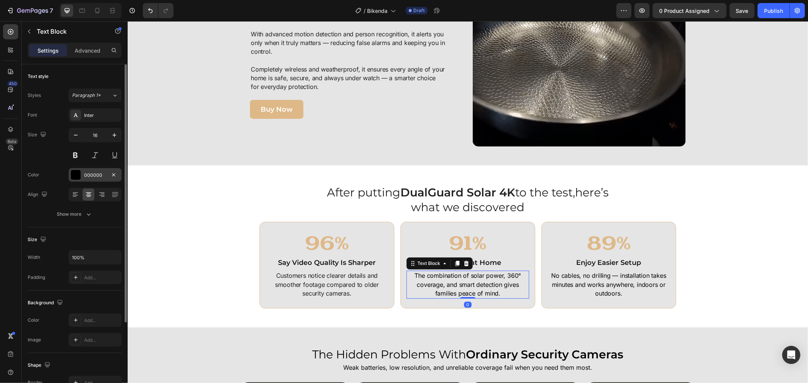
click at [93, 174] on div "000000" at bounding box center [95, 175] width 22 height 7
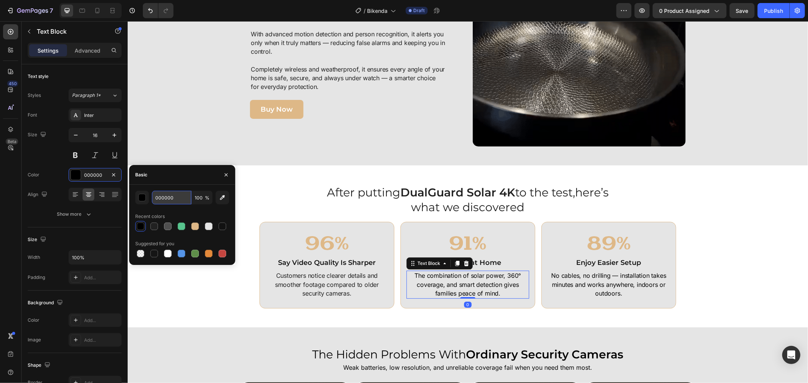
click at [182, 200] on input "000000" at bounding box center [171, 198] width 39 height 14
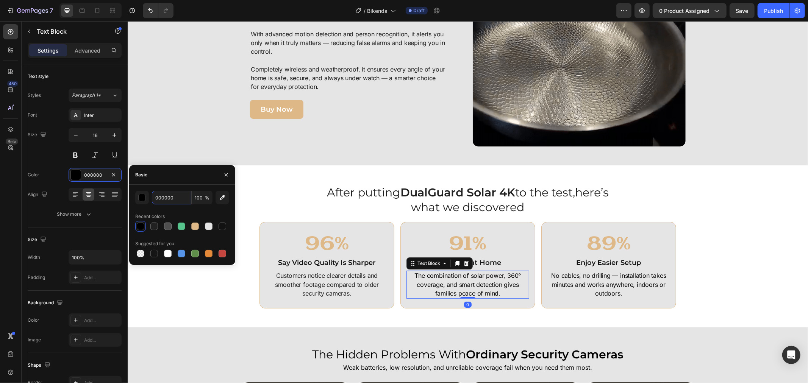
paste input "#212121"
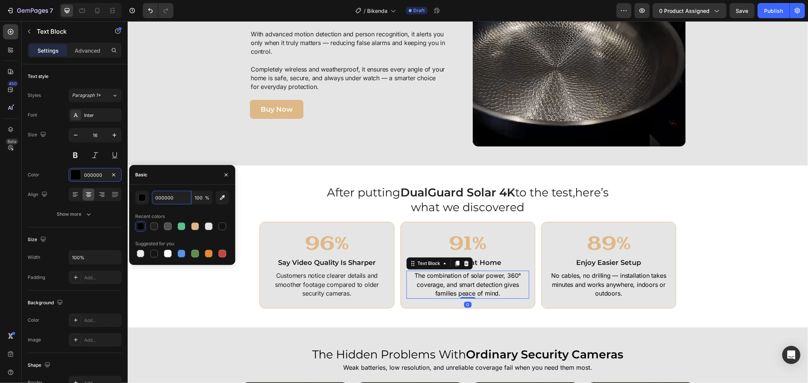
type input "#212121"
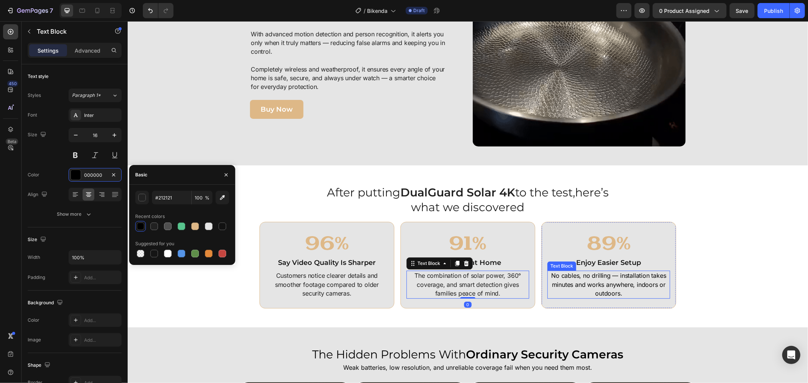
click at [593, 285] on p "No cables, no drilling — installation takes minutes and works anywhere, indoors…" at bounding box center [608, 284] width 121 height 27
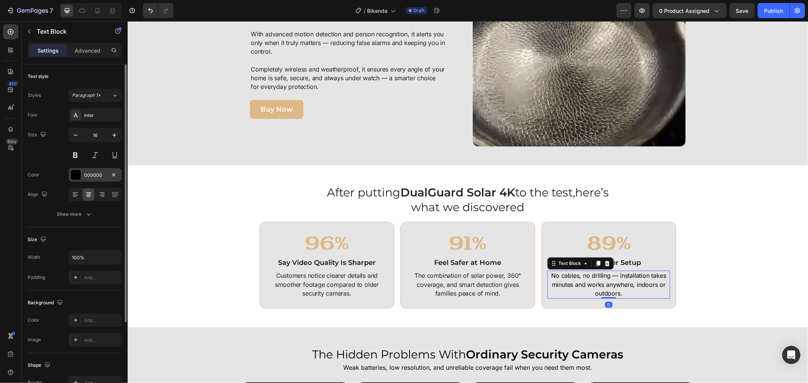
click at [80, 169] on div "000000" at bounding box center [95, 175] width 53 height 14
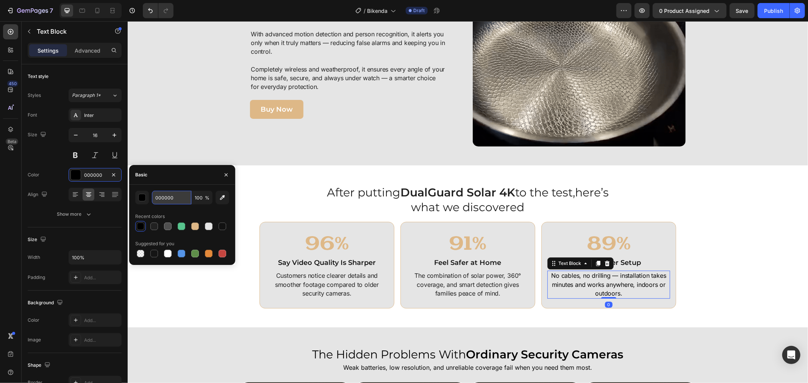
click at [177, 196] on input "000000" at bounding box center [171, 198] width 39 height 14
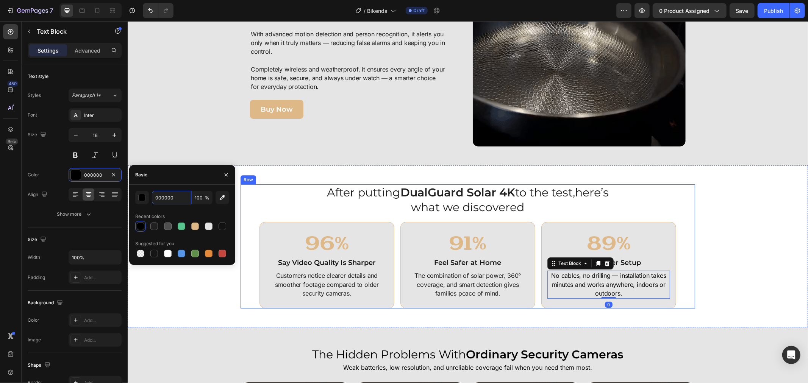
paste input "#212121"
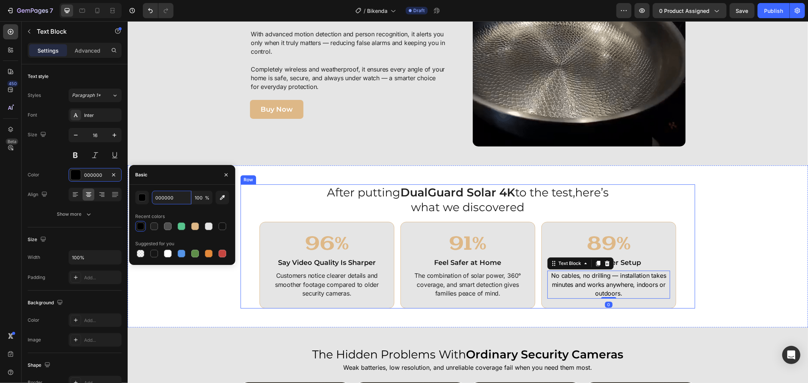
type input "#212121"
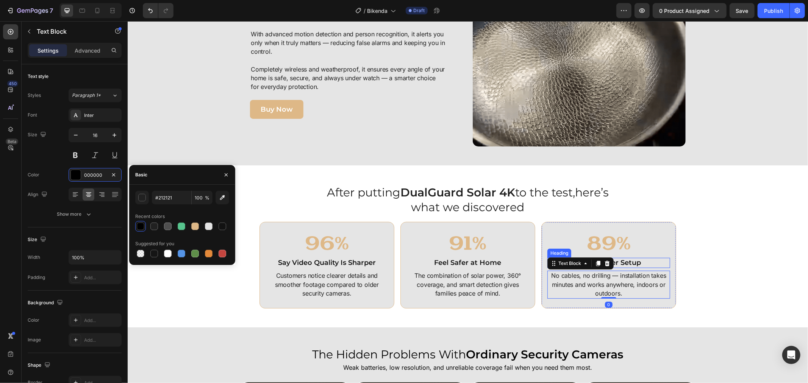
click at [637, 260] on h2 "Enjoy Easier Setup" at bounding box center [608, 263] width 123 height 10
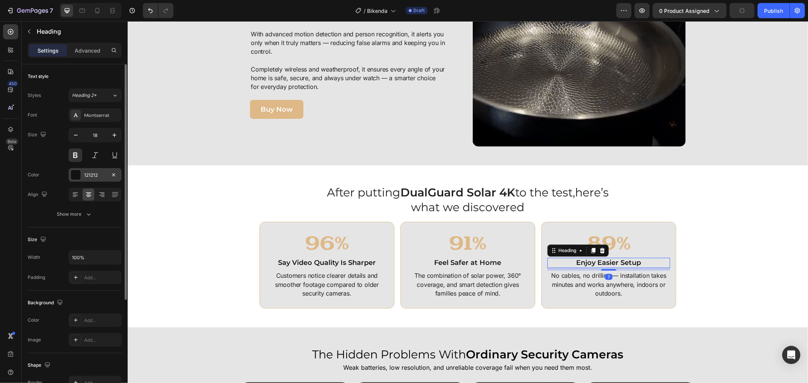
click at [82, 175] on div "121212" at bounding box center [95, 175] width 53 height 14
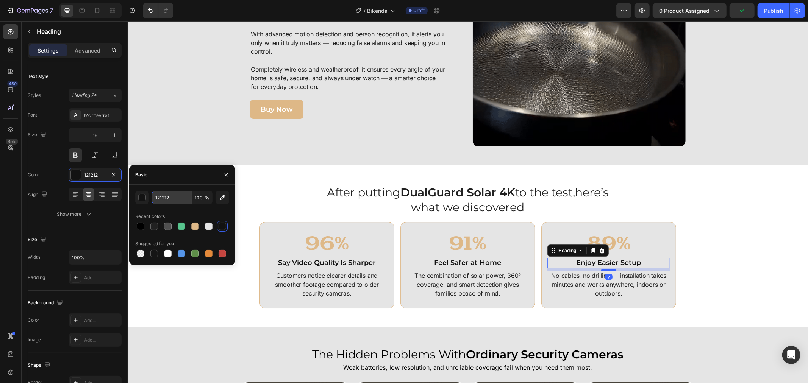
click at [171, 198] on input "121212" at bounding box center [171, 198] width 39 height 14
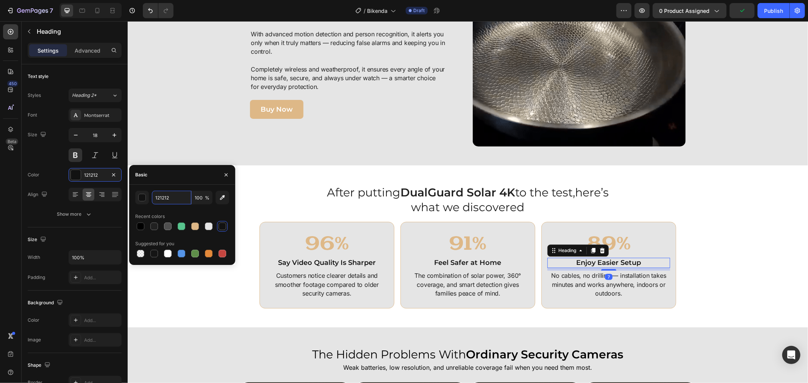
paste input "#212121"
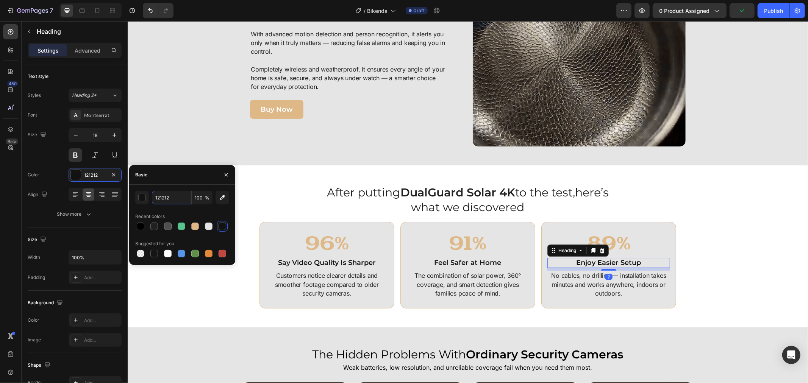
type input "#212121"
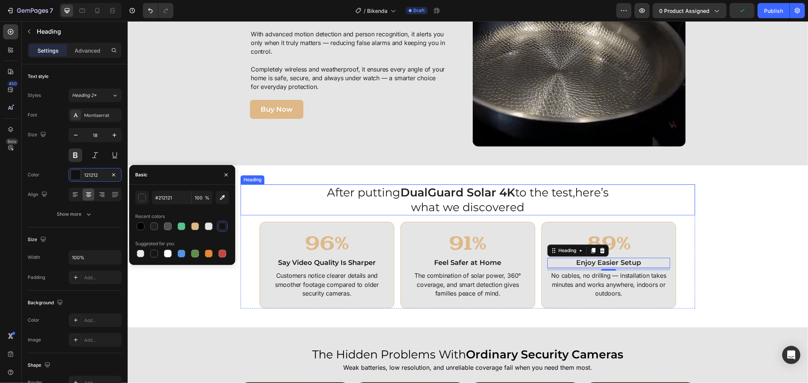
click at [677, 194] on div "After putting DualGuard Solar 4K to the test,here’s what we discovered Heading" at bounding box center [467, 199] width 455 height 31
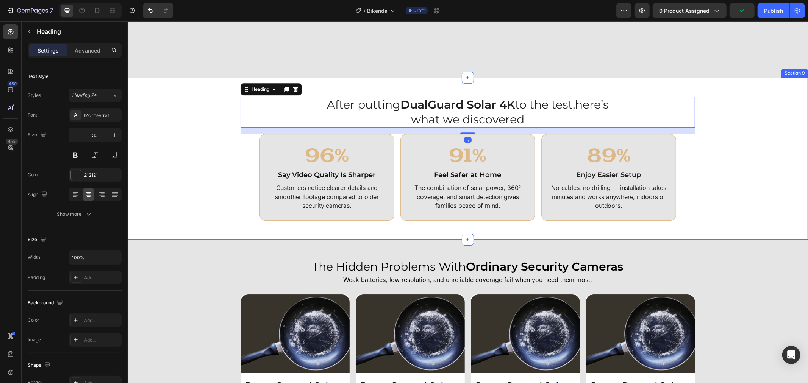
scroll to position [2063, 0]
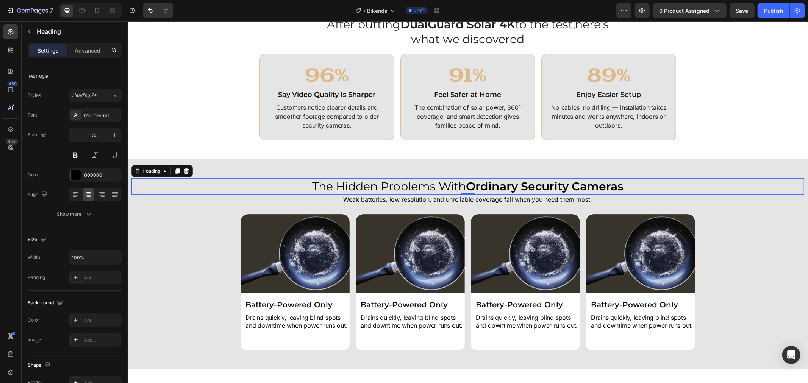
click at [527, 184] on strong "Ordinary Security Cameras" at bounding box center [544, 186] width 157 height 14
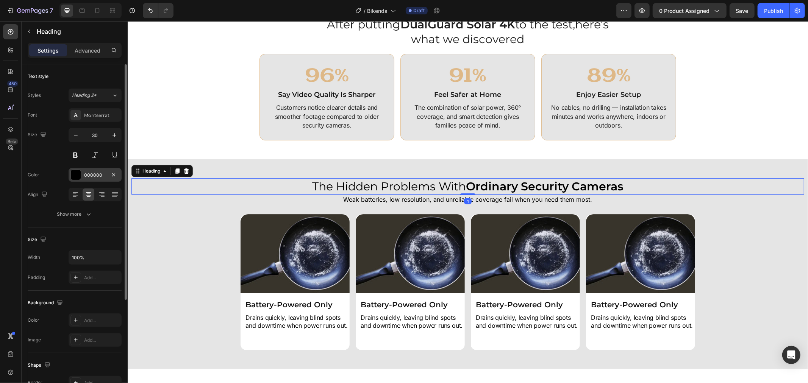
click at [89, 182] on div "000000" at bounding box center [95, 175] width 53 height 14
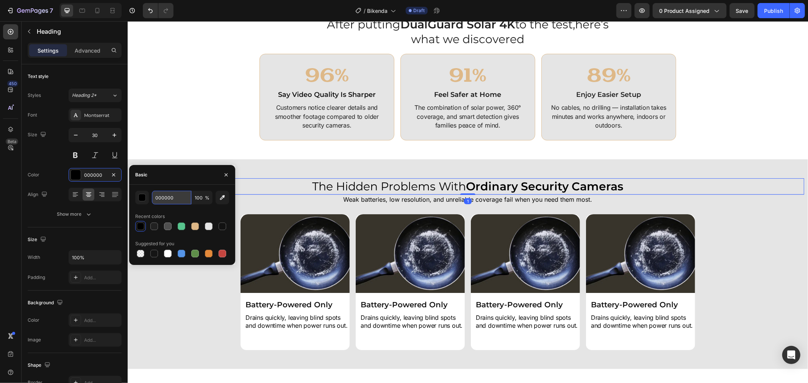
drag, startPoint x: 169, startPoint y: 195, endPoint x: 196, endPoint y: 199, distance: 27.5
click at [169, 196] on input "000000" at bounding box center [171, 198] width 39 height 14
paste input "#212121"
type input "#212121"
click at [441, 196] on p "Weak batteries, low resolution, and unreliable coverage fail when you need them…" at bounding box center [467, 200] width 671 height 8
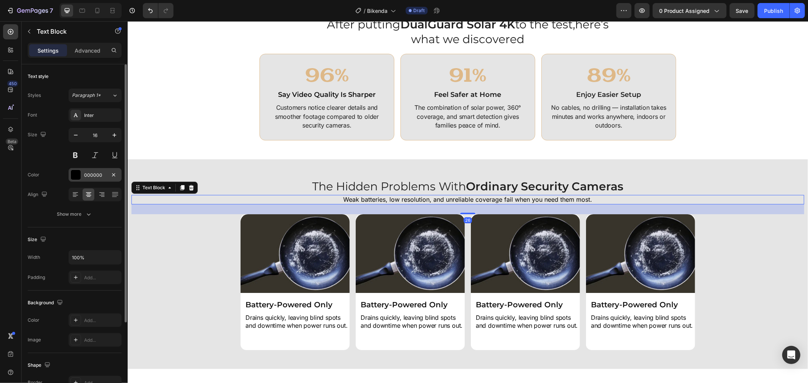
click at [95, 177] on div "000000" at bounding box center [95, 175] width 22 height 7
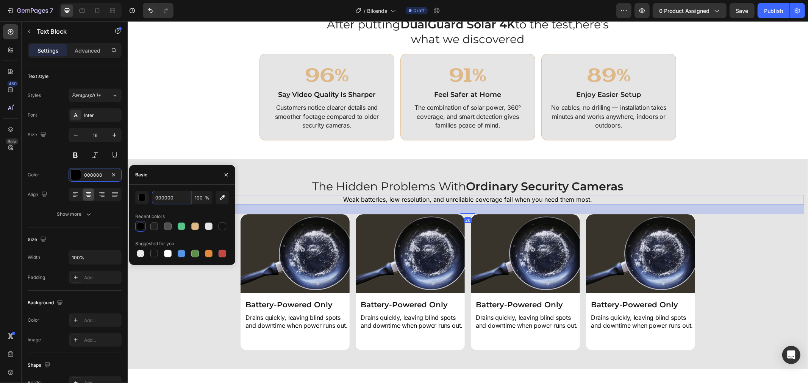
paste input "#212121"
type input "#212121"
click at [304, 316] on p "Drains quickly, leaving blind spots and downtime when power runs out." at bounding box center [296, 322] width 103 height 16
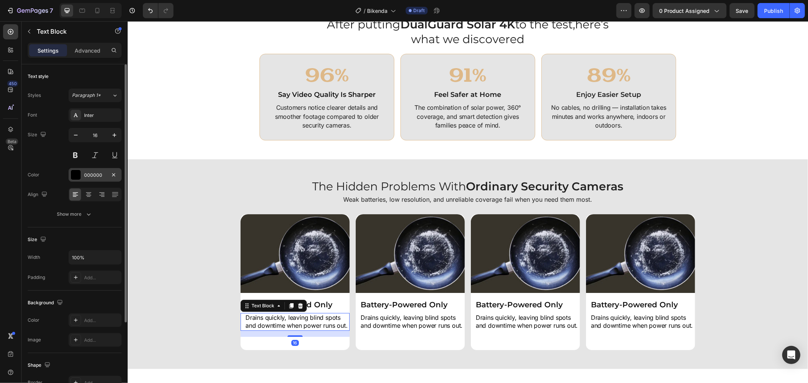
click at [81, 174] on div "000000" at bounding box center [95, 175] width 53 height 14
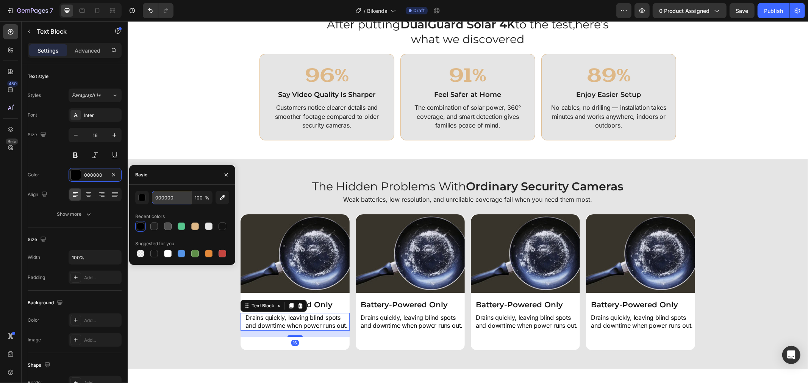
click at [163, 203] on input "000000" at bounding box center [171, 198] width 39 height 14
paste input "#212121"
type input "#212121"
click at [323, 300] on h2 "Battery-Powered Only" at bounding box center [296, 304] width 105 height 11
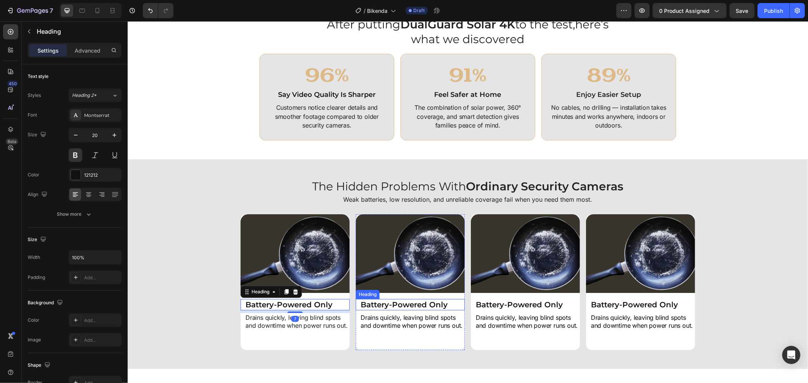
click at [399, 305] on h2 "Battery-Powered Only" at bounding box center [412, 304] width 105 height 11
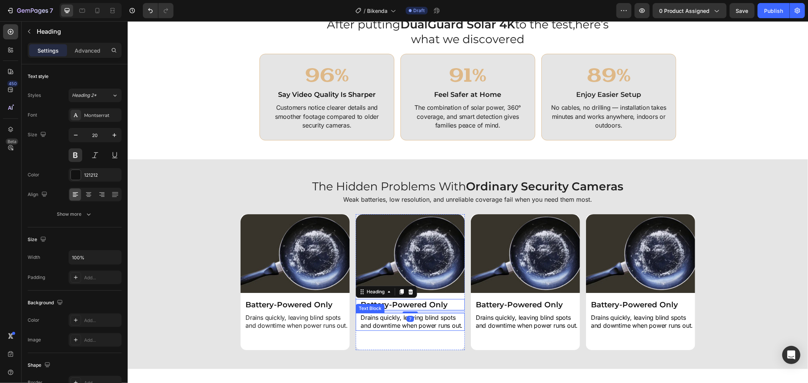
click at [430, 323] on p "Drains quickly, leaving blind spots and downtime when power runs out." at bounding box center [411, 322] width 103 height 16
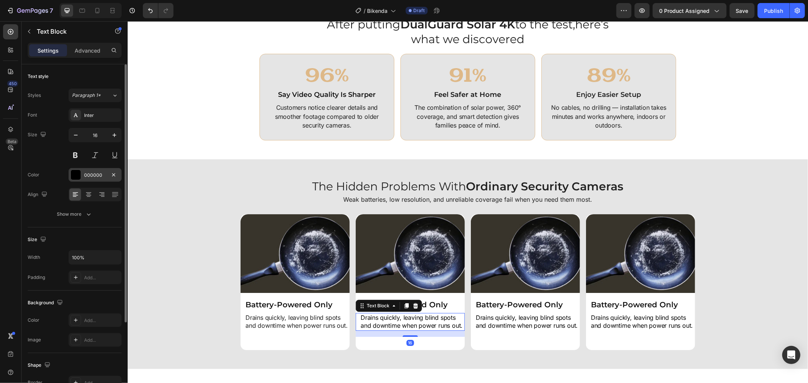
click at [108, 173] on div "000000" at bounding box center [95, 175] width 53 height 14
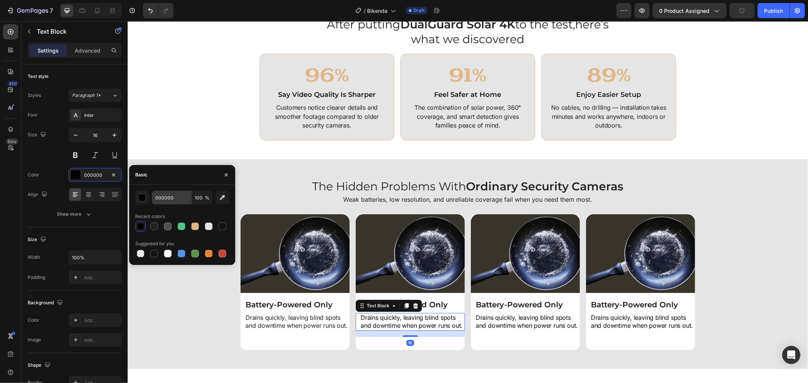
click at [161, 189] on div "000000 100 % Recent colors Suggested for you" at bounding box center [182, 225] width 106 height 80
click at [169, 196] on input "000000" at bounding box center [171, 198] width 39 height 14
paste input "#212121"
type input "#212121"
click at [502, 315] on p "Drains quickly, leaving blind spots and downtime when power runs out." at bounding box center [526, 322] width 103 height 16
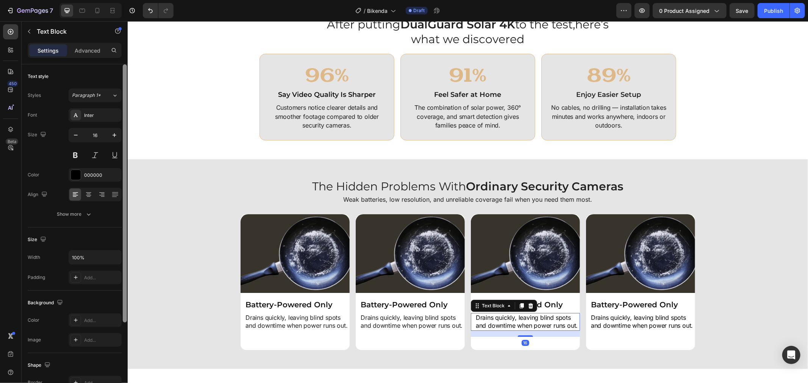
drag, startPoint x: 74, startPoint y: 172, endPoint x: 127, endPoint y: 187, distance: 55.3
click at [74, 172] on div at bounding box center [76, 175] width 10 height 10
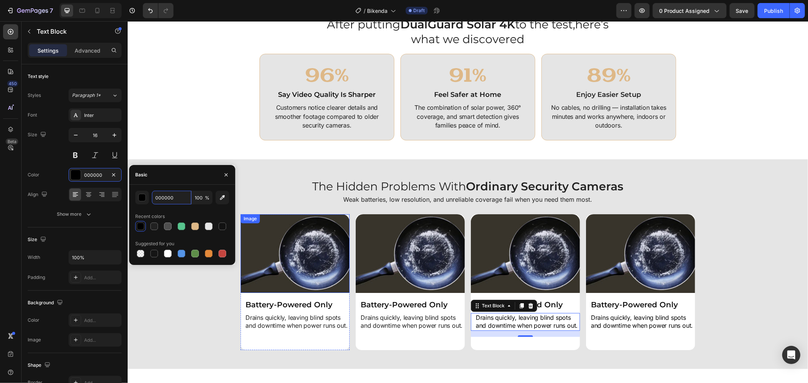
paste input "#212121"
type input "#212121"
click at [547, 302] on h2 "Battery-Powered Only" at bounding box center [527, 304] width 105 height 11
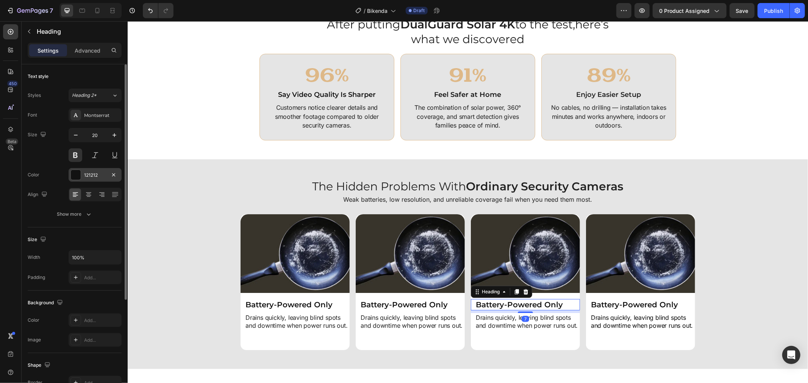
click at [95, 171] on div "121212" at bounding box center [95, 175] width 53 height 14
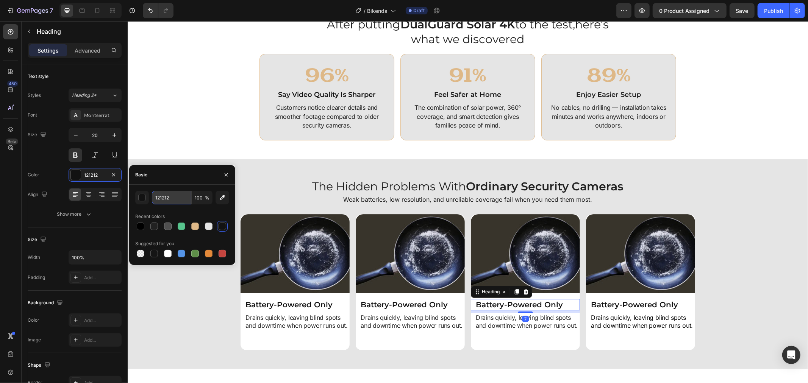
click at [182, 198] on input "121212" at bounding box center [171, 198] width 39 height 14
paste input "#212121"
type input "#212121"
click at [635, 311] on div "Image Battery-Powered Only Heading Drains quickly, leaving blind spots and down…" at bounding box center [640, 275] width 109 height 123
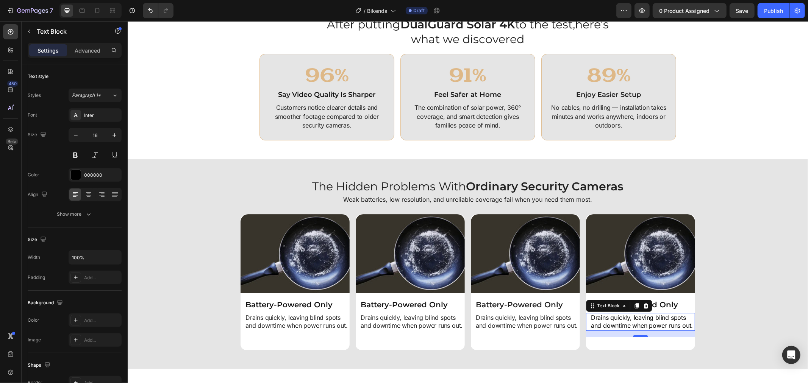
click at [634, 316] on p "Drains quickly, leaving blind spots and downtime when power runs out." at bounding box center [642, 322] width 103 height 16
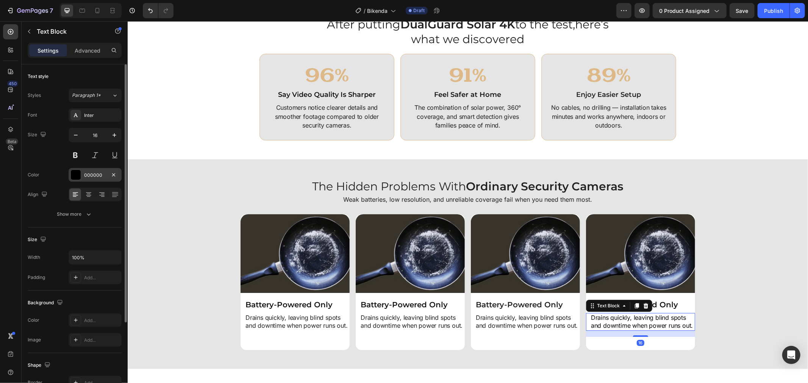
drag, startPoint x: 91, startPoint y: 172, endPoint x: 108, endPoint y: 175, distance: 16.6
click at [91, 172] on div "000000" at bounding box center [95, 175] width 22 height 7
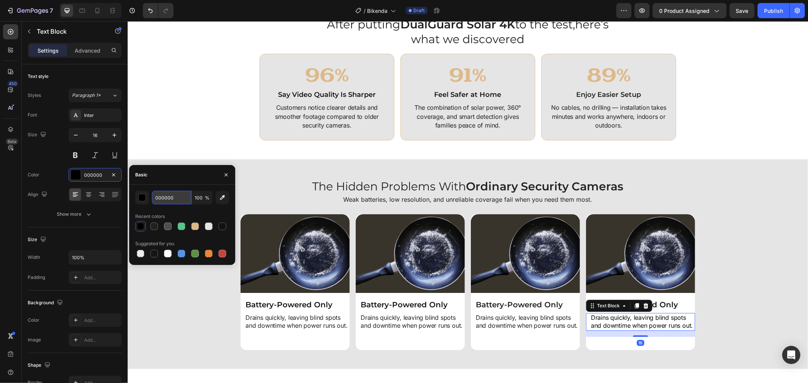
click at [175, 199] on input "000000" at bounding box center [171, 198] width 39 height 14
paste input "#212121"
type input "#212121"
click at [675, 303] on h2 "Battery-Powered Only" at bounding box center [642, 304] width 105 height 11
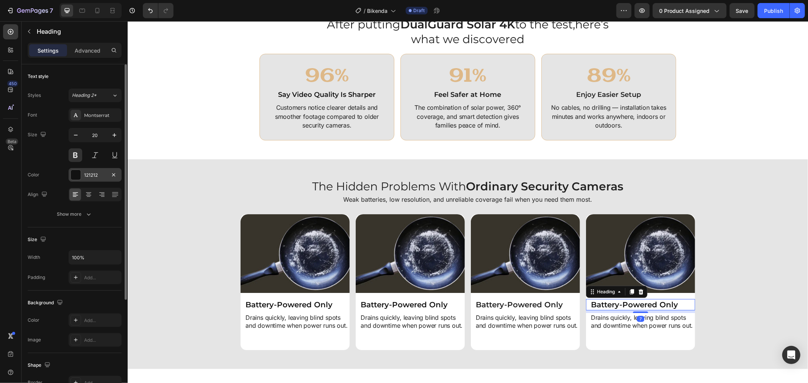
click at [81, 176] on div "121212" at bounding box center [95, 175] width 53 height 14
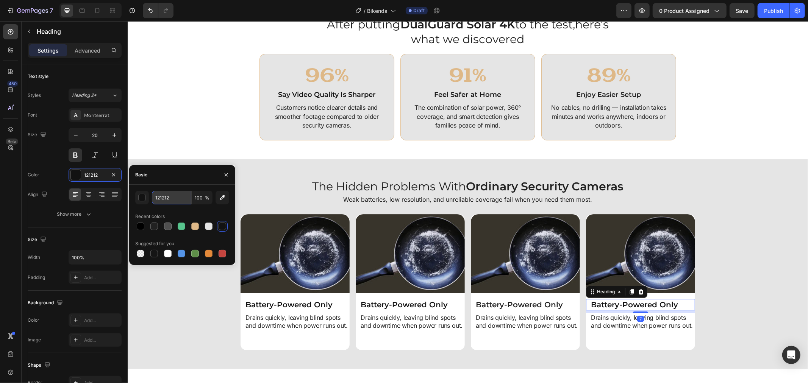
click at [172, 200] on input "121212" at bounding box center [171, 198] width 39 height 14
paste input "#212121"
type input "#212121"
click at [733, 207] on div "The Hidden Problems With Ordinary Security Cameras Heading Weak batteries, low …" at bounding box center [467, 264] width 673 height 172
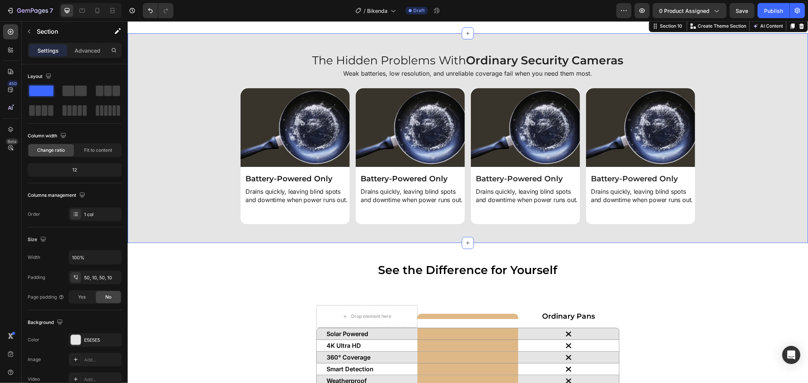
scroll to position [2357, 0]
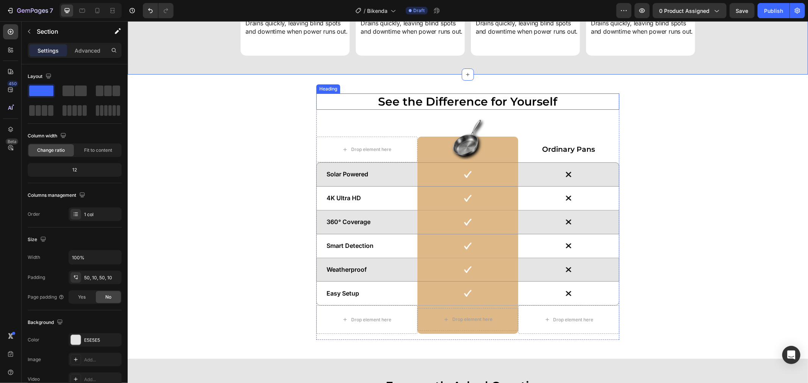
click at [508, 100] on h2 "See the Difference for Yourself" at bounding box center [467, 101] width 303 height 16
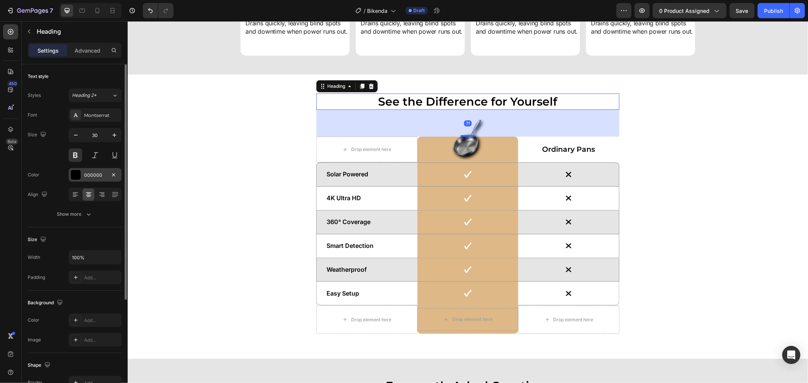
click at [88, 177] on div "000000" at bounding box center [95, 175] width 22 height 7
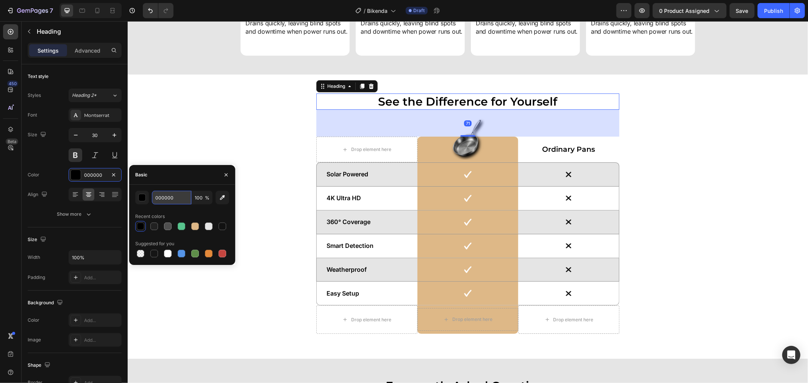
click at [172, 195] on input "000000" at bounding box center [171, 198] width 39 height 14
paste input "#212121"
type input "#212121"
click at [351, 176] on p "Solar Powered" at bounding box center [366, 174] width 81 height 8
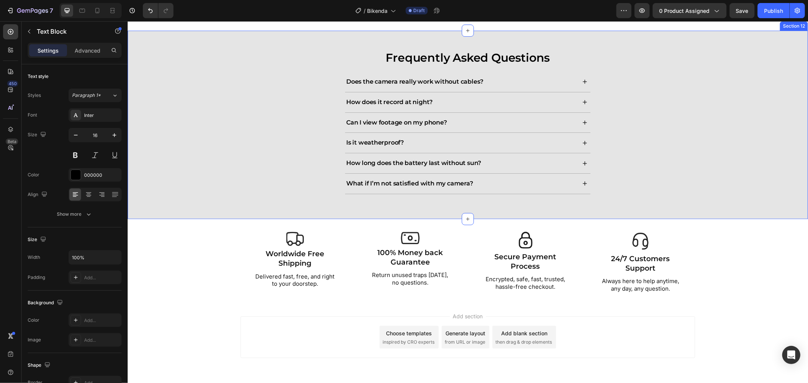
scroll to position [2714, 0]
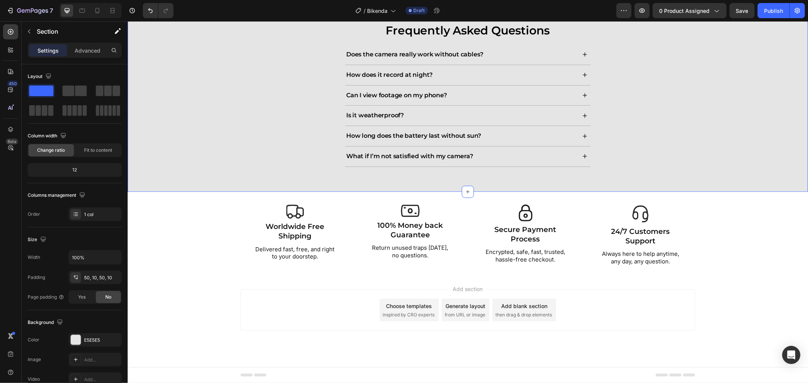
click at [286, 122] on div "Frequently Asked Questions Heading Does the camera really work without cables? …" at bounding box center [467, 97] width 673 height 151
click at [741, 9] on span "Save" at bounding box center [742, 11] width 13 height 6
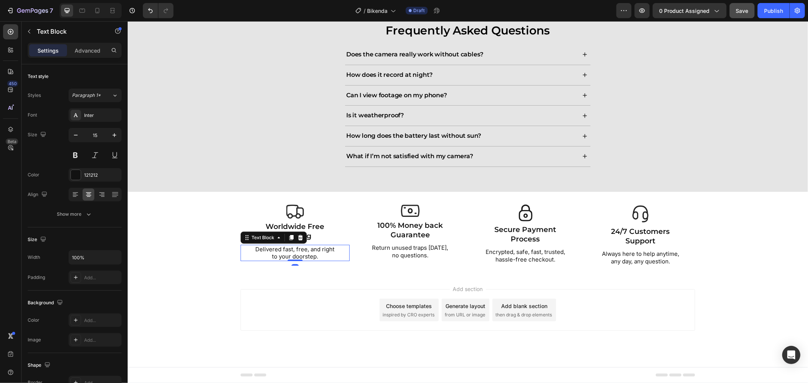
click at [253, 252] on p "Delivered fast, free, and right to your doorstep." at bounding box center [294, 253] width 83 height 15
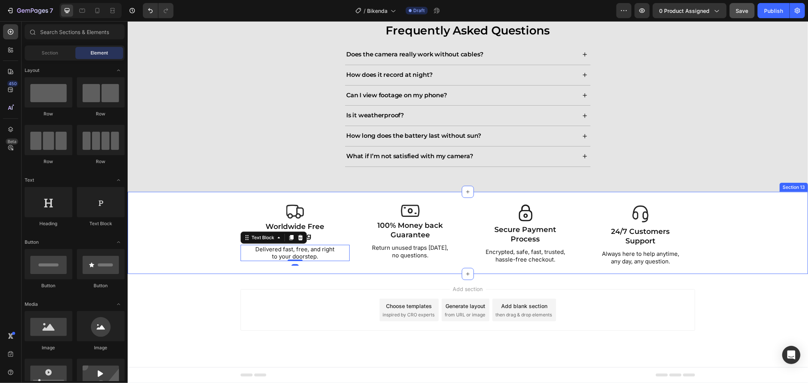
click at [187, 285] on div "Add section Choose templates inspired by CRO experts Generate layout from URL o…" at bounding box center [467, 320] width 680 height 93
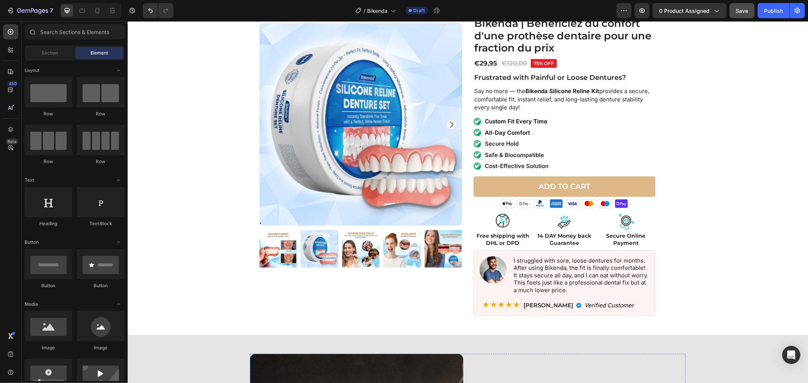
scroll to position [0, 0]
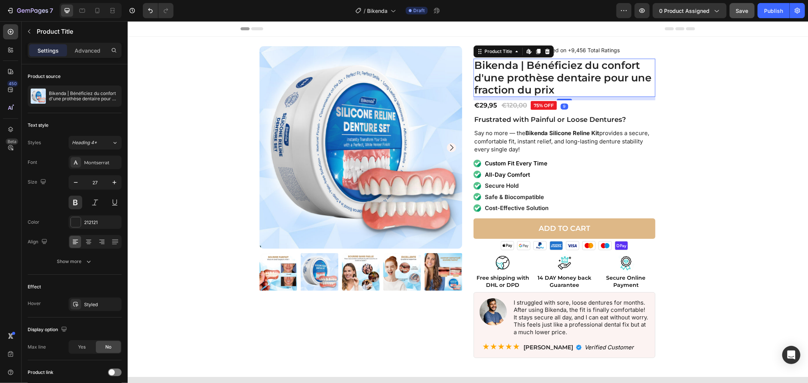
click at [499, 80] on h1 "Bikenda | Bénéficiez du confort d'une prothèse dentaire pour une fraction du pr…" at bounding box center [564, 77] width 182 height 38
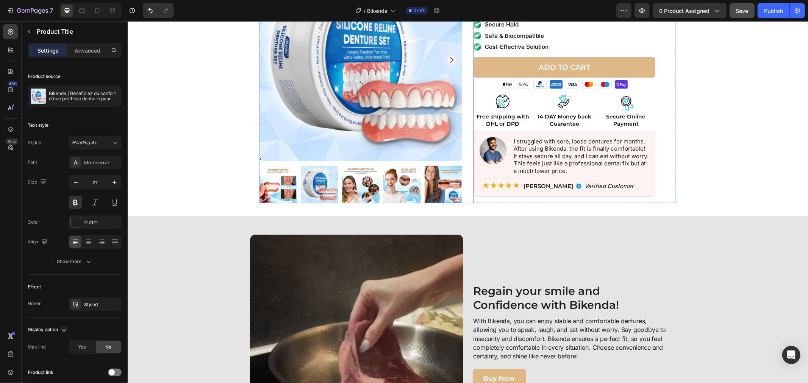
scroll to position [210, 0]
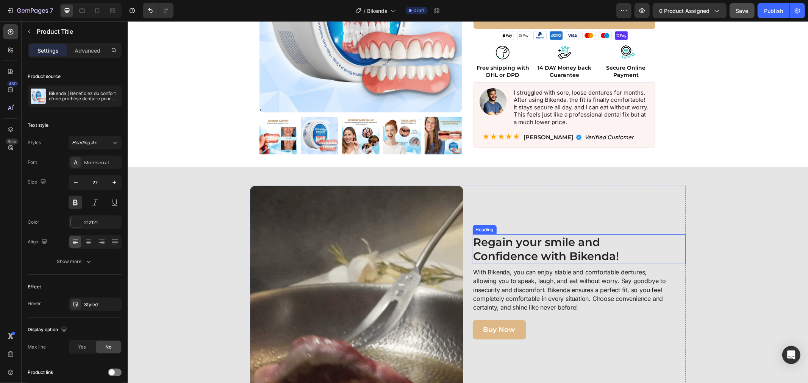
click at [532, 244] on strong "Regain your smile and Confidence with Bikenda!" at bounding box center [546, 249] width 146 height 28
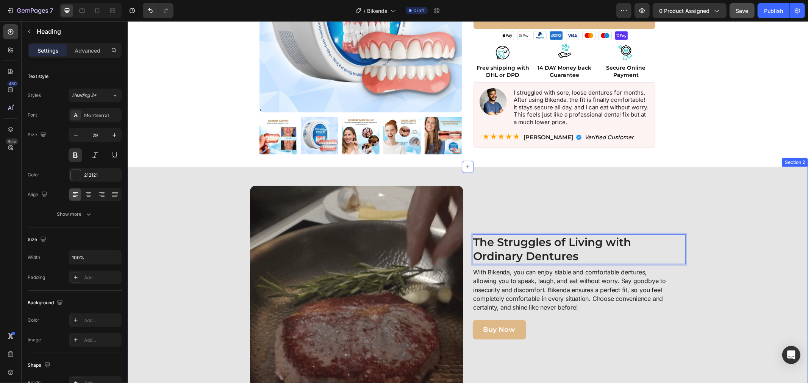
click at [757, 248] on div "Image The Struggles of Living with Ordinary Dentures Heading 8 With Bikenda, yo…" at bounding box center [467, 287] width 673 height 202
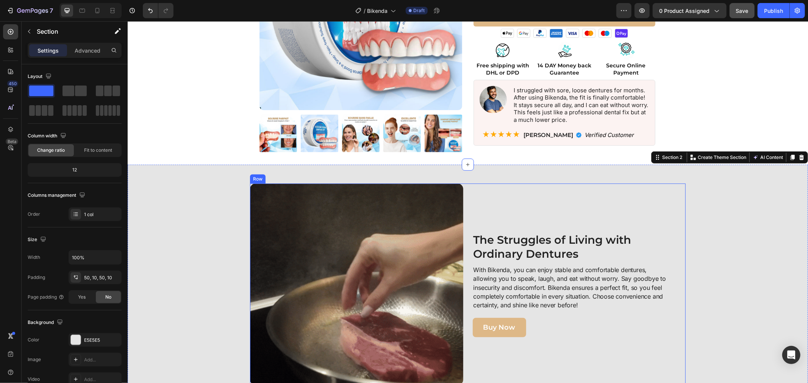
scroll to position [294, 0]
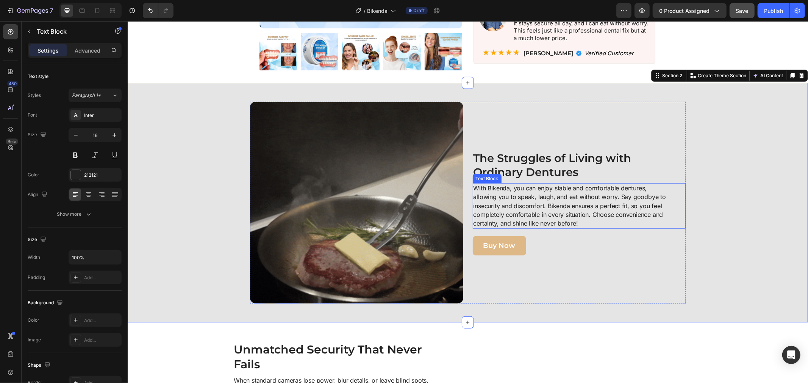
click at [521, 203] on p "With Bikenda, you can enjoy stable and comfortable dentures, allowing you to sp…" at bounding box center [570, 206] width 195 height 44
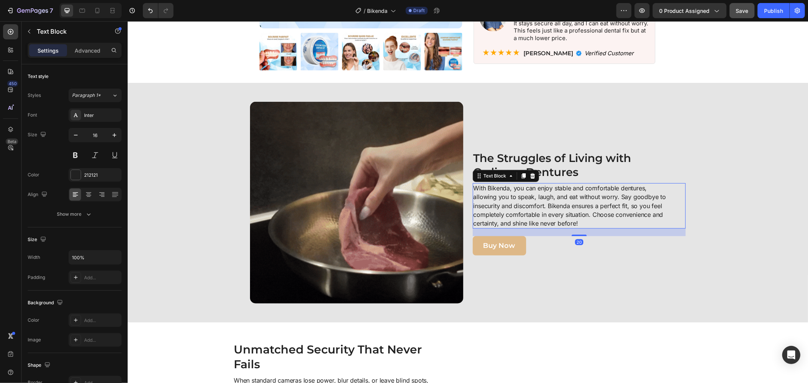
click at [521, 203] on p "With Bikenda, you can enjoy stable and comfortable dentures, allowing you to sp…" at bounding box center [570, 206] width 195 height 44
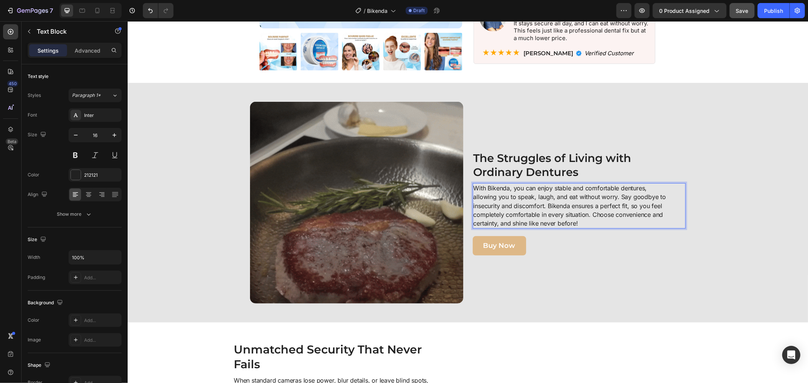
scroll to position [299, 0]
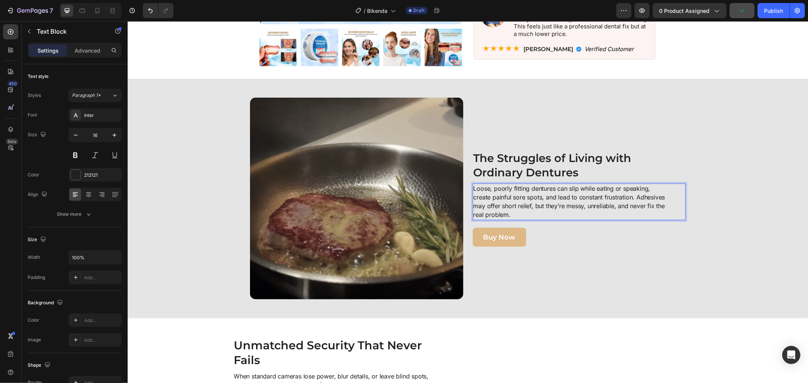
click at [634, 195] on p "Loose, poorly fitting dentures can slip while eating or speaking, create painfu…" at bounding box center [570, 201] width 195 height 35
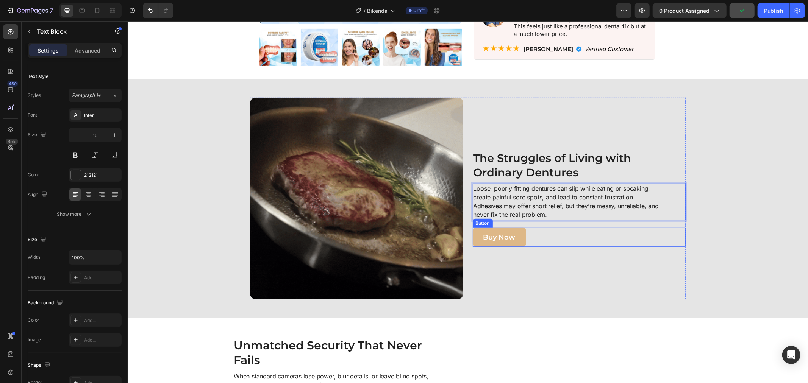
scroll to position [294, 0]
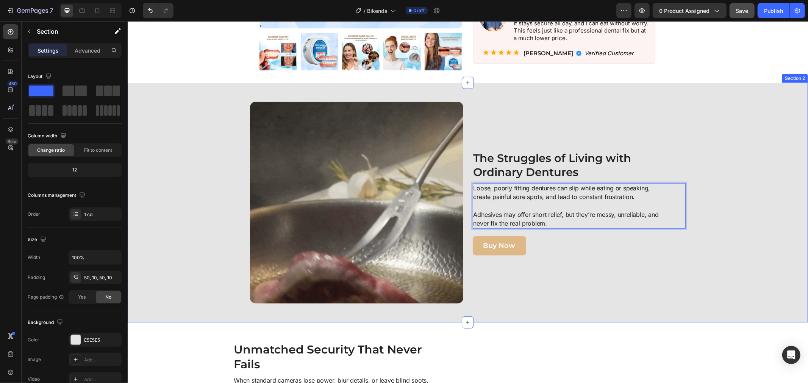
click at [710, 243] on div "Image ⁠⁠⁠⁠⁠⁠⁠ The Struggles of Living with Ordinary Dentures Heading Loose, poo…" at bounding box center [467, 203] width 673 height 202
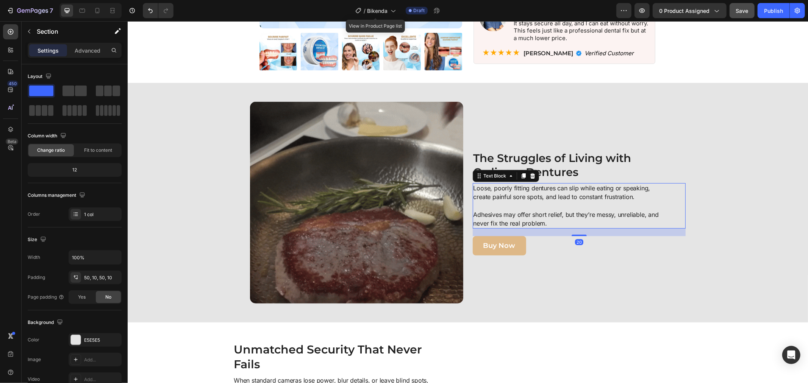
click at [564, 205] on p "Loose, poorly fitting dentures can slip while eating or speaking, create painfu…" at bounding box center [570, 206] width 195 height 44
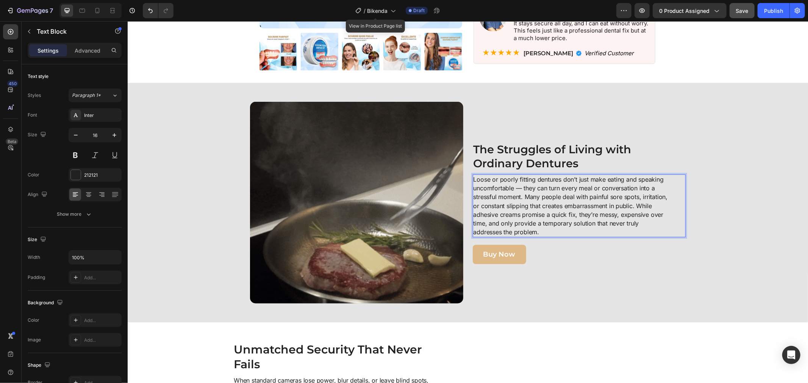
scroll to position [286, 0]
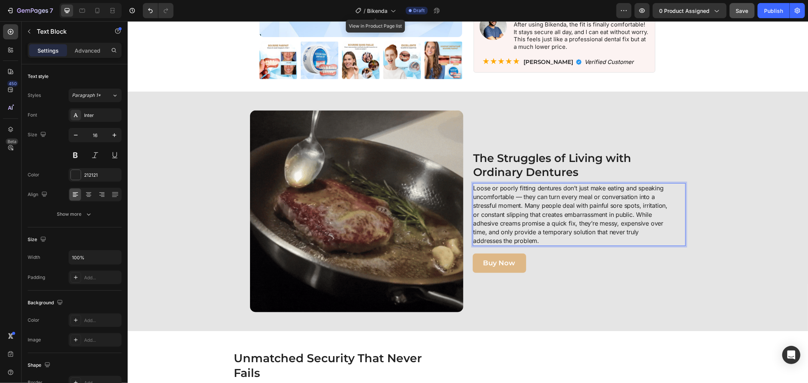
click at [635, 213] on p "Loose or poorly fitting dentures don’t just make eating and speaking uncomforta…" at bounding box center [570, 214] width 195 height 61
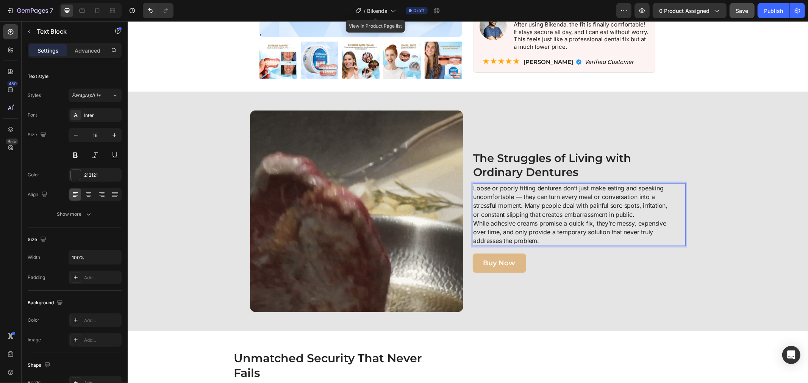
scroll to position [281, 0]
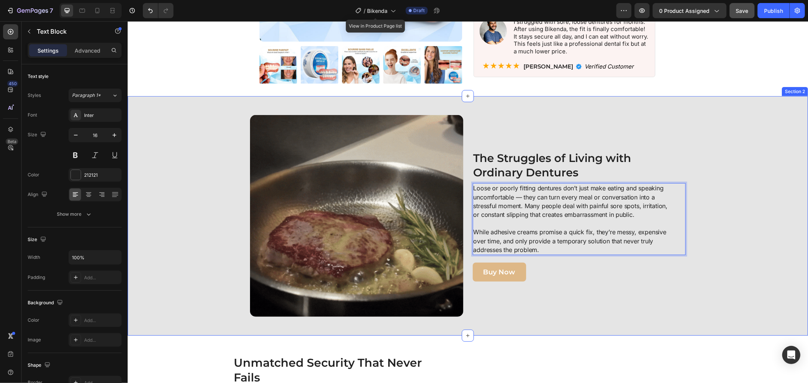
click at [688, 286] on div "Image ⁠⁠⁠⁠⁠⁠⁠ The Struggles of Living with Ordinary Dentures Heading Loose or p…" at bounding box center [467, 216] width 673 height 202
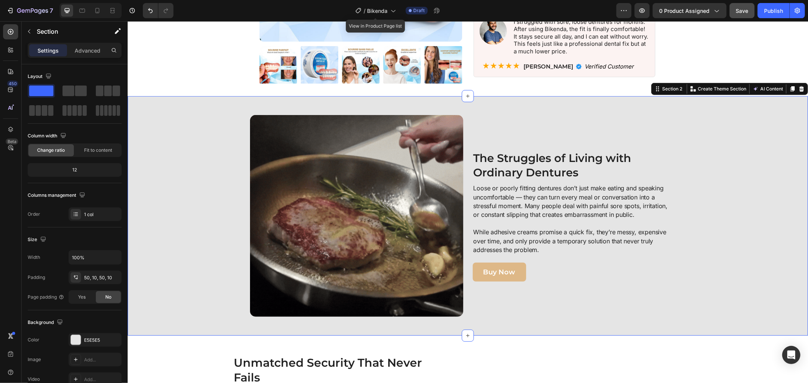
click at [727, 250] on div "Image ⁠⁠⁠⁠⁠⁠⁠ The Struggles of Living with Ordinary Dentures Heading Loose or p…" at bounding box center [467, 216] width 673 height 202
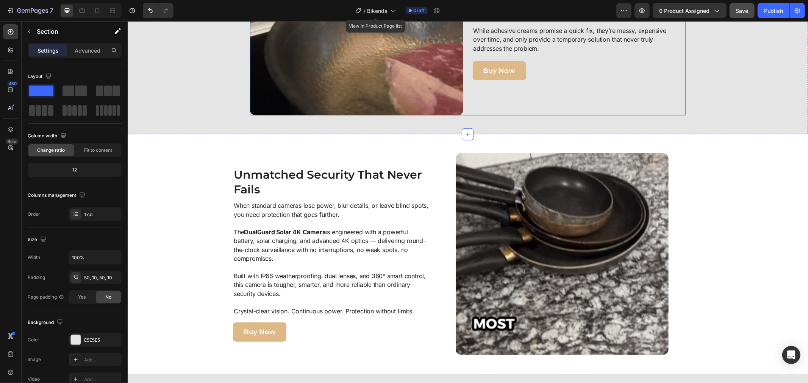
scroll to position [491, 0]
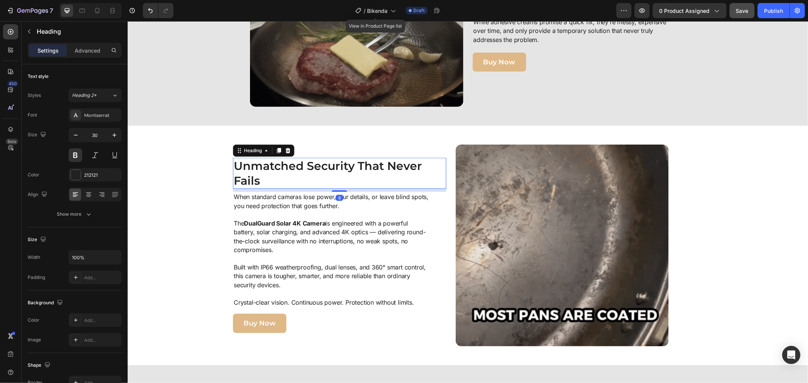
click at [306, 158] on h2 "Unmatched Security That Never Fails" at bounding box center [329, 173] width 192 height 31
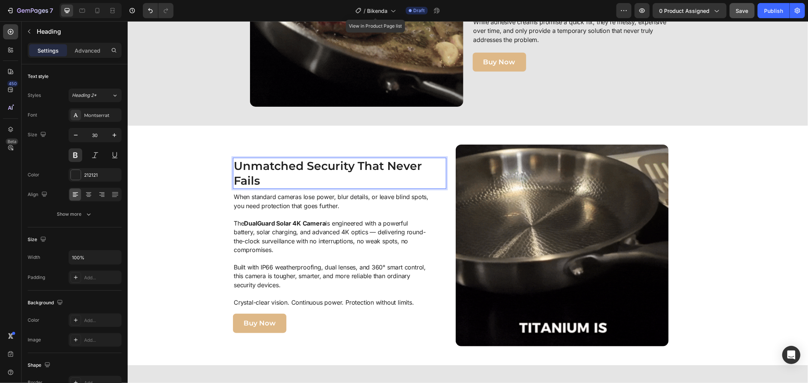
click at [305, 159] on h2 "Unmatched Security That Never Fails" at bounding box center [329, 173] width 192 height 31
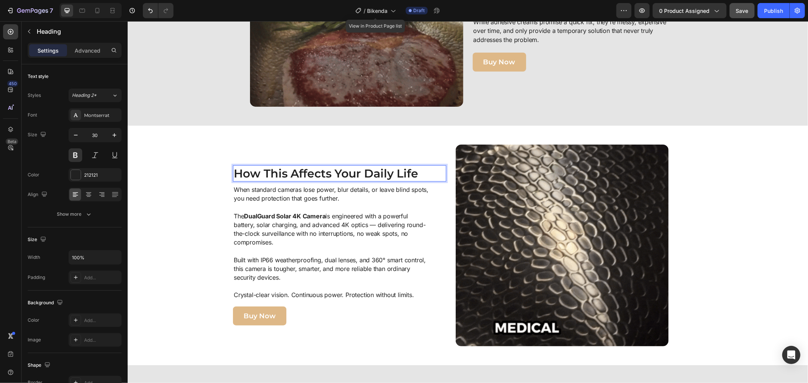
scroll to position [499, 0]
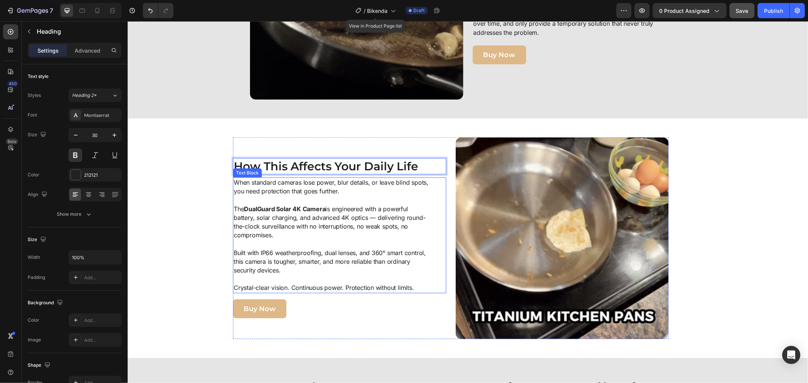
click at [286, 210] on strong "DualGuard Solar 4K Camera" at bounding box center [284, 209] width 81 height 8
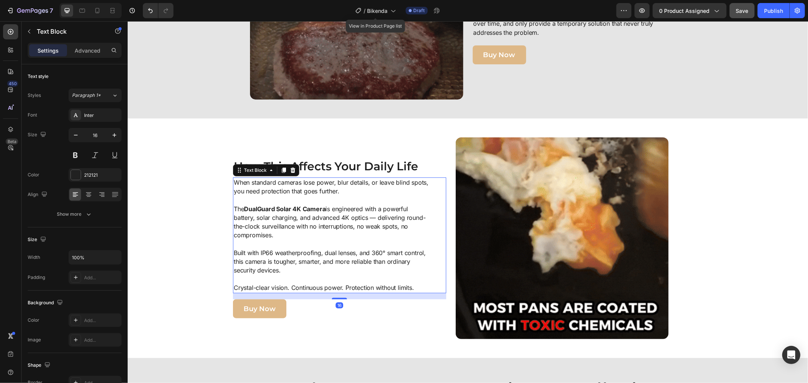
click at [286, 210] on strong "DualGuard Solar 4K Camera" at bounding box center [284, 209] width 81 height 8
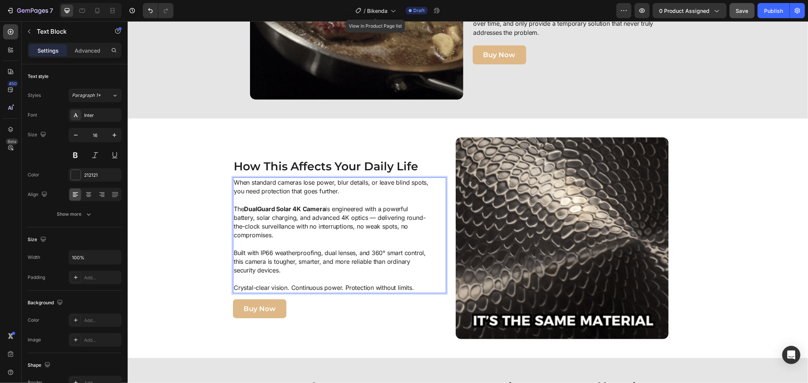
scroll to position [525, 0]
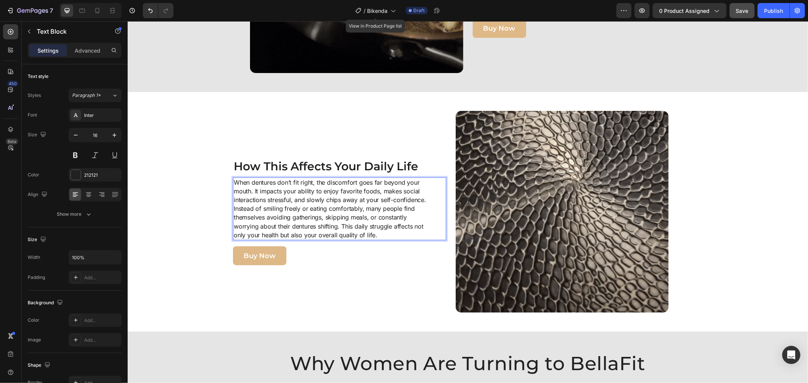
click at [427, 200] on div "When dentures don’t fit right, the discomfort goes far beyond your mouth. It im…" at bounding box center [339, 208] width 213 height 63
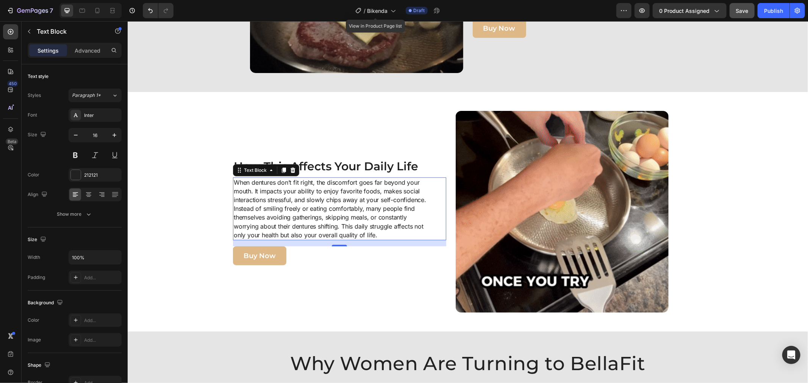
click at [421, 199] on p "When dentures don’t fit right, the discomfort goes far beyond your mouth. It im…" at bounding box center [330, 208] width 195 height 61
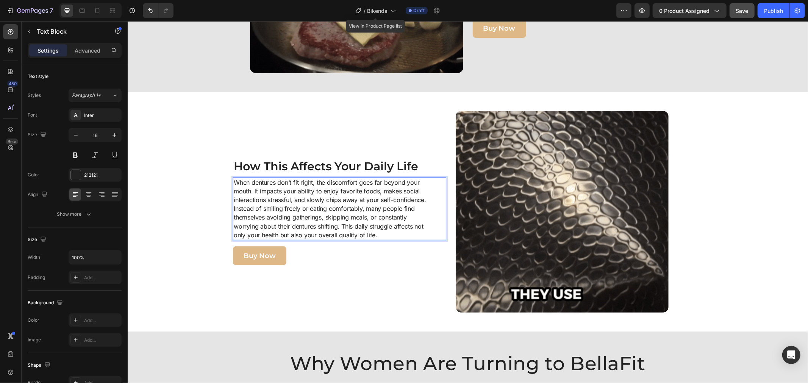
click at [424, 199] on p "When dentures don’t fit right, the discomfort goes far beyond your mouth. It im…" at bounding box center [330, 208] width 195 height 61
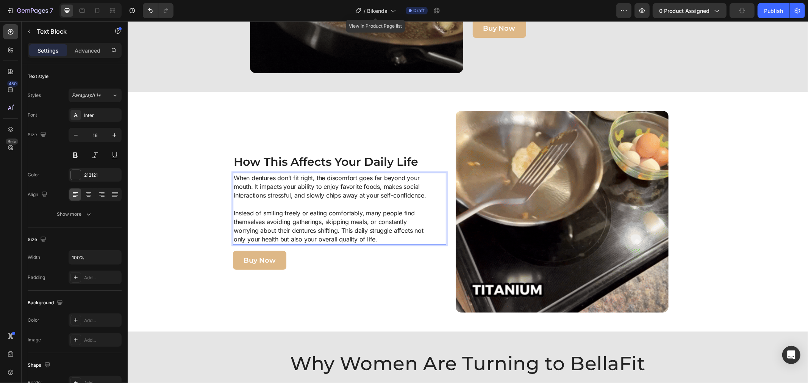
scroll to position [521, 0]
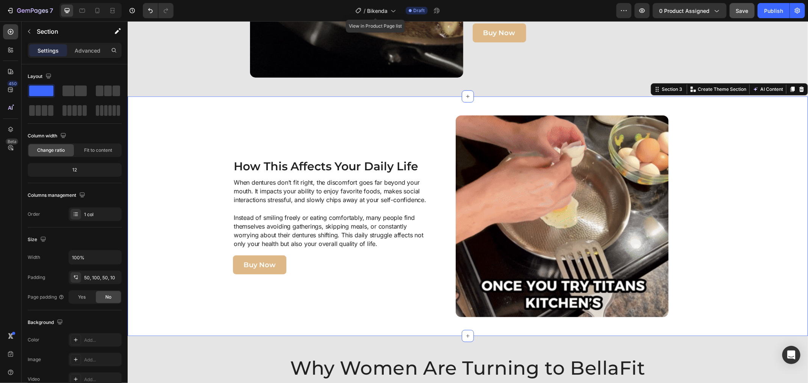
click at [170, 216] on div "Image How This Affects Your Daily Life Heading When dentures don’t fit right, t…" at bounding box center [450, 216] width 639 height 202
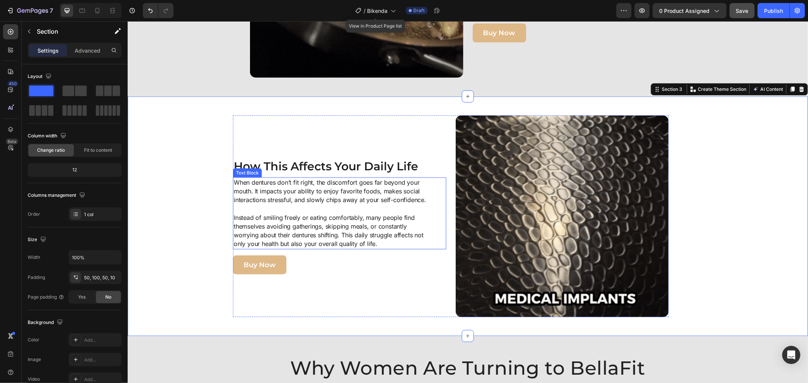
click at [338, 241] on p "When dentures don’t fit right, the discomfort goes far beyond your mouth. It im…" at bounding box center [330, 213] width 195 height 70
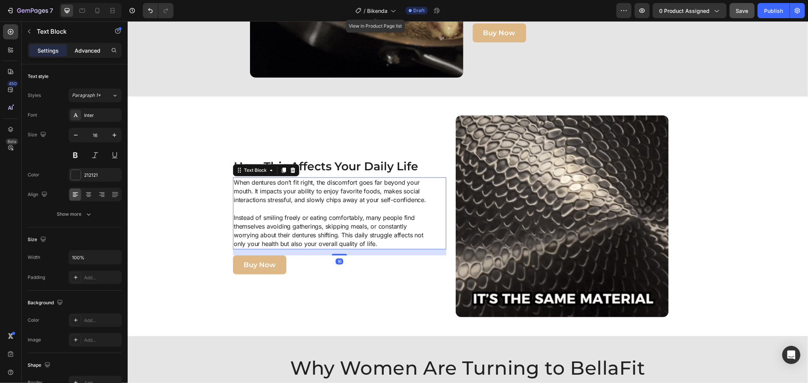
click at [92, 50] on p "Advanced" at bounding box center [88, 51] width 26 height 8
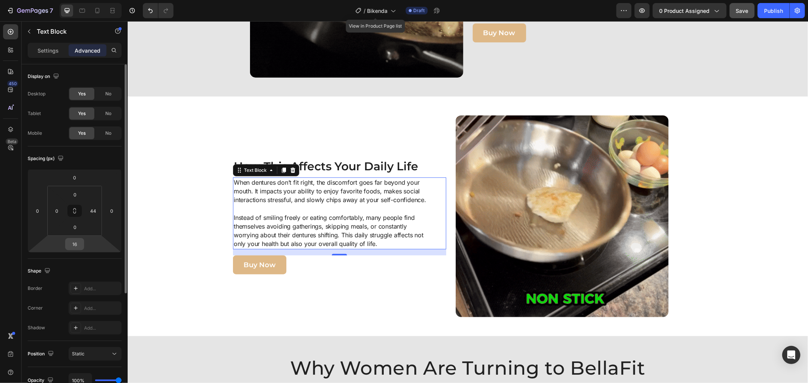
click at [74, 248] on input "16" at bounding box center [74, 244] width 15 height 11
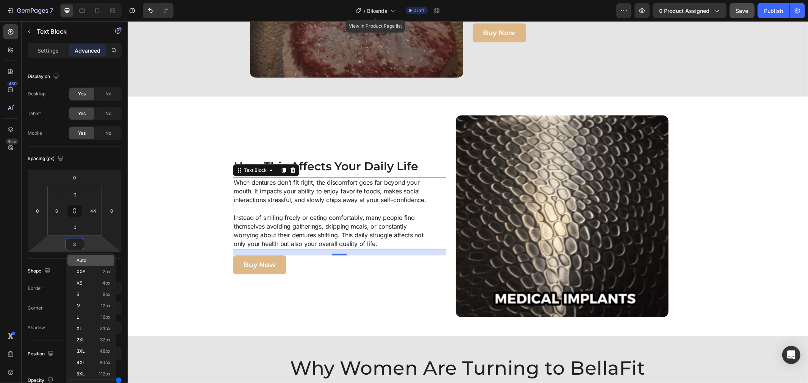
type input "35"
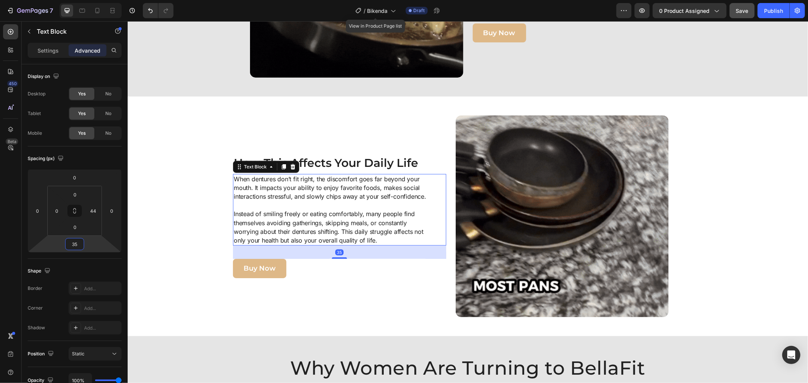
click at [325, 276] on div "Buy Now Button" at bounding box center [339, 268] width 213 height 19
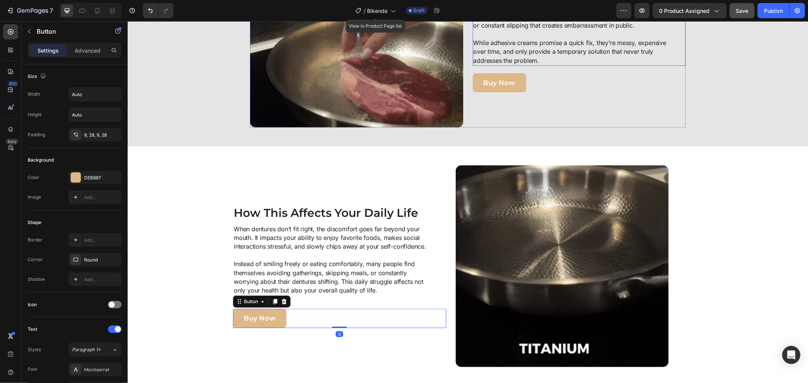
scroll to position [352, 0]
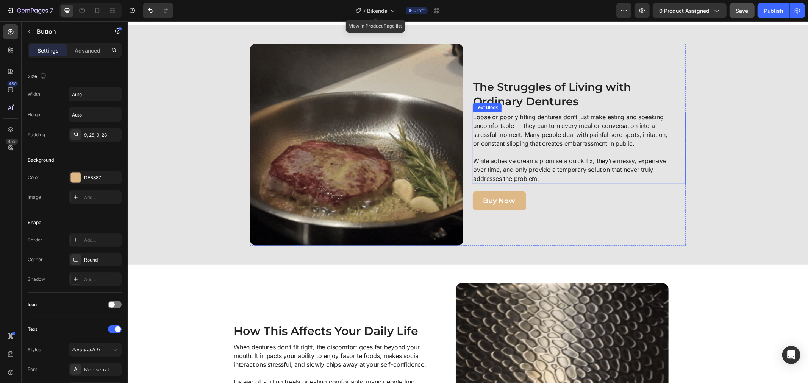
click at [568, 146] on p "Loose or poorly fitting dentures don’t just make eating and speaking uncomforta…" at bounding box center [570, 148] width 195 height 70
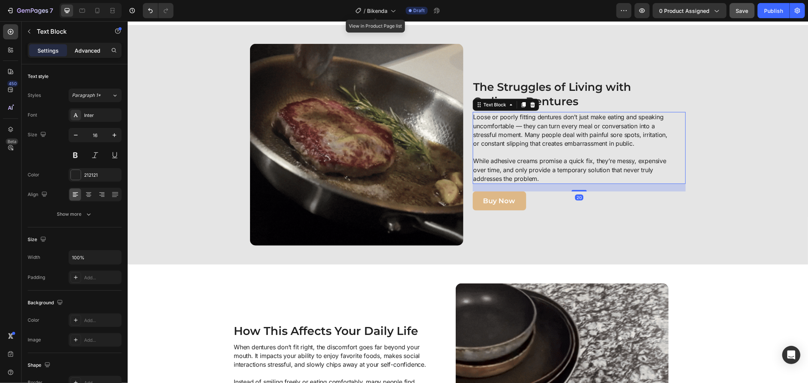
click at [83, 48] on p "Advanced" at bounding box center [88, 51] width 26 height 8
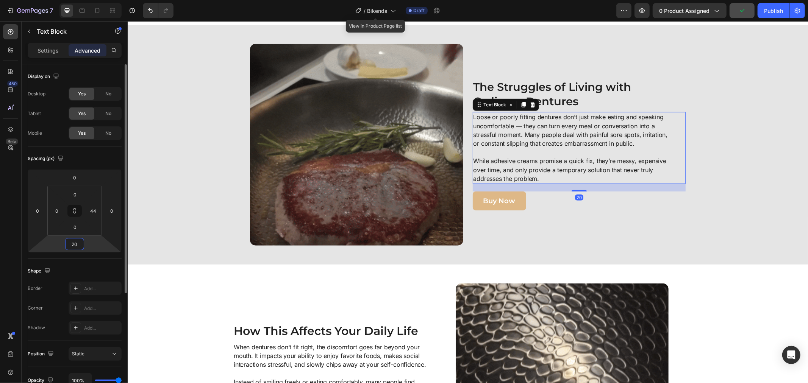
click at [75, 245] on input "20" at bounding box center [74, 244] width 15 height 11
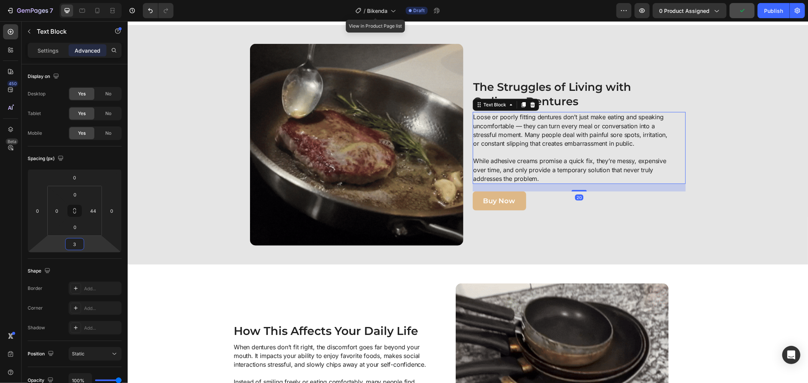
type input "35"
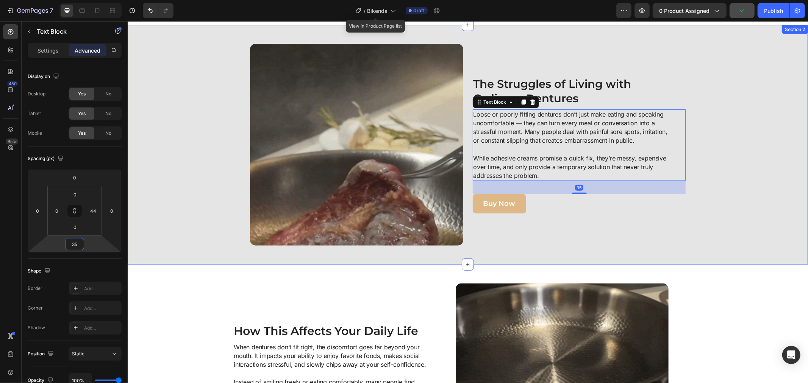
click at [735, 149] on div "Image ⁠⁠⁠⁠⁠⁠⁠ The Struggles of Living with Ordinary Dentures Heading Loose or p…" at bounding box center [467, 145] width 673 height 202
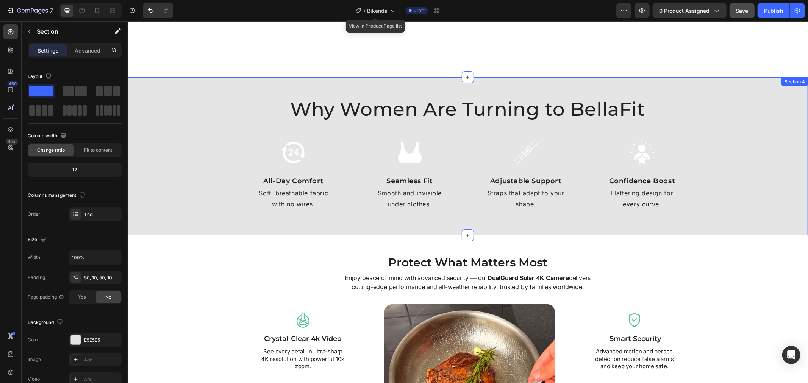
scroll to position [773, 0]
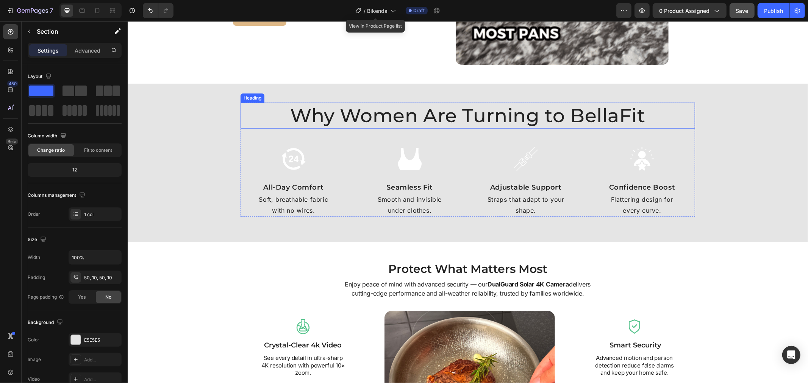
click at [266, 122] on h2 "Why Women Are Turning to BellaFit" at bounding box center [467, 115] width 455 height 26
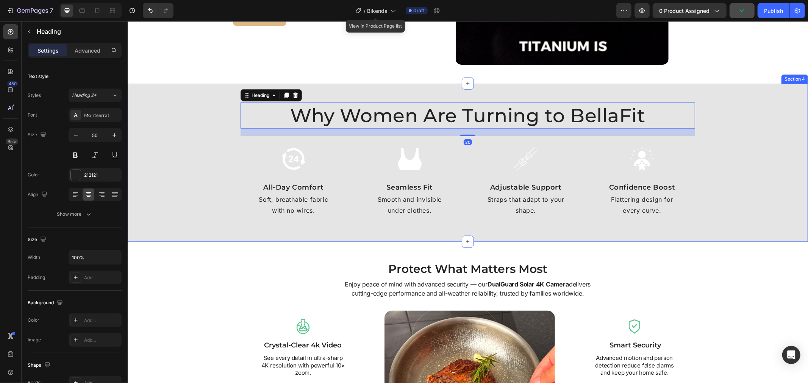
click at [178, 118] on div "Why Women Are Turning to BellaFit Heading 20 Image All-Day Comfort Text Block S…" at bounding box center [467, 162] width 673 height 120
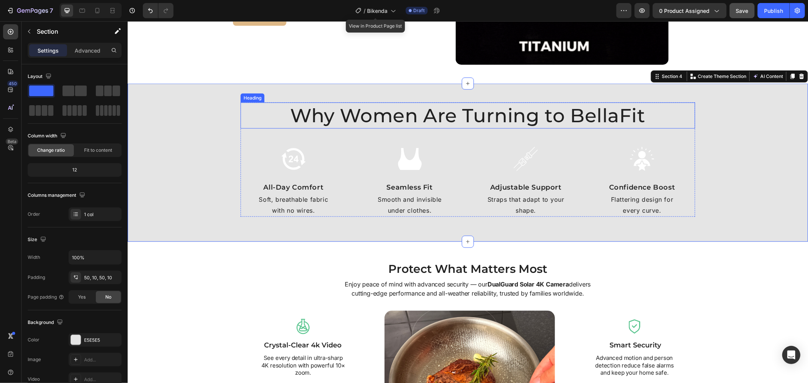
click at [452, 120] on h2 "Why Women Are Turning to BellaFit" at bounding box center [467, 115] width 455 height 26
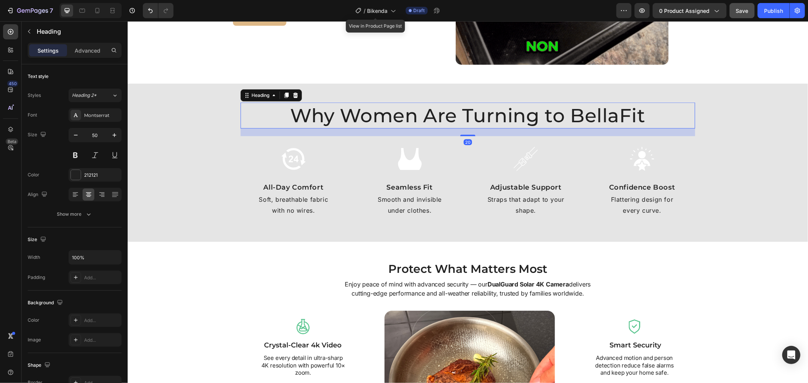
click at [452, 120] on h2 "Why Women Are Turning to BellaFit" at bounding box center [467, 115] width 455 height 26
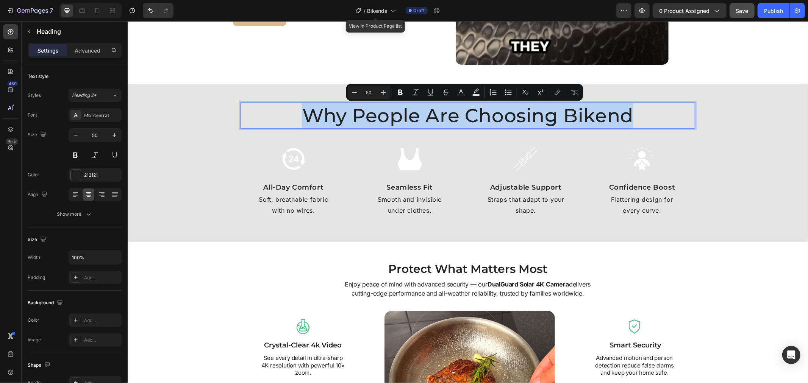
click at [512, 122] on p "Why People Are Choosing Bikend" at bounding box center [467, 115] width 453 height 25
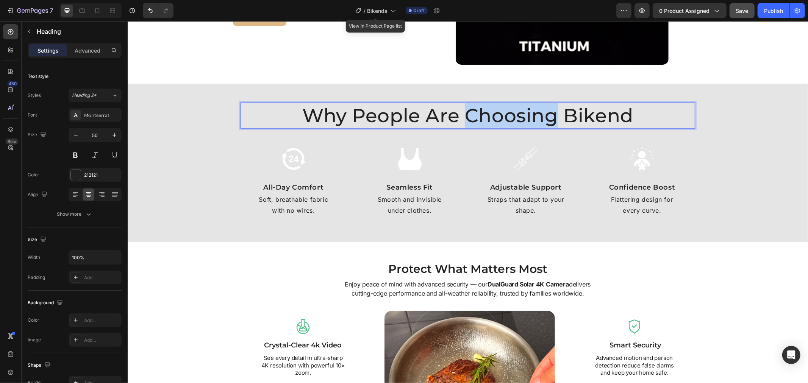
drag, startPoint x: 512, startPoint y: 122, endPoint x: 474, endPoint y: 122, distance: 38.3
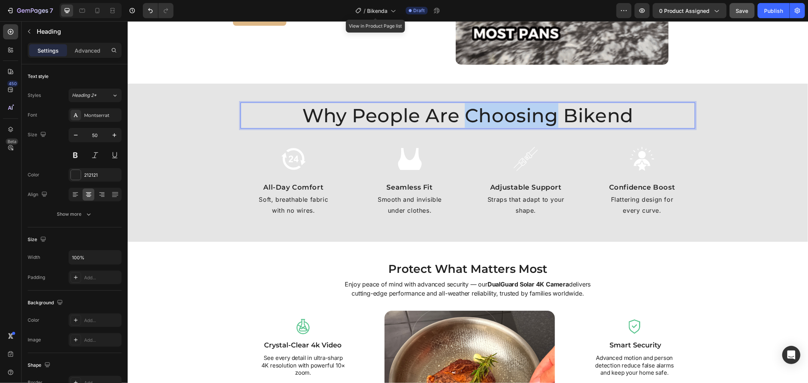
click at [512, 122] on p "Why People Are Choosing Bikend" at bounding box center [467, 115] width 453 height 25
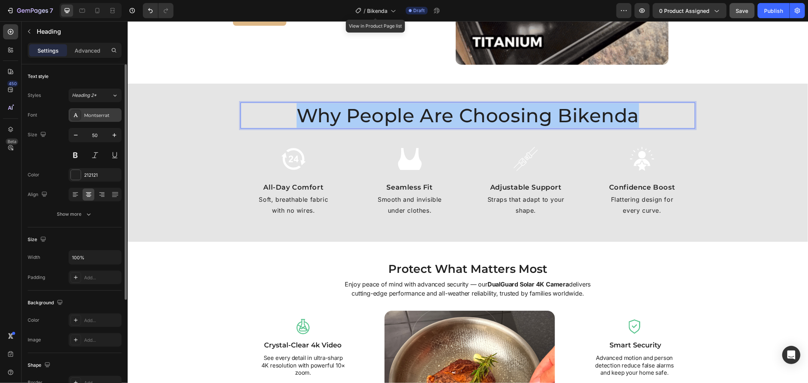
click at [88, 111] on div "Montserrat" at bounding box center [95, 115] width 53 height 14
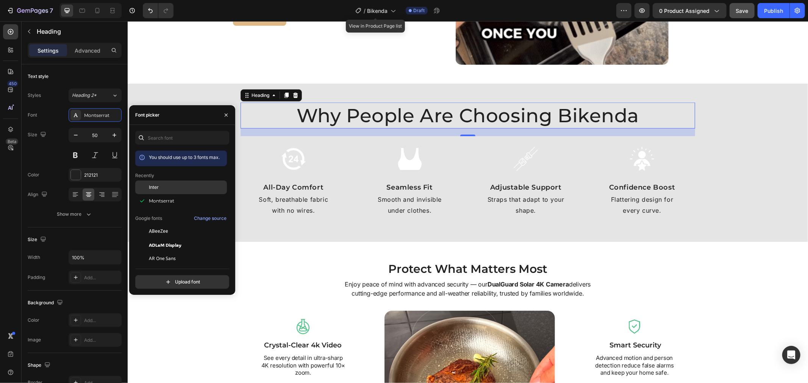
click at [168, 189] on div "Inter" at bounding box center [187, 187] width 77 height 7
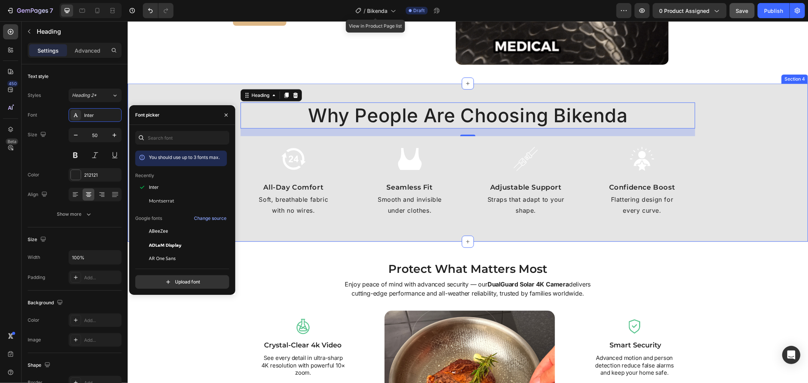
click at [741, 137] on div "Why People Are Choosing Bikenda Heading 20 Image All-Day Comfort Text Block Sof…" at bounding box center [467, 162] width 673 height 120
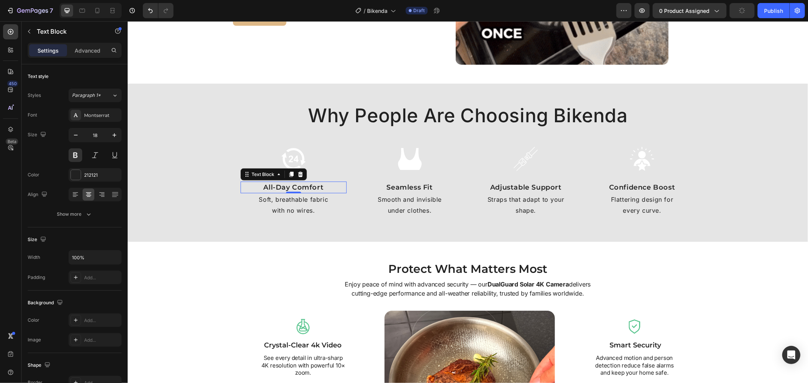
click at [303, 190] on p "All-Day Comfort" at bounding box center [293, 187] width 105 height 10
drag, startPoint x: 303, startPoint y: 190, endPoint x: 302, endPoint y: 185, distance: 5.3
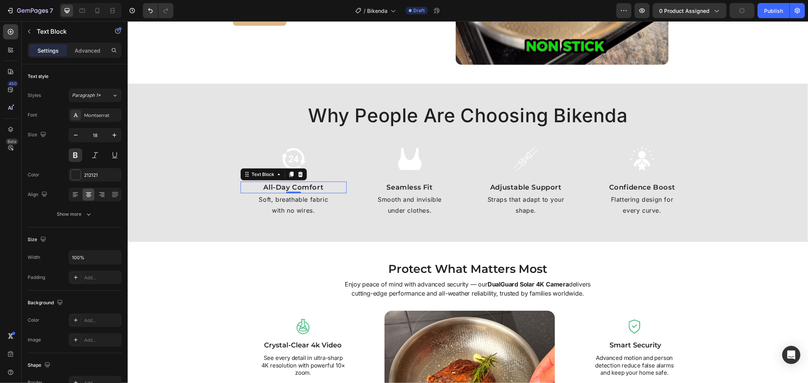
click at [303, 190] on p "All-Day Comfort" at bounding box center [293, 187] width 105 height 10
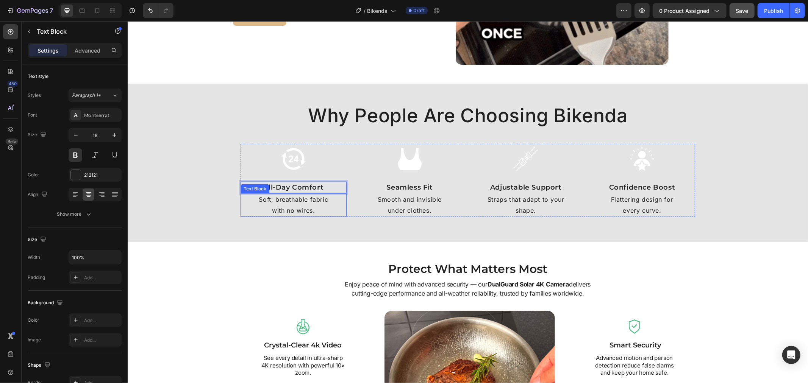
click at [310, 207] on p "with no wires." at bounding box center [293, 210] width 105 height 11
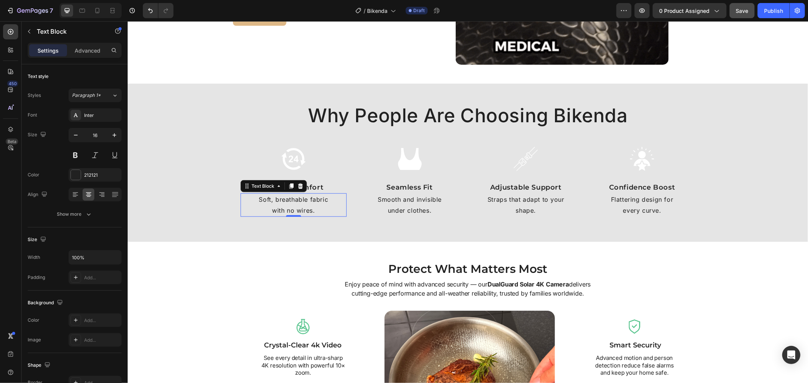
drag, startPoint x: 310, startPoint y: 207, endPoint x: 298, endPoint y: 204, distance: 12.5
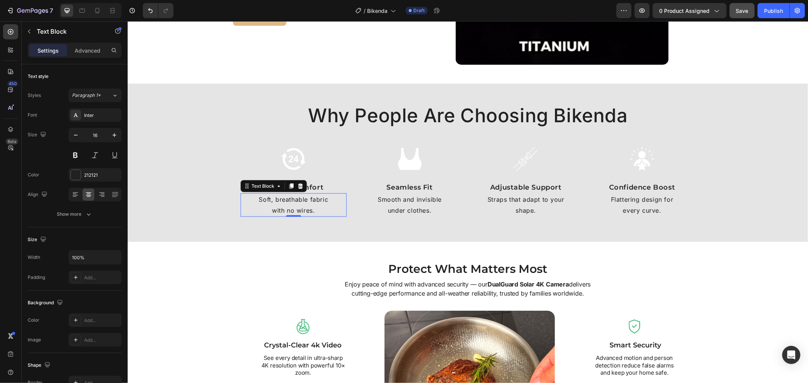
click at [310, 207] on p "with no wires." at bounding box center [293, 210] width 105 height 11
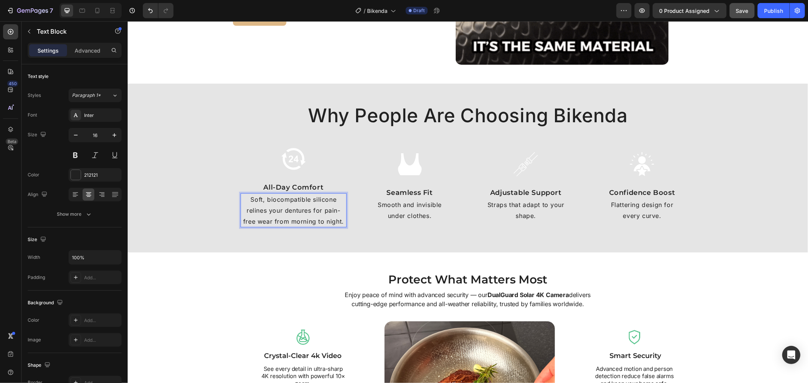
click at [294, 216] on p "Soft, biocompatible silicone relines your dentures for pain-free wear from morn…" at bounding box center [293, 210] width 105 height 33
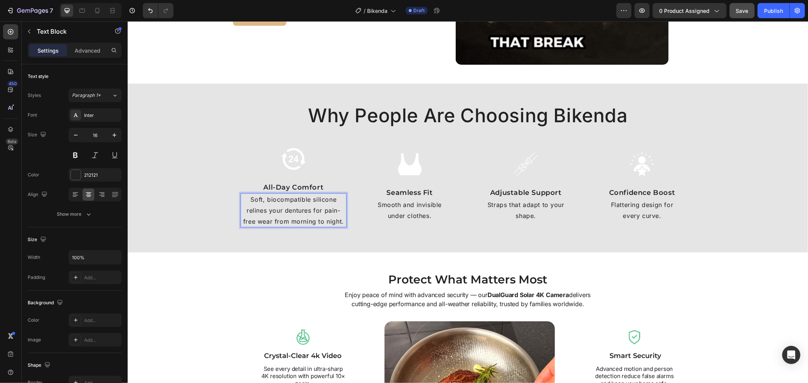
drag, startPoint x: 294, startPoint y: 216, endPoint x: 278, endPoint y: 219, distance: 16.2
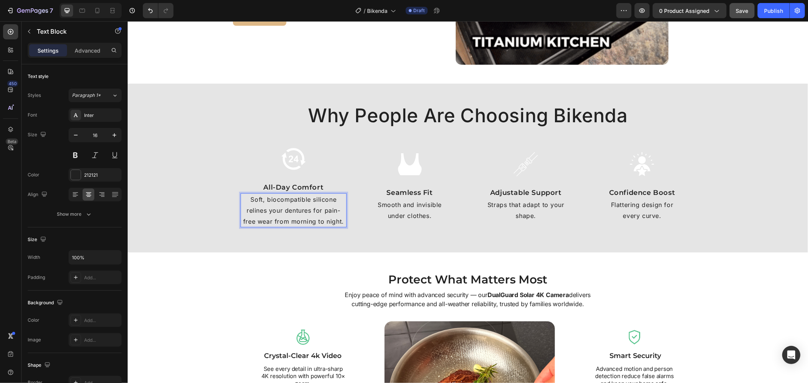
click at [294, 214] on p "Soft, biocompatible silicone relines your dentures for pain-free wear from morn…" at bounding box center [293, 210] width 105 height 33
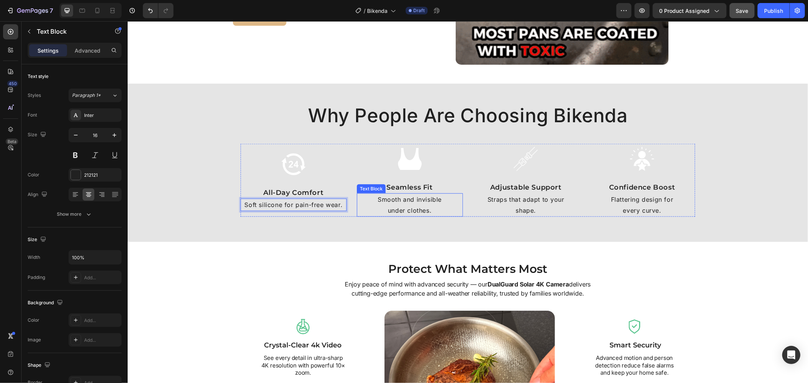
click at [427, 198] on p "Smooth and invisible" at bounding box center [409, 199] width 105 height 11
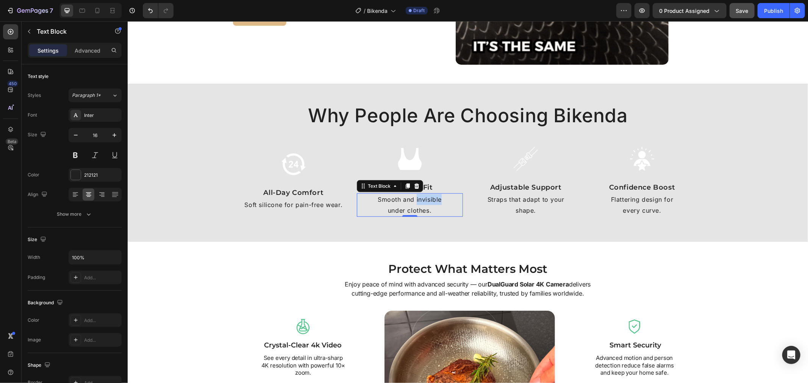
click at [427, 198] on p "Smooth and invisible" at bounding box center [409, 199] width 105 height 11
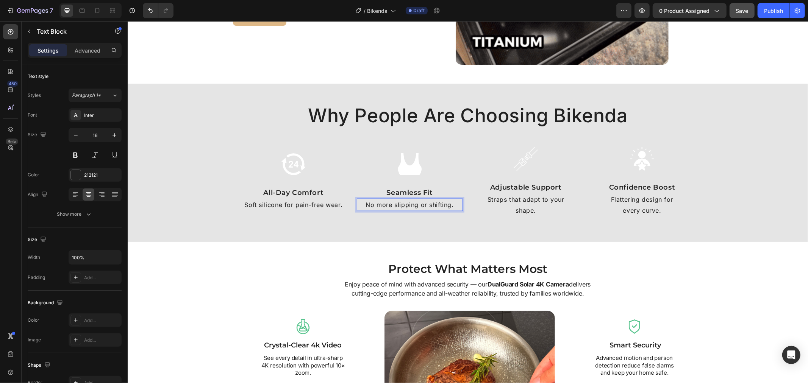
scroll to position [779, 0]
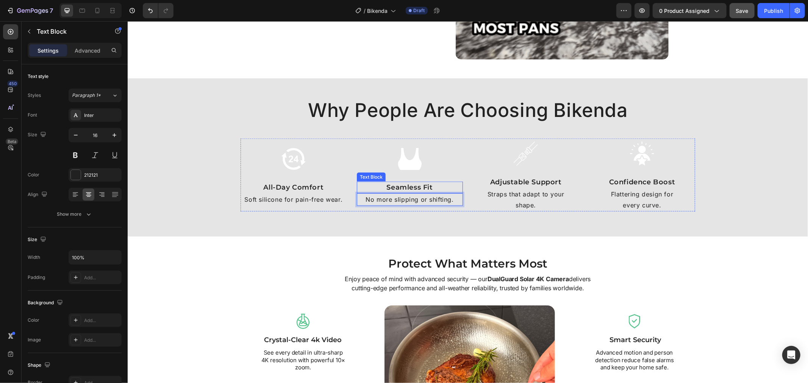
click at [405, 190] on div "Seamless Fit Text Block" at bounding box center [410, 187] width 106 height 12
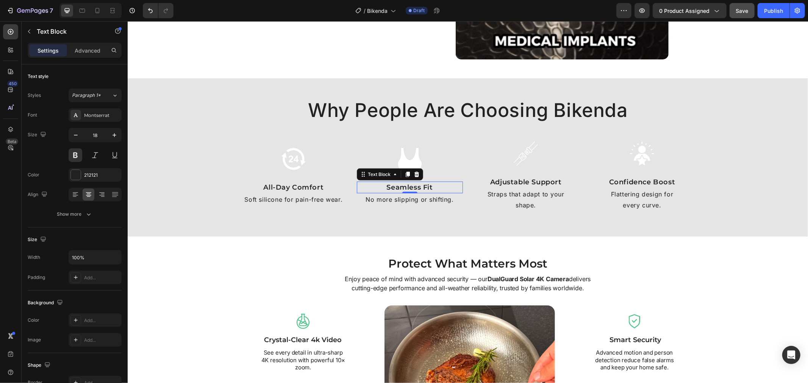
click at [406, 190] on div "0" at bounding box center [410, 193] width 8 height 6
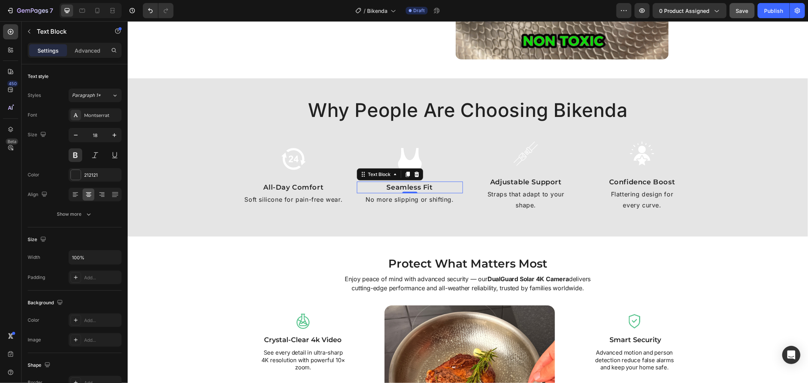
drag, startPoint x: 402, startPoint y: 193, endPoint x: 410, endPoint y: 185, distance: 10.7
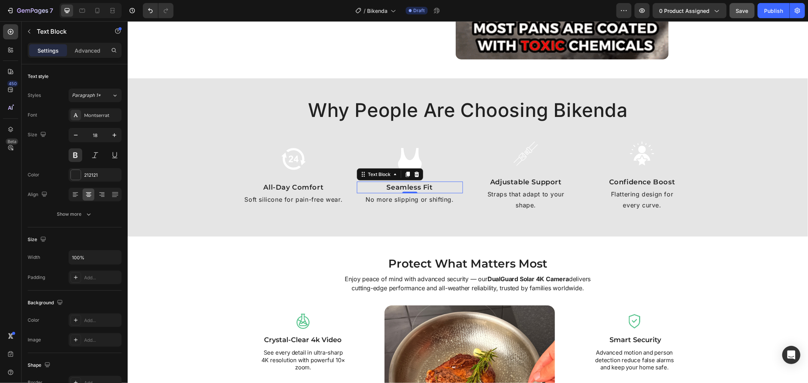
click at [406, 193] on div "0" at bounding box center [410, 193] width 8 height 6
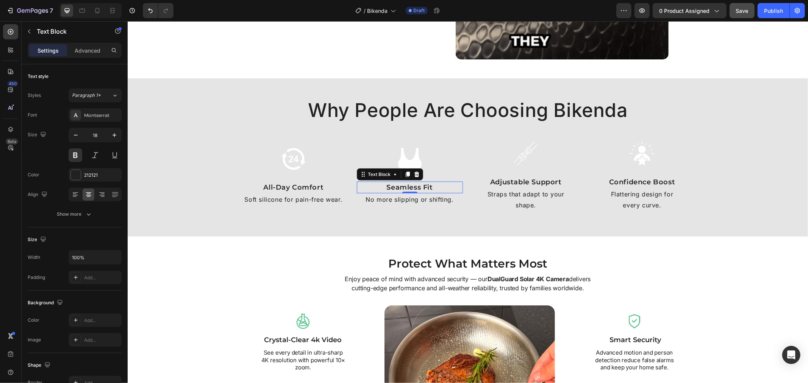
click at [410, 185] on p "Seamless Fit" at bounding box center [409, 187] width 105 height 10
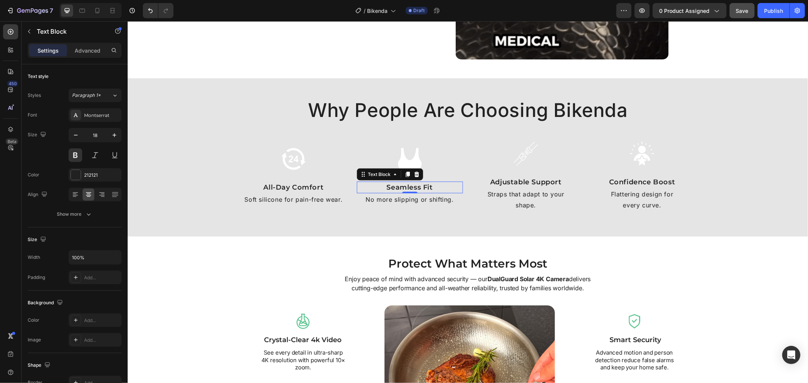
click at [410, 185] on p "Seamless Fit" at bounding box center [409, 187] width 105 height 10
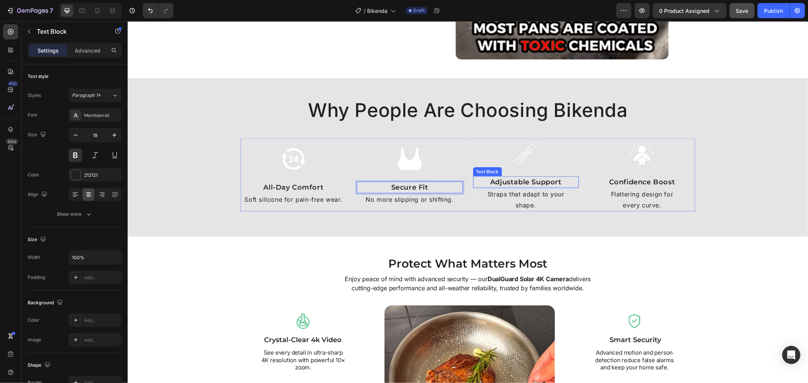
click at [536, 182] on p "Adjustable Support" at bounding box center [526, 182] width 105 height 10
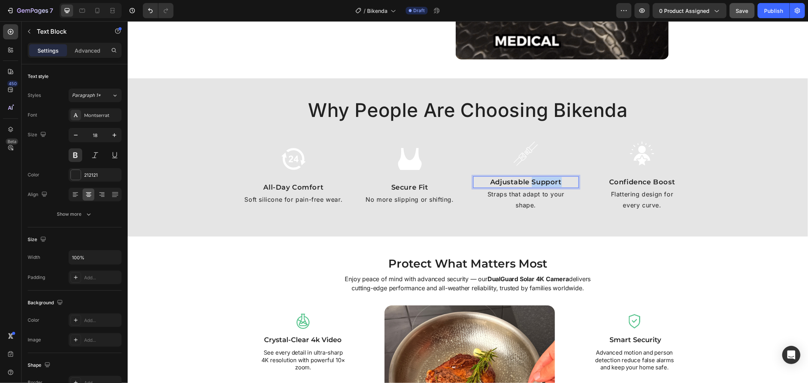
click at [536, 182] on p "Adjustable Support" at bounding box center [526, 182] width 105 height 10
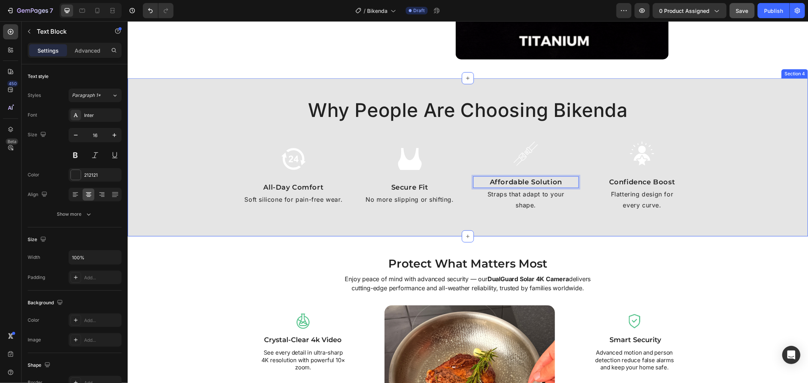
click at [529, 200] on p "shape." at bounding box center [526, 205] width 105 height 11
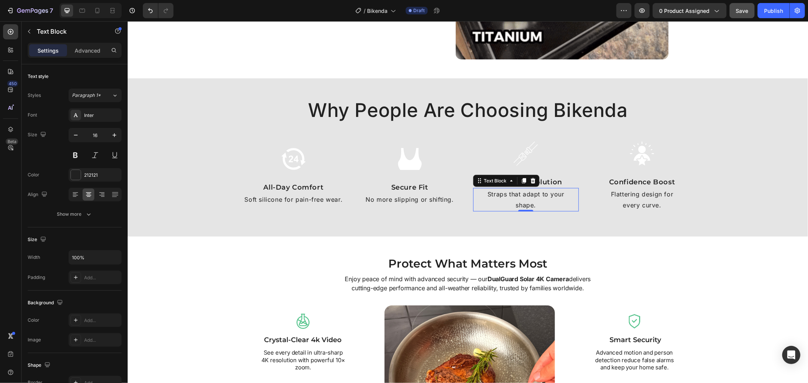
click at [529, 200] on p "shape." at bounding box center [526, 205] width 105 height 11
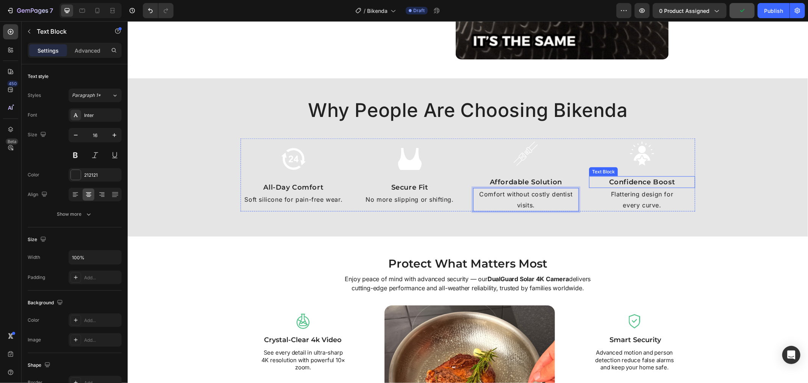
click at [640, 176] on div "Confidence Boost" at bounding box center [642, 182] width 106 height 12
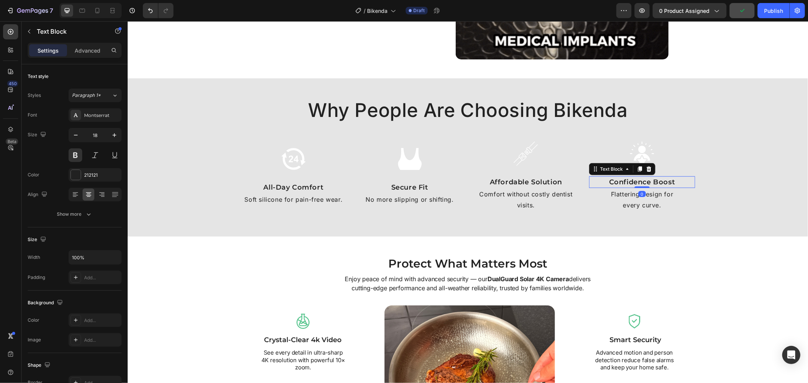
click at [638, 179] on p "Confidence Boost" at bounding box center [642, 182] width 105 height 10
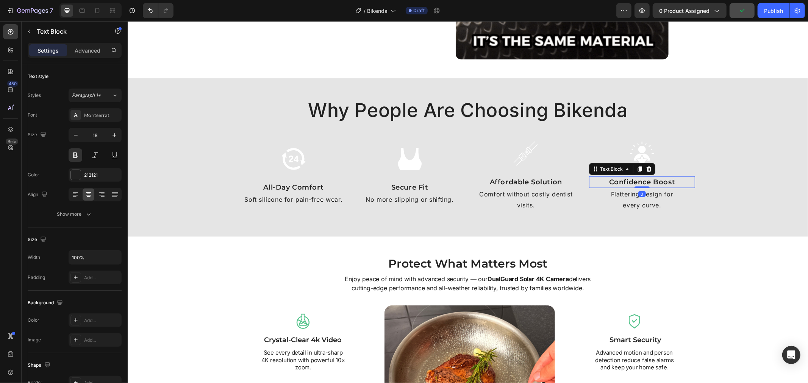
click at [638, 179] on p "Confidence Boost" at bounding box center [642, 182] width 105 height 10
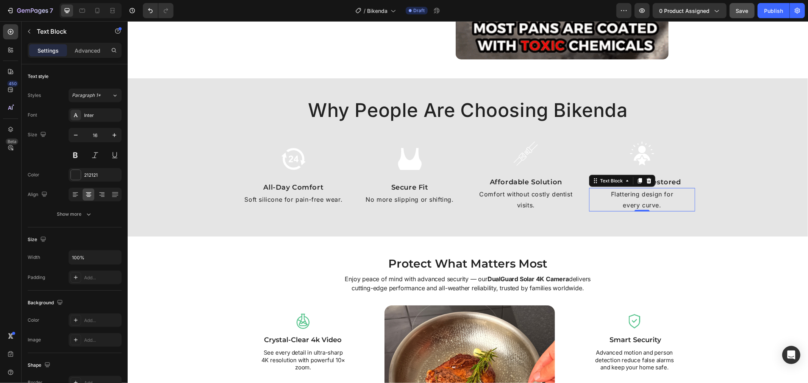
click at [639, 195] on p "Flattering design for" at bounding box center [642, 194] width 105 height 11
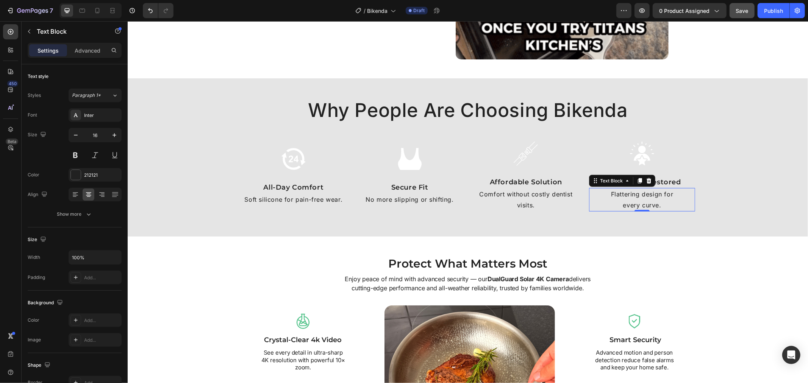
click at [639, 195] on p "Flattering design for" at bounding box center [642, 194] width 105 height 11
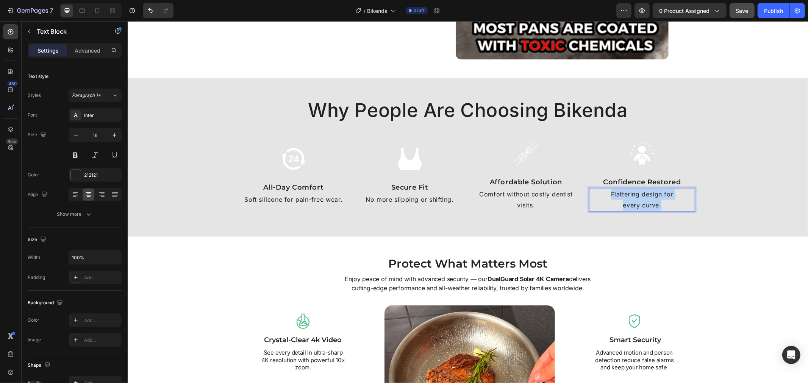
scroll to position [784, 0]
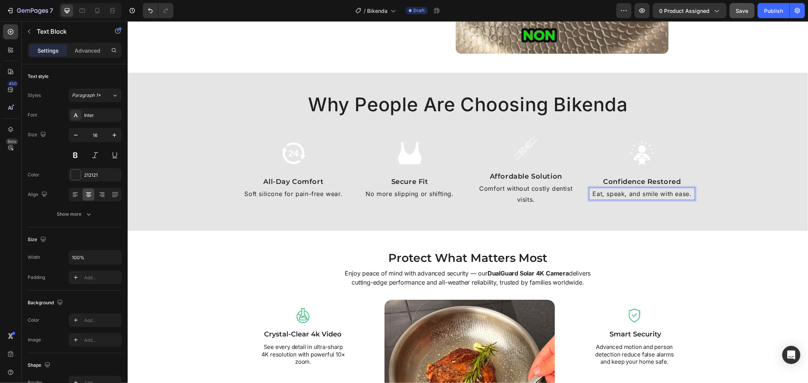
click at [658, 192] on p "Eat, speak, and smile with ease." at bounding box center [642, 193] width 105 height 11
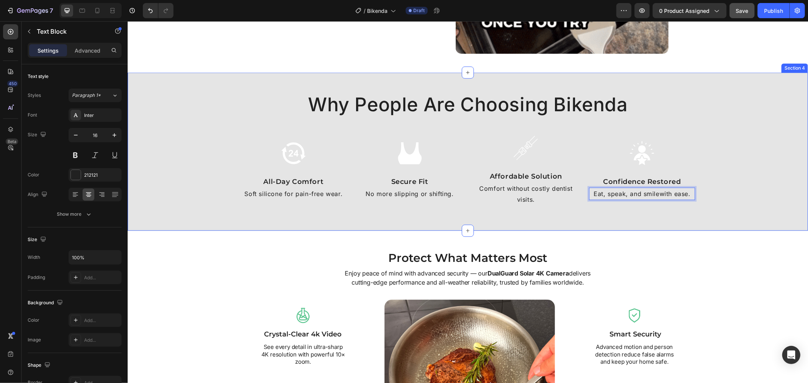
scroll to position [779, 0]
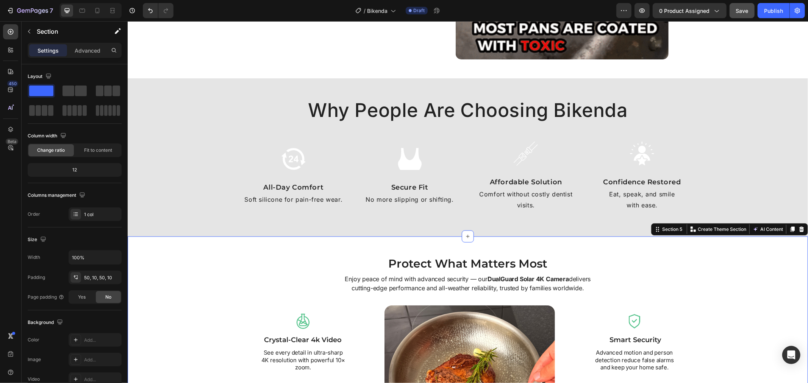
click at [704, 252] on div "Protect What Matters Most Heading Enjoy peace of mind with advanced security — …" at bounding box center [467, 355] width 680 height 239
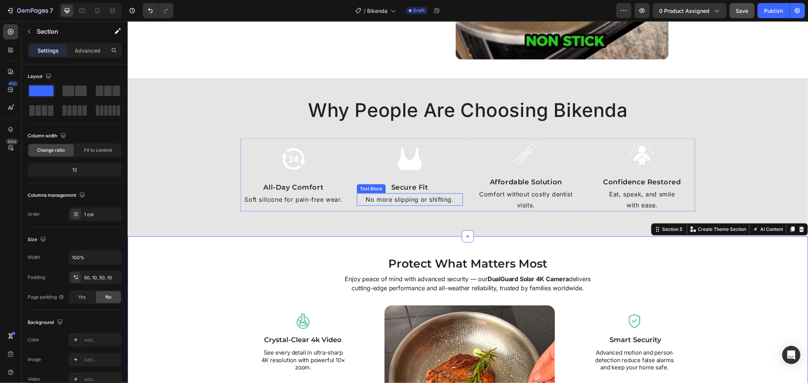
click at [423, 202] on p "No more slipping or shifting." at bounding box center [409, 199] width 105 height 11
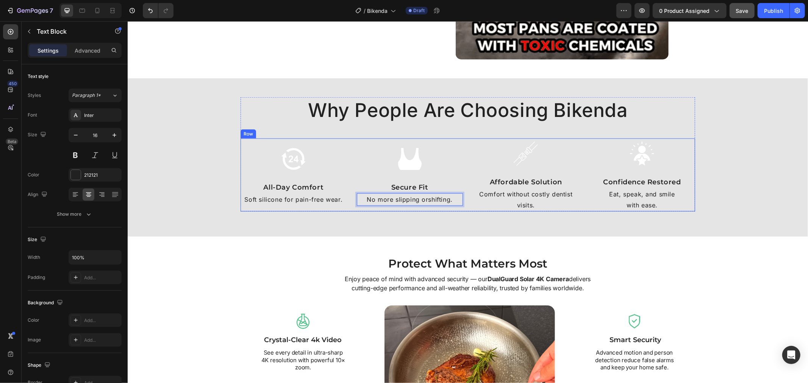
scroll to position [773, 0]
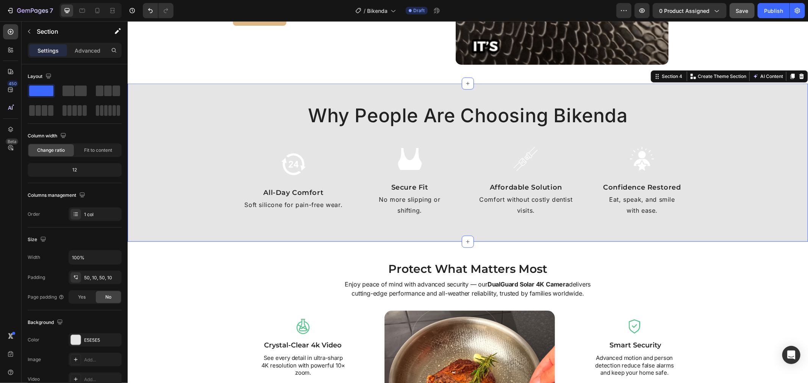
click at [461, 229] on div "Why People Are Choosing Bikenda Heading Image All-Day Comfort Text Block Soft s…" at bounding box center [467, 162] width 680 height 158
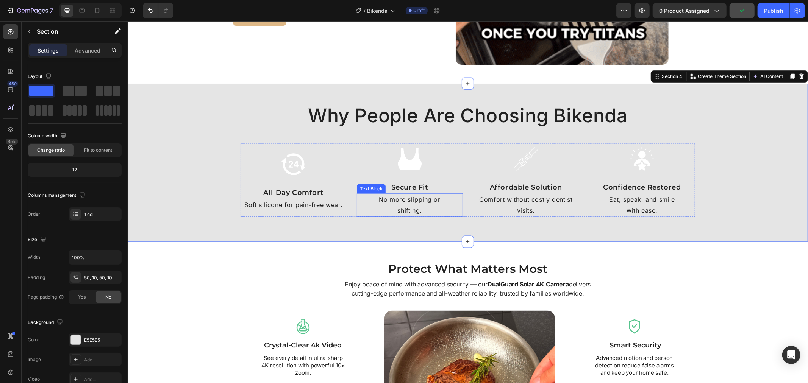
click at [422, 206] on p "shifting." at bounding box center [409, 210] width 105 height 11
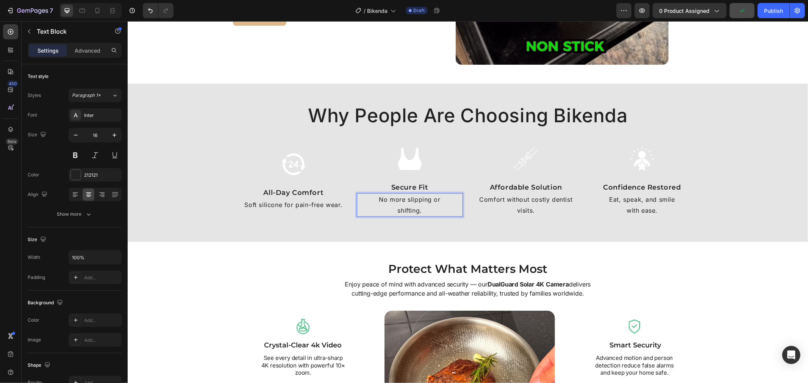
click at [429, 200] on p "No more slipping or" at bounding box center [409, 199] width 105 height 11
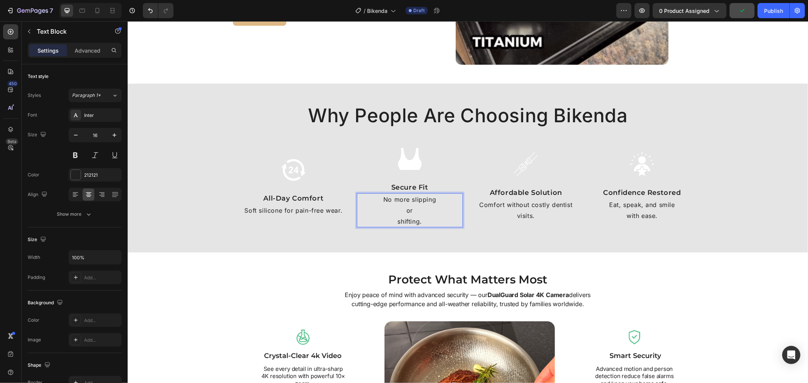
click at [393, 218] on p "shifting." at bounding box center [409, 221] width 105 height 11
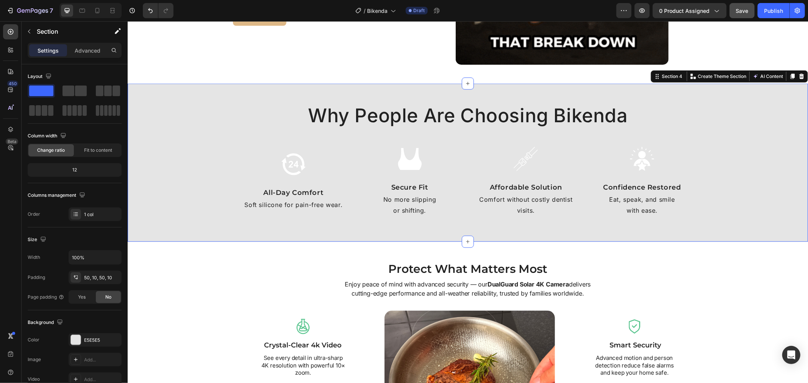
click at [386, 228] on div "Why People Are Choosing Bikenda Heading Image All-Day Comfort Text Block Soft s…" at bounding box center [467, 162] width 680 height 158
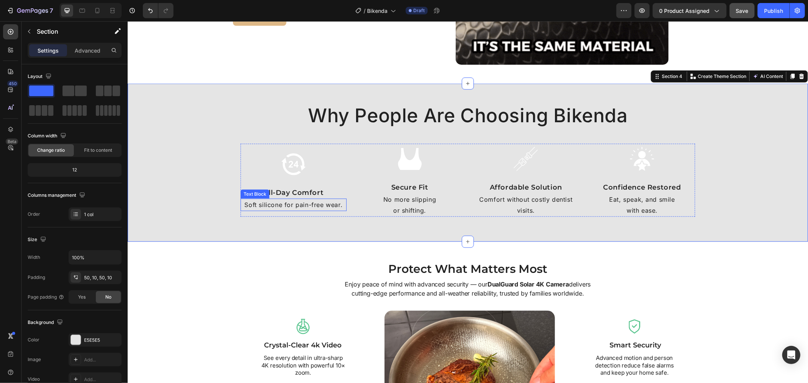
click at [321, 201] on p "Soft silicone for pain-free wear." at bounding box center [293, 204] width 105 height 11
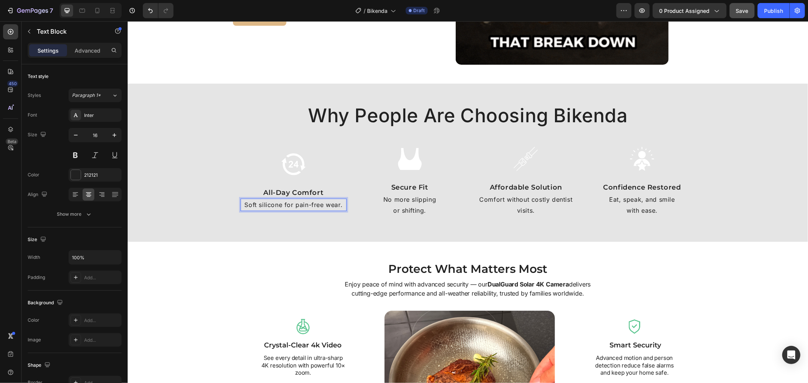
click at [296, 206] on p "Soft silicone for pain-free wear." at bounding box center [293, 204] width 105 height 11
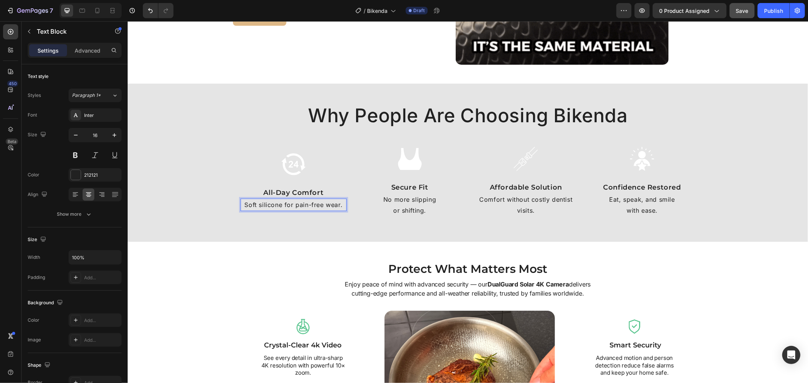
click at [293, 206] on p "Soft silicone for pain-free wear." at bounding box center [293, 204] width 105 height 11
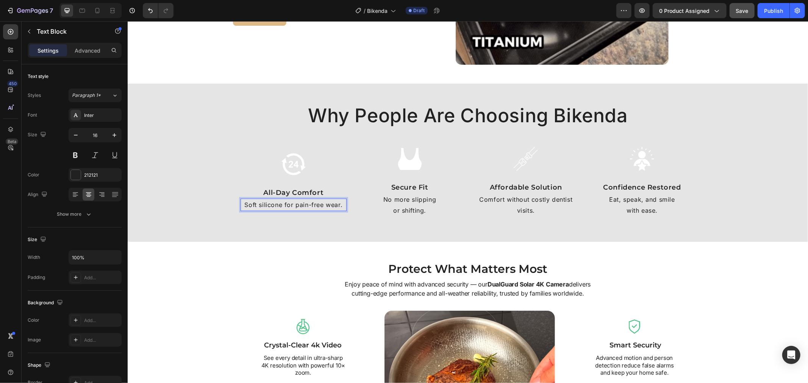
scroll to position [768, 0]
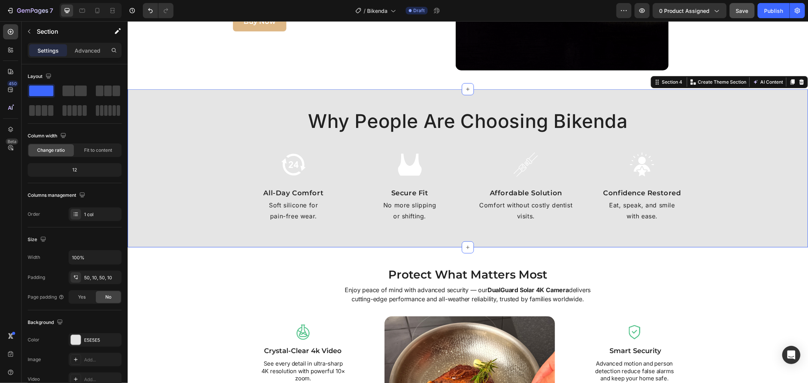
click at [372, 227] on div "Why People Are Choosing Bikenda Heading Image All-Day Comfort Text Block Soft s…" at bounding box center [467, 168] width 673 height 120
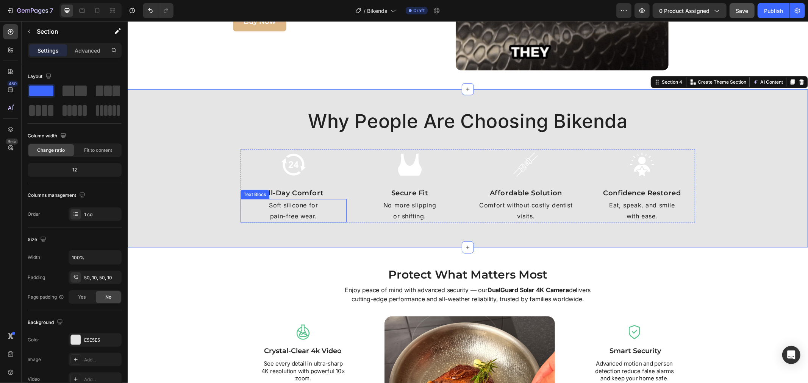
click at [287, 213] on p "pain-free wear." at bounding box center [293, 216] width 105 height 11
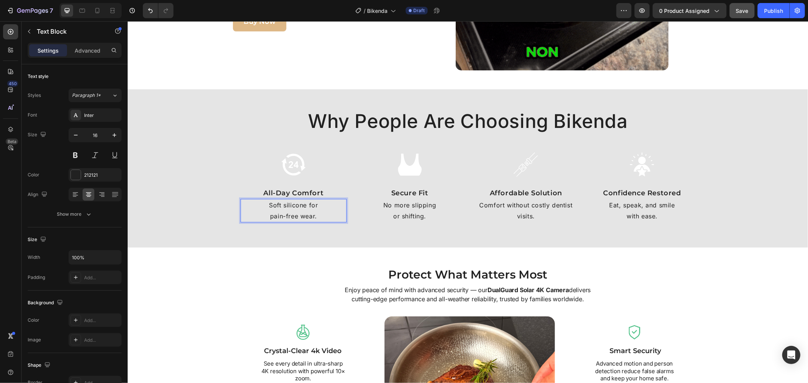
scroll to position [773, 0]
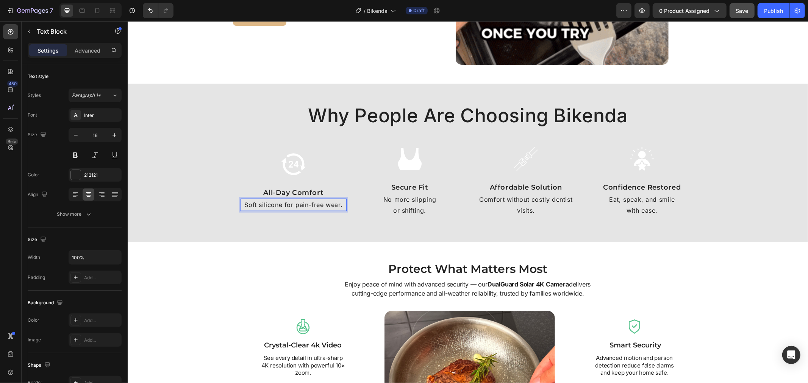
drag, startPoint x: 323, startPoint y: 205, endPoint x: 328, endPoint y: 225, distance: 21.5
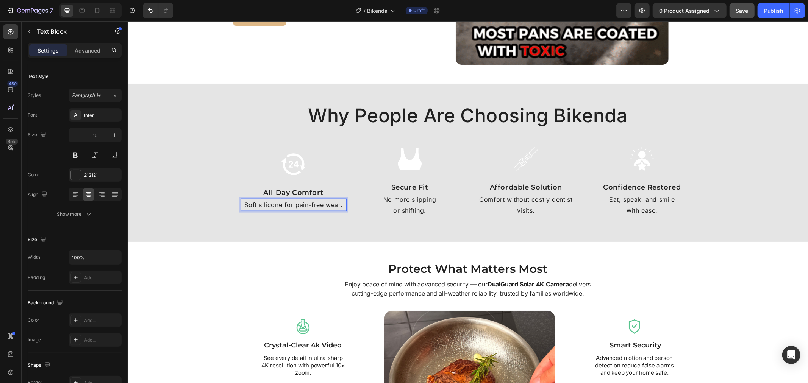
click at [323, 205] on p "Soft silicone for pain-free wear." at bounding box center [293, 204] width 105 height 11
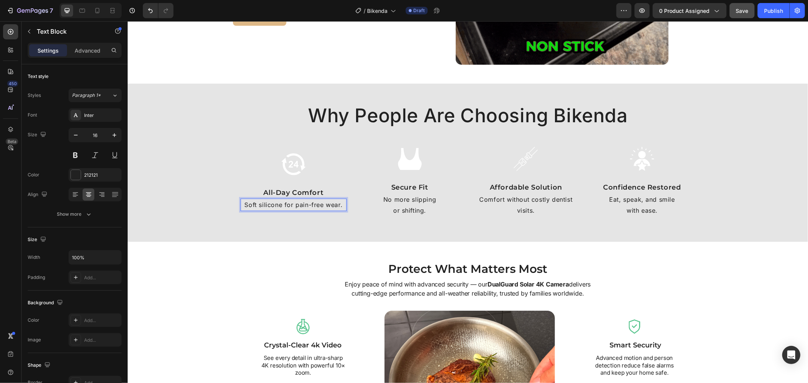
scroll to position [768, 0]
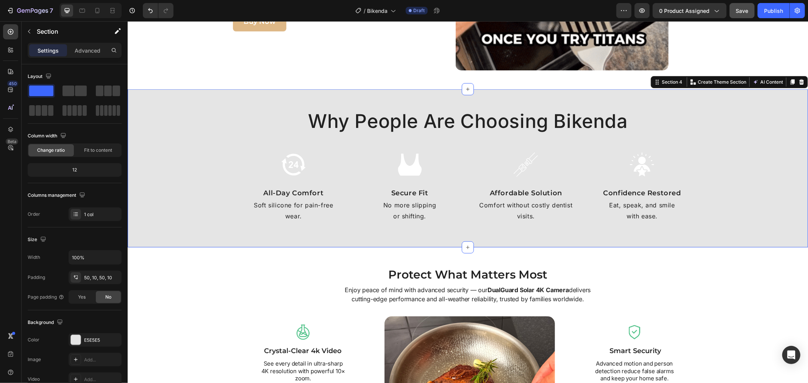
click at [347, 236] on div "Why People Are Choosing Bikenda Heading Image All-Day Comfort Text Block Soft s…" at bounding box center [467, 168] width 680 height 158
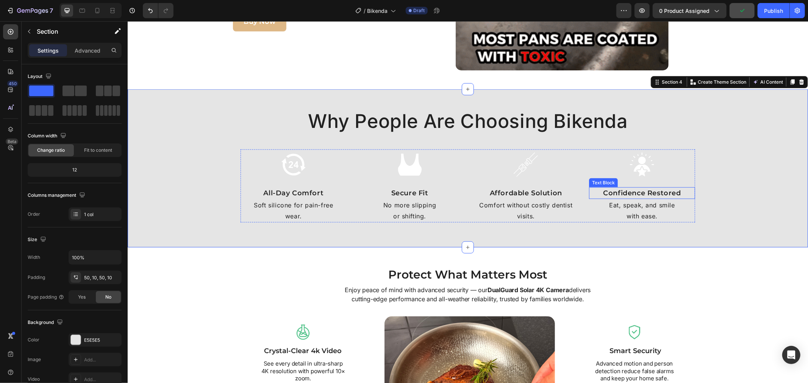
scroll to position [810, 0]
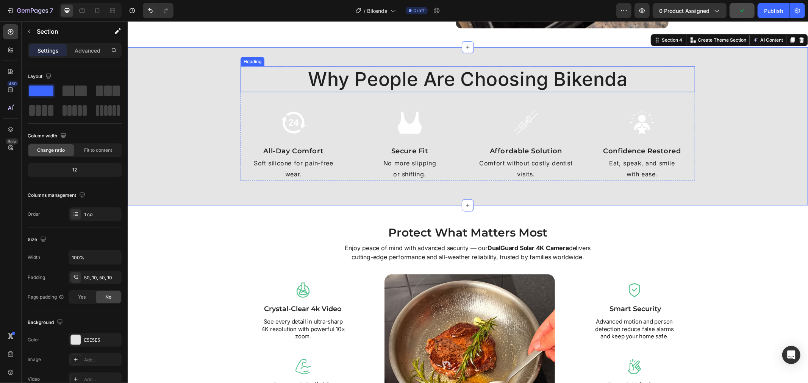
click at [631, 86] on p "Why People Are Choosing Bikenda" at bounding box center [467, 79] width 453 height 25
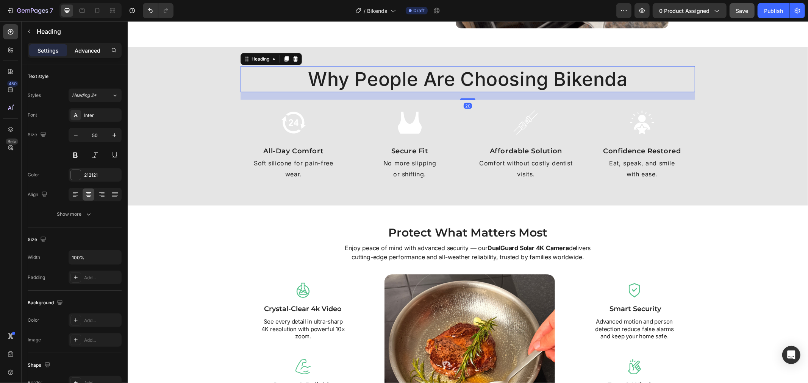
click at [80, 49] on p "Advanced" at bounding box center [88, 51] width 26 height 8
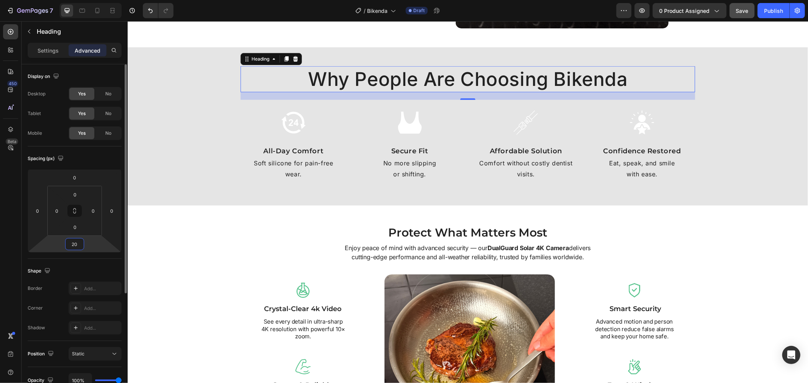
click at [81, 242] on input "20" at bounding box center [74, 244] width 15 height 11
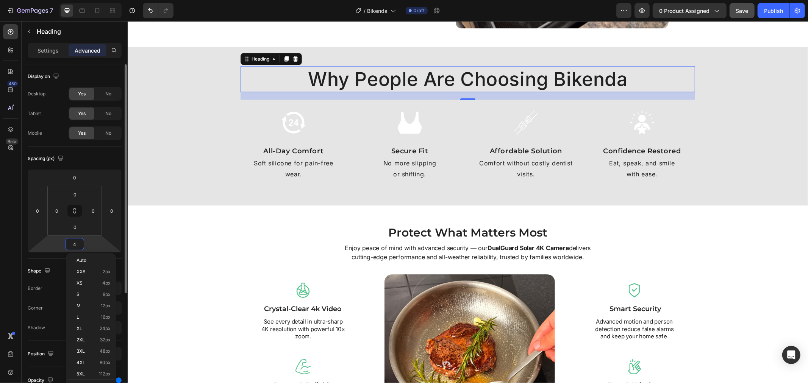
type input "40"
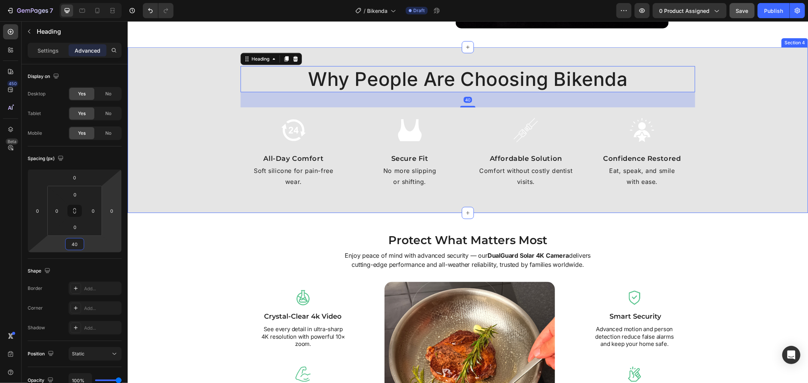
click at [184, 207] on div "Why People Are Choosing Bikenda Heading 40 Image All-Day Comfort Text Block Sof…" at bounding box center [467, 130] width 680 height 166
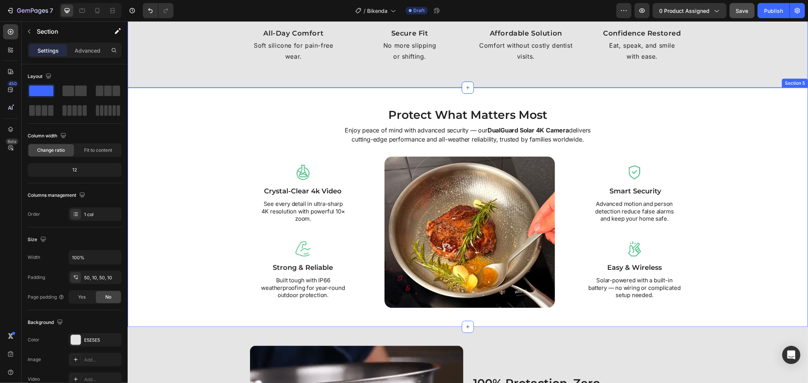
scroll to position [936, 0]
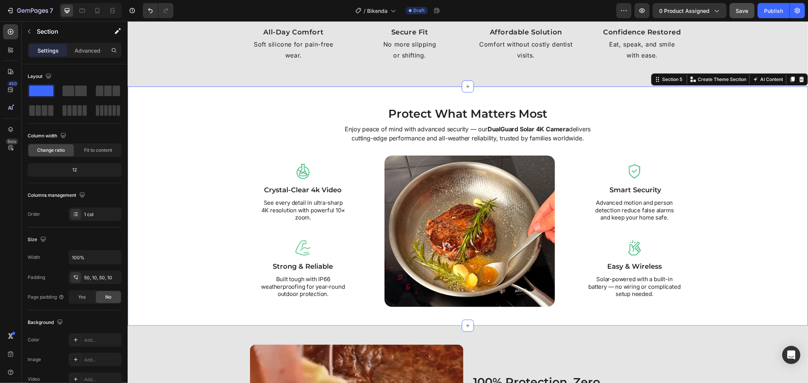
click at [652, 118] on div "Protect What Matters Most Heading Enjoy peace of mind with advanced security — …" at bounding box center [467, 206] width 673 height 202
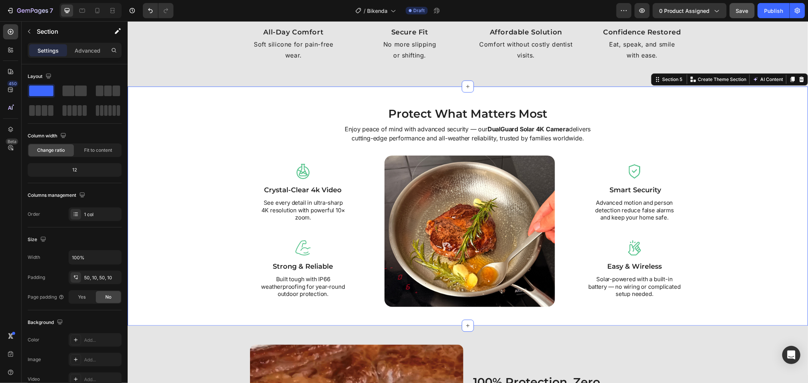
click at [627, 117] on div "Protect What Matters Most Heading Enjoy peace of mind with advanced security — …" at bounding box center [467, 206] width 673 height 202
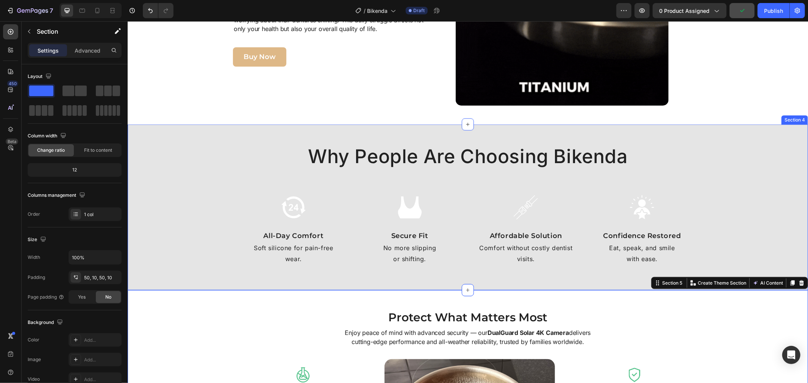
scroll to position [726, 0]
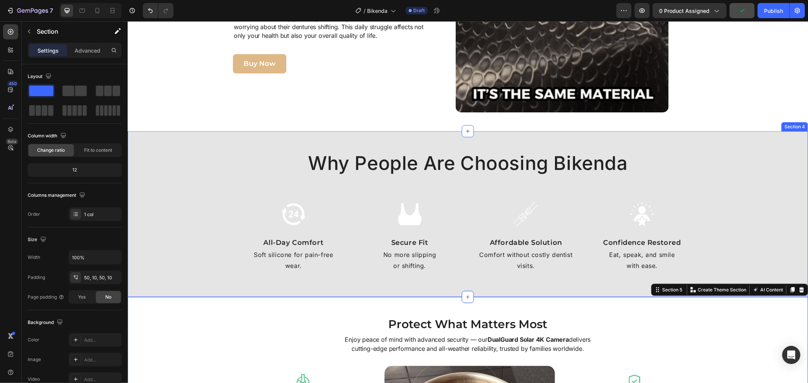
click at [187, 165] on div "Why People Are Choosing Bikenda Heading Image All-Day Comfort Text Block Soft s…" at bounding box center [467, 214] width 673 height 128
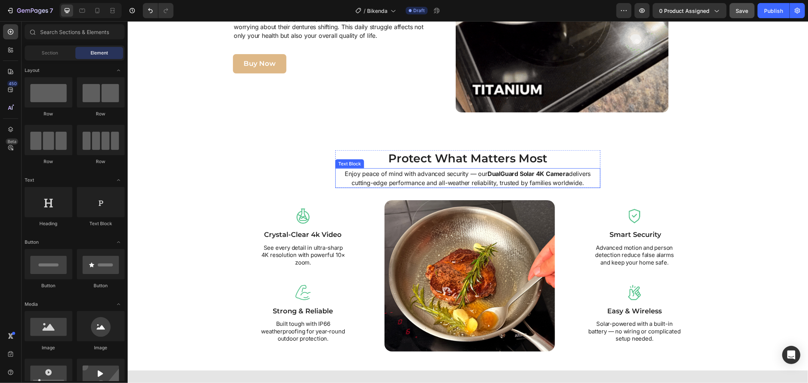
scroll to position [768, 0]
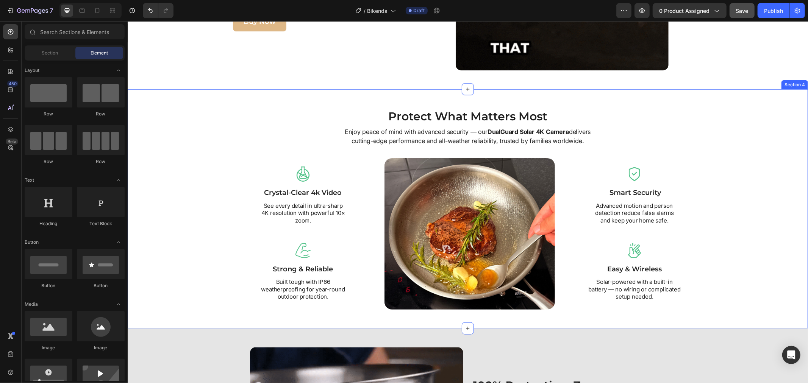
click at [214, 120] on div "Protect What Matters Most Heading Enjoy peace of mind with advanced security — …" at bounding box center [467, 209] width 673 height 202
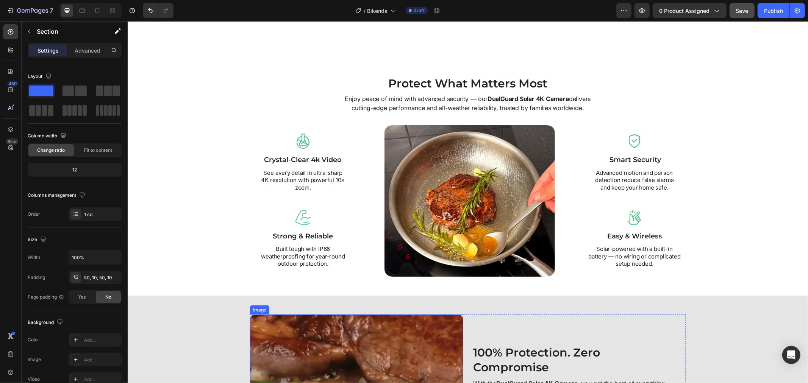
scroll to position [684, 0]
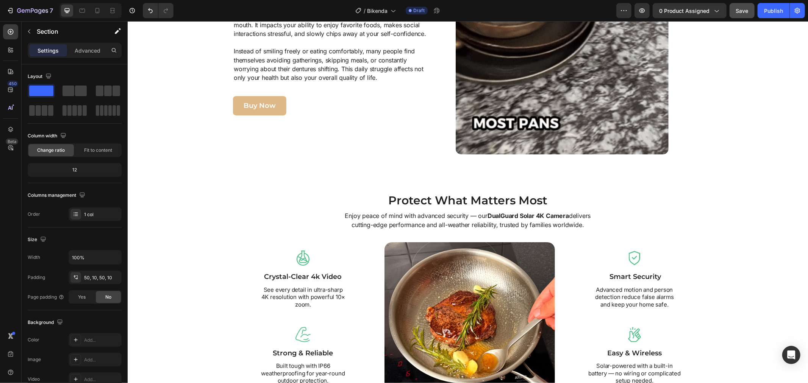
click at [234, 190] on div "Protect What Matters Most Heading Enjoy peace of mind with advanced security — …" at bounding box center [467, 292] width 680 height 239
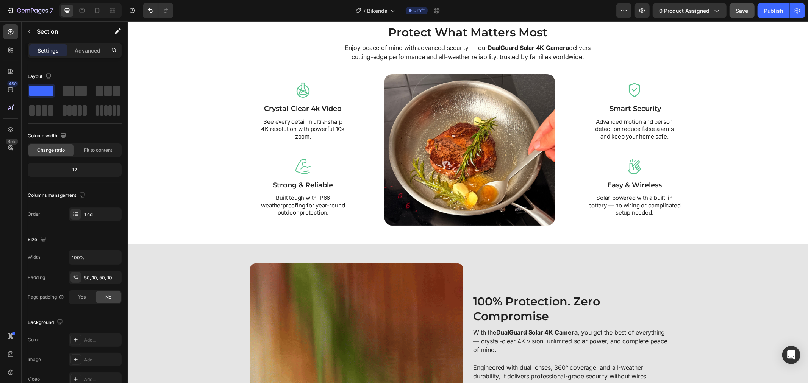
click at [168, 106] on div "Protect What Matters Most Heading Enjoy peace of mind with advanced security — …" at bounding box center [467, 125] width 673 height 202
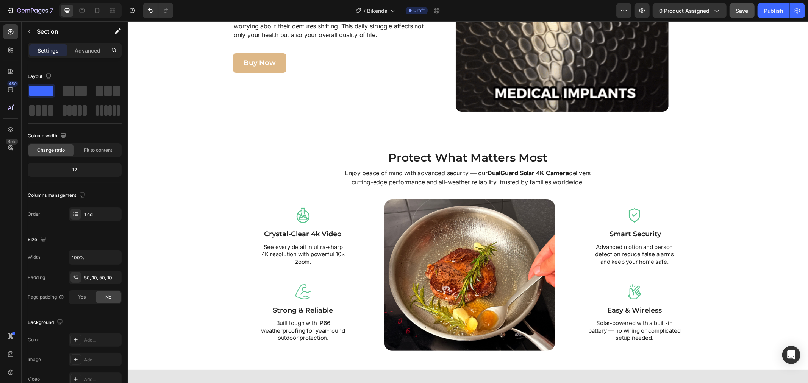
scroll to position [726, 0]
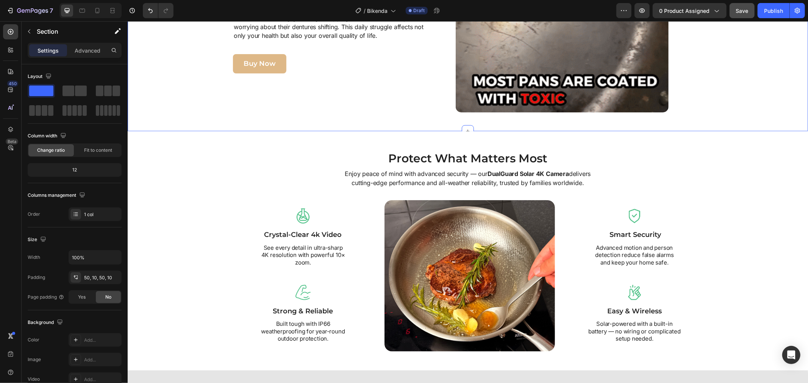
drag, startPoint x: 274, startPoint y: 112, endPoint x: 266, endPoint y: 120, distance: 11.0
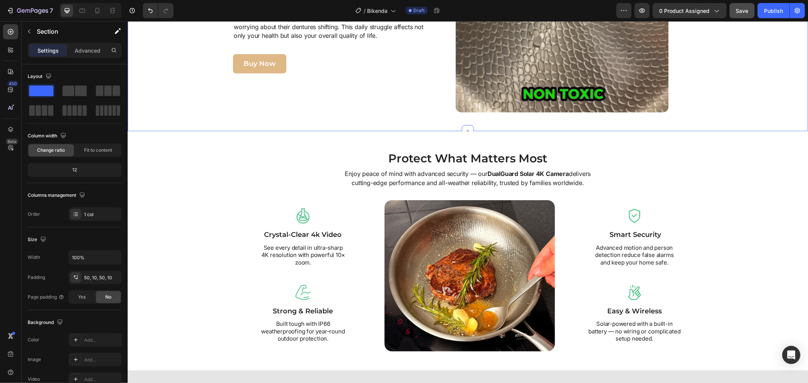
click at [274, 113] on div "Image How This Affects Your Daily Life Heading When dentures don’t fit right, t…" at bounding box center [467, 11] width 680 height 240
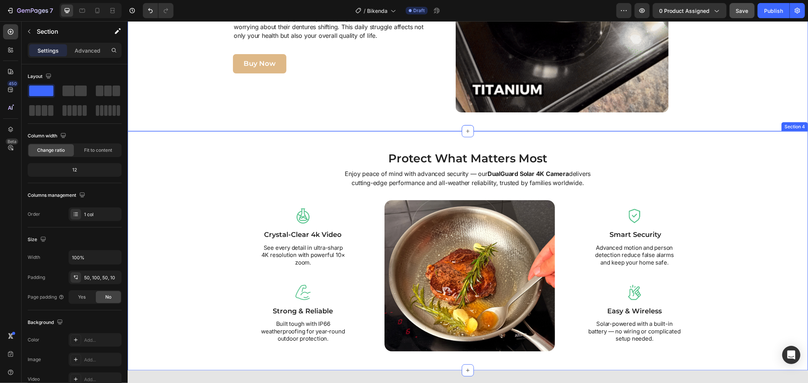
click at [217, 142] on div "Protect What Matters Most Heading Enjoy peace of mind with advanced security — …" at bounding box center [467, 250] width 680 height 239
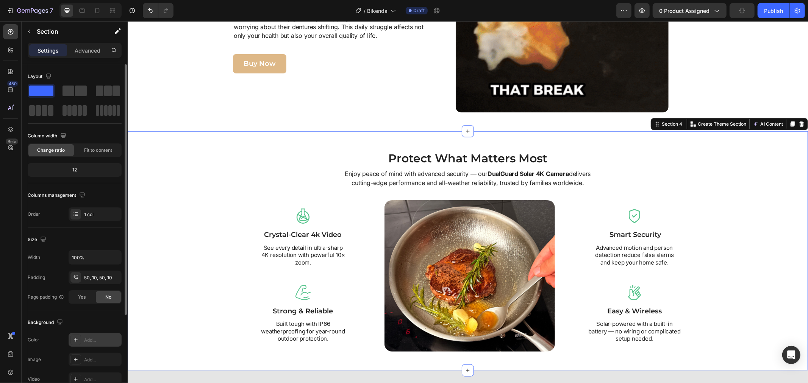
click at [80, 338] on div "Add..." at bounding box center [95, 340] width 53 height 14
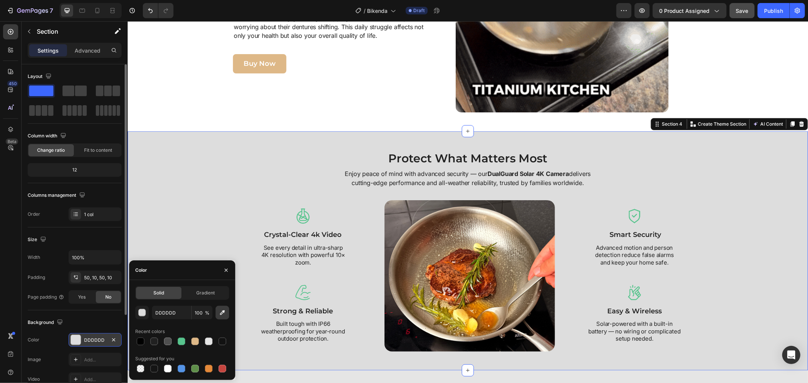
click at [221, 313] on icon "button" at bounding box center [223, 313] width 8 height 8
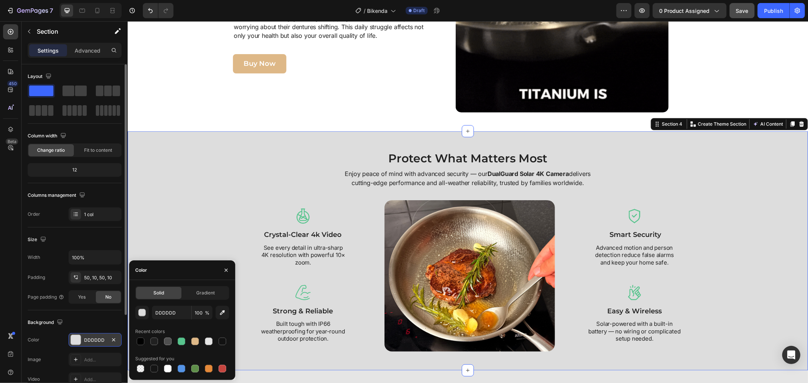
type input "E5E5E5"
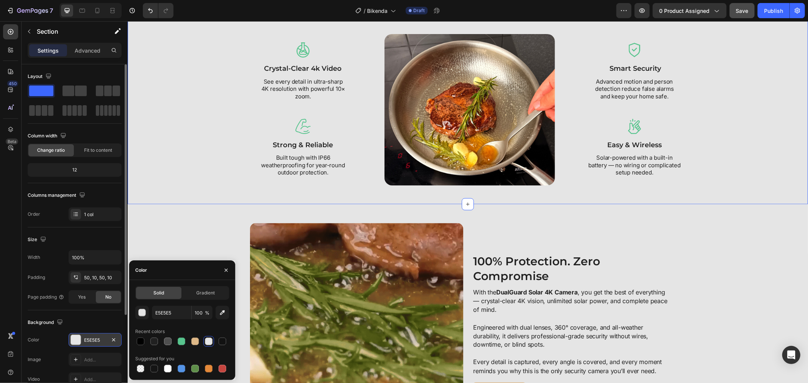
scroll to position [894, 0]
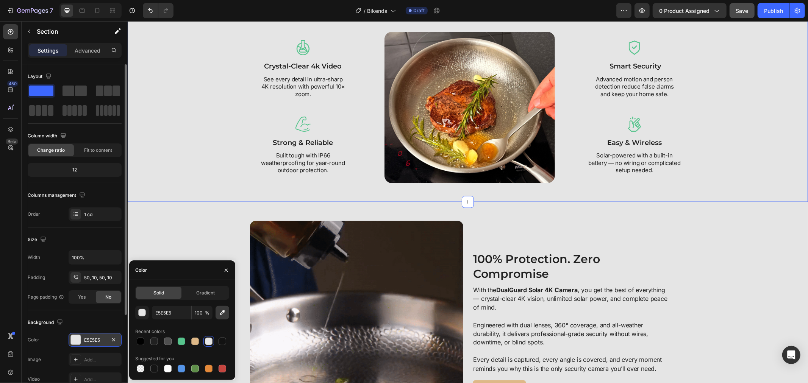
click at [217, 314] on button "button" at bounding box center [223, 313] width 14 height 14
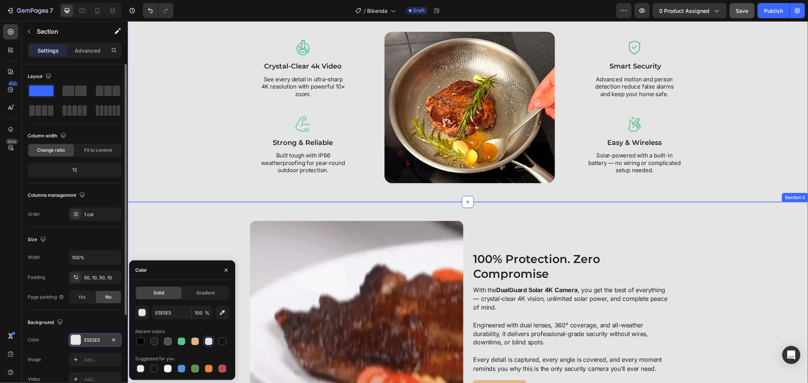
click at [160, 234] on div "Image 100% Protection. Zero Compromise Heading With the DualGuard Solar 4K Came…" at bounding box center [467, 325] width 673 height 208
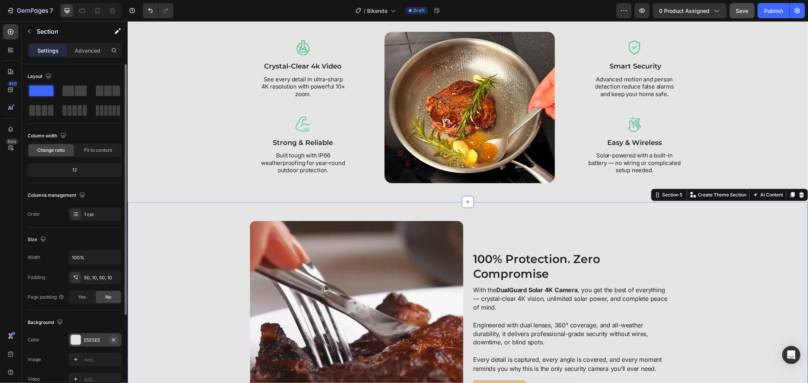
click at [114, 338] on icon "button" at bounding box center [114, 340] width 6 height 6
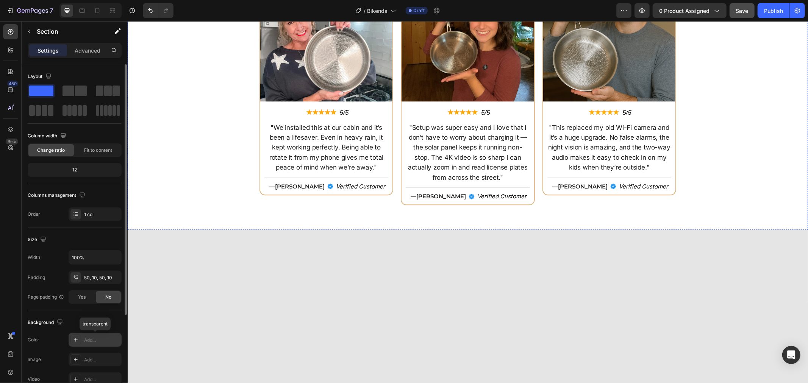
scroll to position [1441, 0]
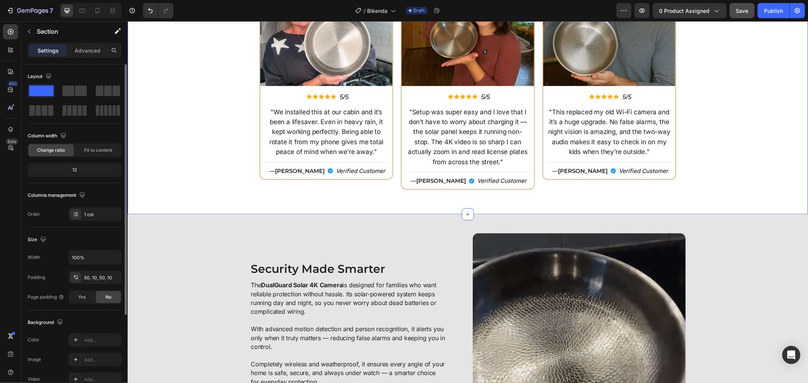
drag, startPoint x: 194, startPoint y: 122, endPoint x: 254, endPoint y: 169, distance: 76.3
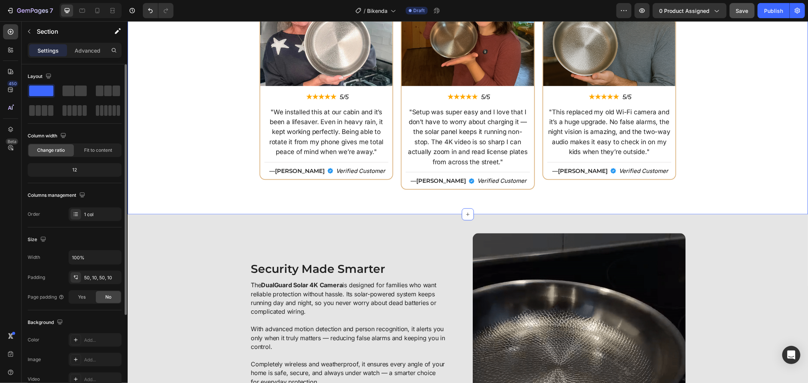
click at [194, 122] on div "Image ★★★★★ Text Block 5/5 Text Block Row "We installed this at our cabin and i…" at bounding box center [467, 82] width 673 height 227
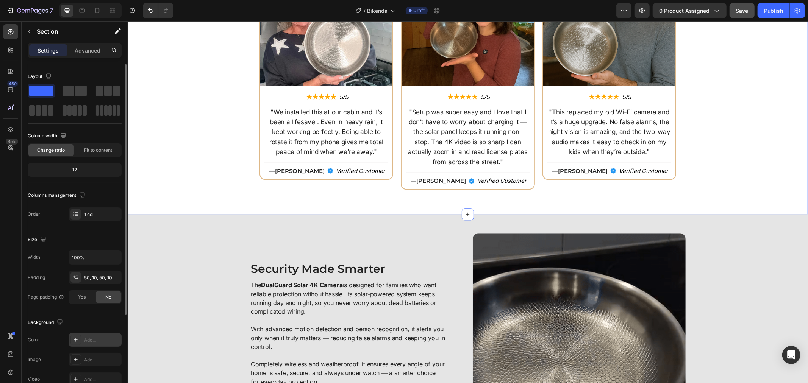
click at [94, 339] on div "Add..." at bounding box center [102, 340] width 36 height 7
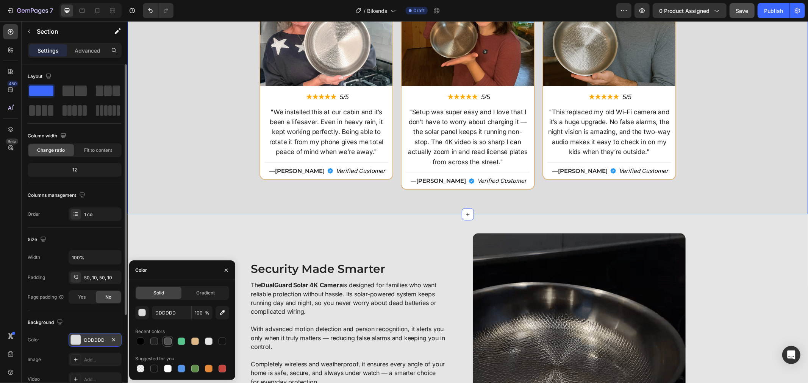
drag, startPoint x: 167, startPoint y: 343, endPoint x: 113, endPoint y: 227, distance: 127.8
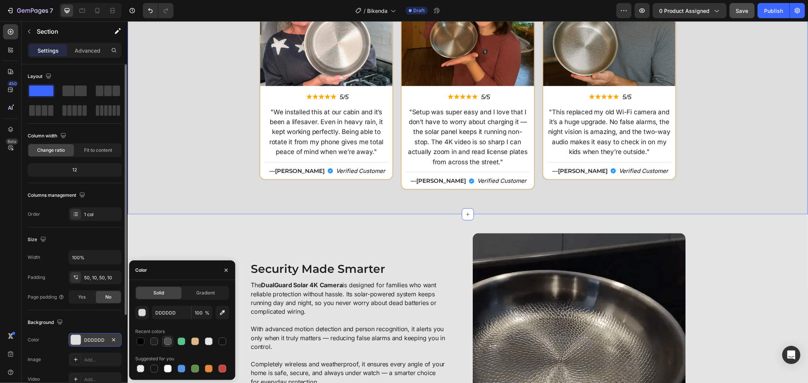
click at [167, 343] on div at bounding box center [168, 342] width 8 height 8
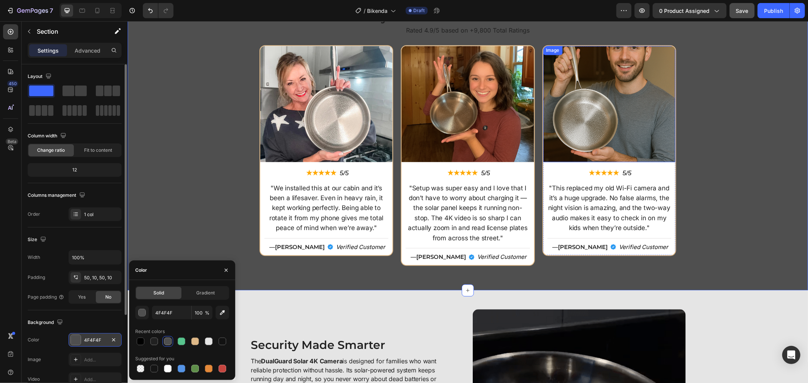
scroll to position [1231, 0]
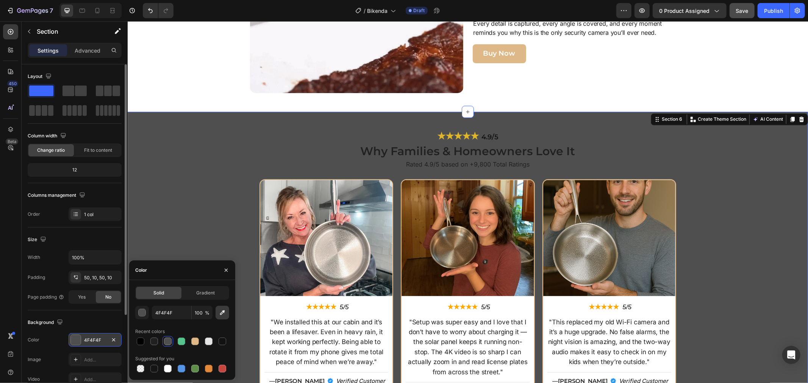
click at [227, 310] on button "button" at bounding box center [223, 313] width 14 height 14
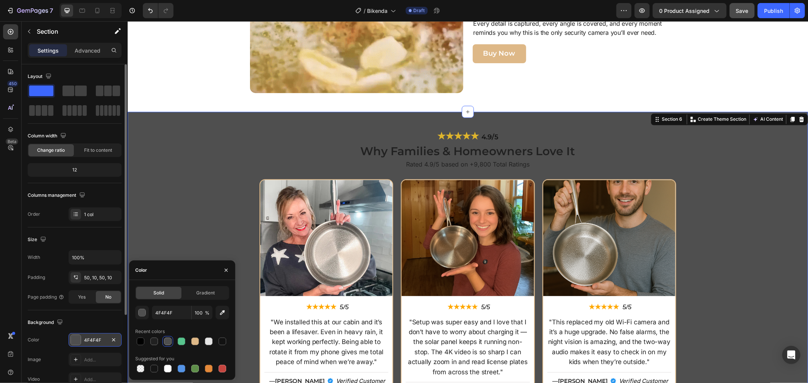
type input "FFFFFF"
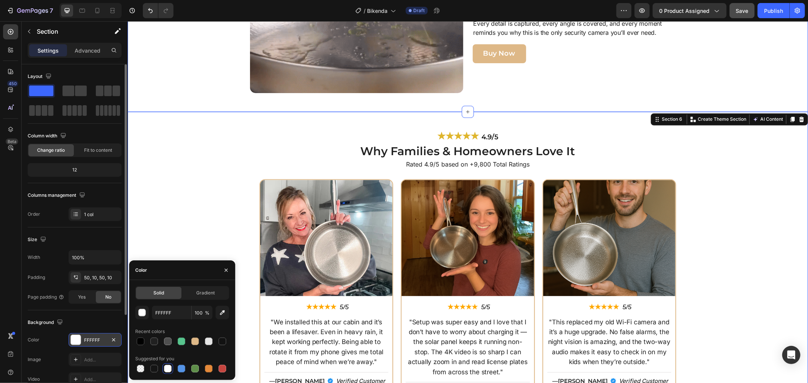
drag, startPoint x: 592, startPoint y: 93, endPoint x: 672, endPoint y: 75, distance: 81.6
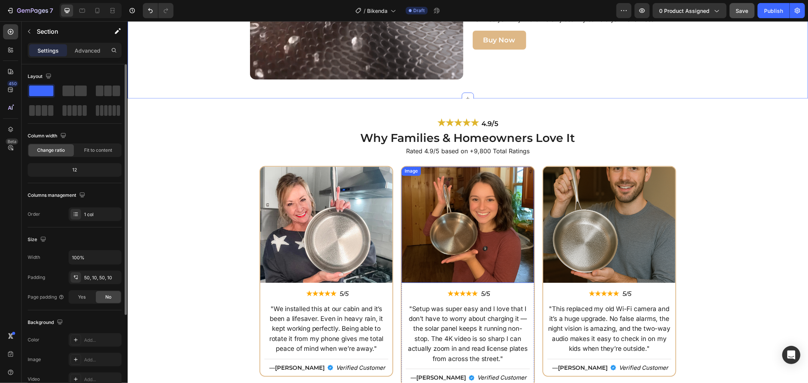
scroll to position [1399, 0]
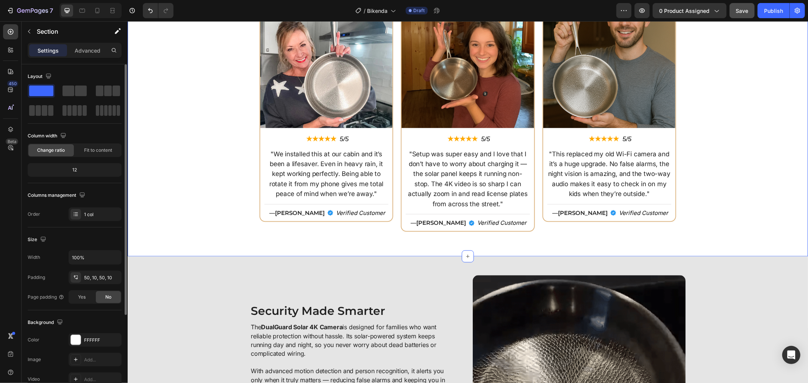
click at [167, 178] on div "Image ★★★★★ Text Block 5/5 Text Block Row "We installed this at our cabin and i…" at bounding box center [467, 124] width 673 height 227
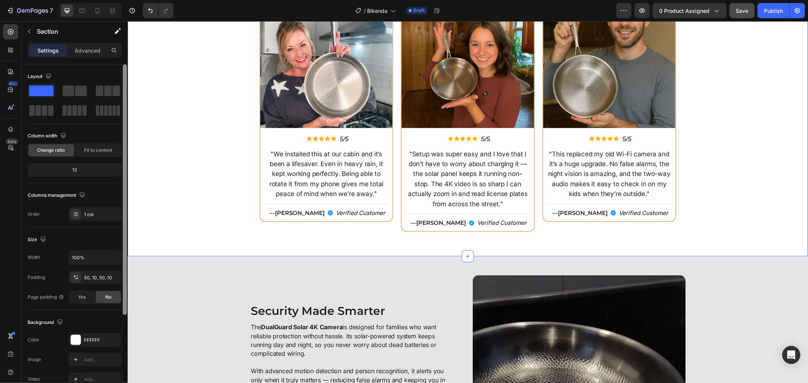
drag, startPoint x: 89, startPoint y: 338, endPoint x: 123, endPoint y: 325, distance: 36.6
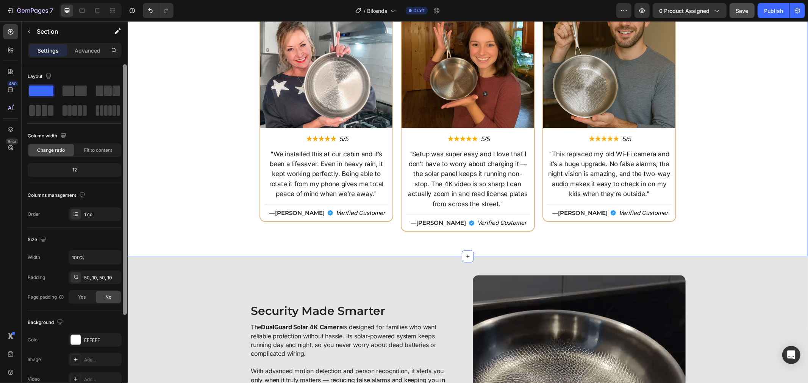
click at [90, 338] on div "FFFFFF" at bounding box center [102, 340] width 36 height 7
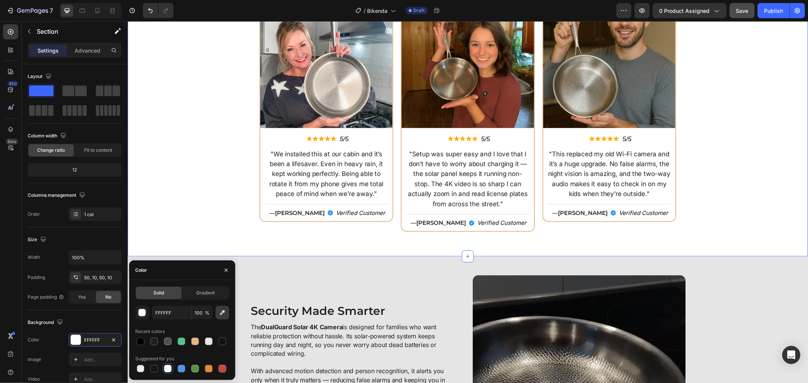
click at [221, 318] on button "button" at bounding box center [223, 313] width 14 height 14
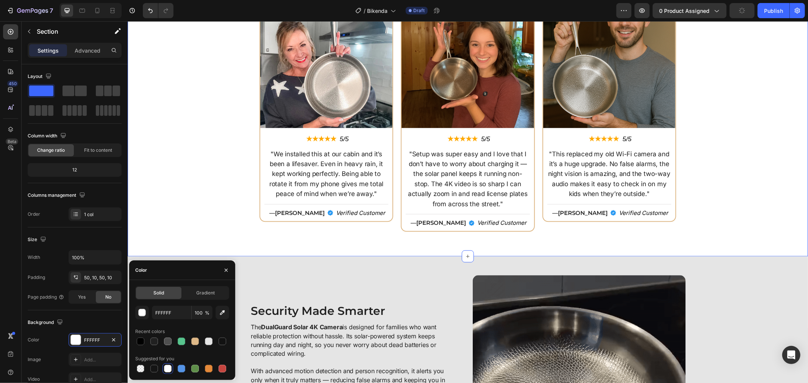
type input "E5E5E5"
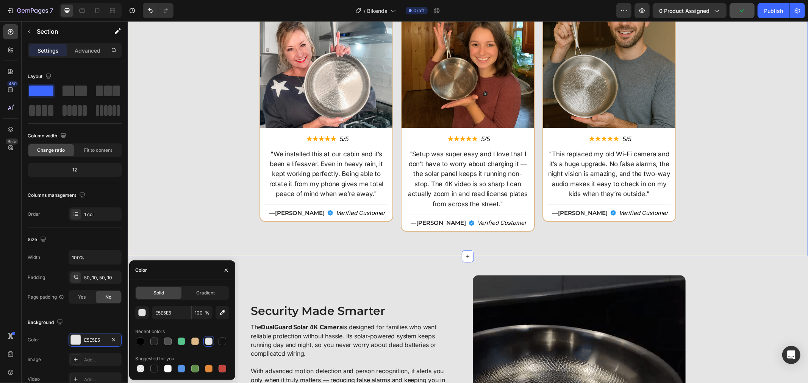
click at [170, 141] on div "Image ★★★★★ Text Block 5/5 Text Block Row "We installed this at our cabin and i…" at bounding box center [467, 124] width 673 height 227
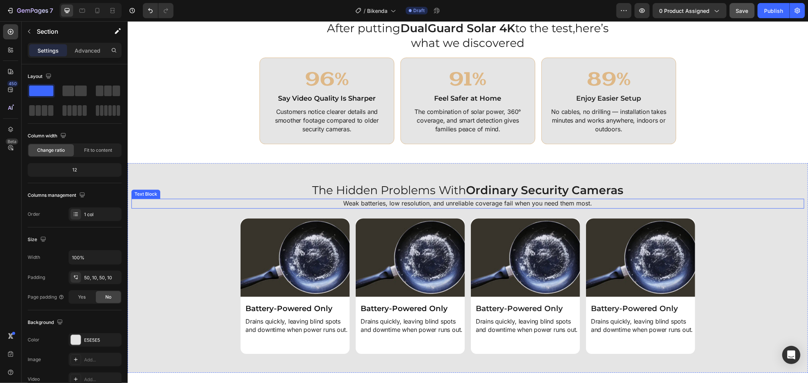
scroll to position [1904, 0]
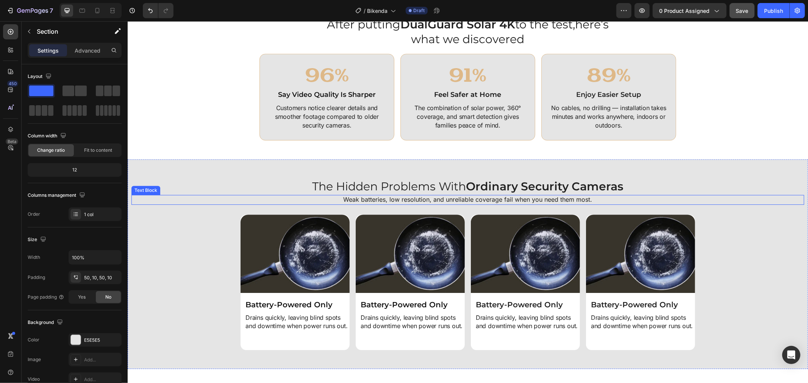
click at [752, 196] on p "Weak batteries, low resolution, and unreliable coverage fail when you need them…" at bounding box center [467, 200] width 671 height 8
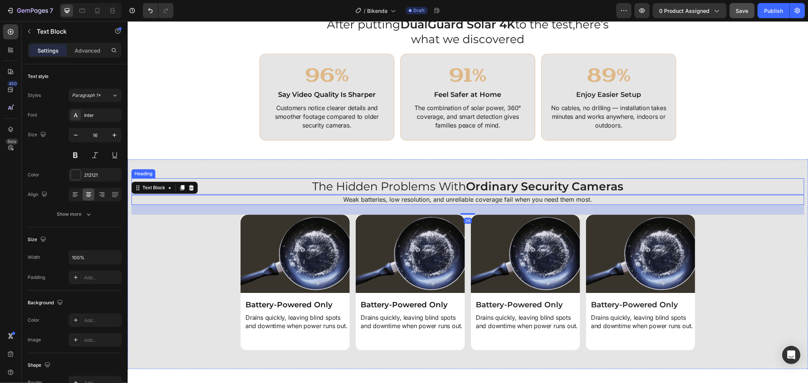
click at [772, 180] on h2 "The Hidden Problems With Ordinary Security Cameras" at bounding box center [467, 186] width 673 height 16
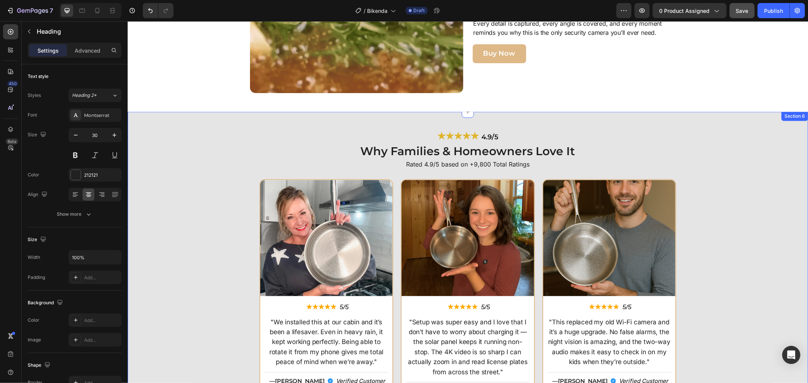
click at [740, 191] on div "Image ★★★★★ Text Block 5/5 Text Block Row "We installed this at our cabin and i…" at bounding box center [467, 292] width 673 height 227
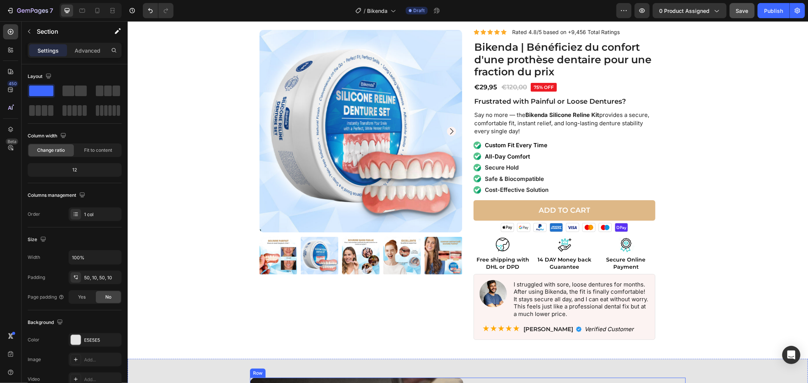
scroll to position [0, 0]
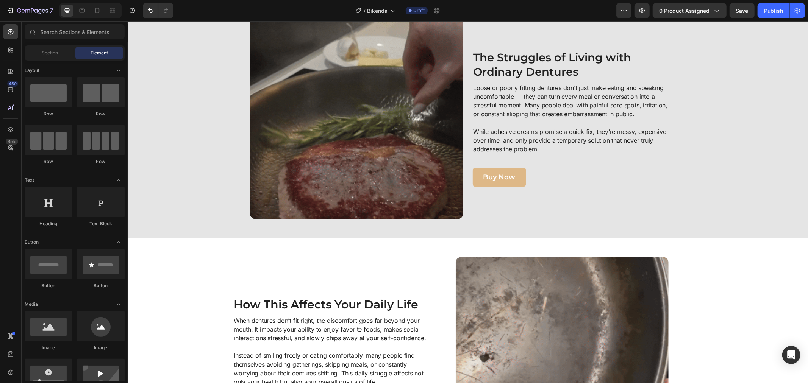
drag, startPoint x: 807, startPoint y: 89, endPoint x: 807, endPoint y: 118, distance: 28.4
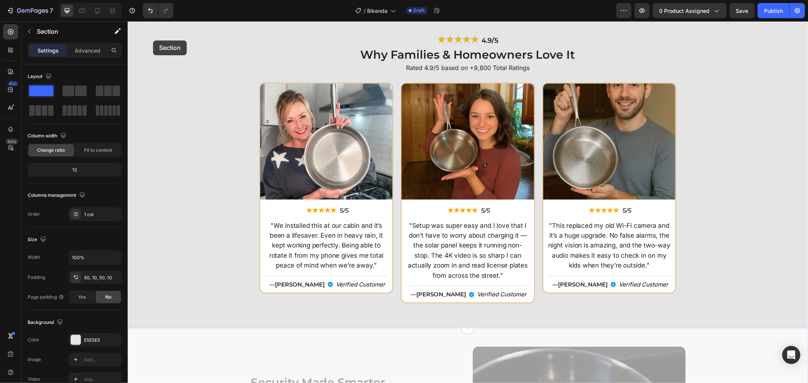
scroll to position [1310, 0]
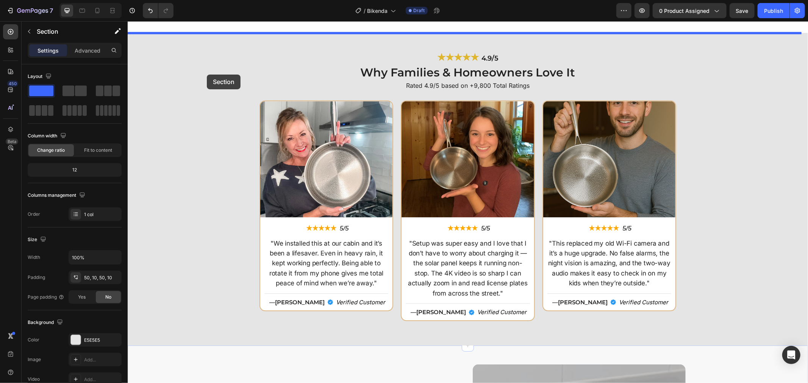
drag, startPoint x: 207, startPoint y: 315, endPoint x: 212, endPoint y: 59, distance: 256.2
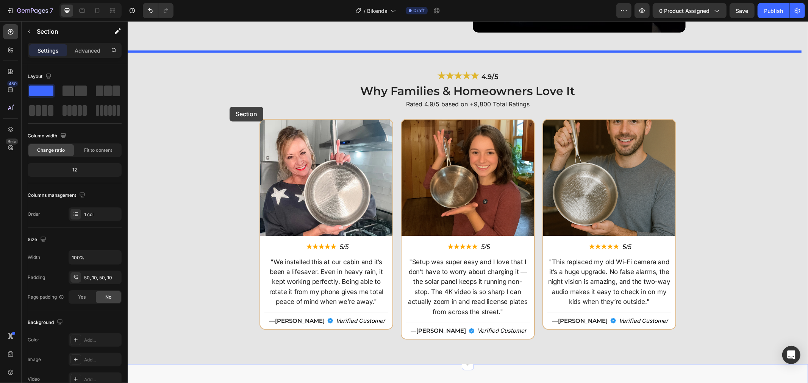
scroll to position [1520, 0]
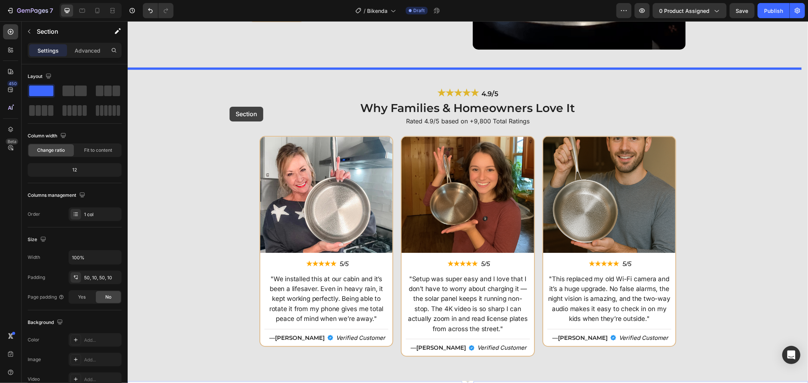
drag, startPoint x: 209, startPoint y: 201, endPoint x: 229, endPoint y: 106, distance: 96.8
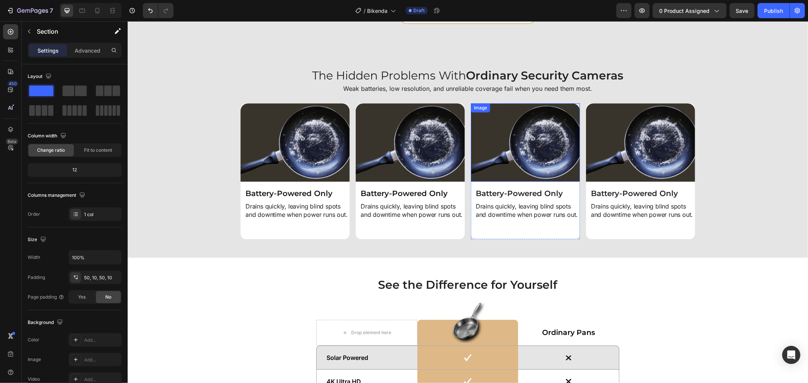
scroll to position [2026, 0]
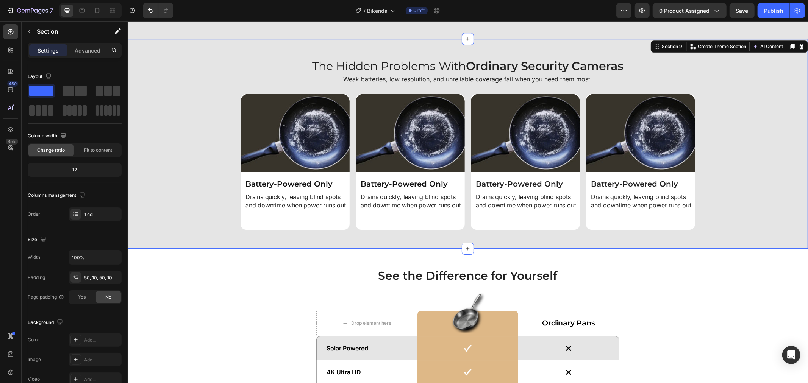
drag, startPoint x: 158, startPoint y: 122, endPoint x: 156, endPoint y: 129, distance: 7.1
click at [158, 123] on div "Image Battery-Powered Only Heading Drains quickly, leaving blind spots and down…" at bounding box center [467, 162] width 673 height 136
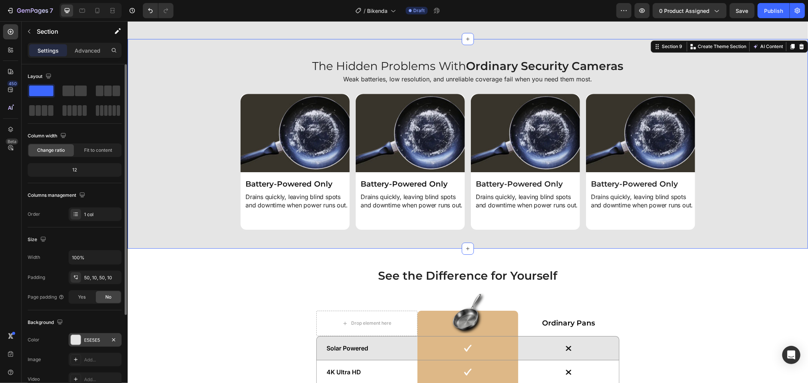
click at [84, 343] on div "E5E5E5" at bounding box center [95, 340] width 22 height 7
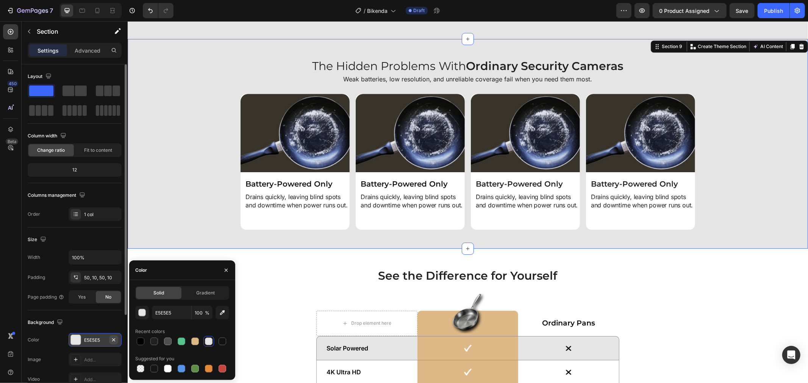
click at [114, 339] on icon "button" at bounding box center [114, 340] width 6 height 6
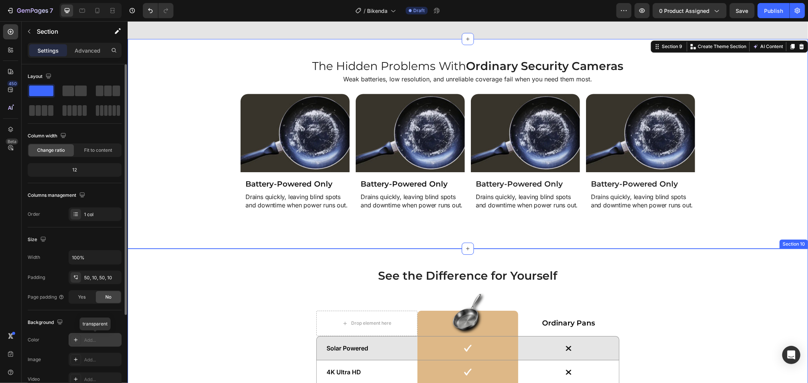
drag, startPoint x: 272, startPoint y: 290, endPoint x: 276, endPoint y: 288, distance: 4.2
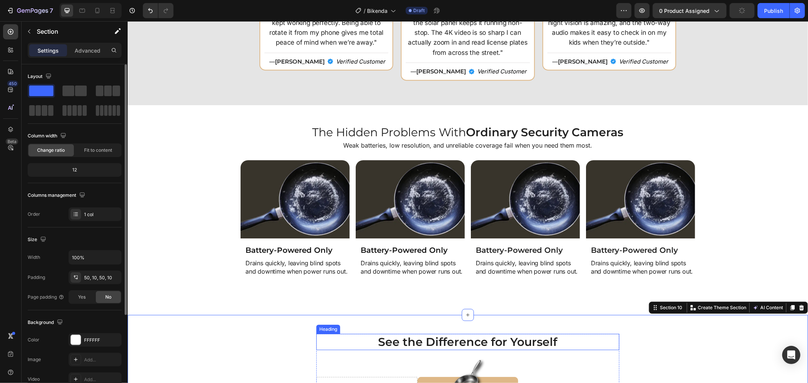
scroll to position [1857, 0]
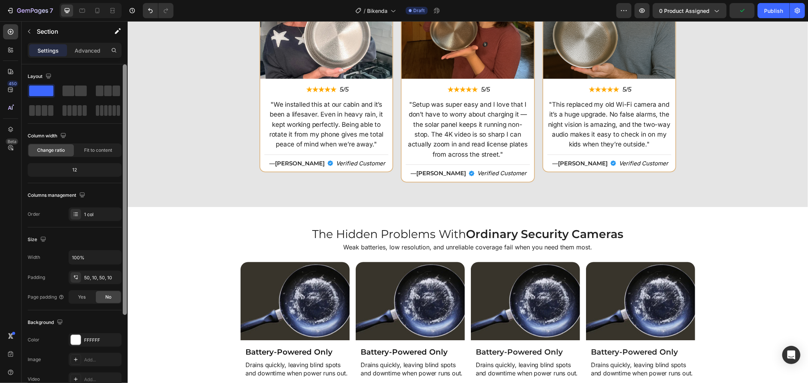
drag, startPoint x: 93, startPoint y: 339, endPoint x: 127, endPoint y: 335, distance: 34.4
click at [93, 339] on div "FFFFFF" at bounding box center [102, 340] width 36 height 7
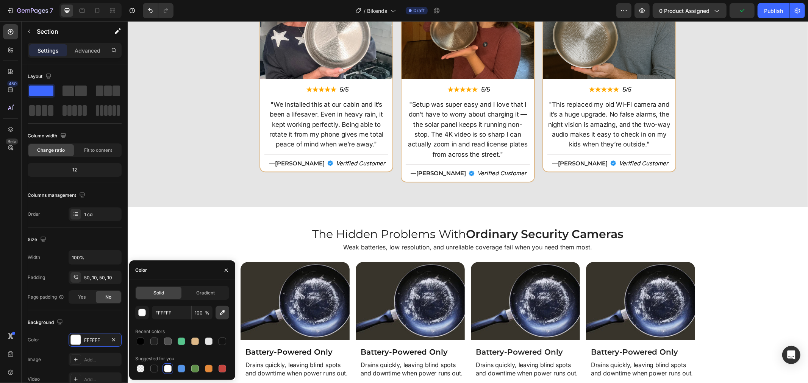
click at [224, 314] on icon "button" at bounding box center [223, 313] width 8 height 8
type input "E5E5E5"
click at [253, 227] on h2 "The Hidden Problems With Ordinary Security Cameras" at bounding box center [467, 234] width 673 height 16
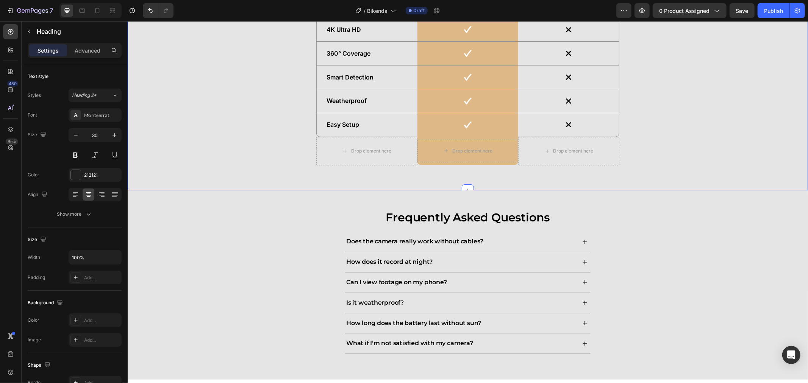
scroll to position [2404, 0]
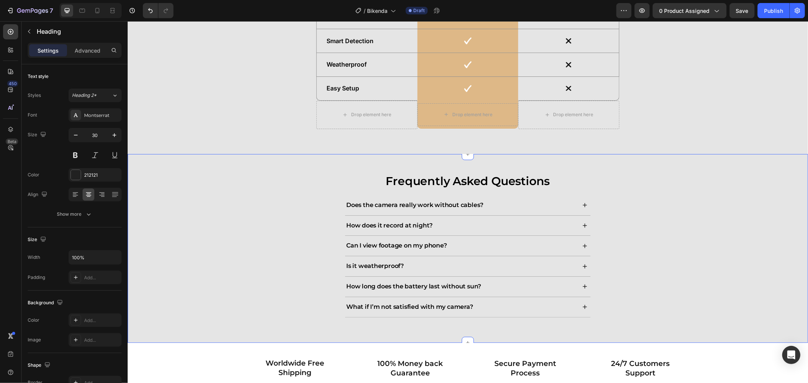
click at [223, 242] on div "Frequently Asked Questions Heading Does the camera really work without cables? …" at bounding box center [467, 249] width 673 height 152
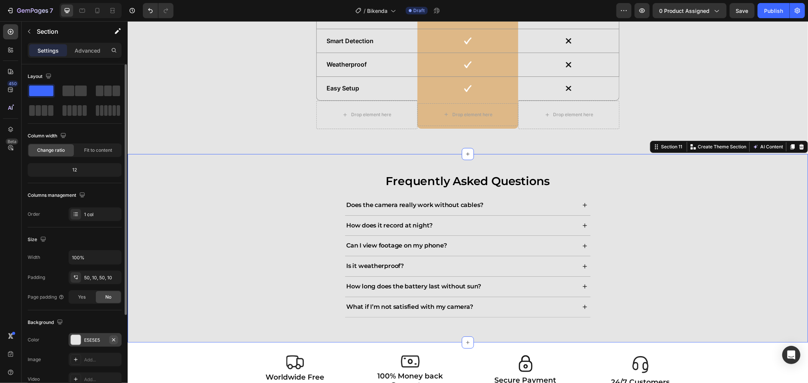
drag, startPoint x: 113, startPoint y: 341, endPoint x: 127, endPoint y: 317, distance: 28.2
click at [114, 341] on icon "button" at bounding box center [114, 340] width 6 height 6
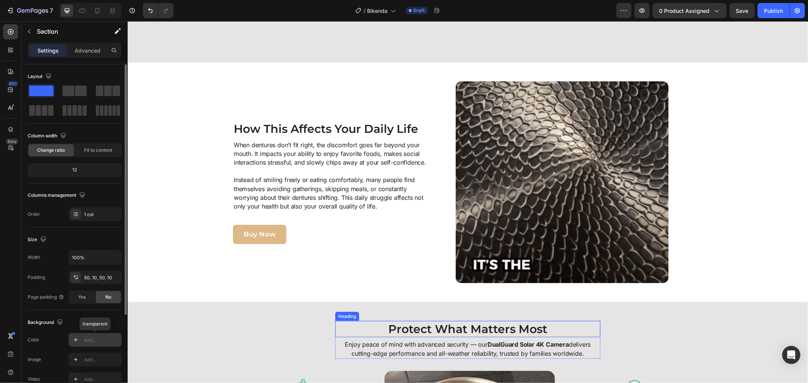
scroll to position [552, 0]
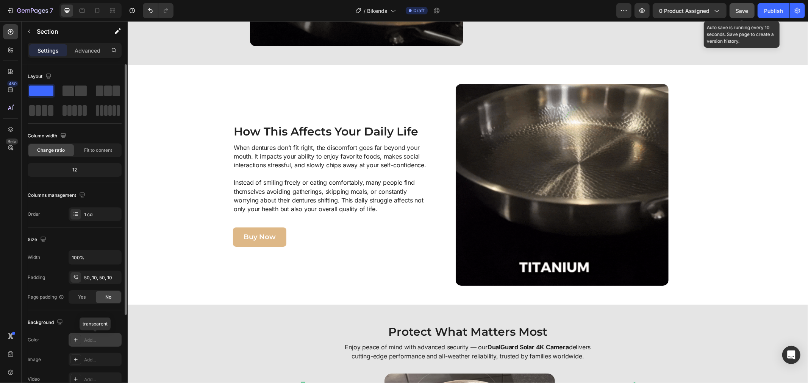
click at [739, 10] on span "Save" at bounding box center [742, 11] width 13 height 6
